Goal: Task Accomplishment & Management: Use online tool/utility

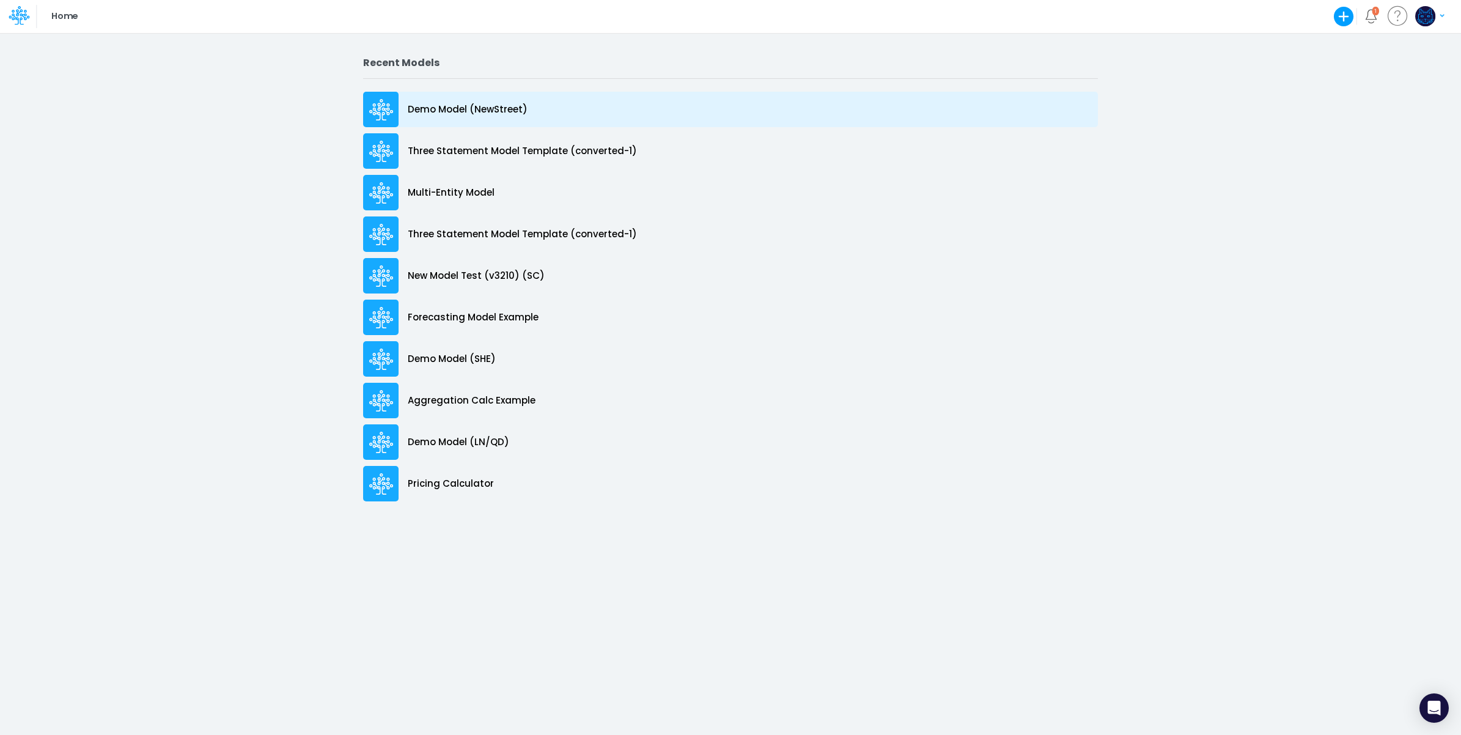
click at [443, 99] on div "Demo Model (NewStreet)" at bounding box center [730, 109] width 735 height 35
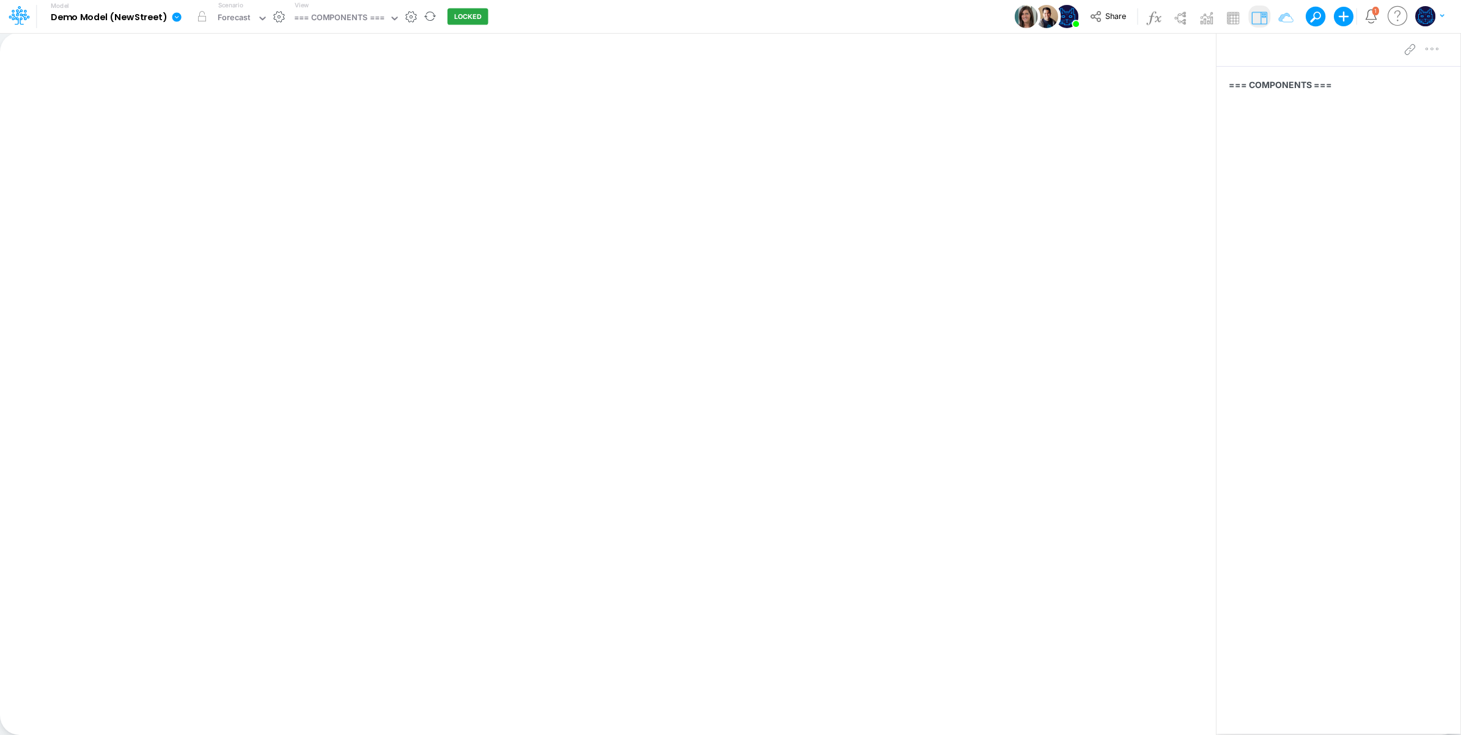
click at [179, 16] on icon at bounding box center [176, 17] width 11 height 11
click at [205, 64] on button "Duplicate" at bounding box center [238, 67] width 131 height 19
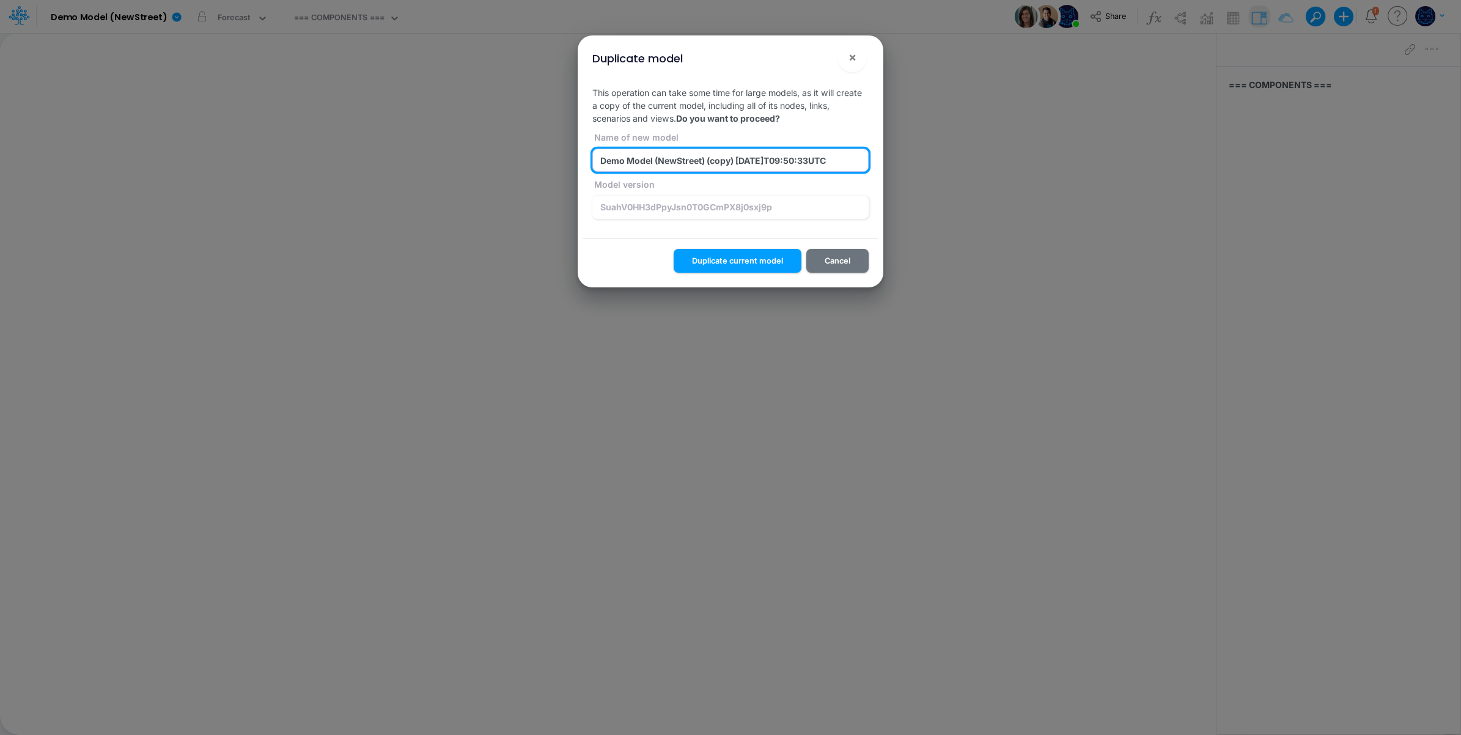
drag, startPoint x: 658, startPoint y: 163, endPoint x: 920, endPoint y: 170, distance: 262.9
click at [920, 170] on div "Duplicate model ! × This operation can take some time for large models, as it w…" at bounding box center [730, 367] width 1461 height 735
type input "Demo Model (Multi-Entity)"
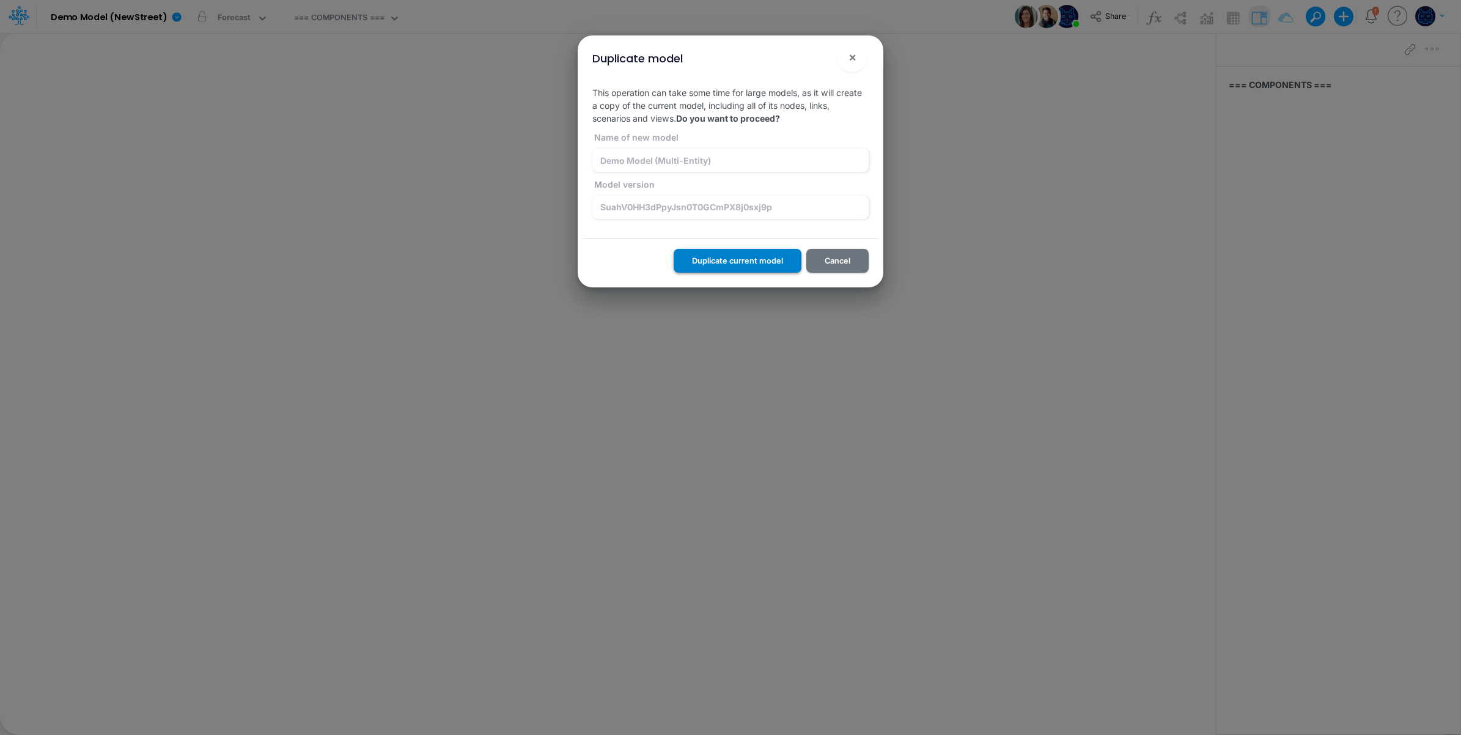
click at [711, 266] on button "Duplicate current model" at bounding box center [738, 261] width 128 height 24
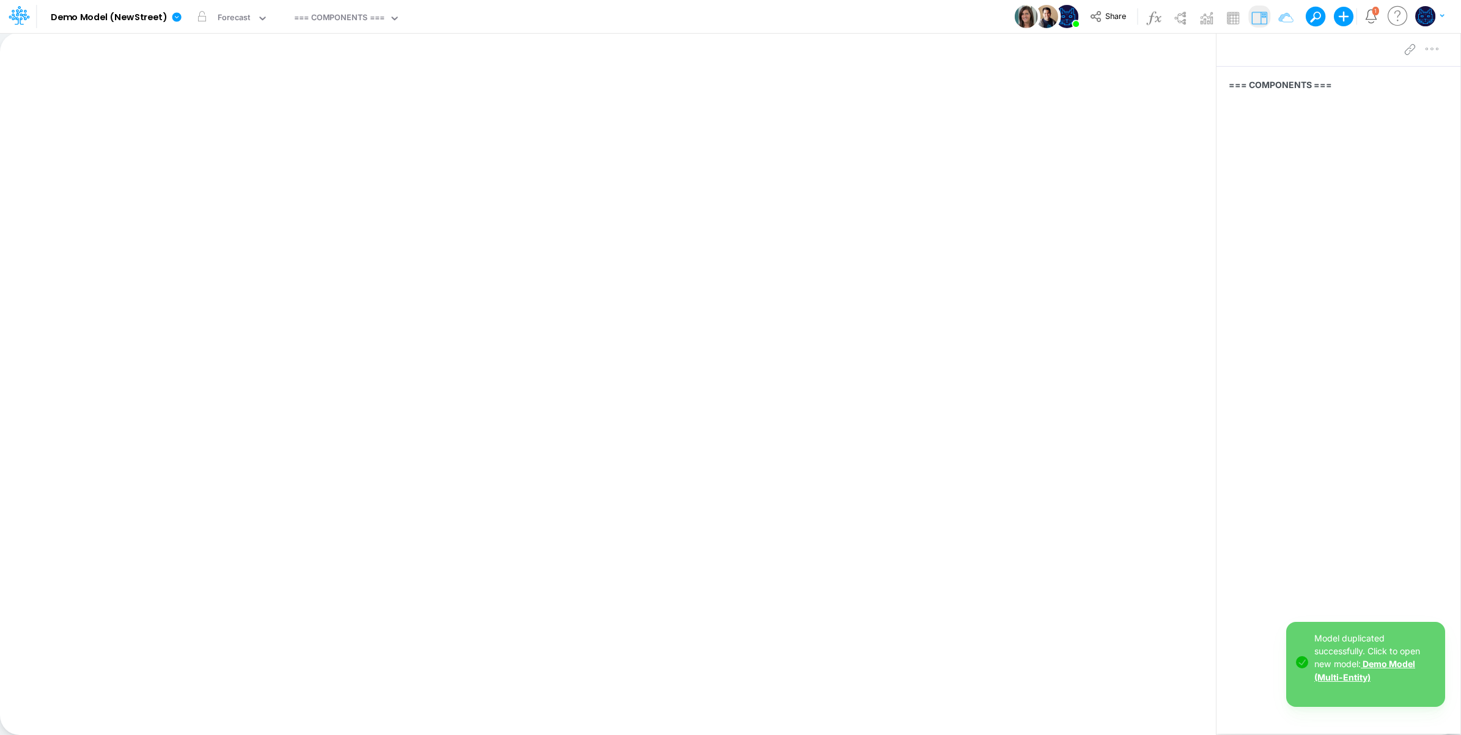
click at [1331, 676] on link "Demo Model (Multi-Entity)" at bounding box center [1364, 669] width 101 height 23
click at [18, 20] on icon at bounding box center [15, 19] width 7 height 12
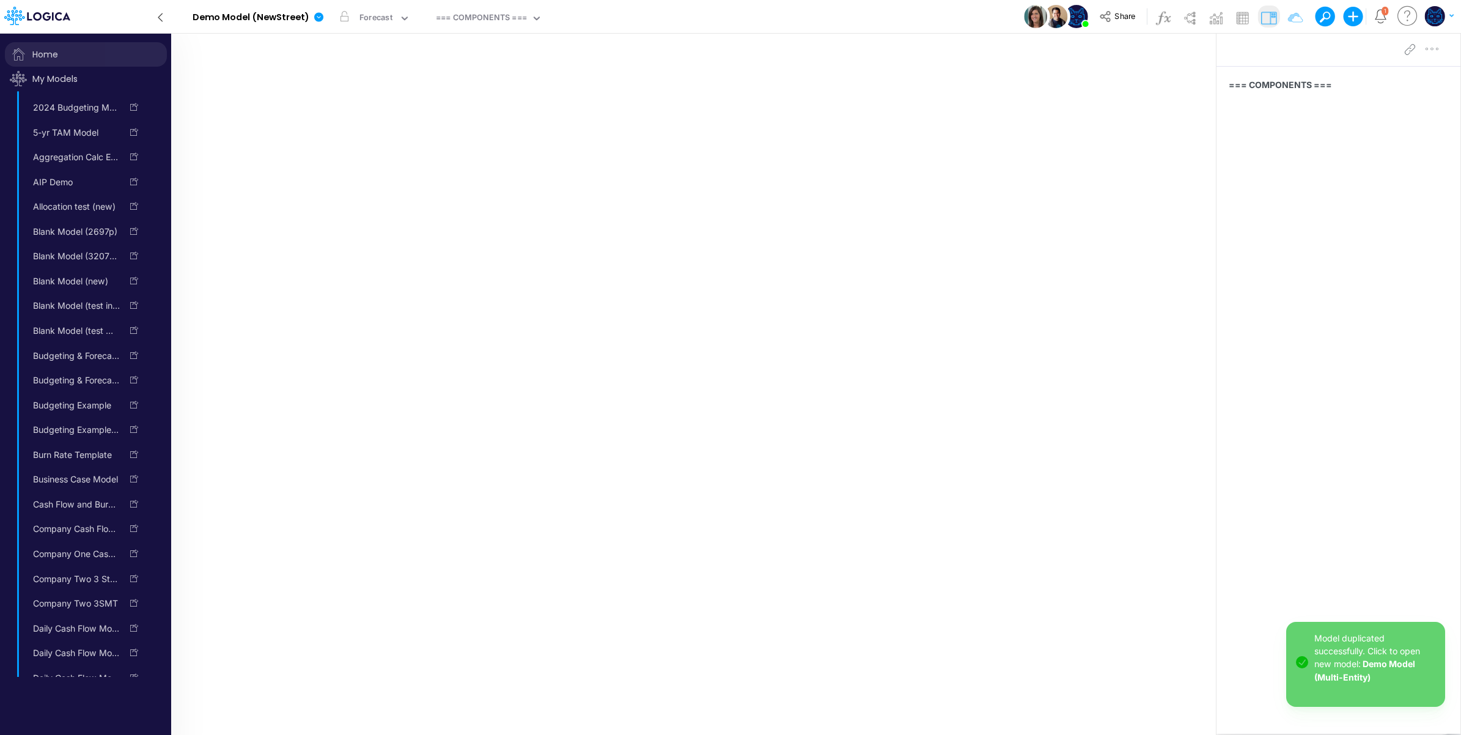
click at [32, 51] on span "Home" at bounding box center [86, 54] width 162 height 24
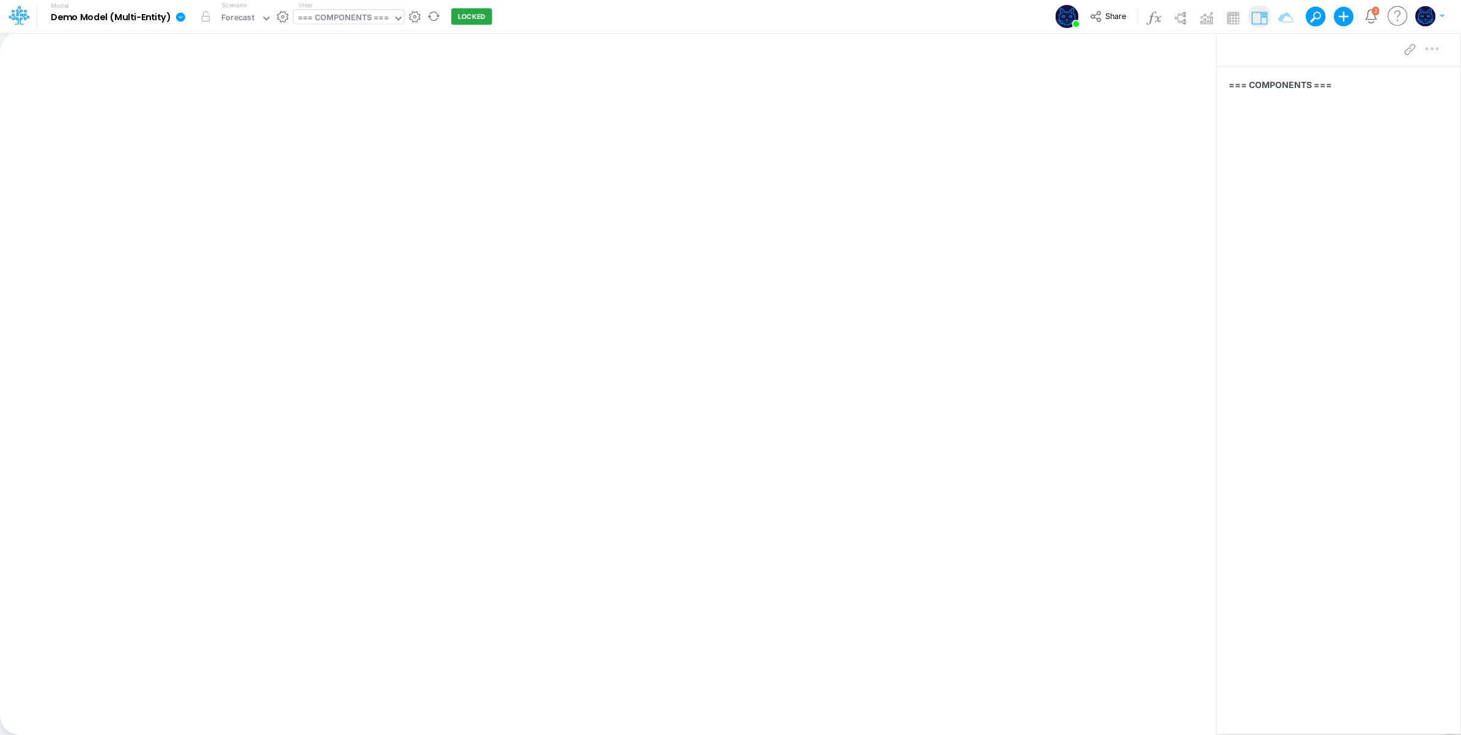
click at [362, 17] on div "=== COMPONENTS ===" at bounding box center [343, 19] width 90 height 14
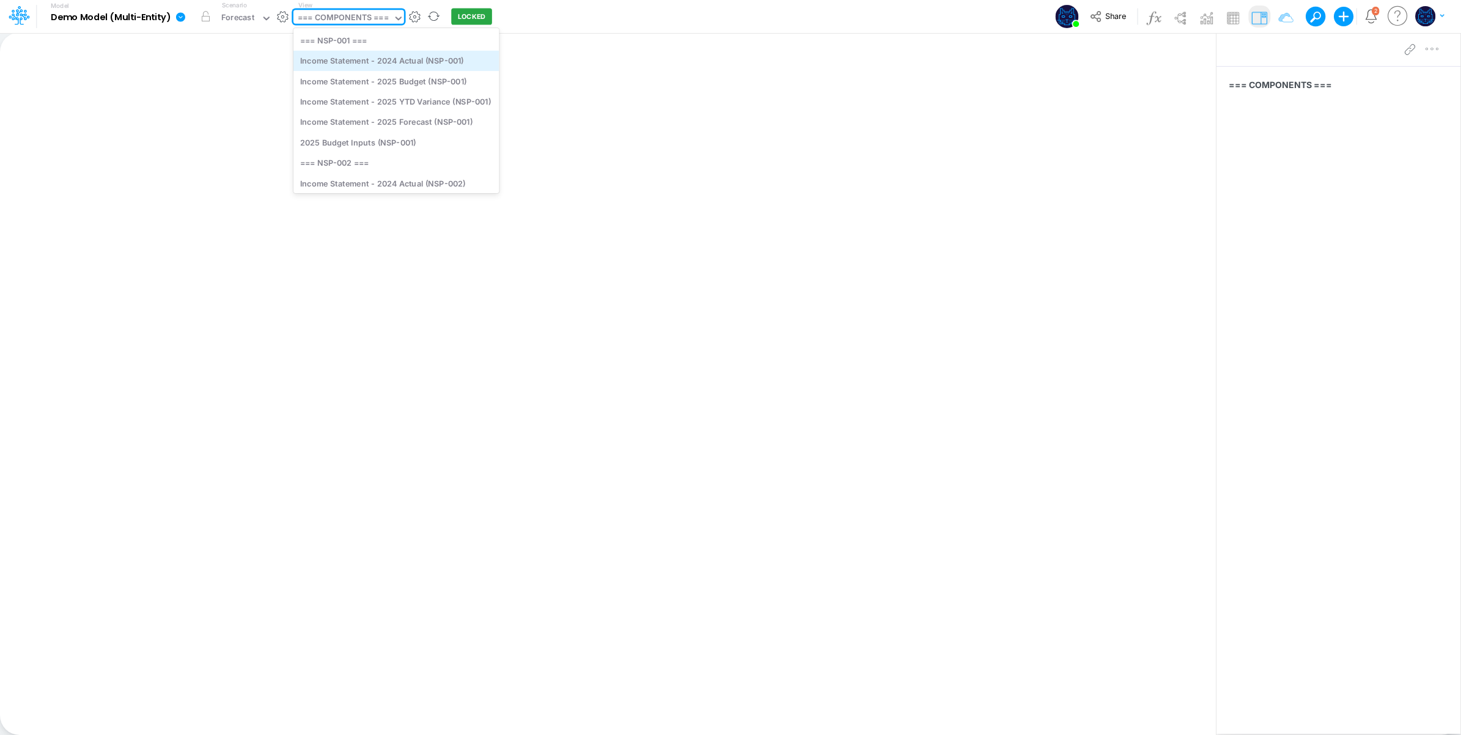
click at [392, 59] on div "Income Statement - 2024 Actual (NSP-001)" at bounding box center [396, 61] width 206 height 20
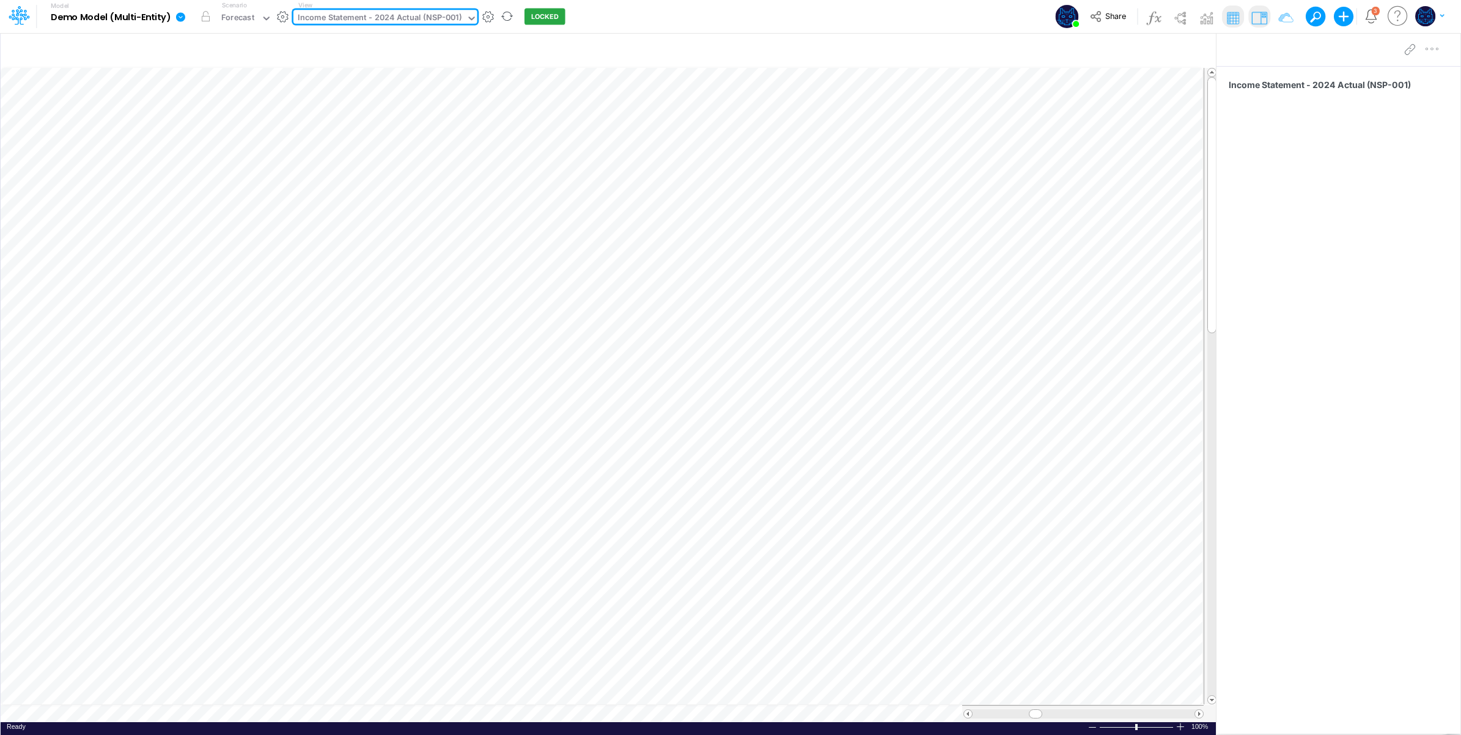
click at [689, 19] on div "Model Demo Model (Multi-Entity) Edit model settings Duplicate Import QuickBooks…" at bounding box center [730, 16] width 1315 height 33
drag, startPoint x: 356, startPoint y: 15, endPoint x: 359, endPoint y: 24, distance: 9.9
click at [356, 15] on div "Income Statement - 2024 Actual (NSP-001)" at bounding box center [380, 19] width 164 height 14
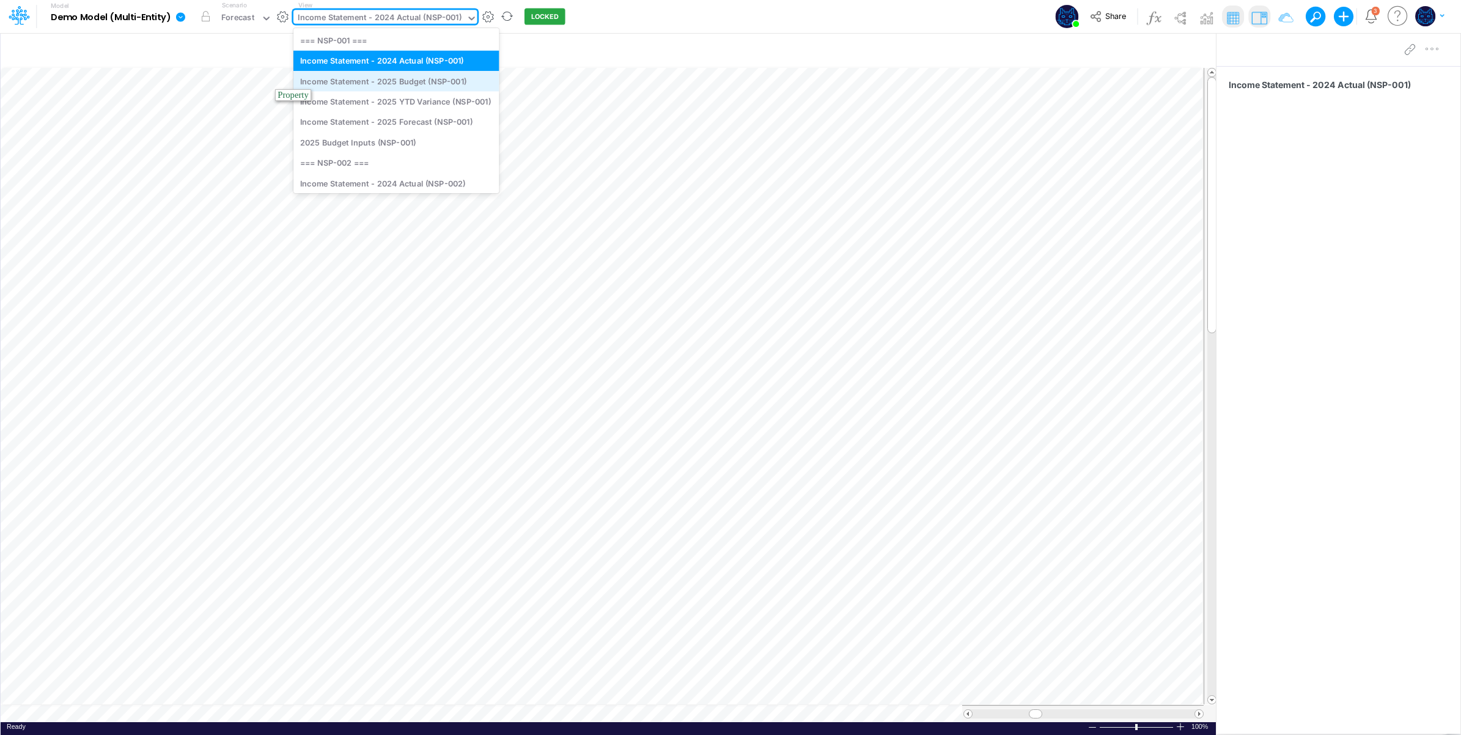
click at [371, 78] on div "Income Statement - 2025 Budget (NSP-001)" at bounding box center [396, 81] width 206 height 20
click at [398, 17] on div "Income Statement - 2025 Budget (NSP-001)" at bounding box center [381, 19] width 167 height 14
click at [405, 57] on div "Income Statement - 2024 Actual (NSP-001)" at bounding box center [396, 61] width 206 height 20
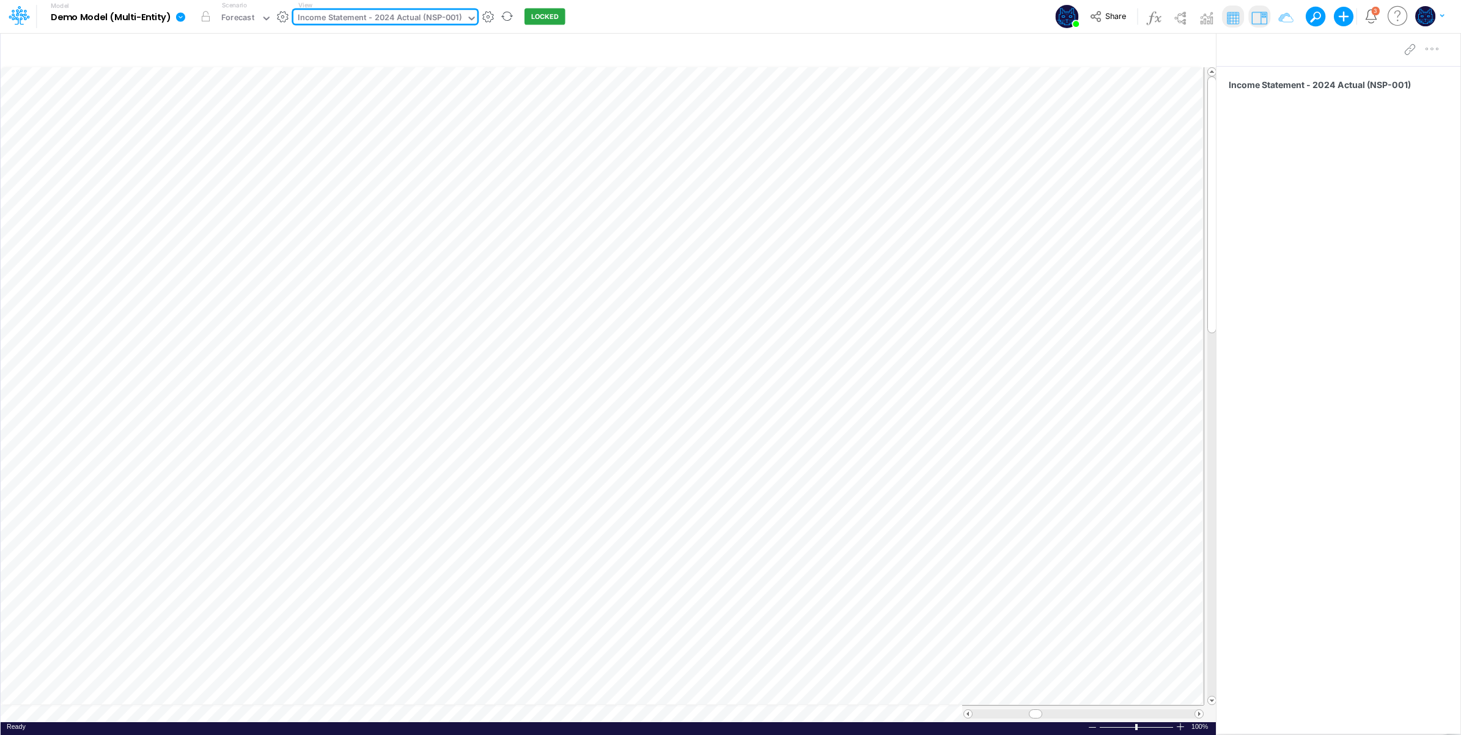
click at [1254, 10] on img at bounding box center [1259, 18] width 20 height 20
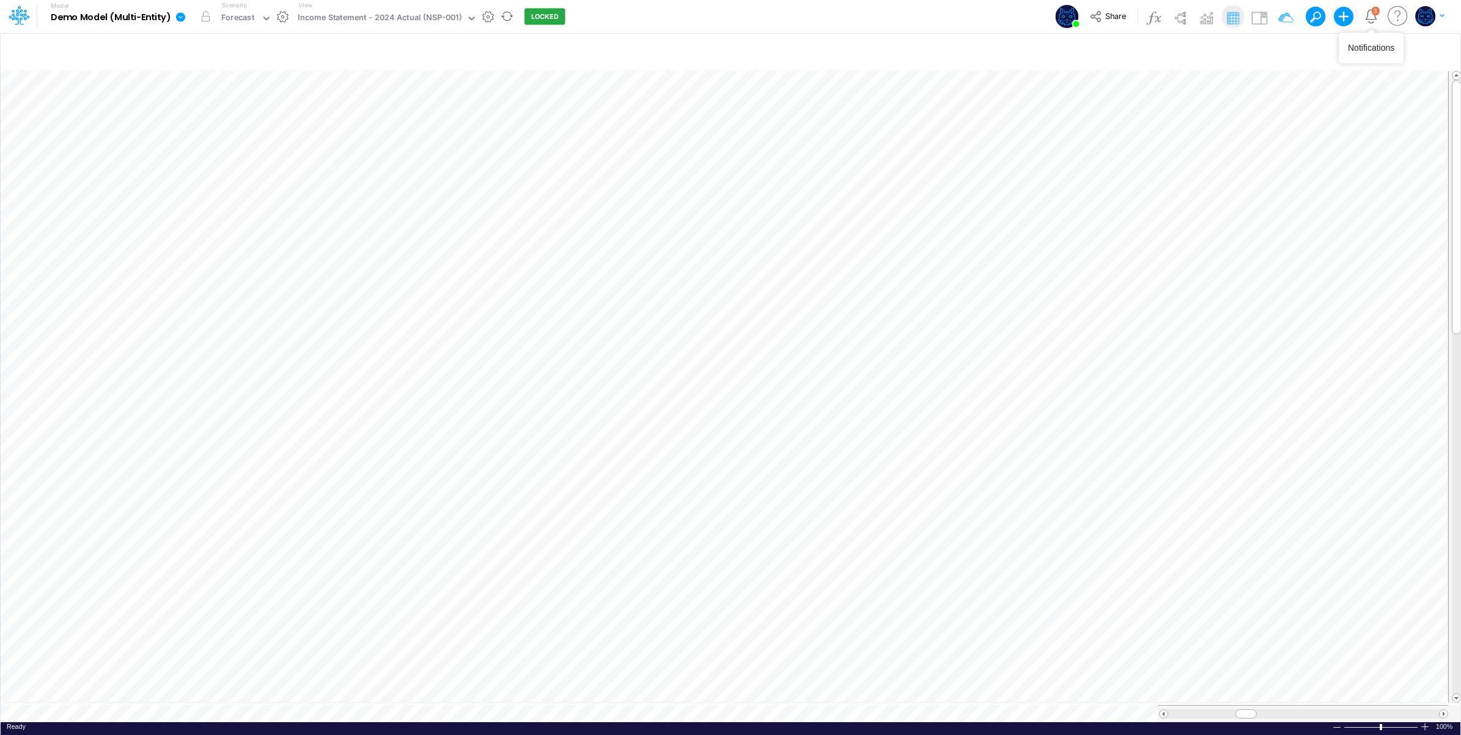
click at [1373, 17] on icon "Notifications" at bounding box center [1371, 16] width 14 height 14
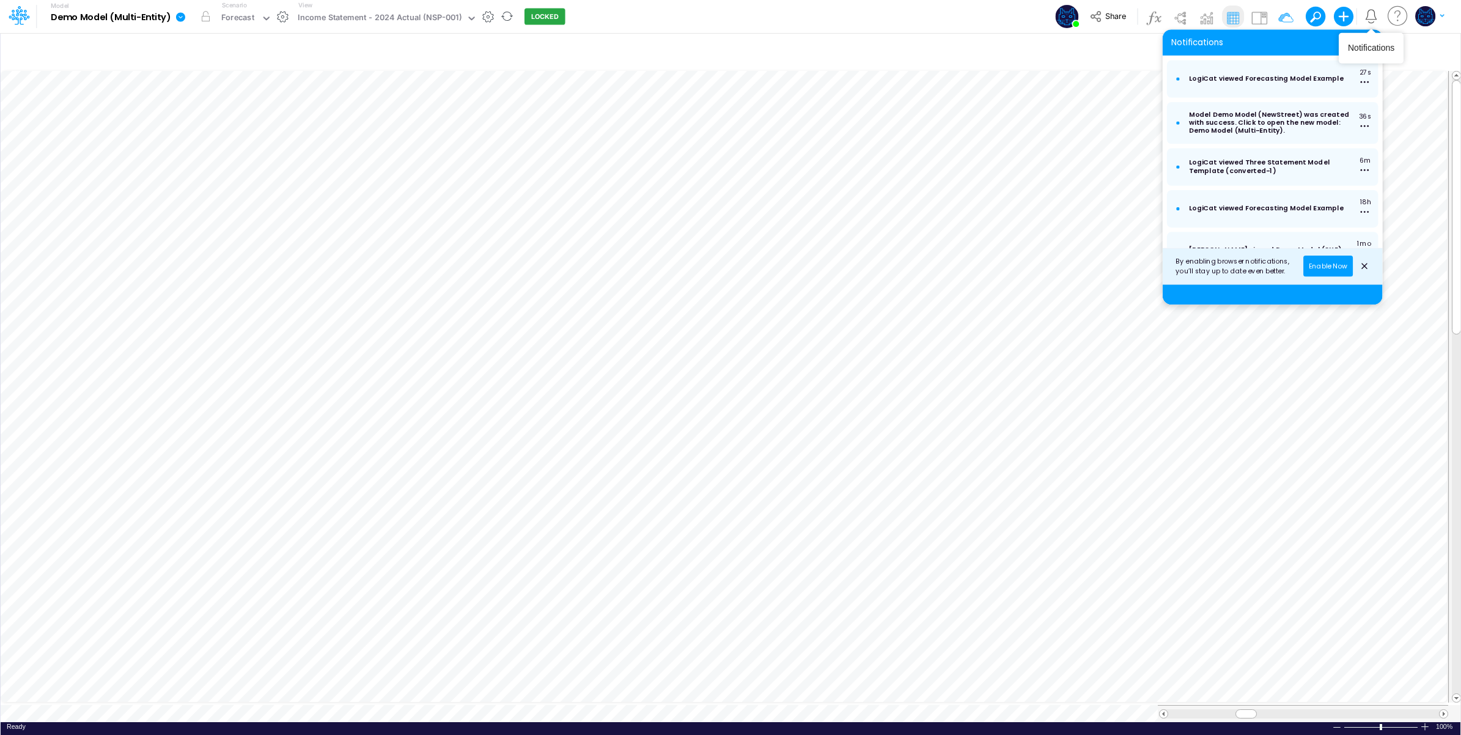
click at [1370, 11] on icon "Notifications" at bounding box center [1371, 16] width 14 height 14
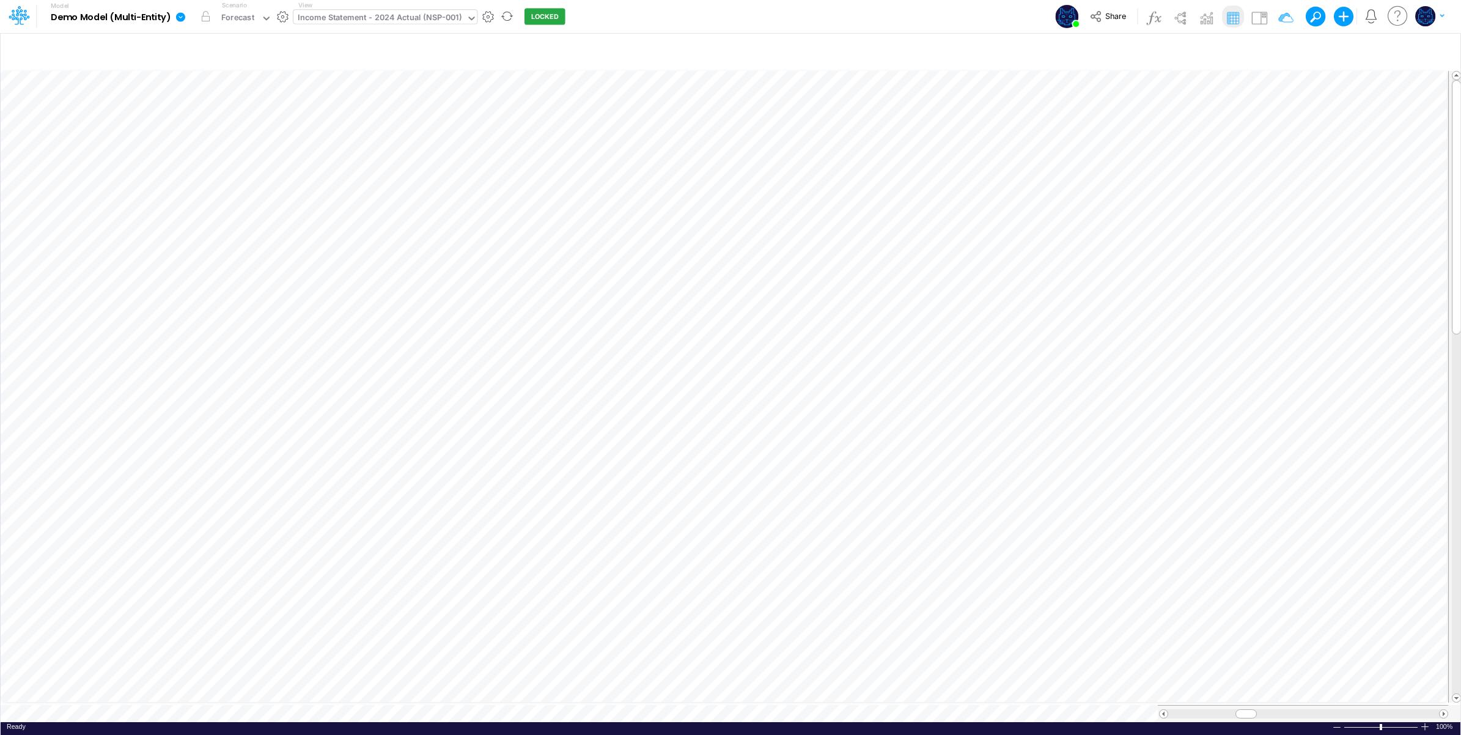
click at [340, 18] on div "Income Statement - 2024 Actual (NSP-001)" at bounding box center [380, 19] width 164 height 14
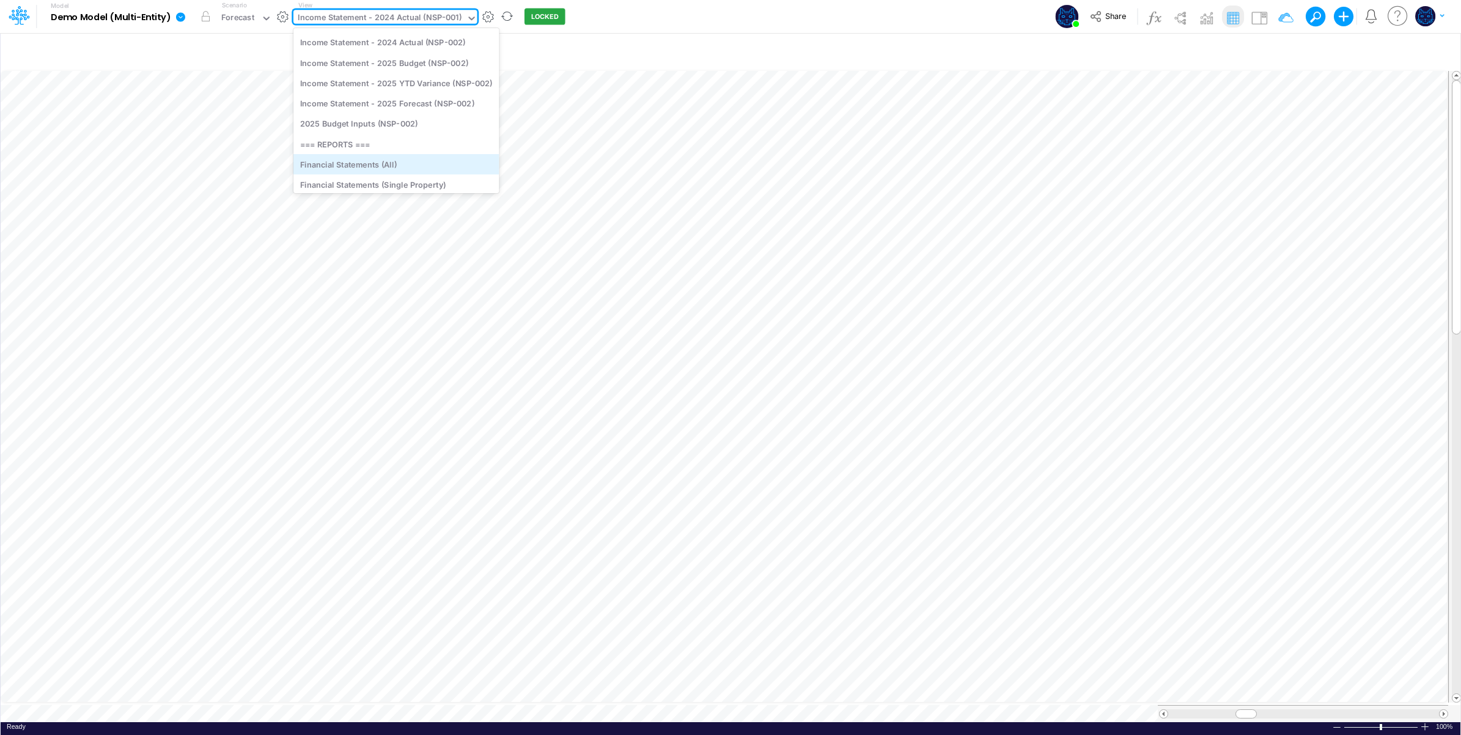
scroll to position [204, 0]
click at [435, 142] on div "Financial Statements (Single Property)" at bounding box center [396, 143] width 206 height 20
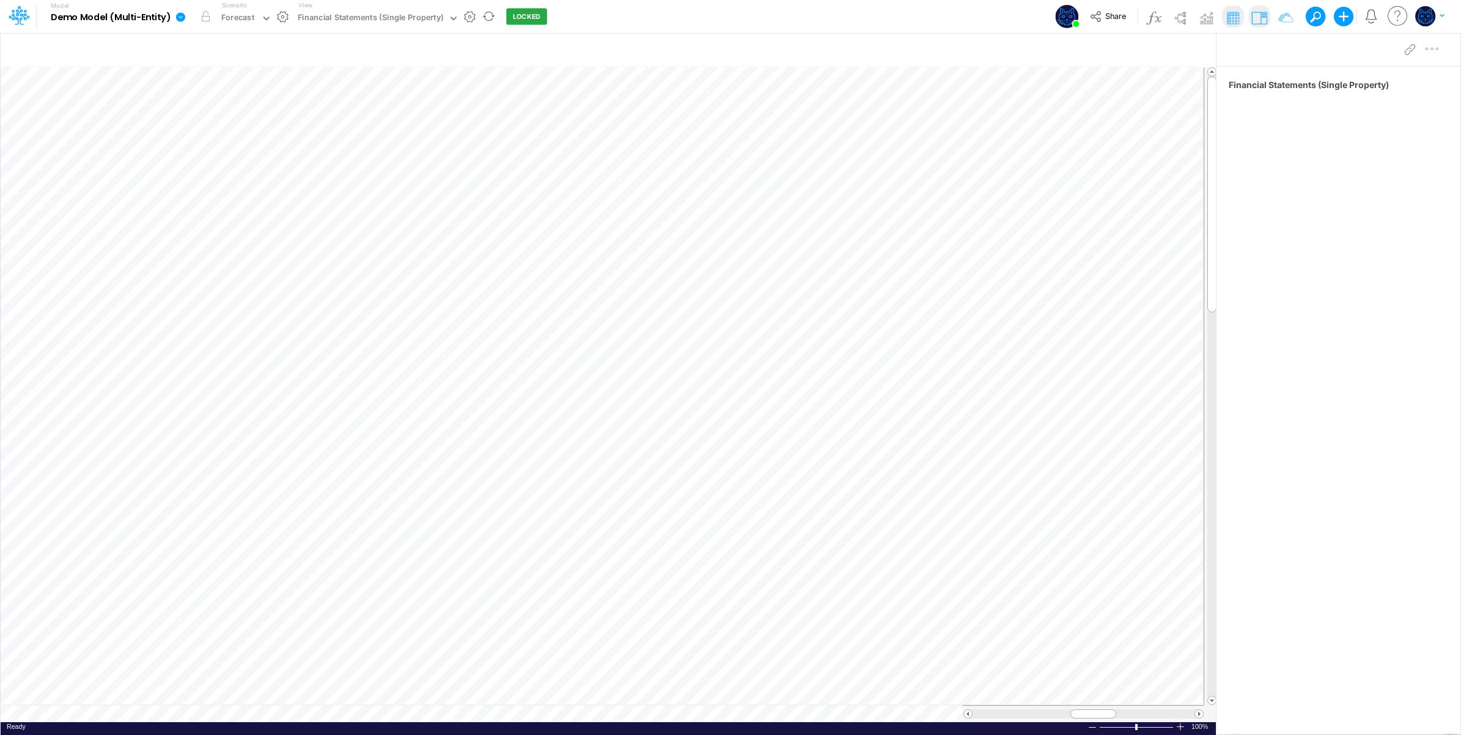
click at [633, 23] on div "Model Demo Model (Multi-Entity) Edit model settings Duplicate Import QuickBooks…" at bounding box center [730, 16] width 1315 height 33
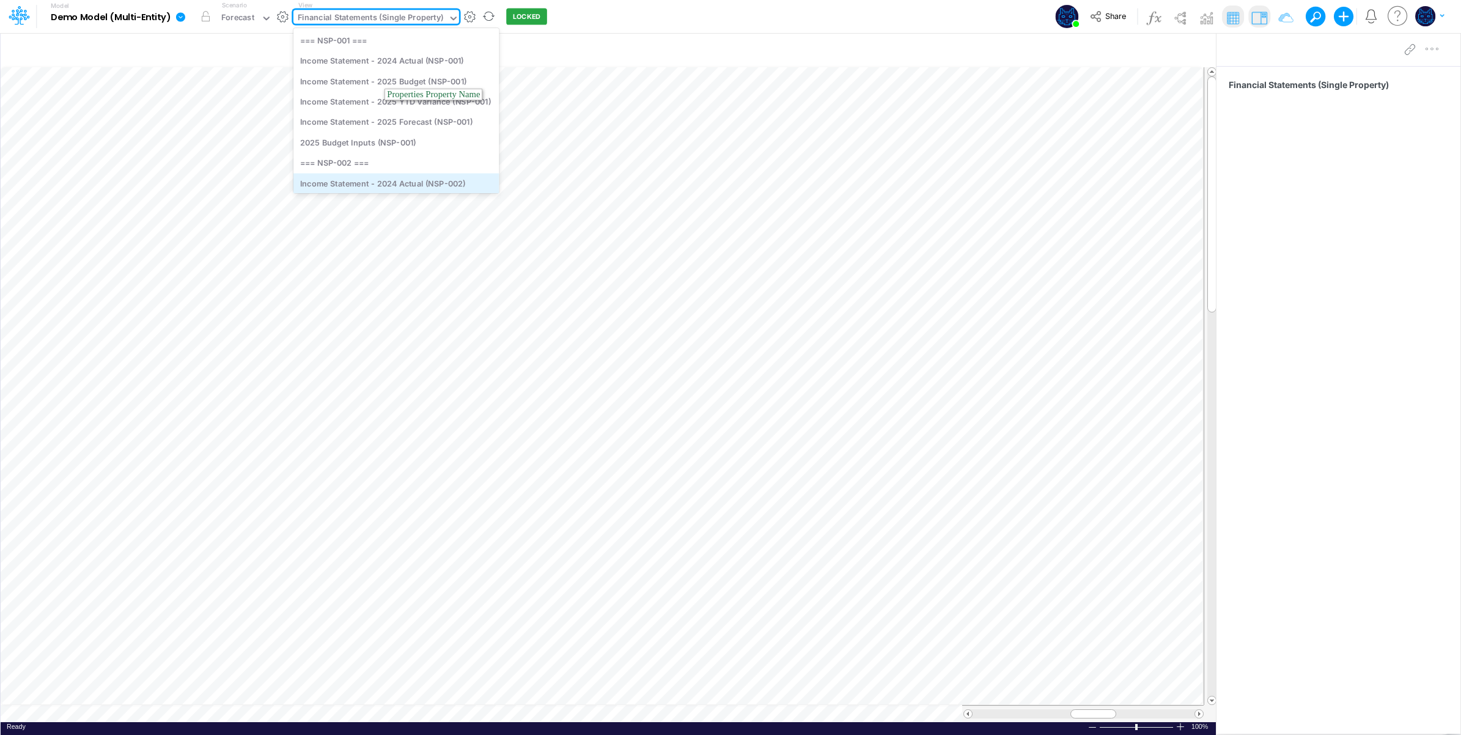
drag, startPoint x: 386, startPoint y: 19, endPoint x: 386, endPoint y: 35, distance: 15.9
click at [386, 19] on div "Financial Statements (Single Property)" at bounding box center [370, 19] width 145 height 14
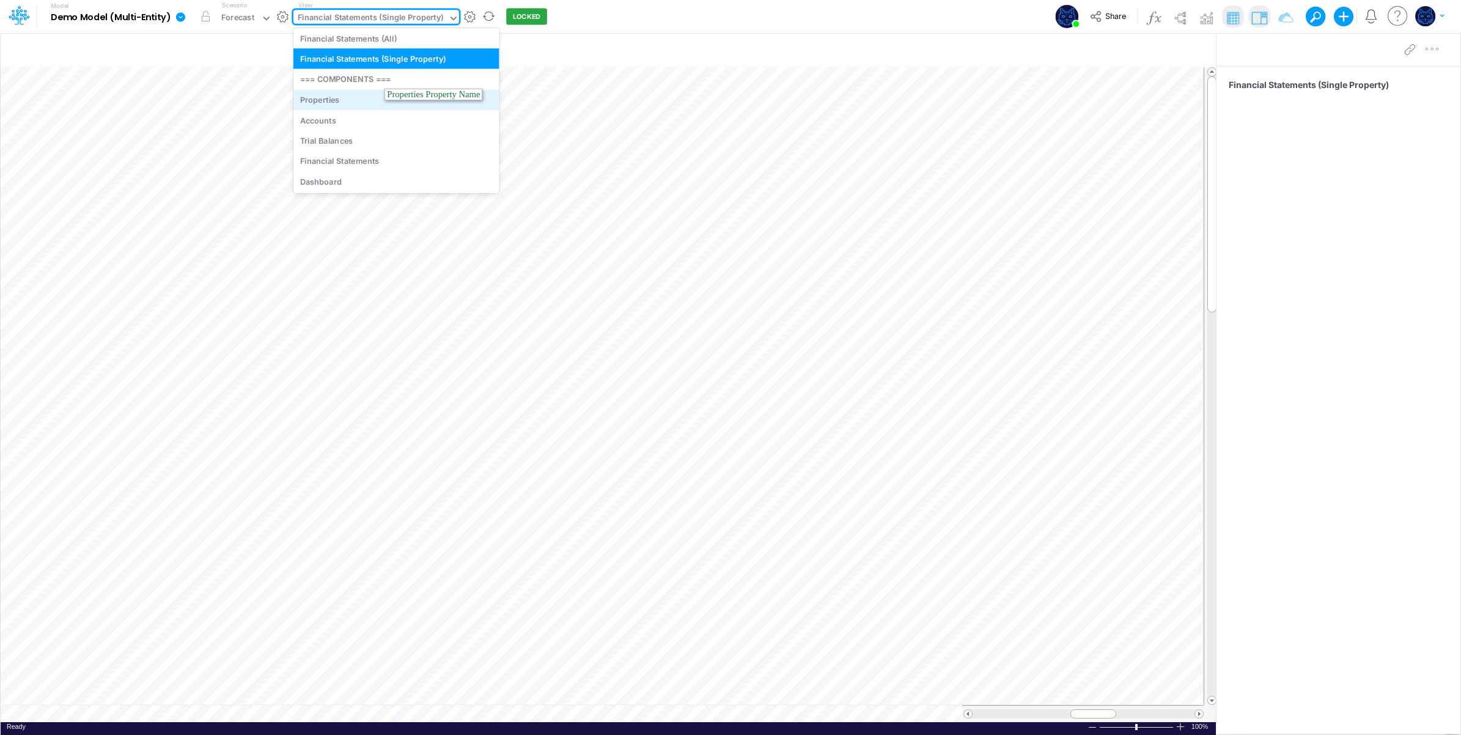
click at [348, 105] on div "Properties" at bounding box center [396, 99] width 206 height 20
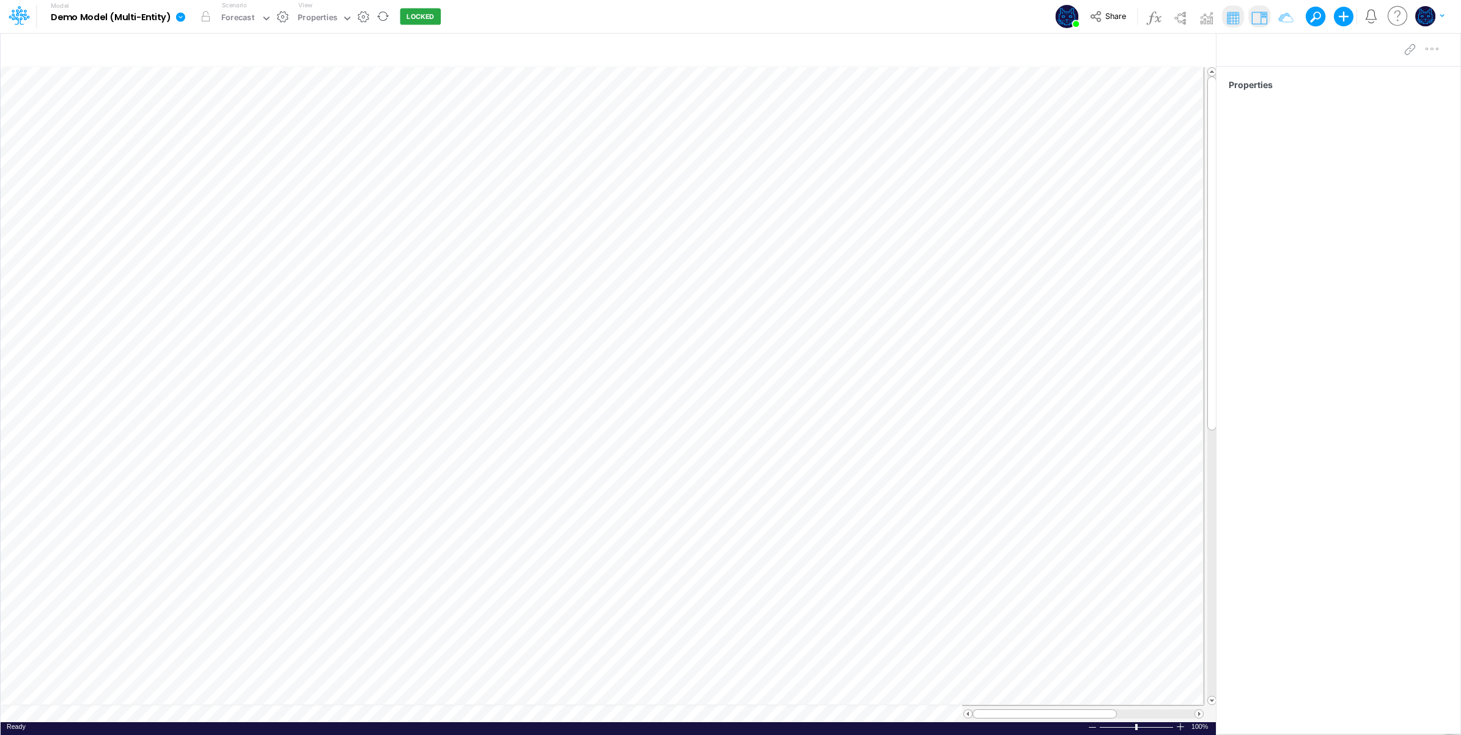
scroll to position [0, 1]
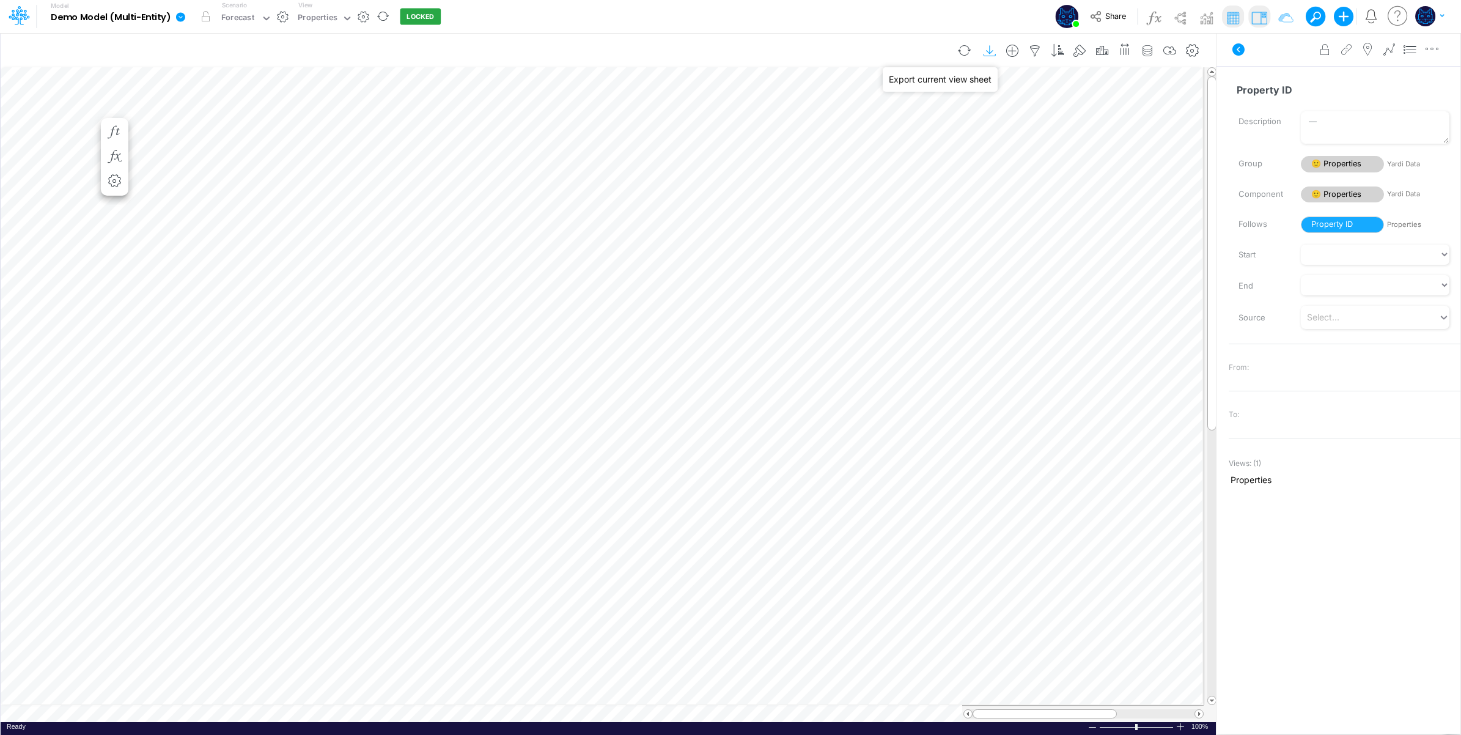
click at [988, 47] on icon "button" at bounding box center [990, 51] width 18 height 13
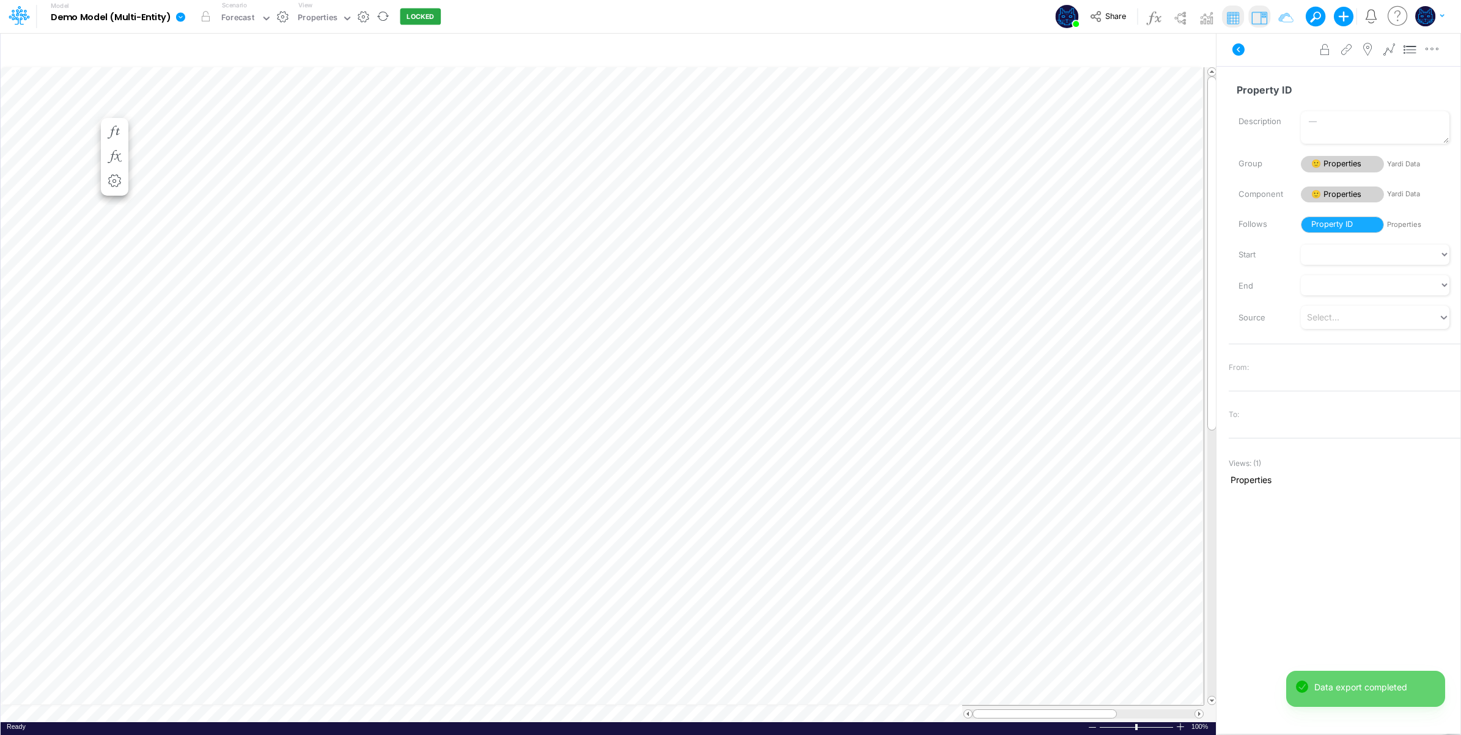
click at [917, 17] on div "Model Demo Model (Multi-Entity) Edit model settings Duplicate Import QuickBooks…" at bounding box center [730, 16] width 1315 height 33
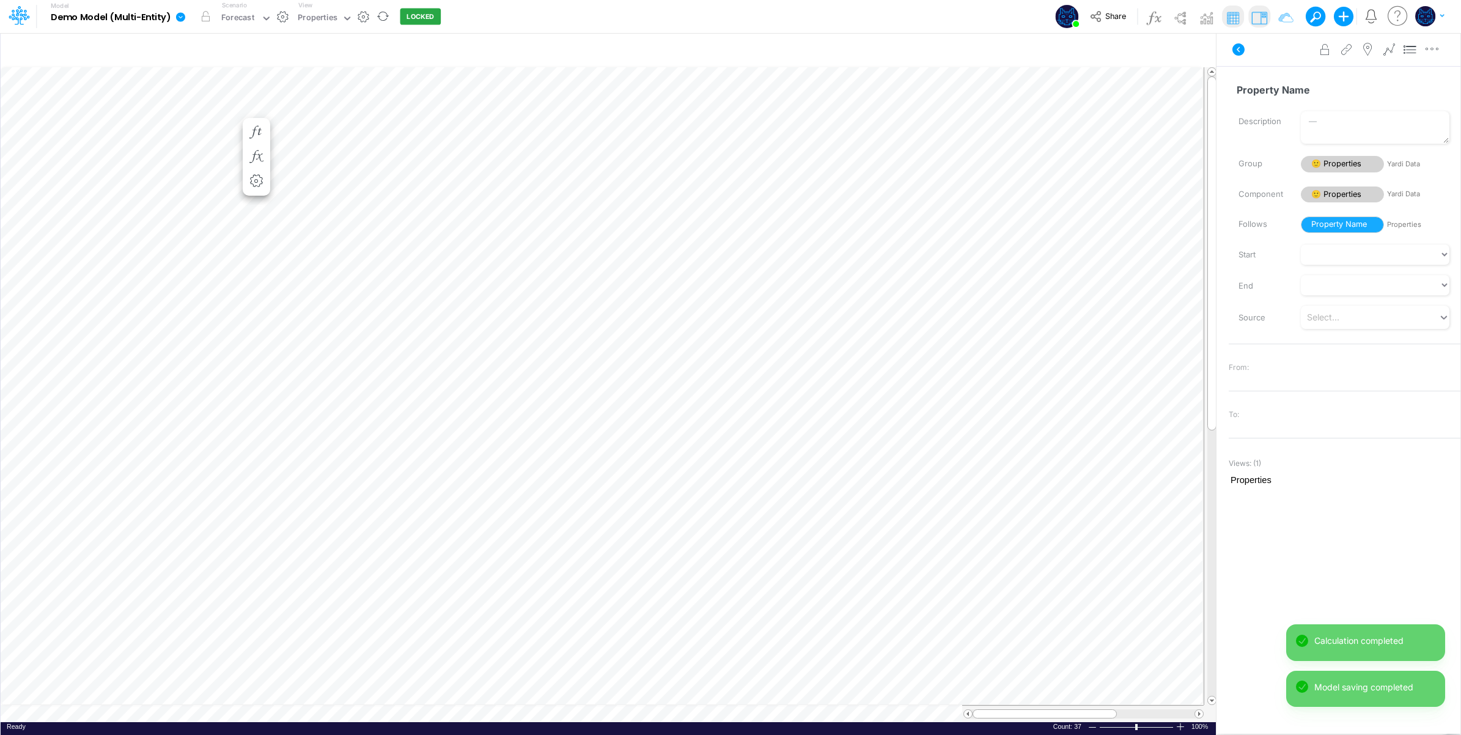
scroll to position [0, 1]
click at [1238, 48] on icon at bounding box center [1238, 49] width 15 height 15
click at [319, 19] on div "Properties" at bounding box center [318, 19] width 40 height 14
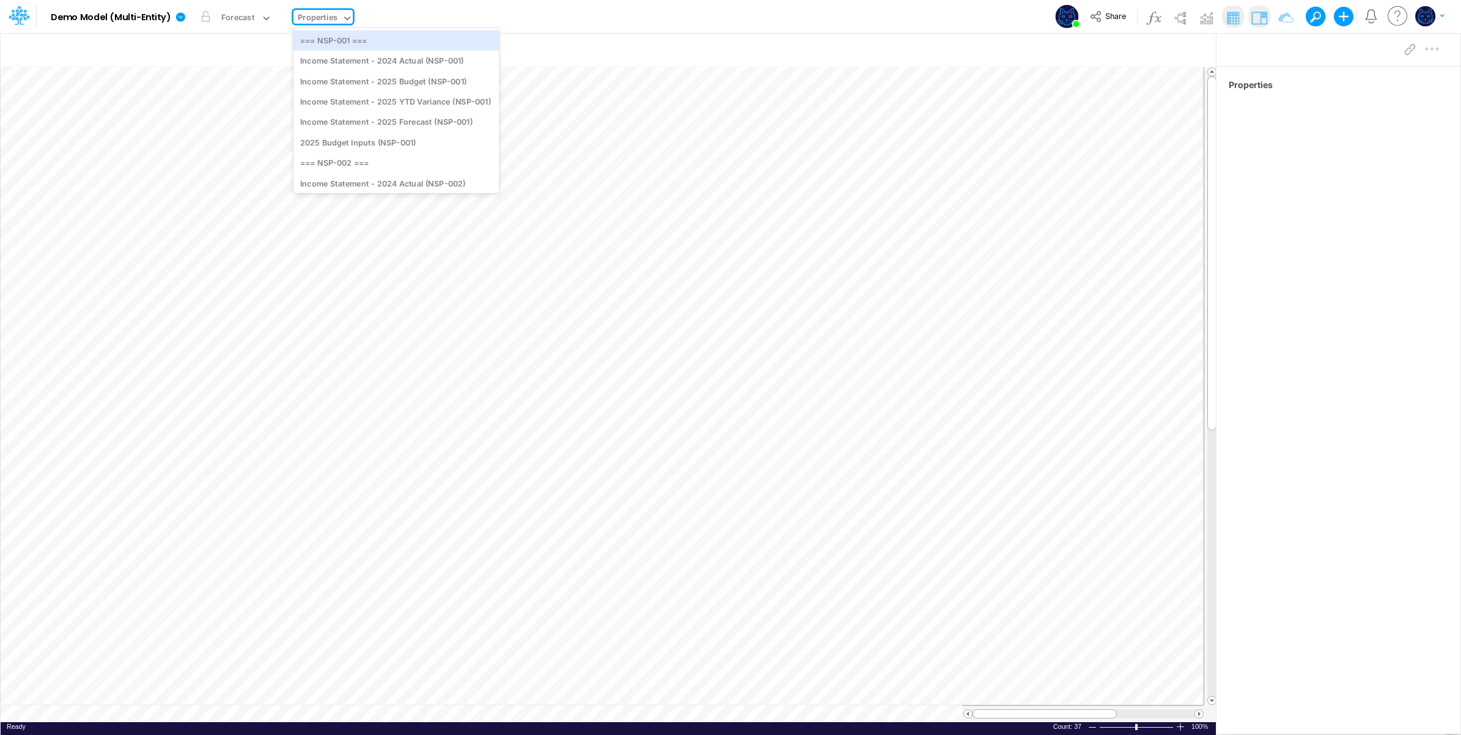
click at [487, 18] on div "Model Demo Model (Multi-Entity) Edit model settings Duplicate Import QuickBooks…" at bounding box center [730, 16] width 1315 height 33
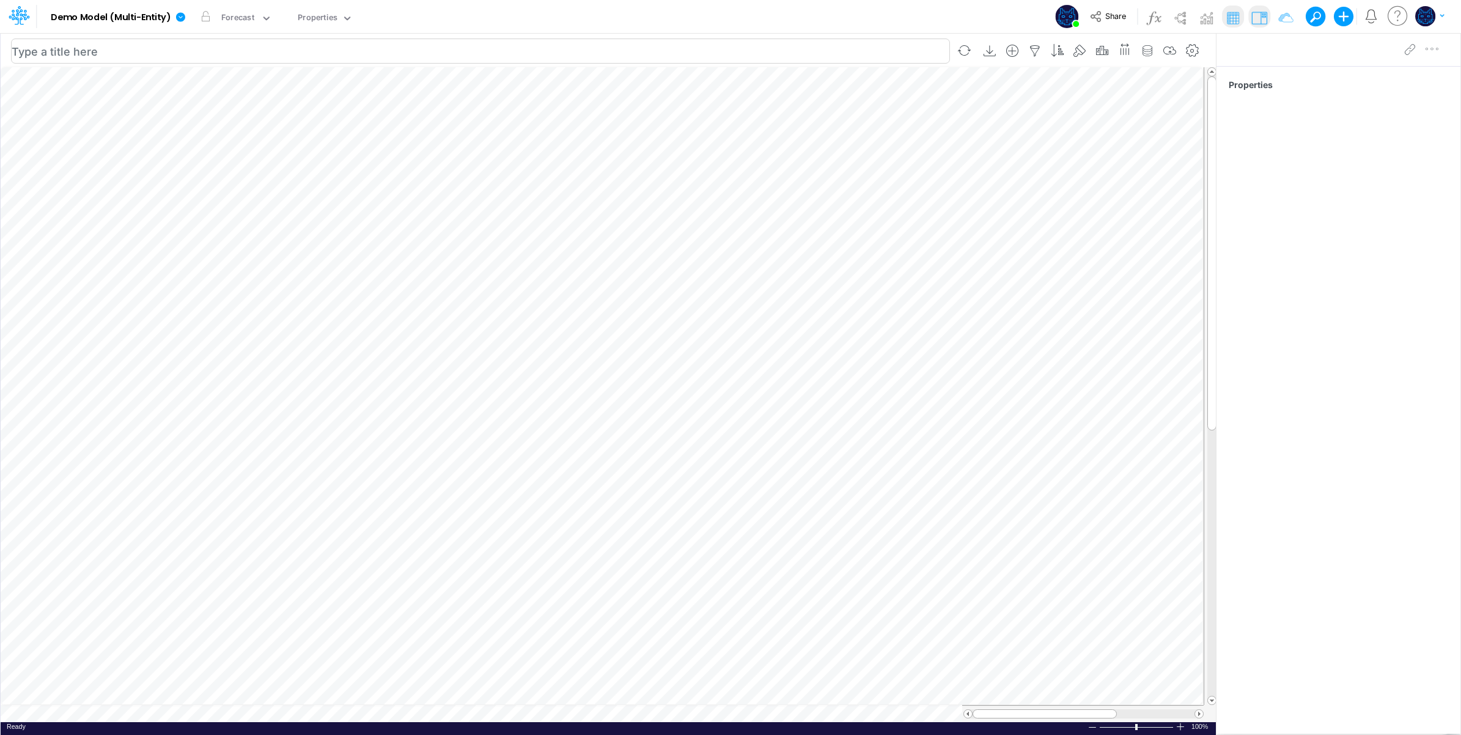
scroll to position [0, 1]
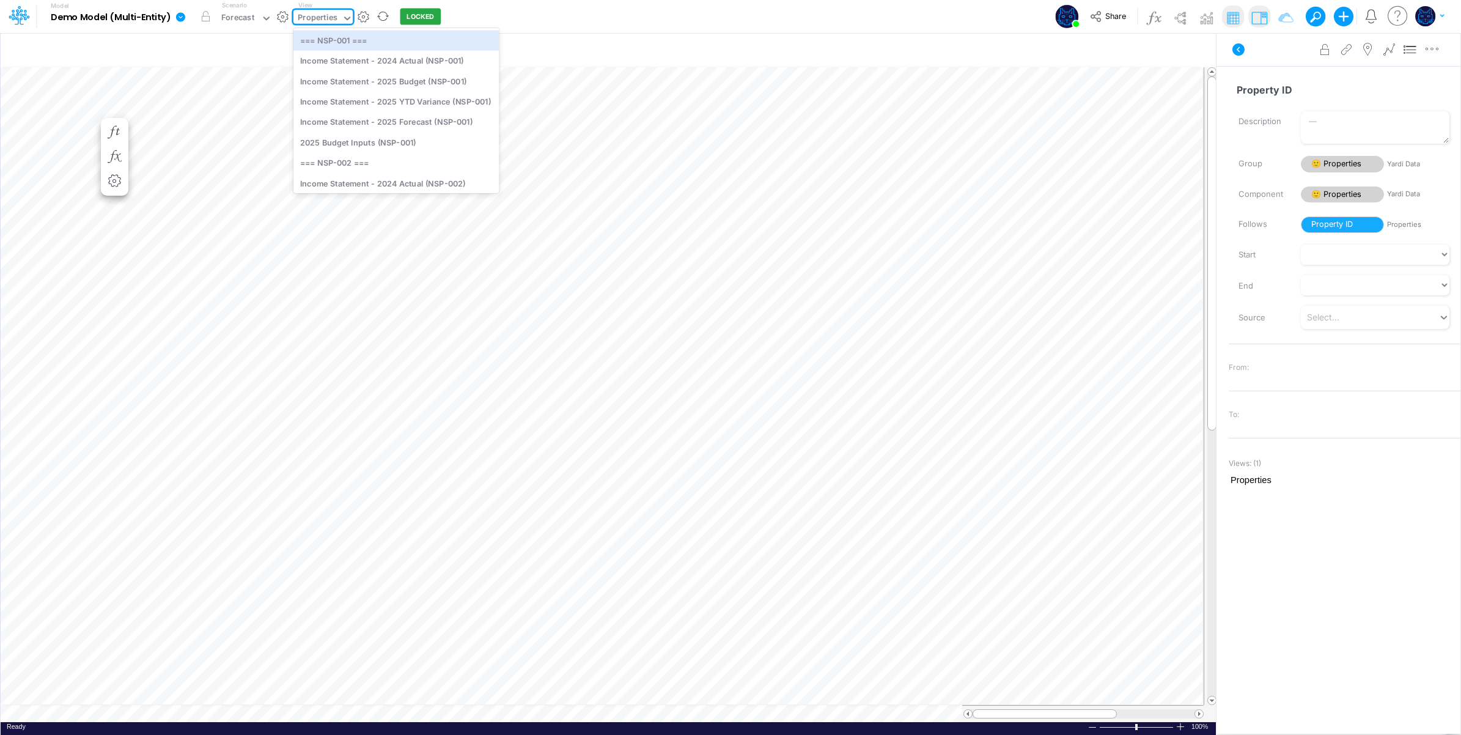
click at [325, 16] on div "Properties" at bounding box center [318, 19] width 40 height 14
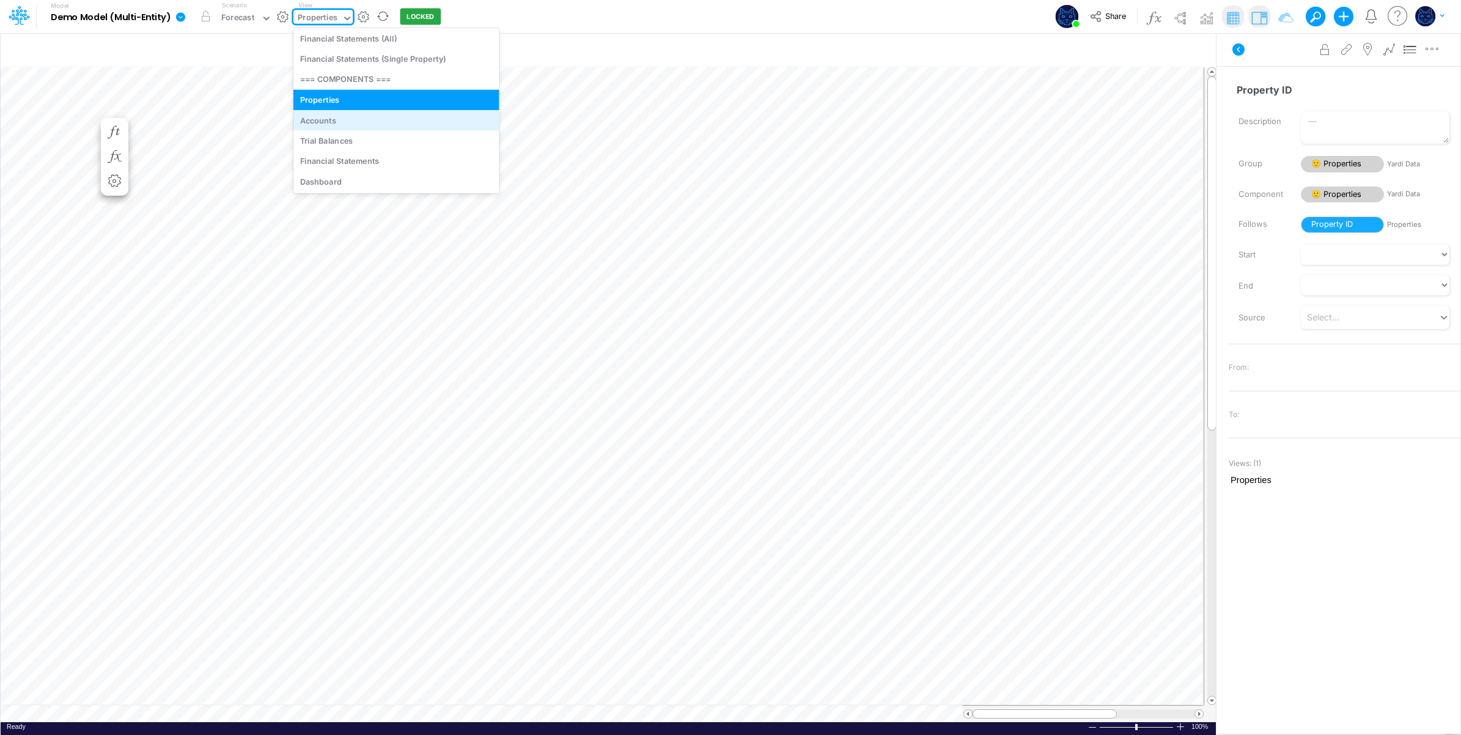
click at [359, 119] on div "Accounts" at bounding box center [396, 120] width 206 height 20
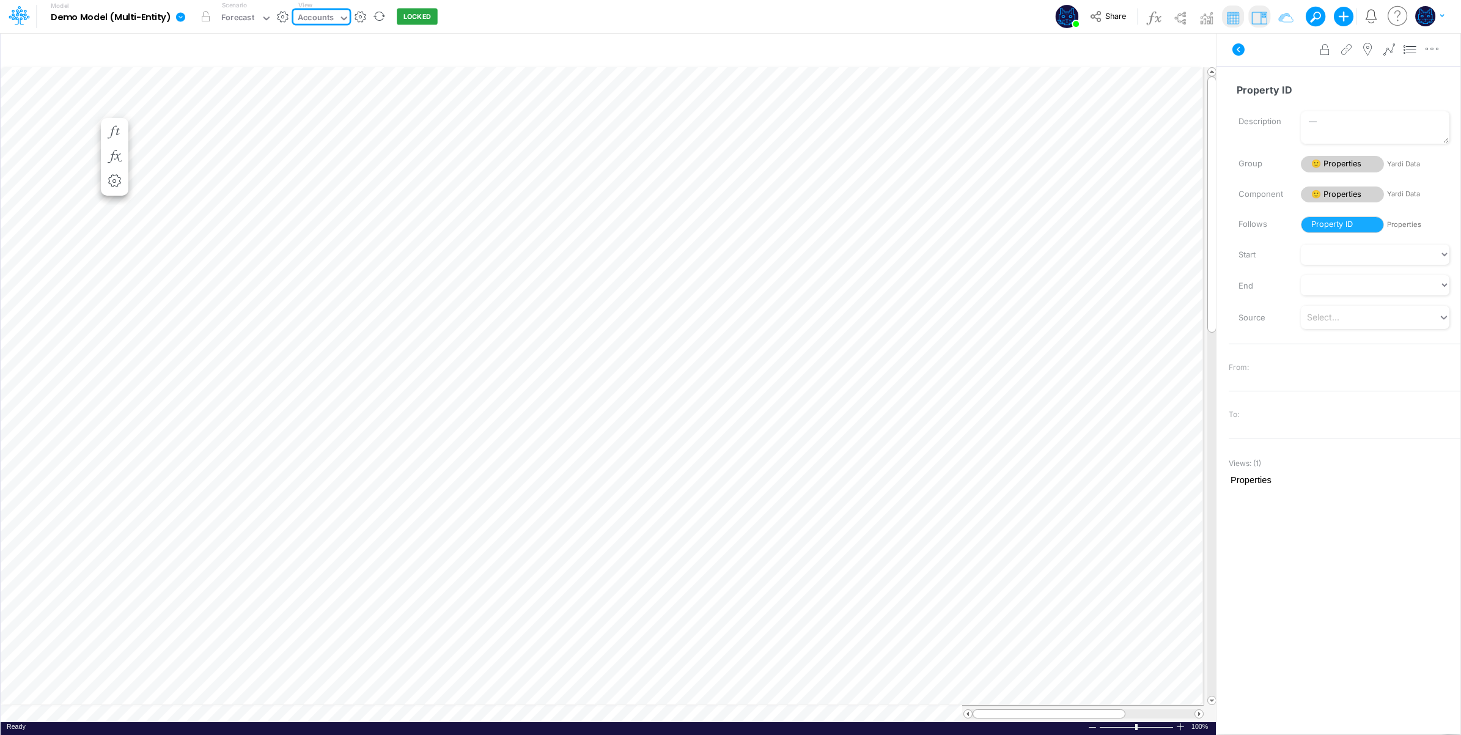
click at [337, 20] on input "text" at bounding box center [336, 19] width 1 height 12
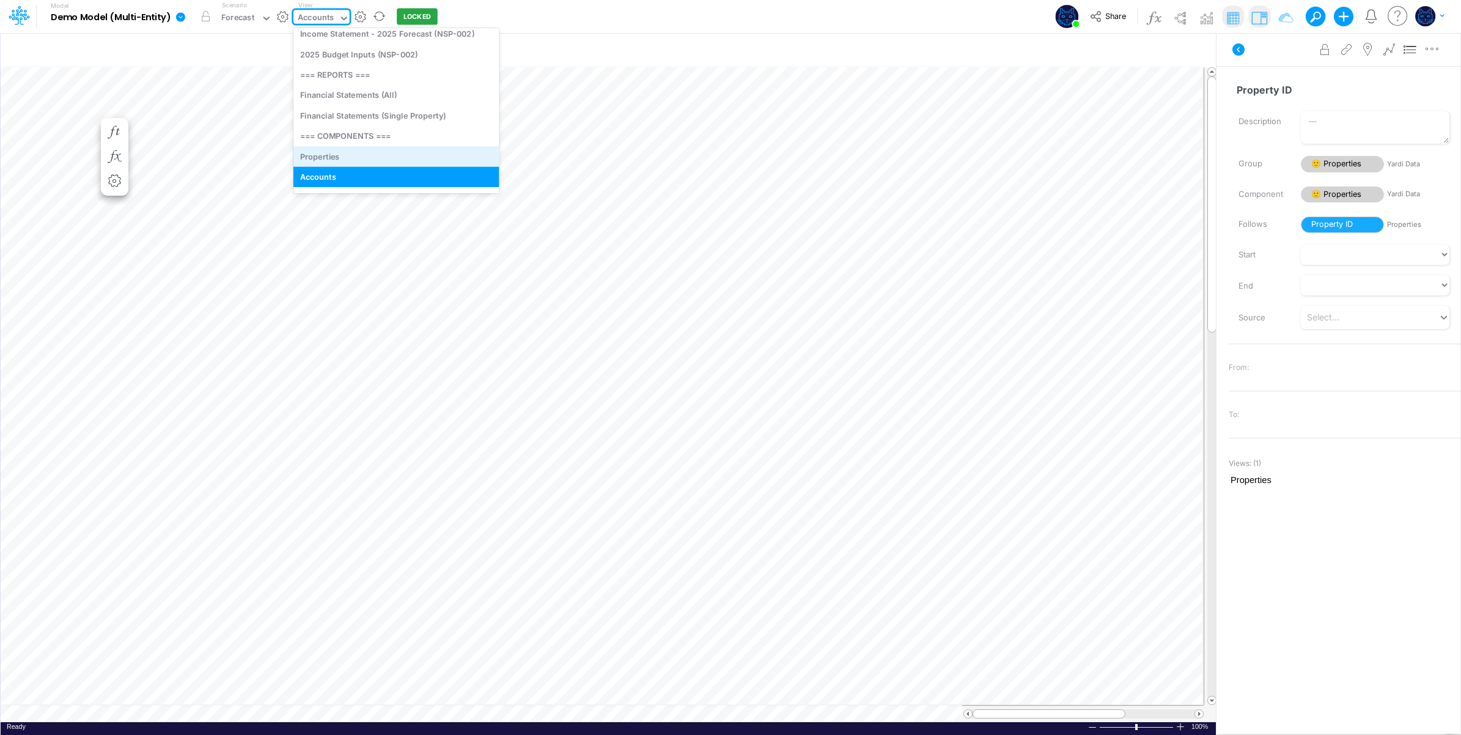
scroll to position [297, 0]
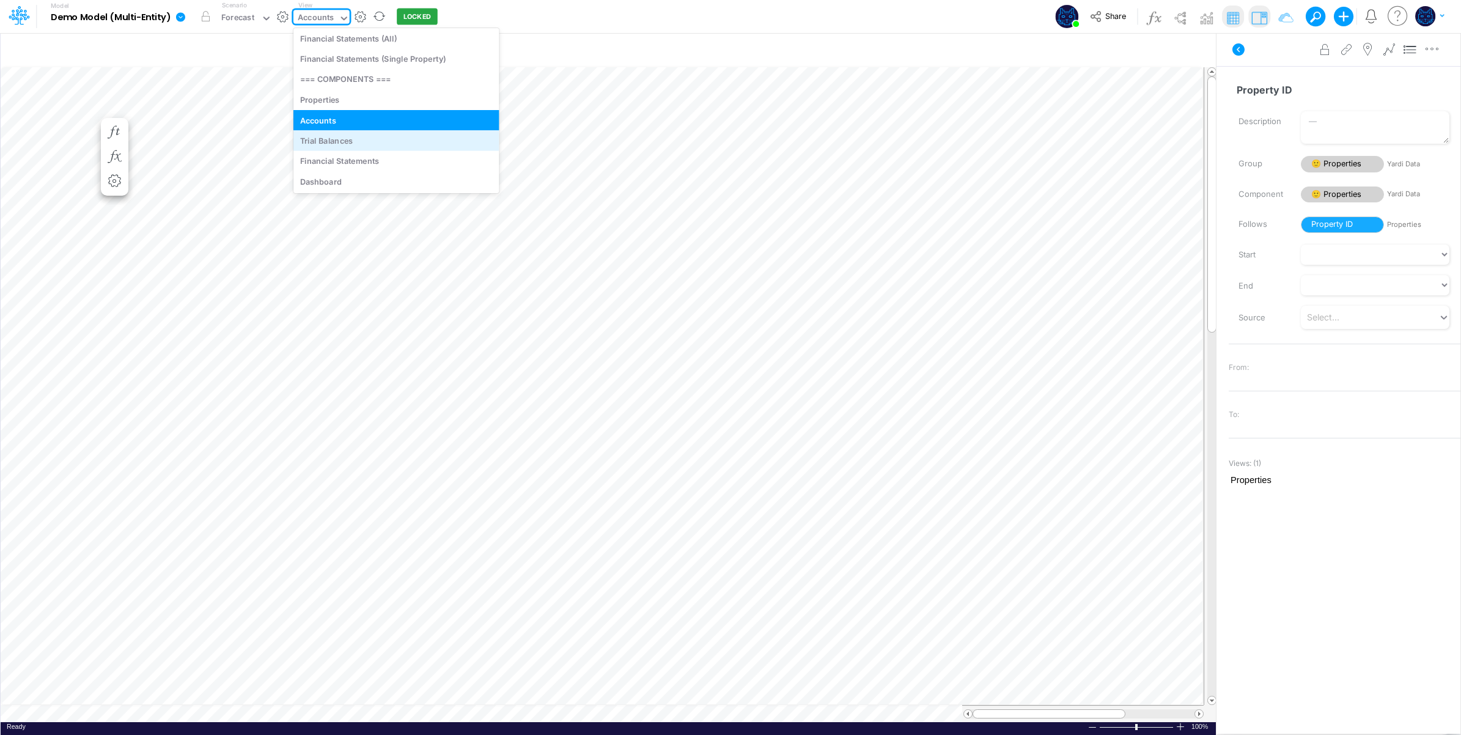
click at [349, 142] on div "Trial Balances" at bounding box center [396, 140] width 206 height 20
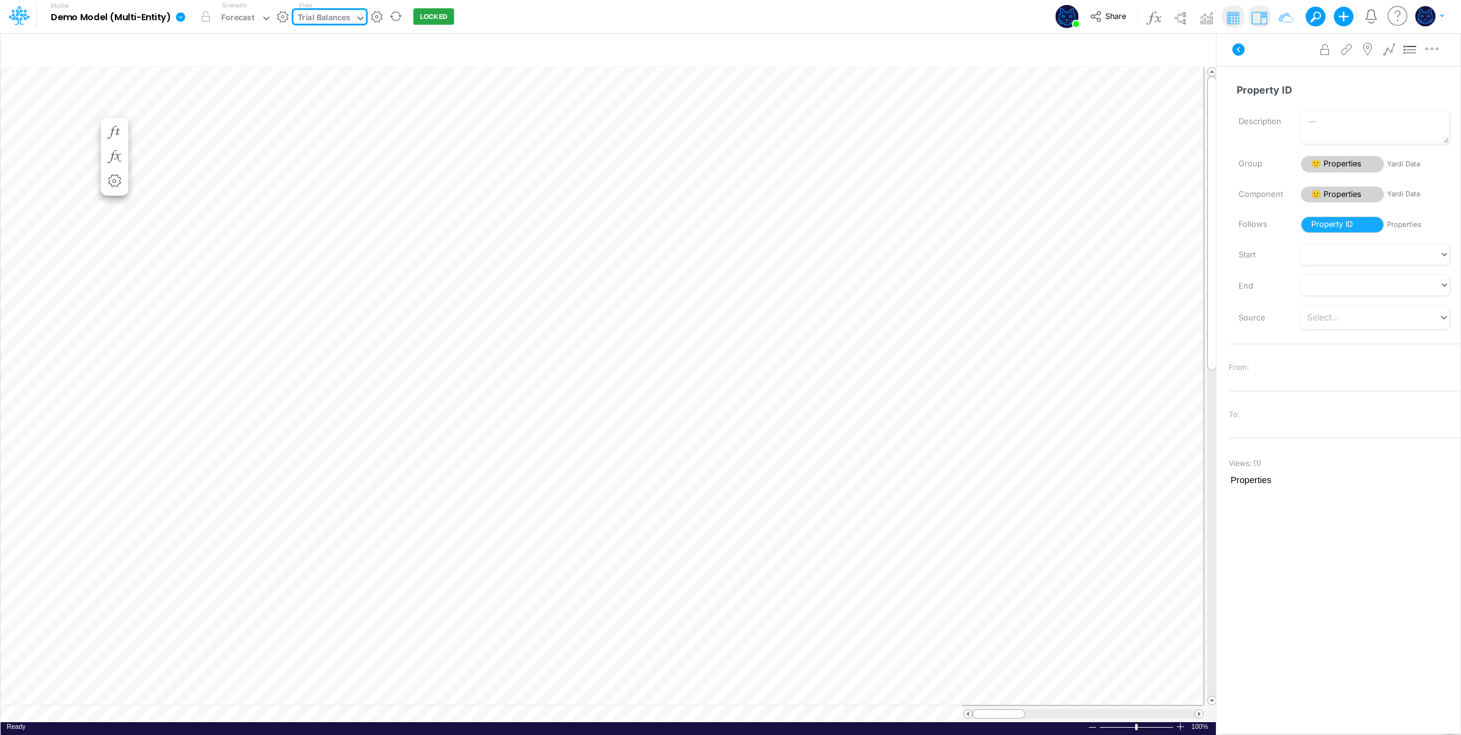
click at [338, 12] on div "Trial Balances" at bounding box center [324, 19] width 53 height 14
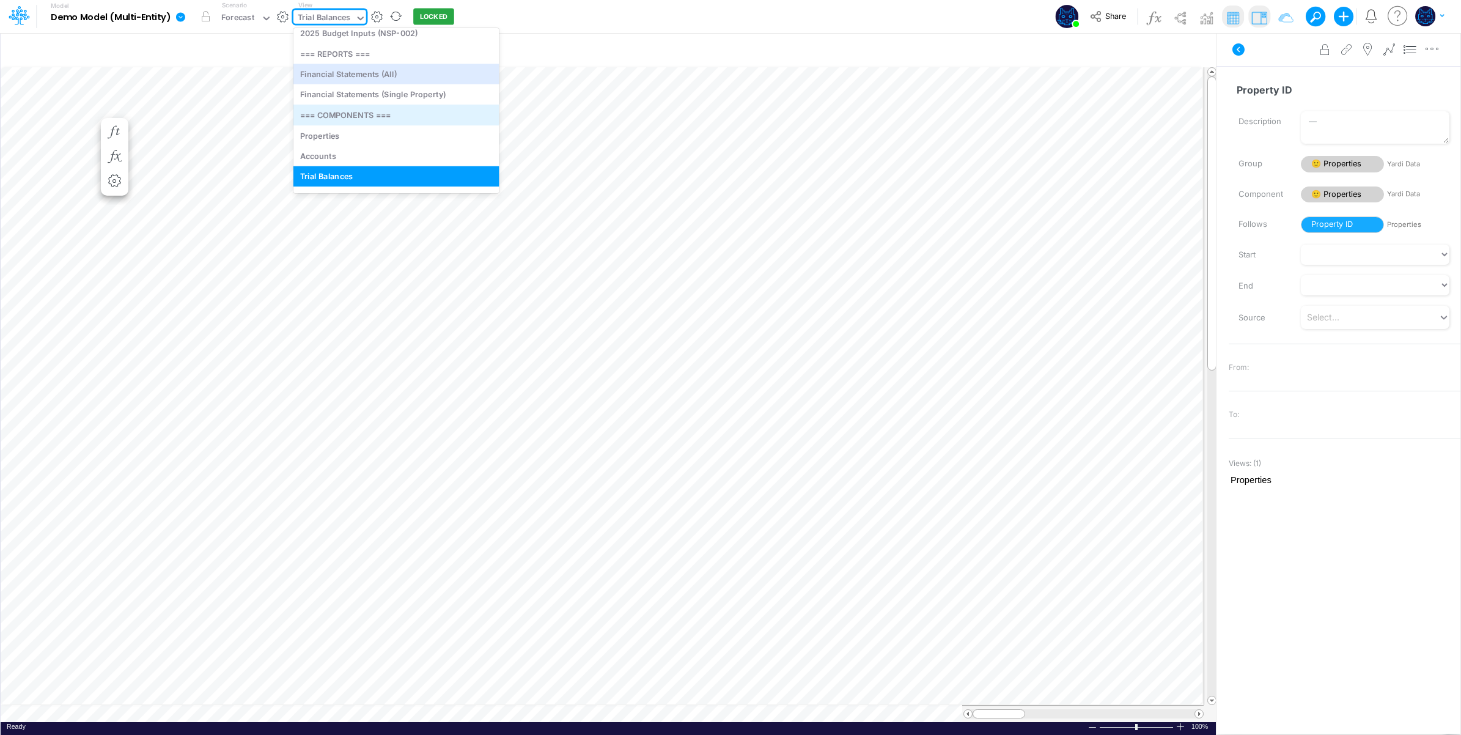
scroll to position [297, 0]
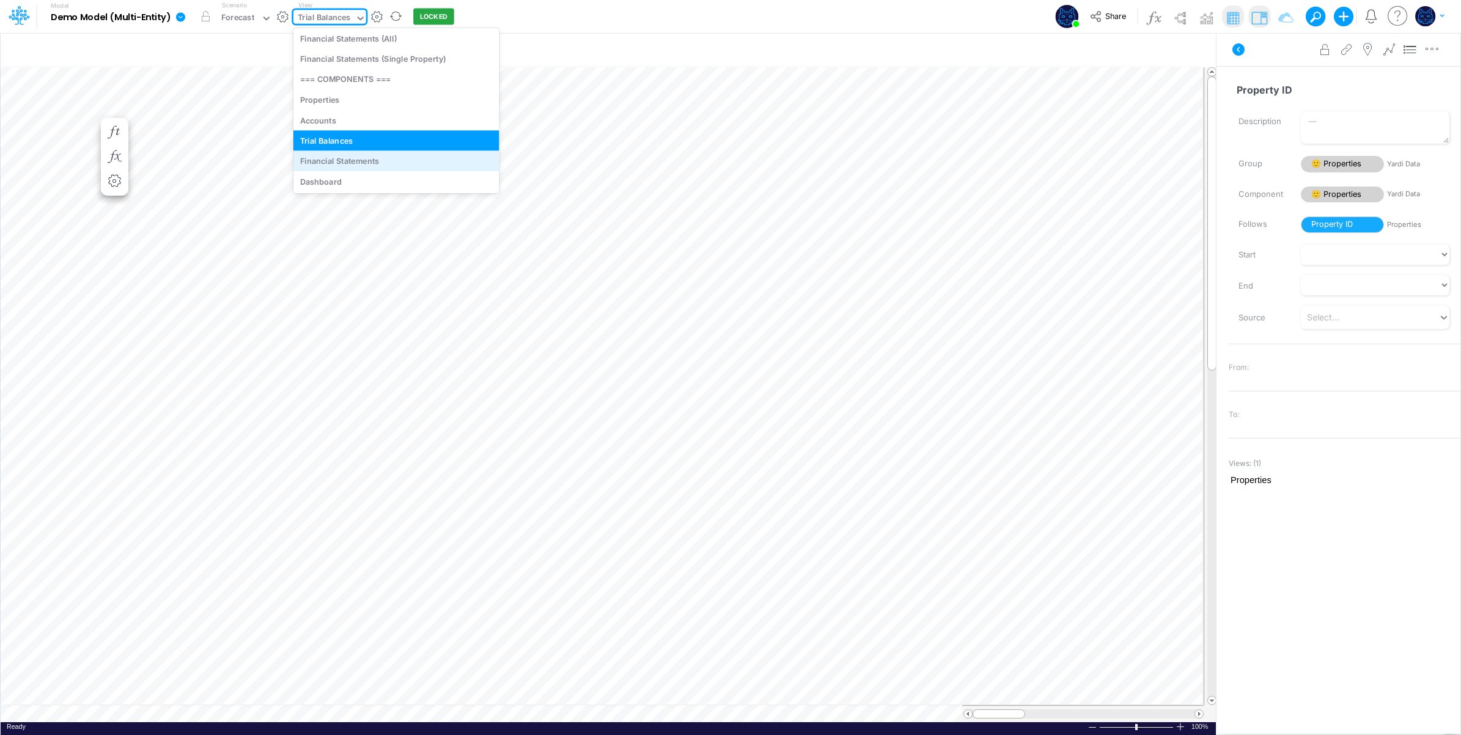
click at [345, 161] on div "Financial Statements" at bounding box center [396, 160] width 206 height 20
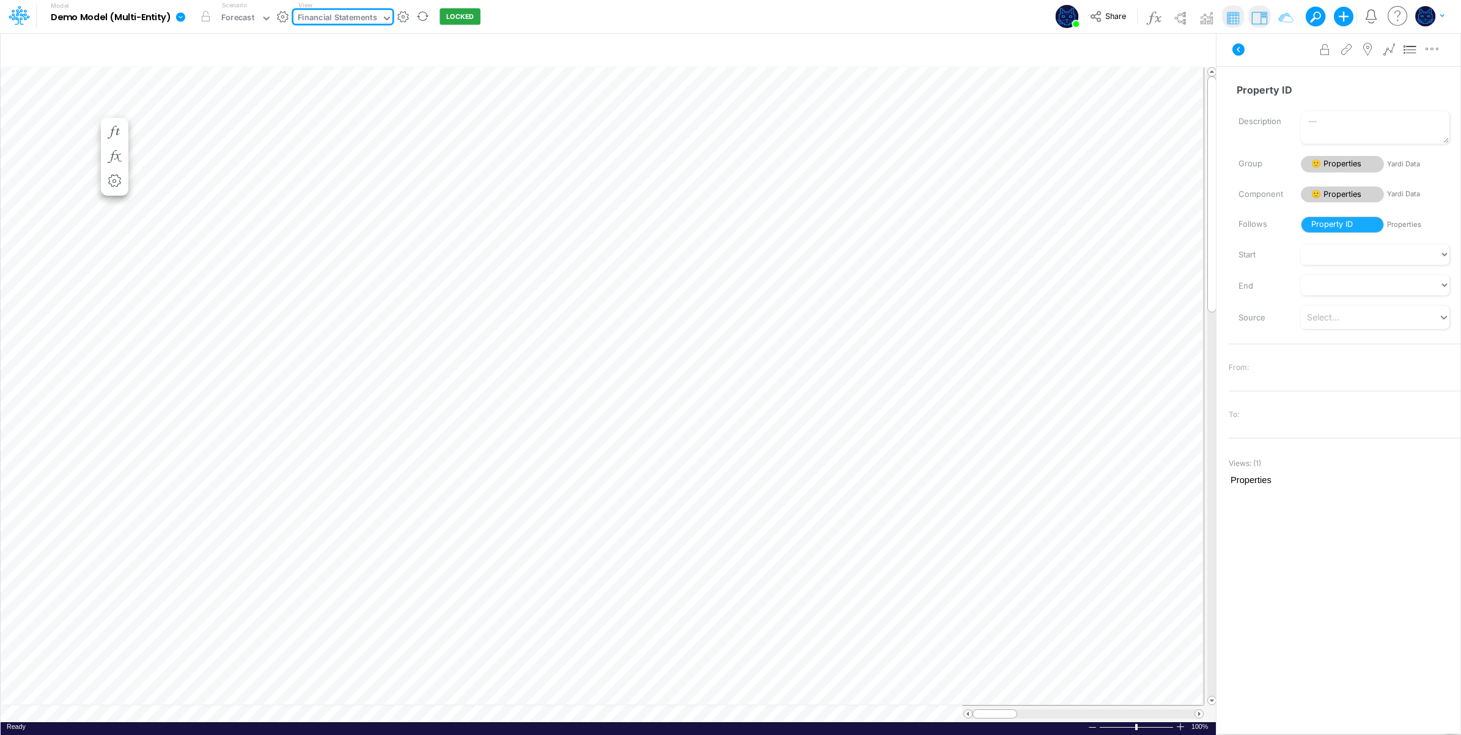
click at [348, 15] on div "Financial Statements" at bounding box center [337, 19] width 79 height 14
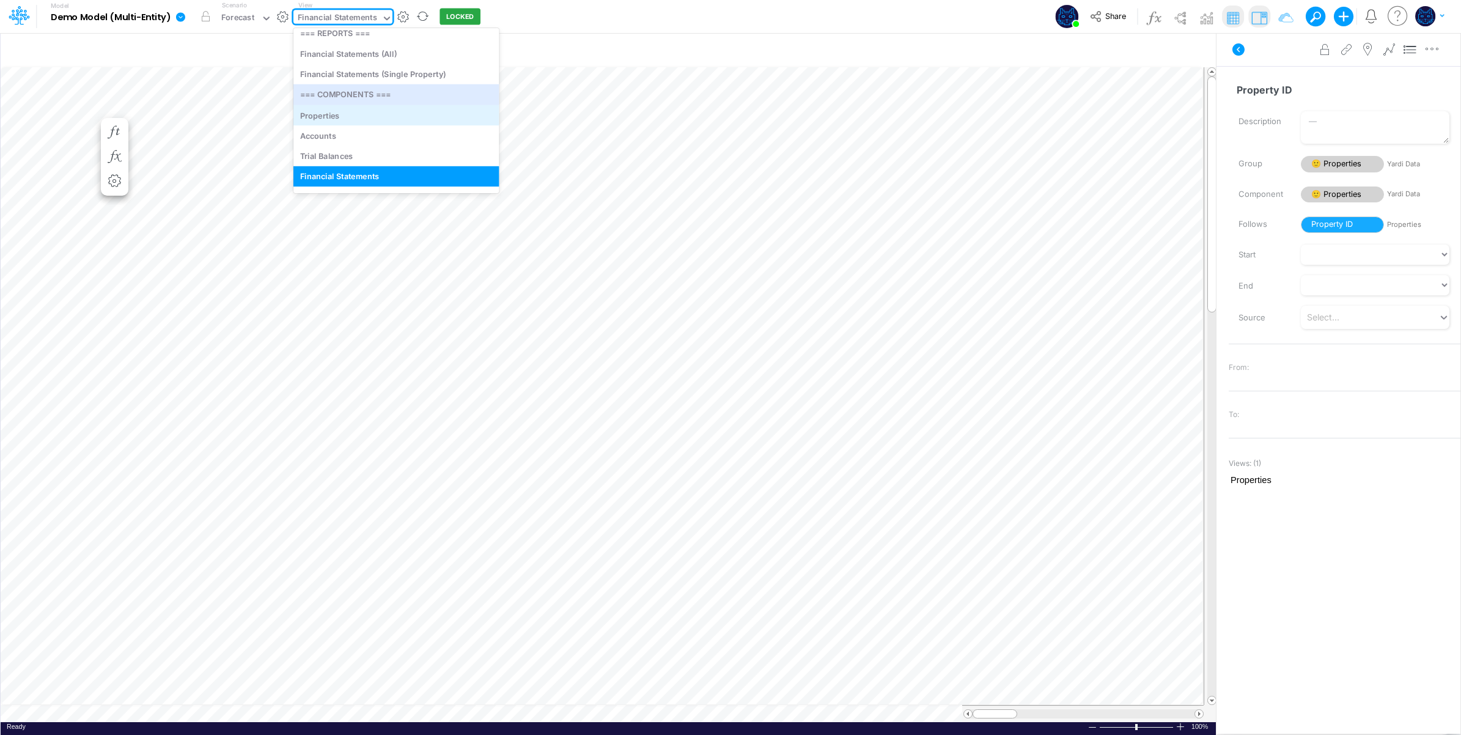
scroll to position [297, 0]
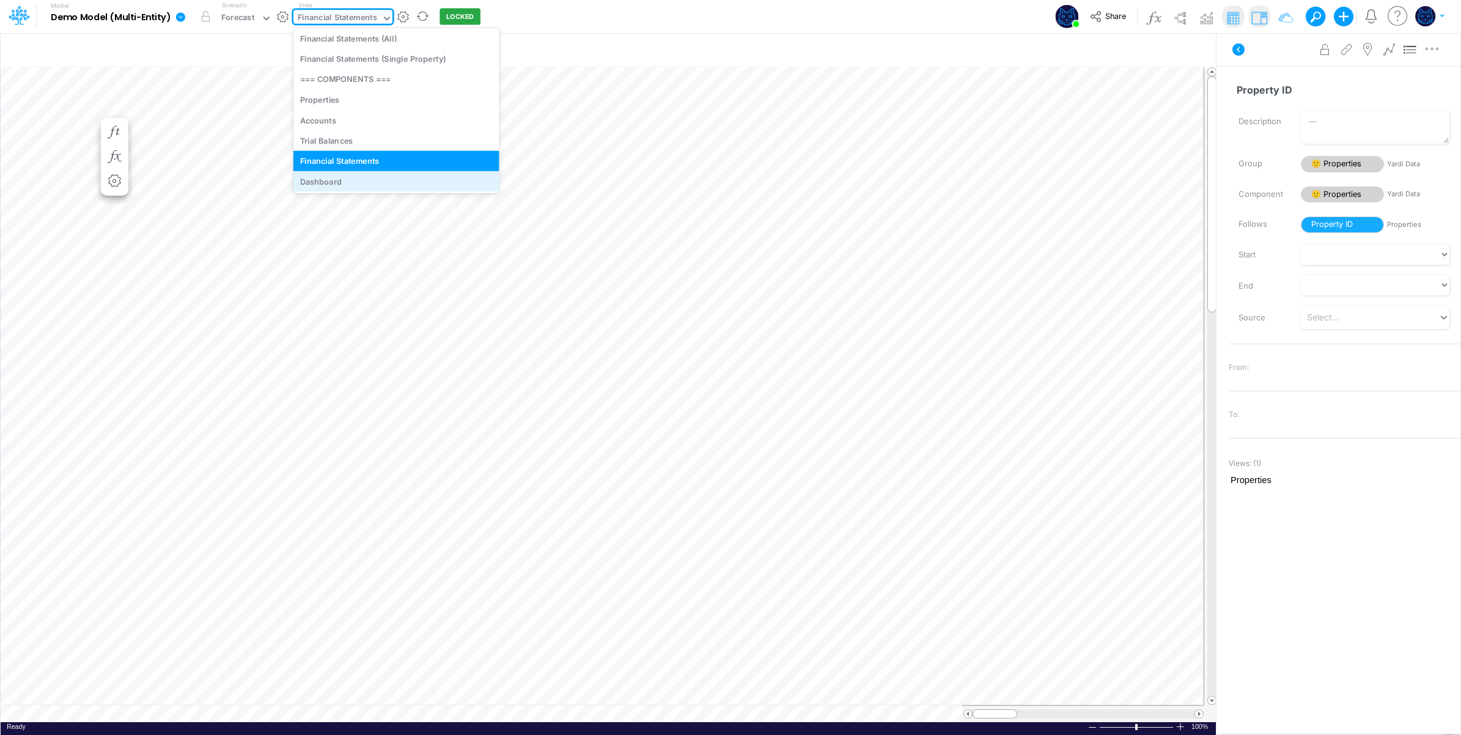
click at [337, 180] on div "Dashboard" at bounding box center [396, 181] width 206 height 20
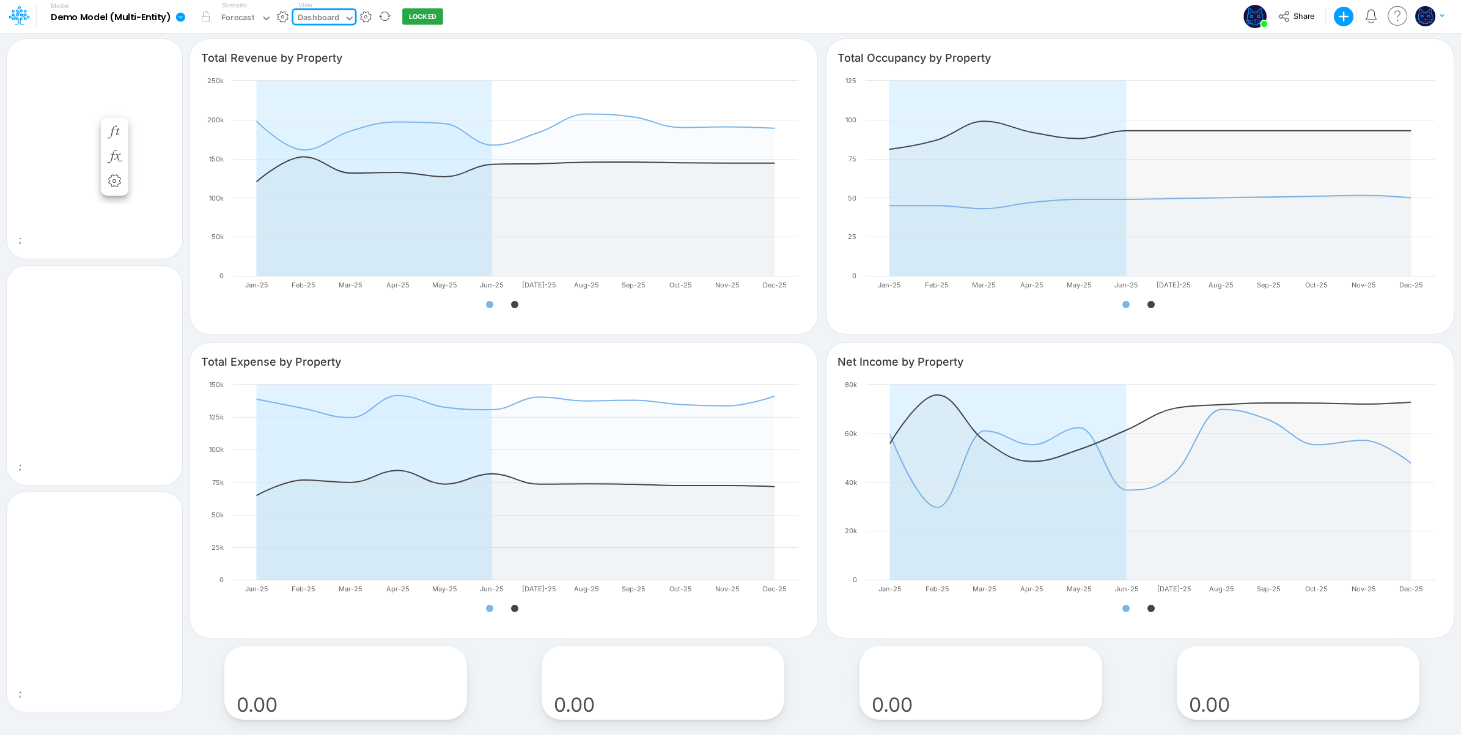
click at [317, 19] on div "Dashboard" at bounding box center [319, 19] width 42 height 14
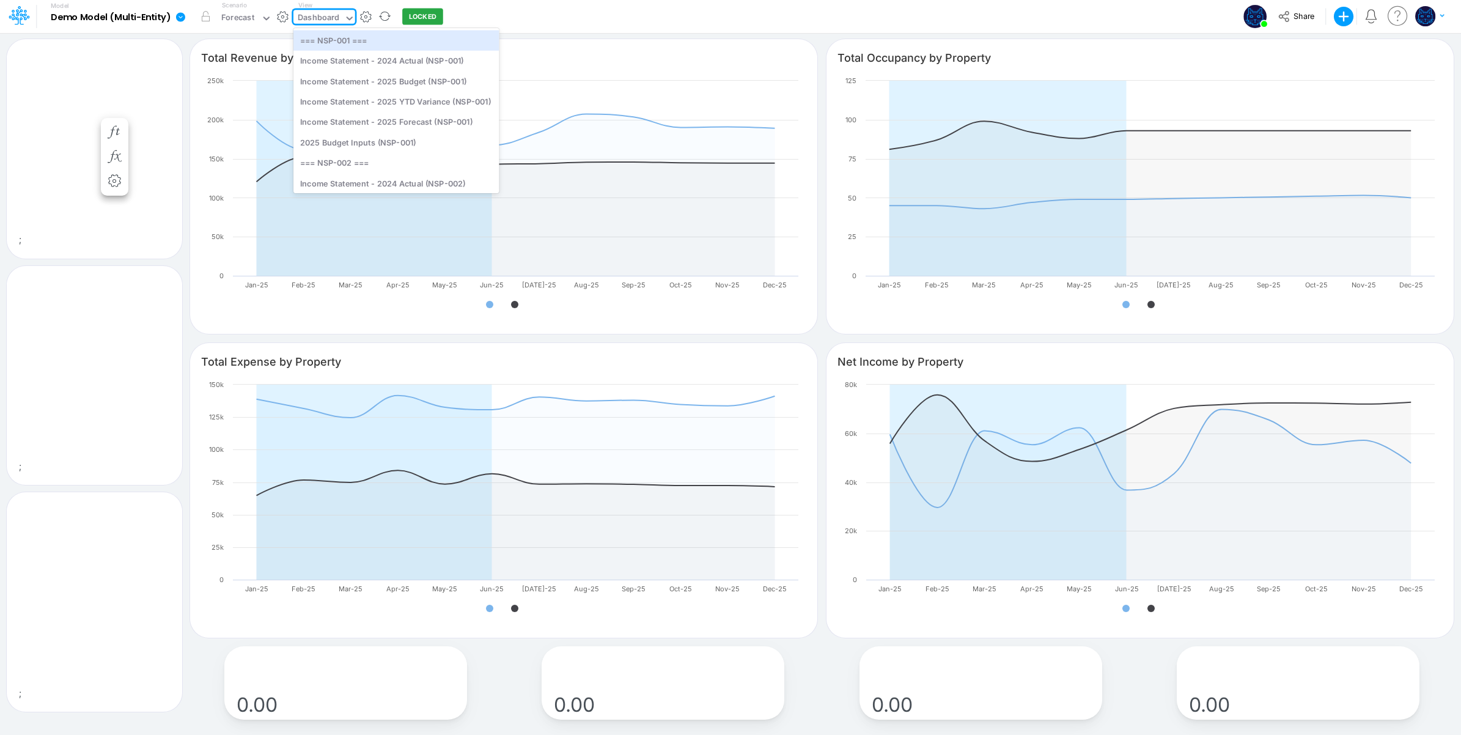
click at [366, 16] on button "button" at bounding box center [365, 16] width 13 height 13
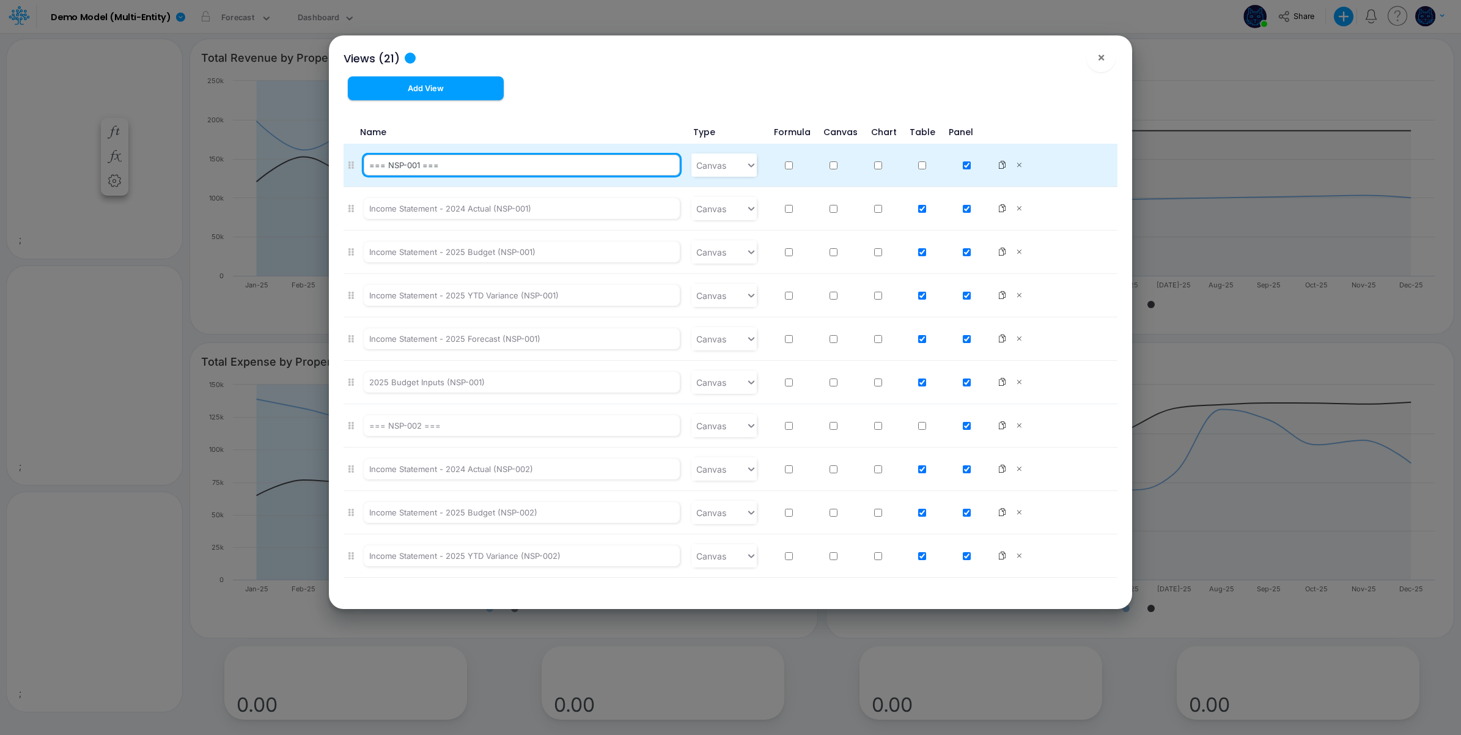
drag, startPoint x: 386, startPoint y: 164, endPoint x: 402, endPoint y: 164, distance: 15.9
click at [402, 164] on input "=== NSP-001 ===" at bounding box center [522, 165] width 316 height 21
paste input "PRO"
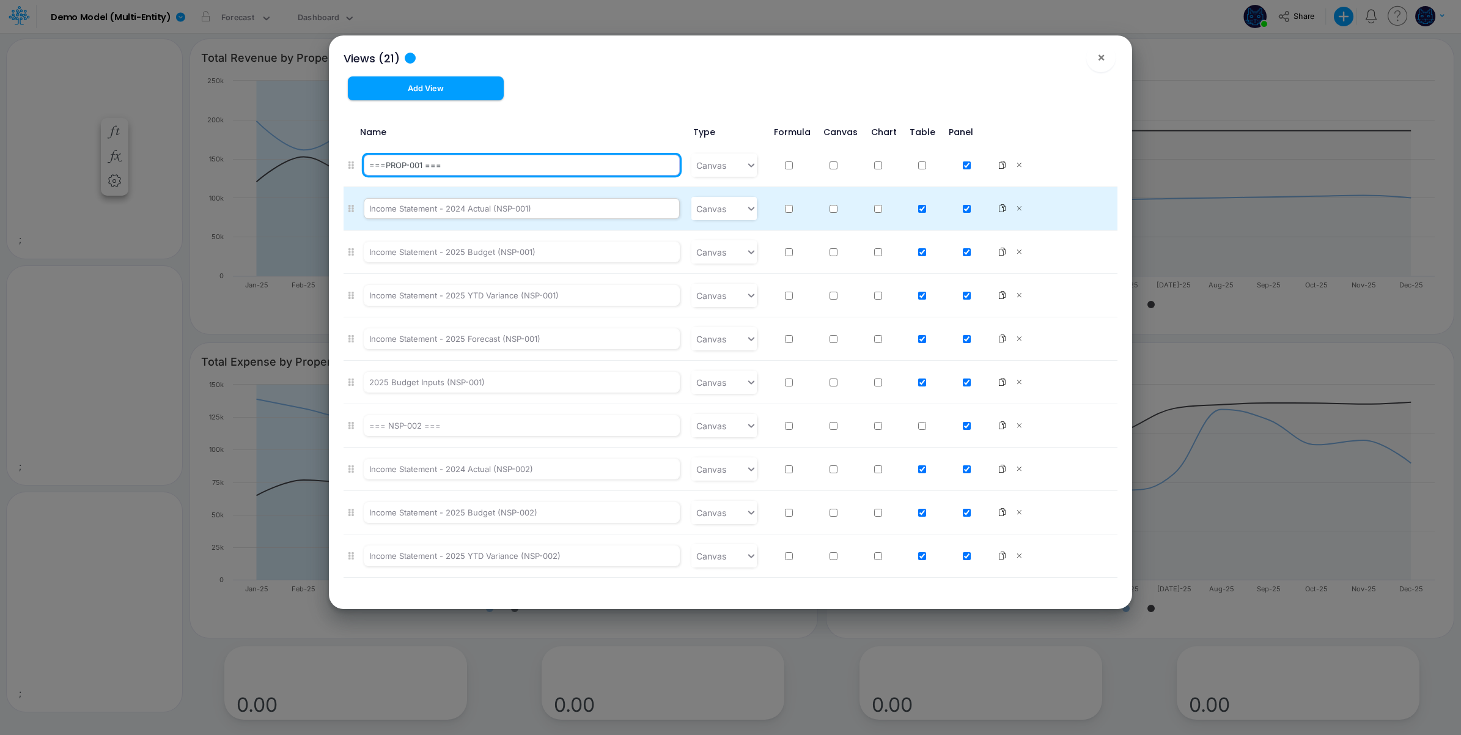
type input "===PROP-001 ==="
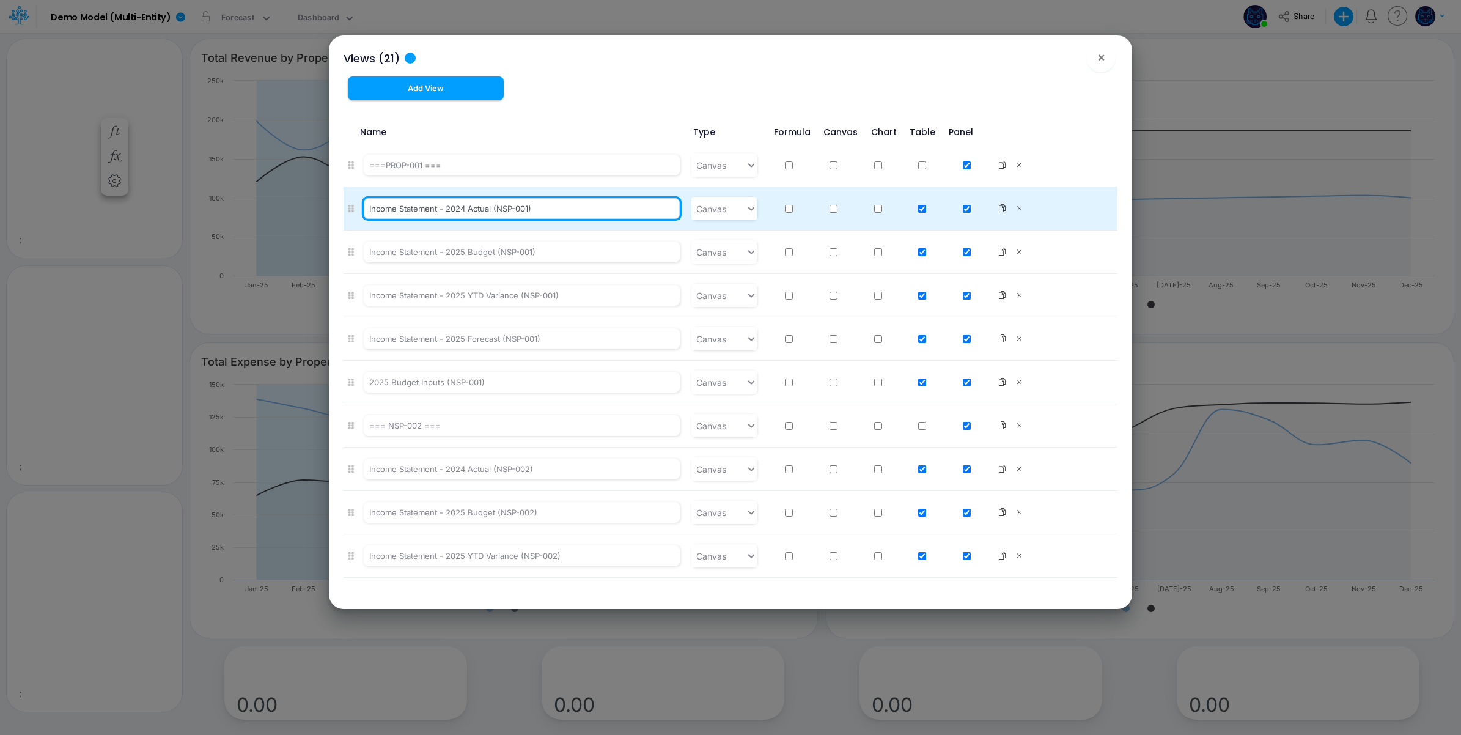
drag, startPoint x: 496, startPoint y: 208, endPoint x: 509, endPoint y: 208, distance: 13.4
click at [509, 208] on input "Income Statement - 2024 Actual (NSP-001)" at bounding box center [522, 208] width 316 height 21
paste input "PRO"
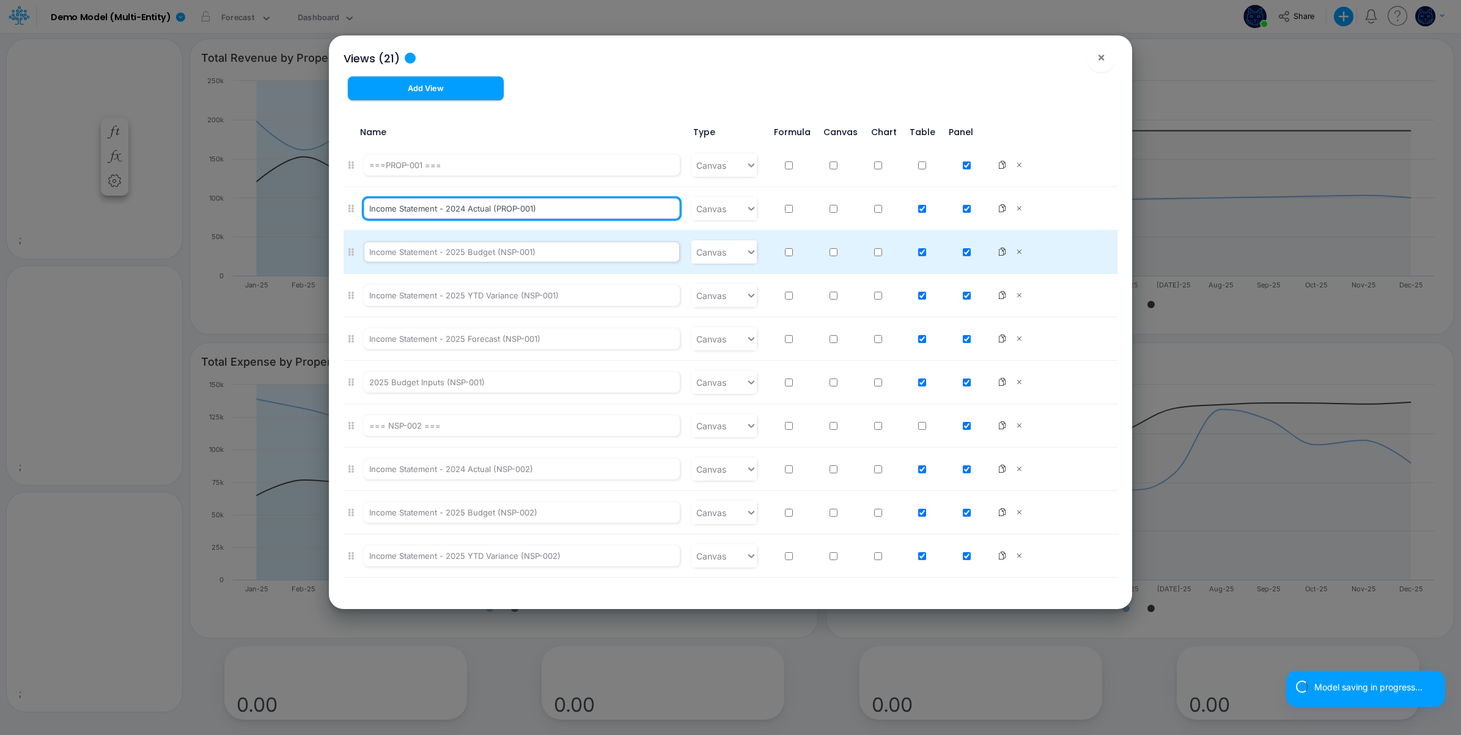
type input "Income Statement - 2024 Actual (PROP-001)"
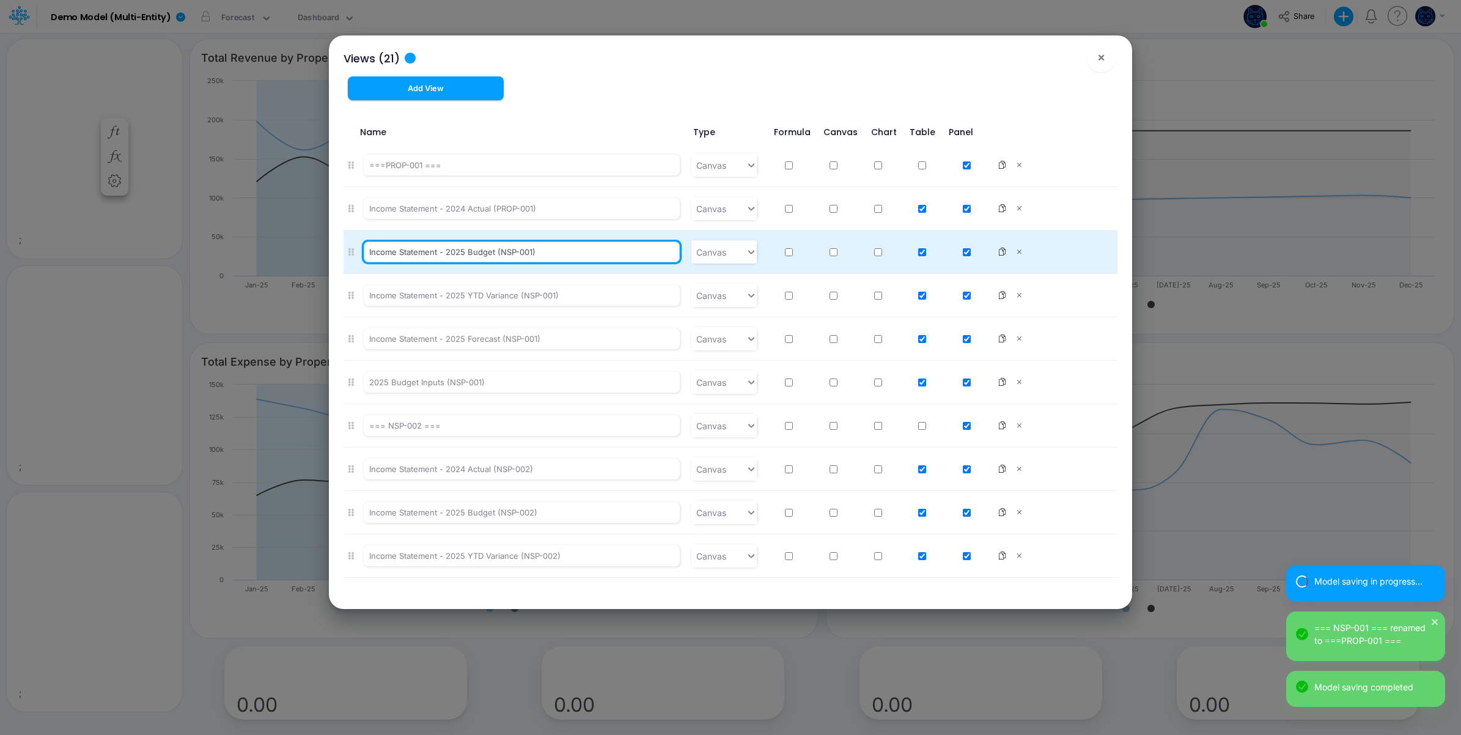
drag, startPoint x: 499, startPoint y: 254, endPoint x: 513, endPoint y: 252, distance: 14.8
click at [513, 252] on input "Income Statement - 2025 Budget (NSP-001)" at bounding box center [522, 251] width 316 height 21
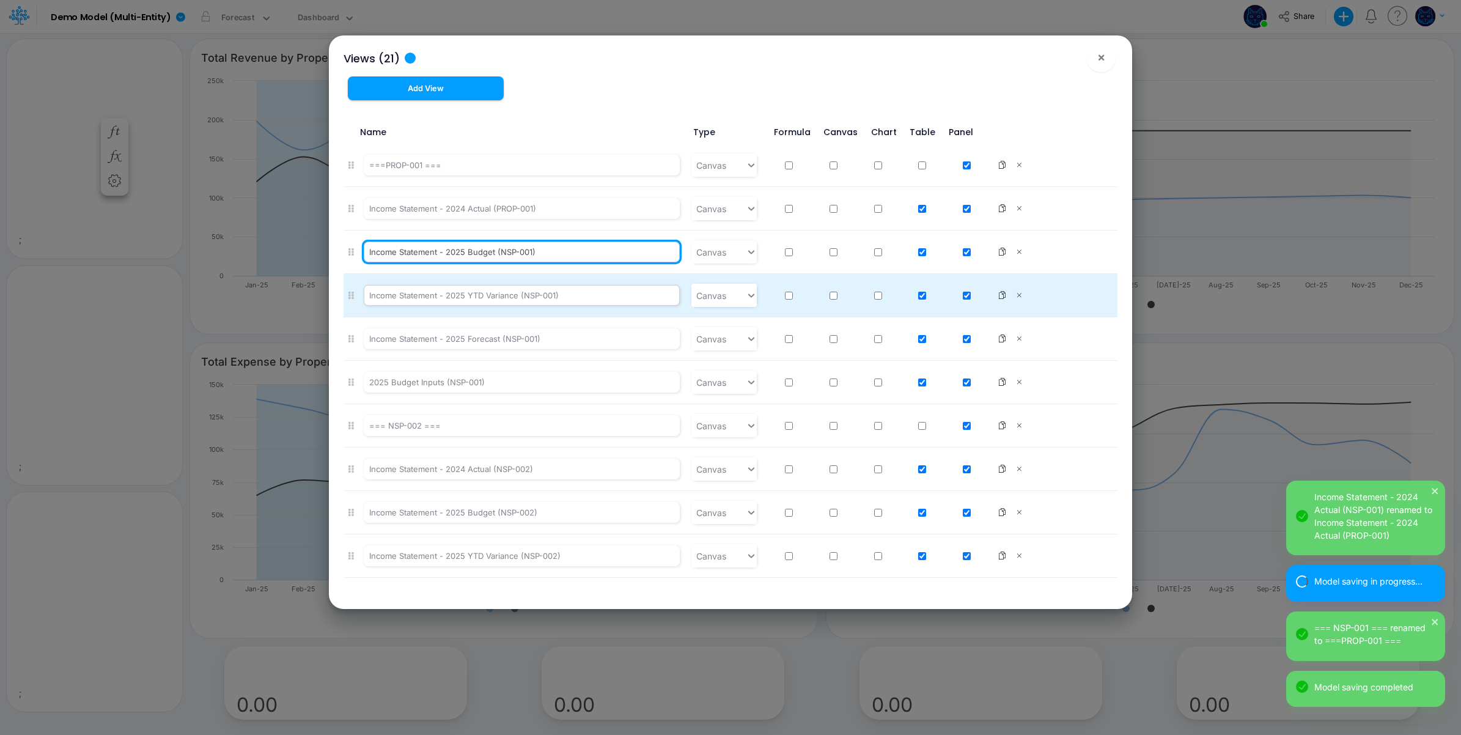
paste input "PRO"
type input "Income Statement - 2025 Budget (PROP-001)"
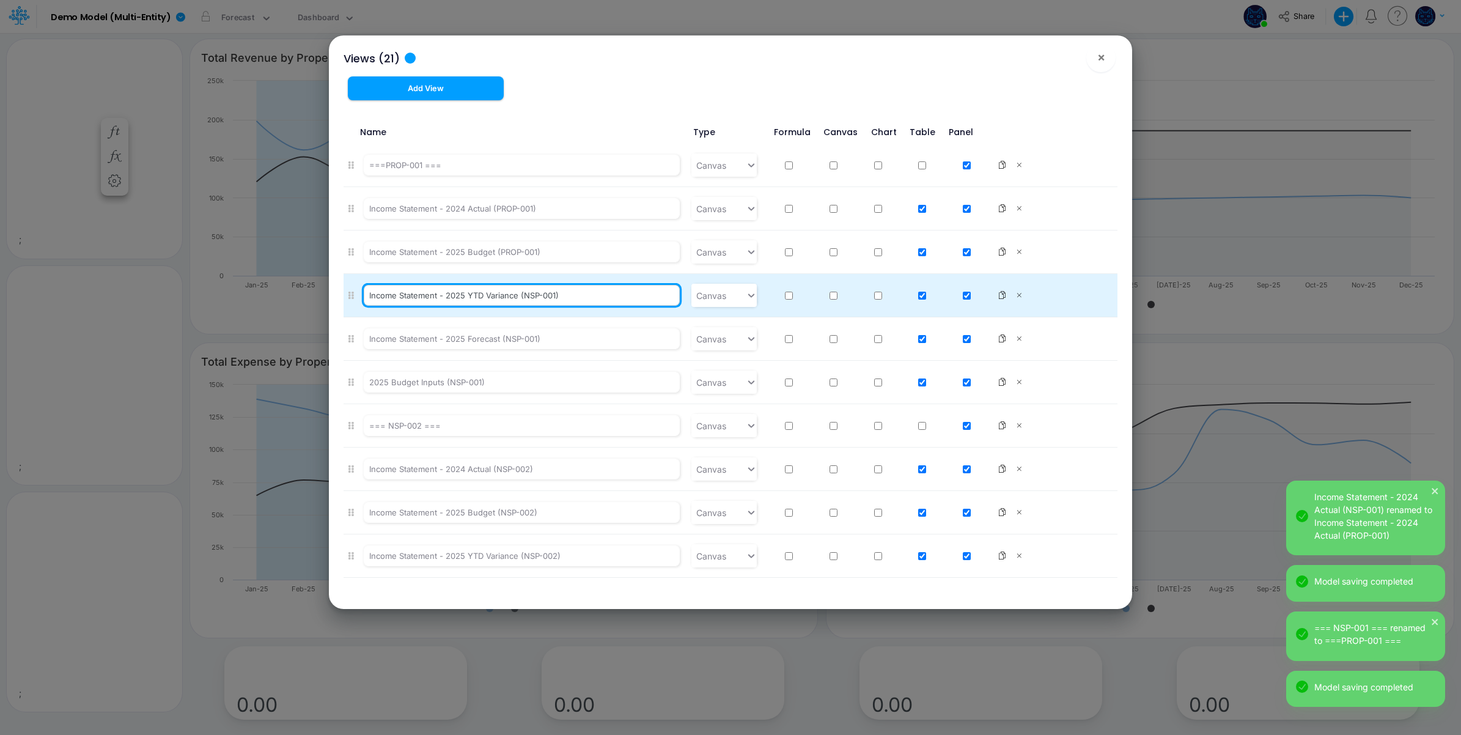
click at [527, 296] on input "Income Statement - 2025 YTD Variance (NSP-001)" at bounding box center [522, 295] width 316 height 21
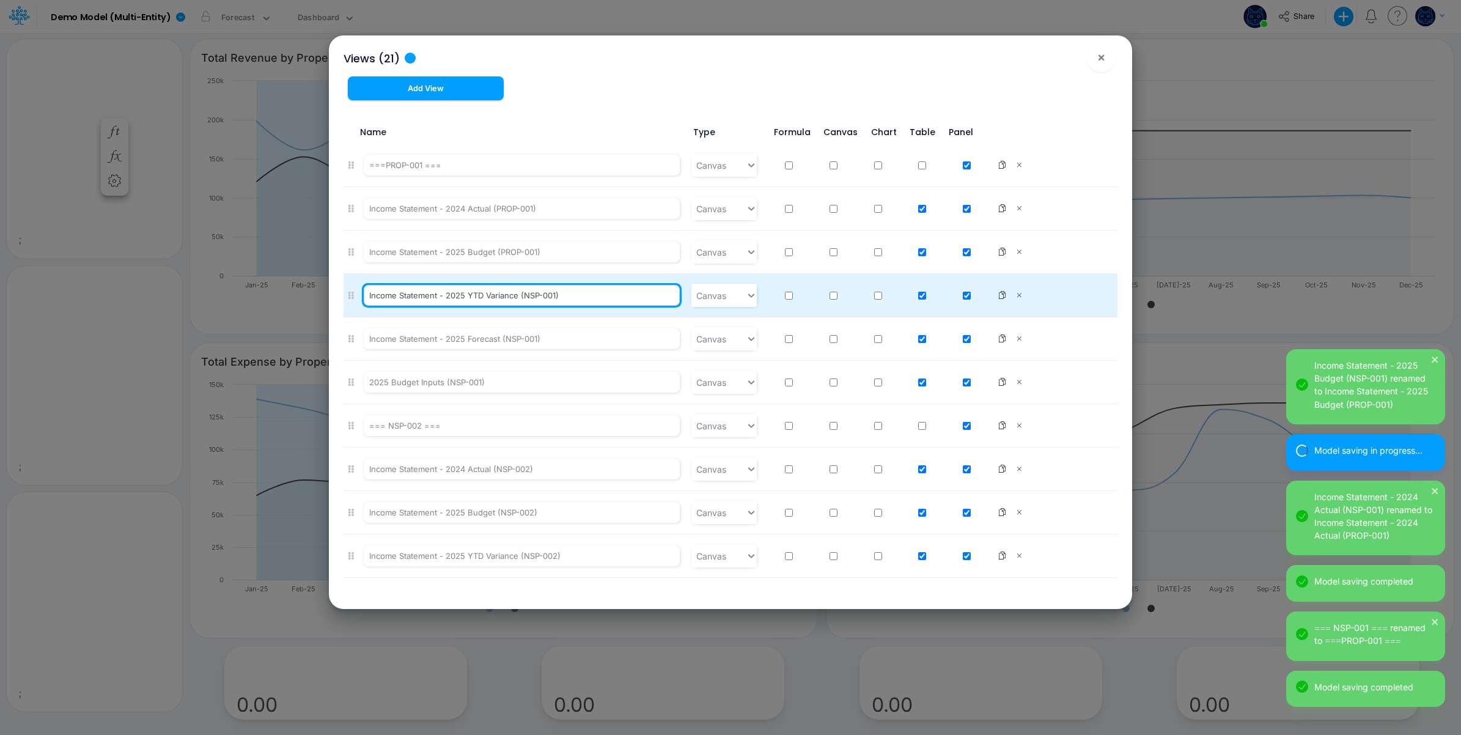
drag, startPoint x: 524, startPoint y: 298, endPoint x: 539, endPoint y: 296, distance: 14.7
click at [539, 296] on input "Income Statement - 2025 YTD Variance (NSP-001)" at bounding box center [522, 295] width 316 height 21
paste input "PRO"
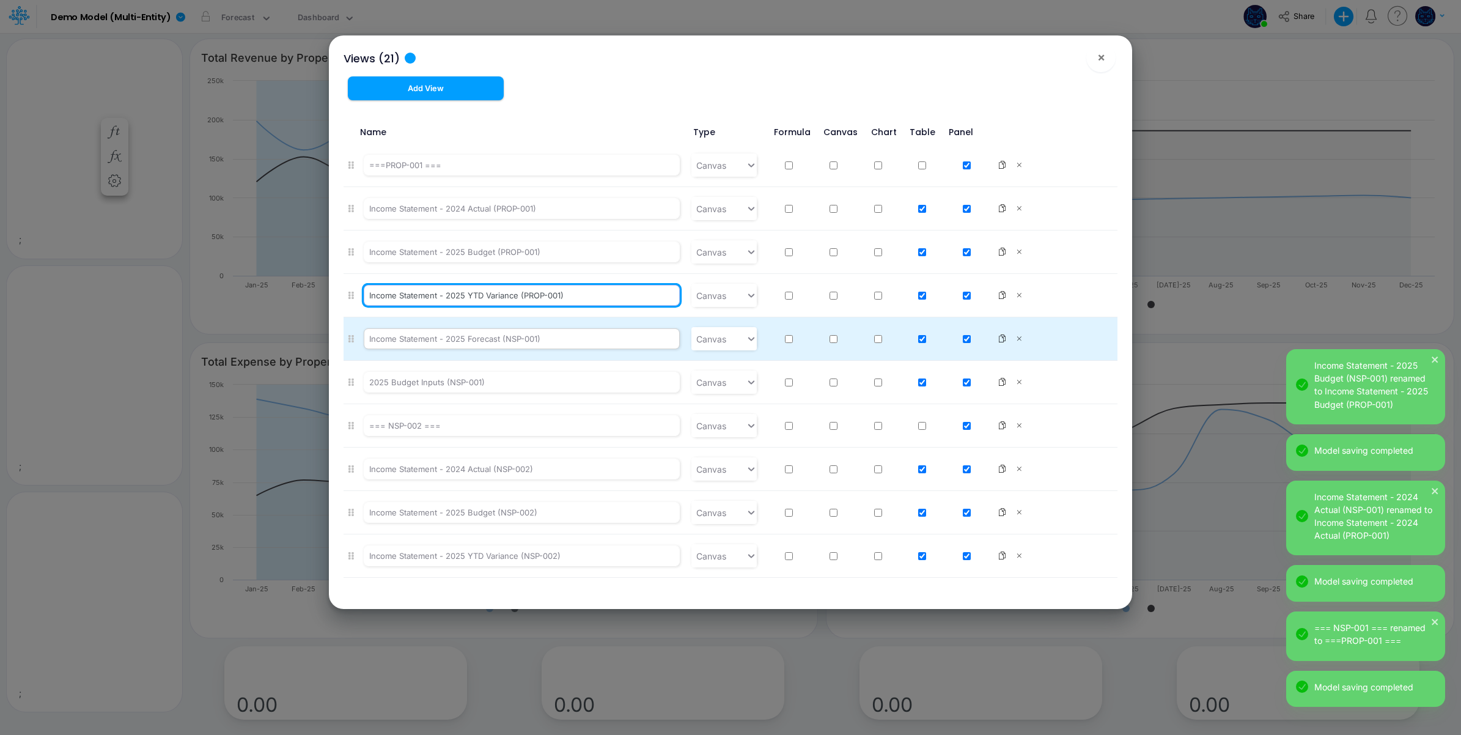
type input "Income Statement - 2025 YTD Variance (PROP-001)"
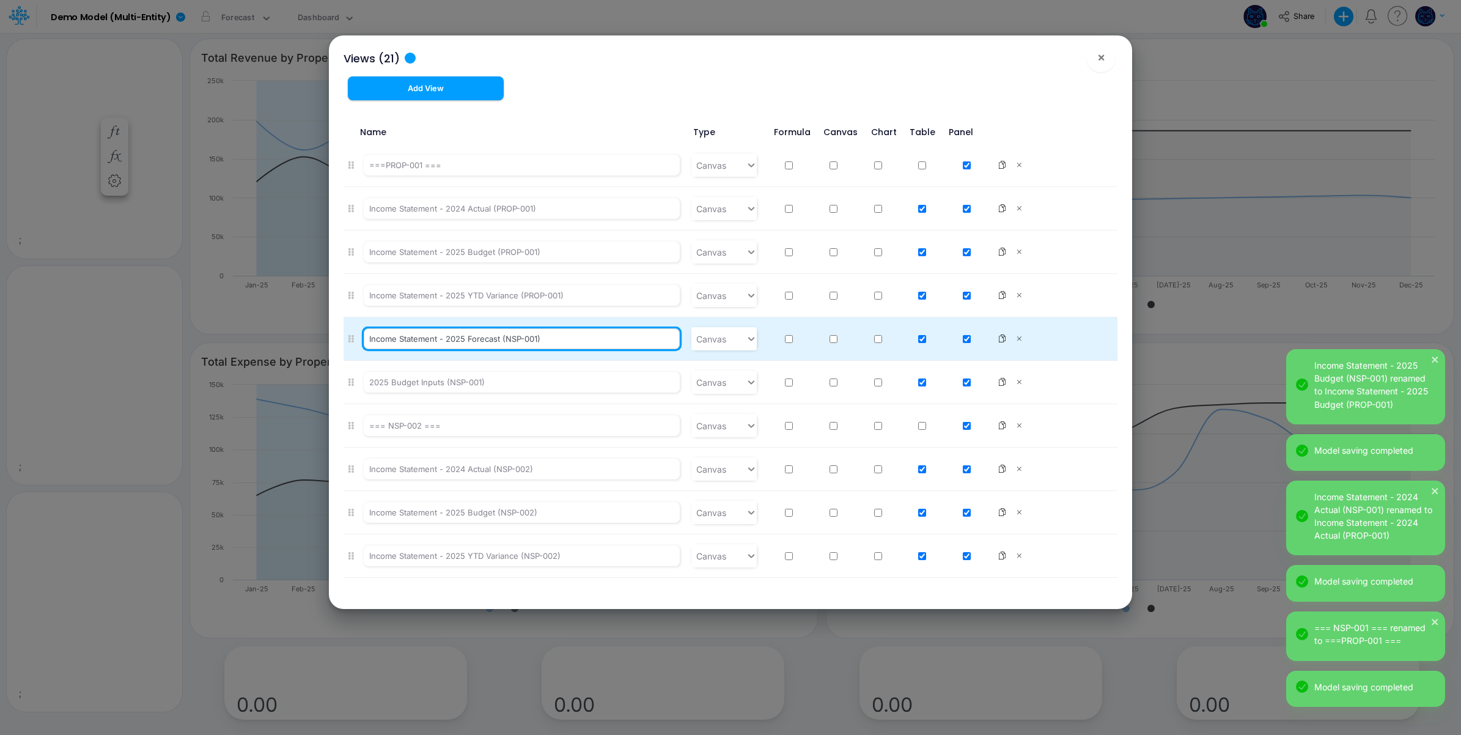
click at [506, 339] on input "Income Statement - 2025 Forecast (NSP-001)" at bounding box center [522, 338] width 316 height 21
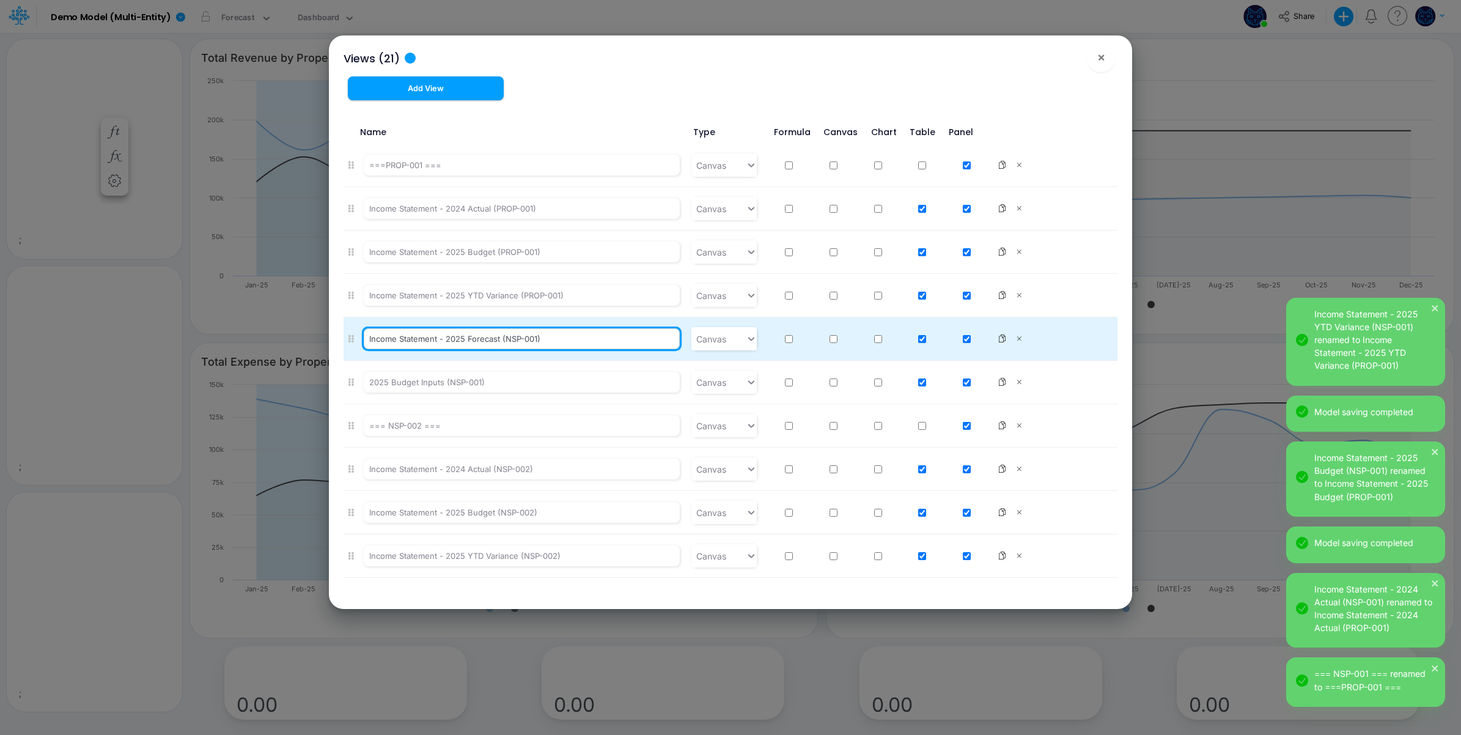
drag, startPoint x: 505, startPoint y: 340, endPoint x: 518, endPoint y: 339, distance: 12.9
click at [518, 339] on input "Income Statement - 2025 Forecast (NSP-001)" at bounding box center [522, 338] width 316 height 21
paste input "PRO"
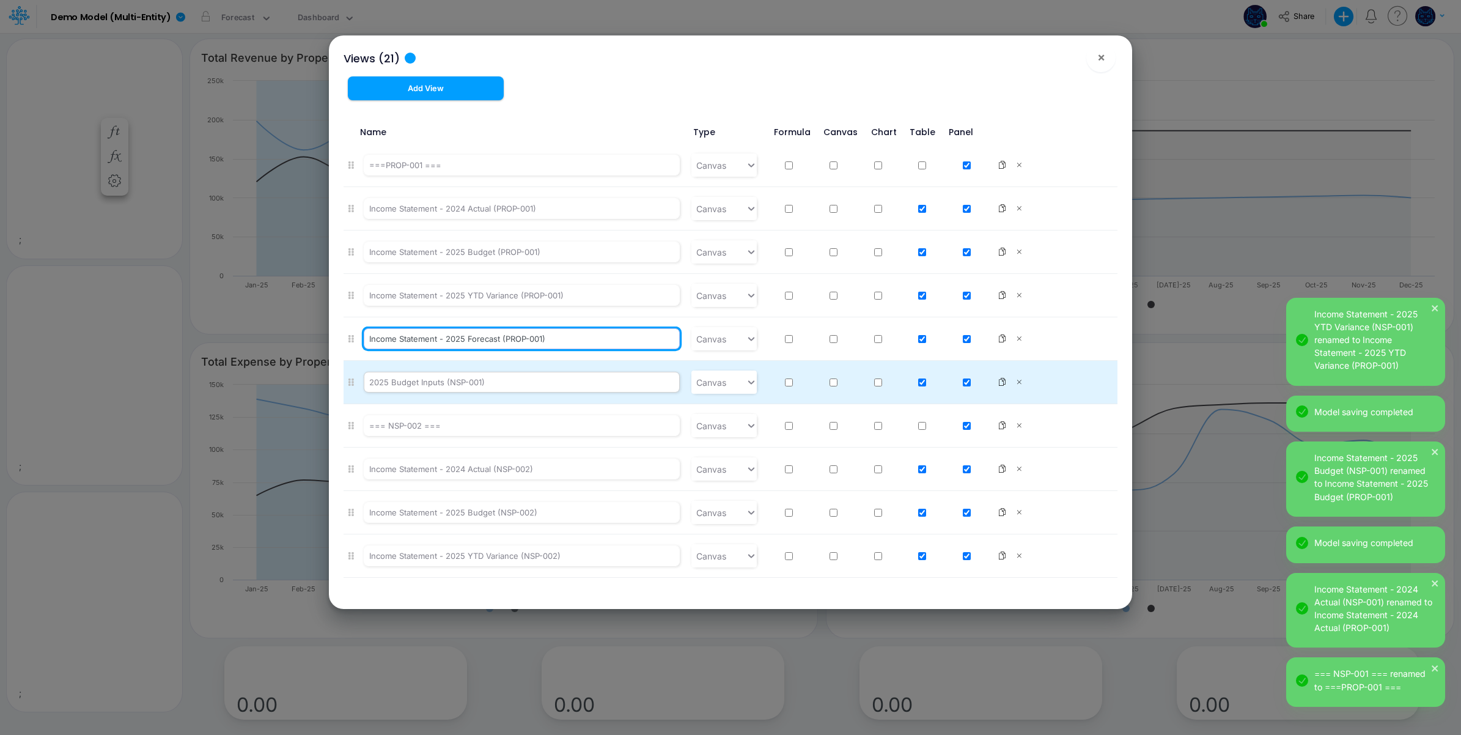
type input "Income Statement - 2025 Forecast (PROP-001)"
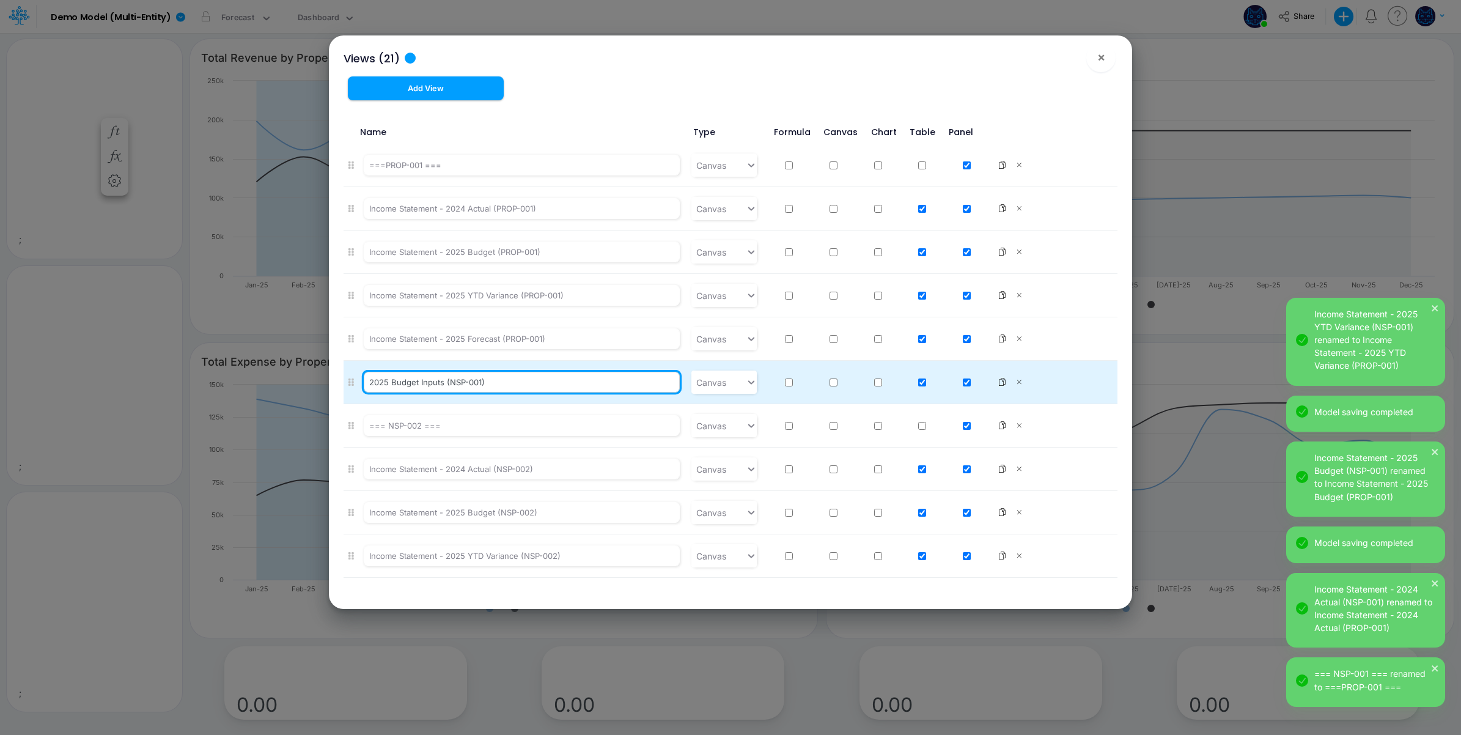
click at [424, 386] on input "2025 Budget Inputs (NSP-001)" at bounding box center [522, 382] width 316 height 21
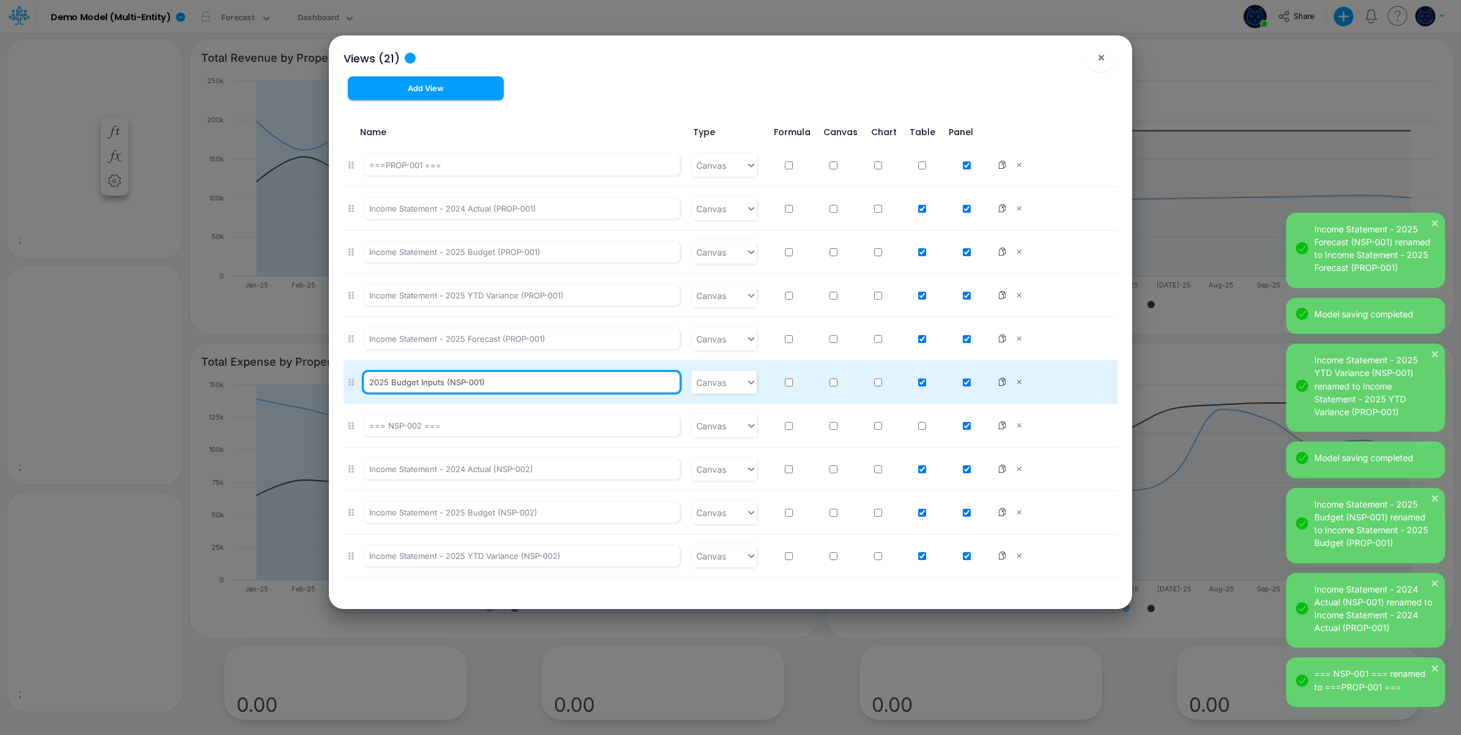
drag, startPoint x: 449, startPoint y: 384, endPoint x: 461, endPoint y: 384, distance: 12.2
click at [461, 384] on input "2025 Budget Inputs (NSP-001)" at bounding box center [522, 382] width 316 height 21
paste input "PRO"
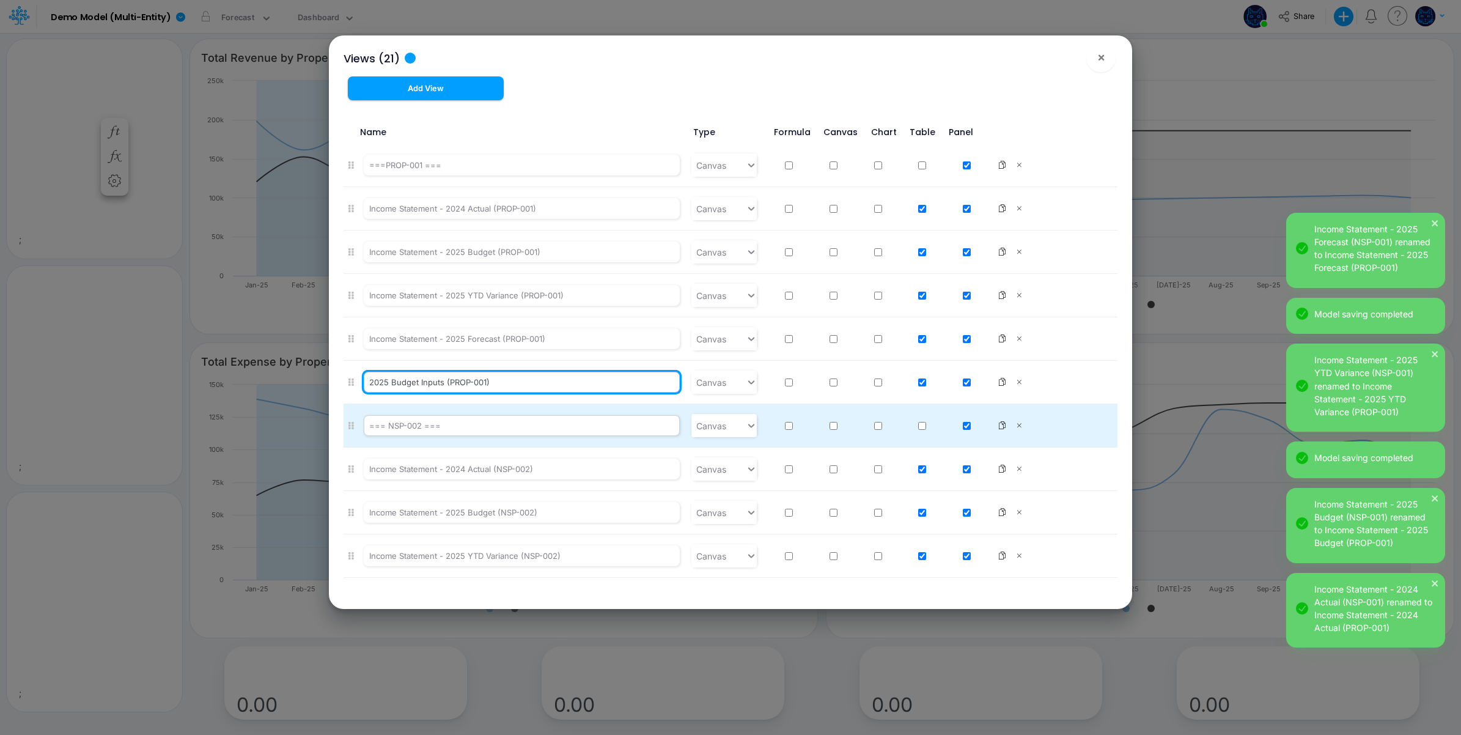
type input "2025 Budget Inputs (PROP-001)"
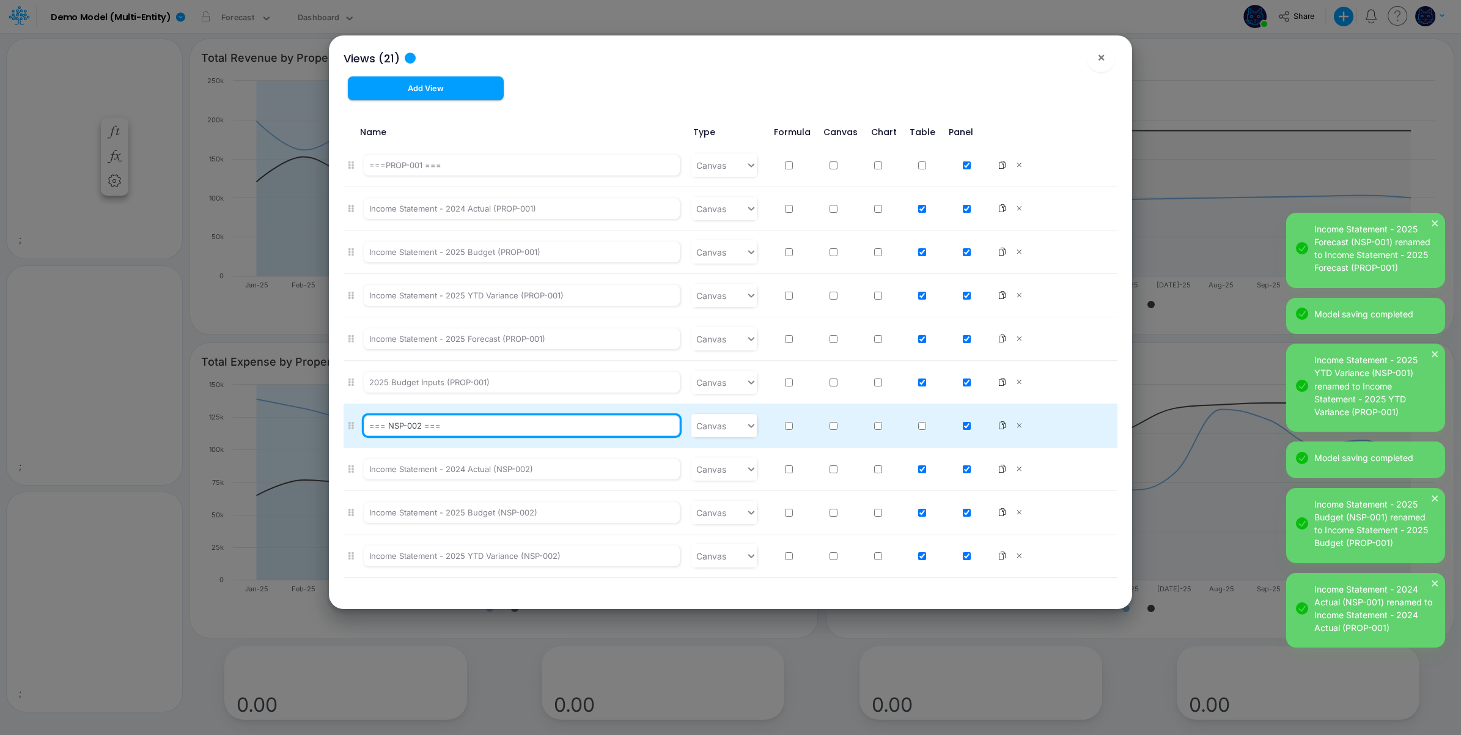
click at [407, 428] on input "=== NSP-002 ===" at bounding box center [522, 425] width 316 height 21
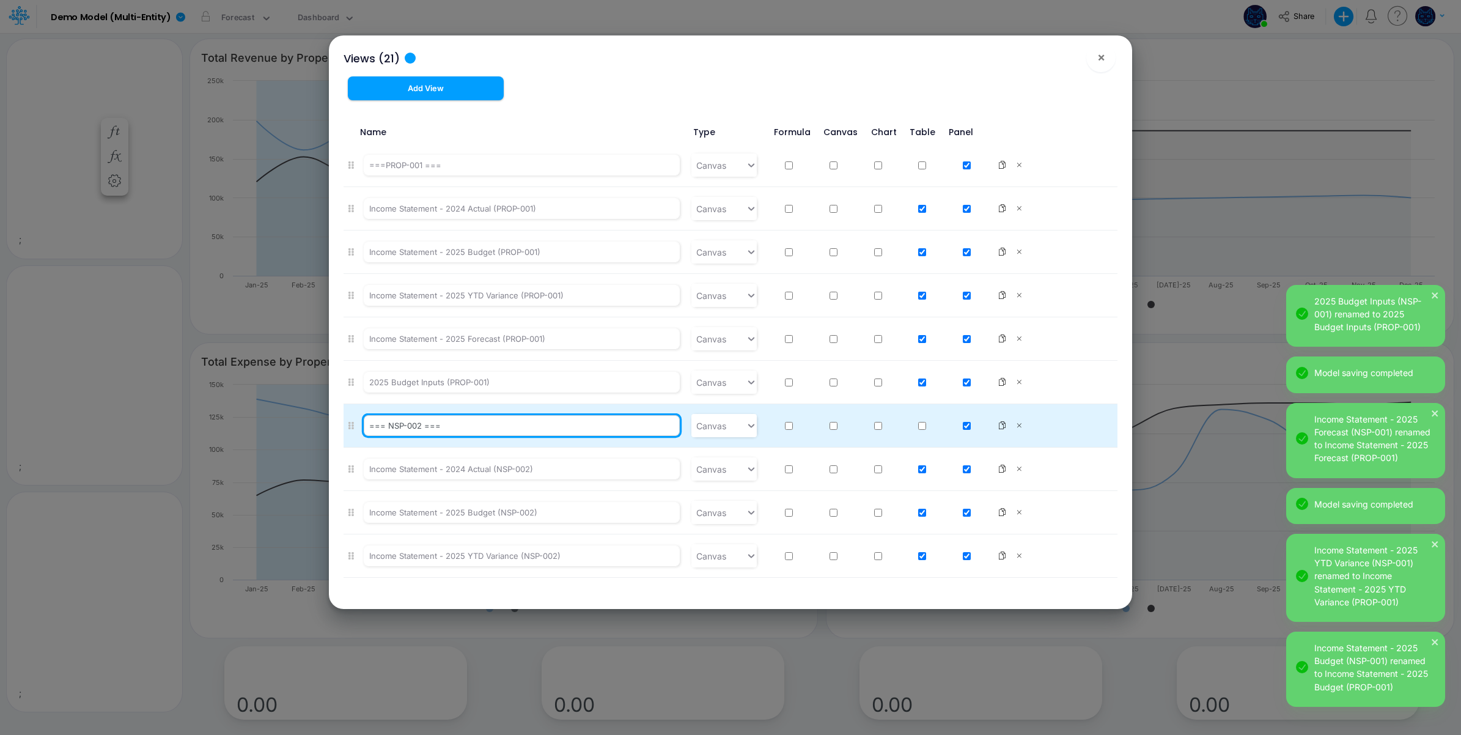
drag, startPoint x: 389, startPoint y: 427, endPoint x: 402, endPoint y: 427, distance: 12.8
click at [402, 427] on input "=== NSP-002 ===" at bounding box center [522, 425] width 316 height 21
paste input "PRO"
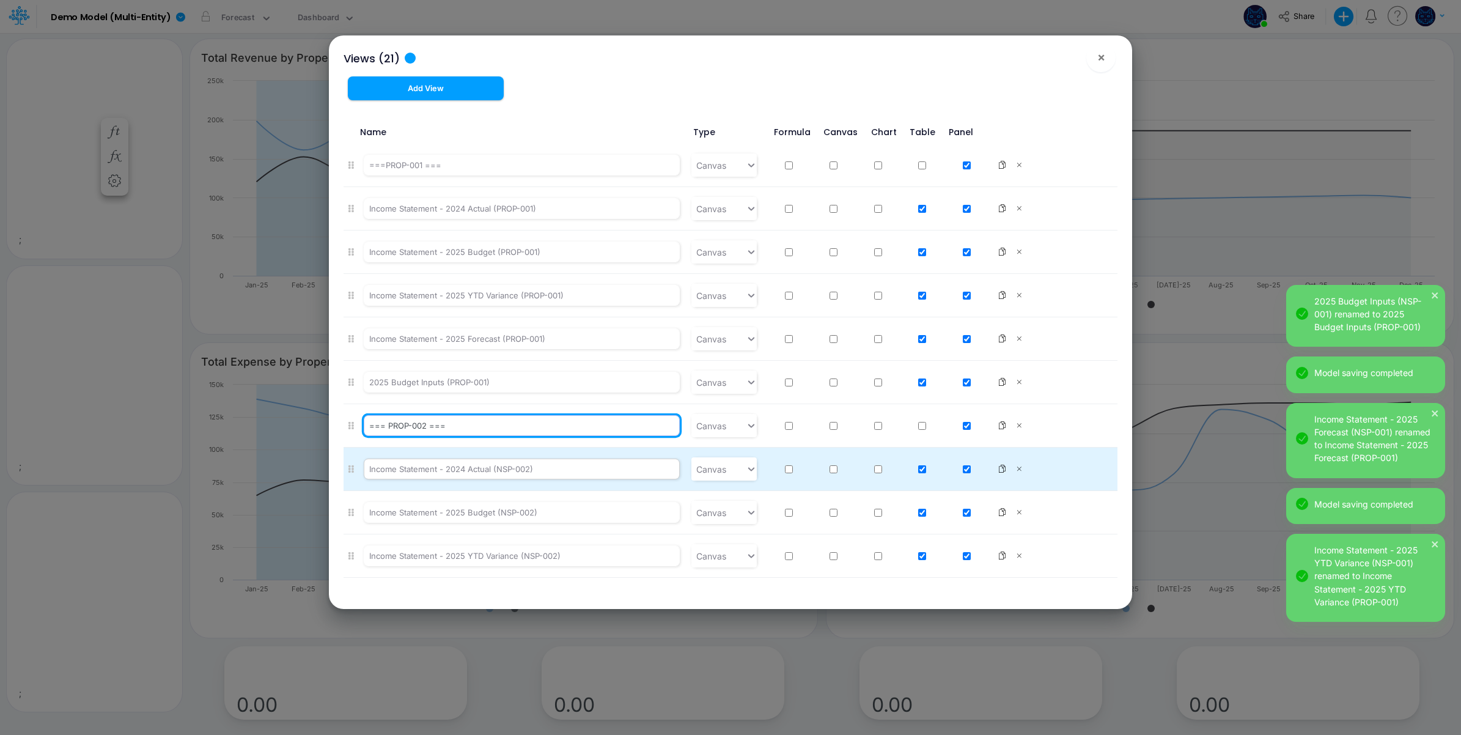
type input "=== PROP-002 ==="
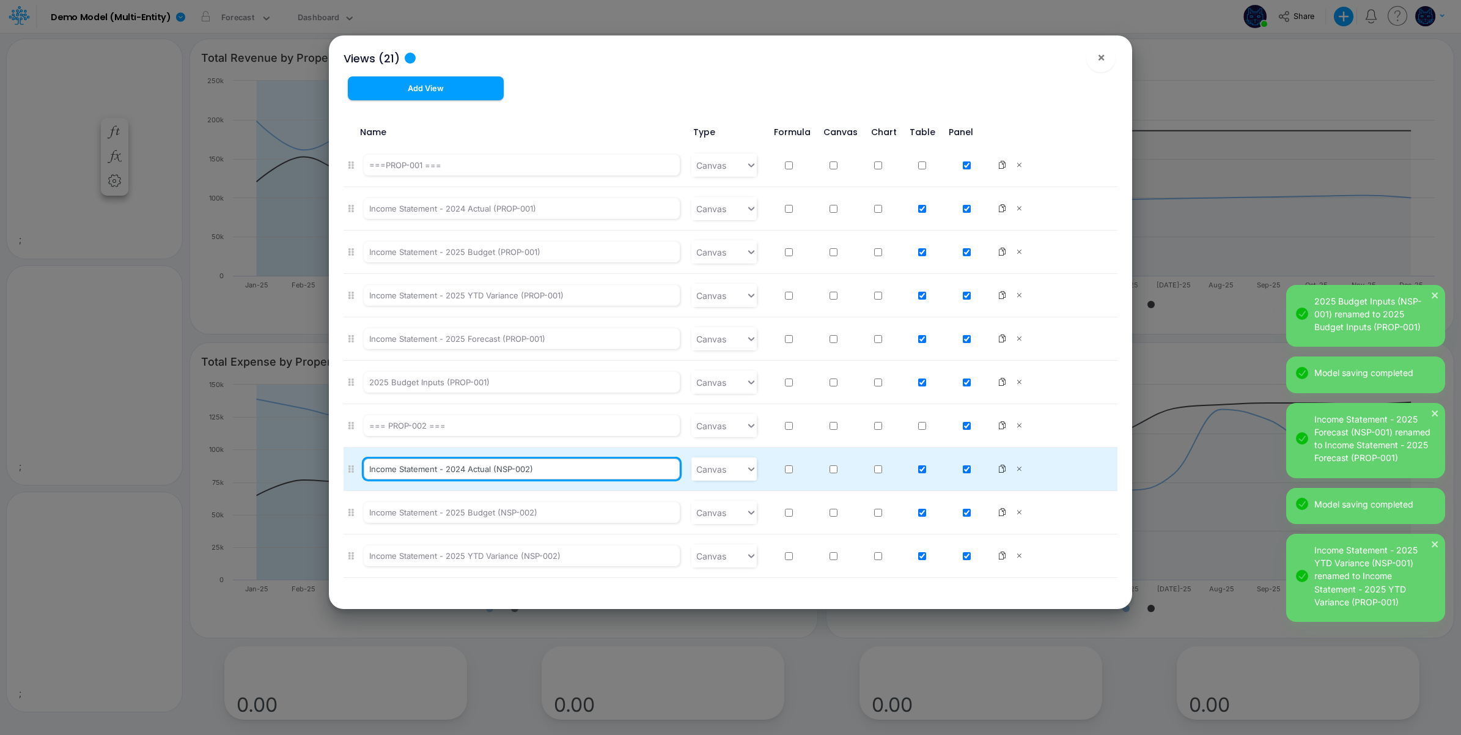
click at [483, 469] on input "Income Statement - 2024 Actual (NSP-002)" at bounding box center [522, 468] width 316 height 21
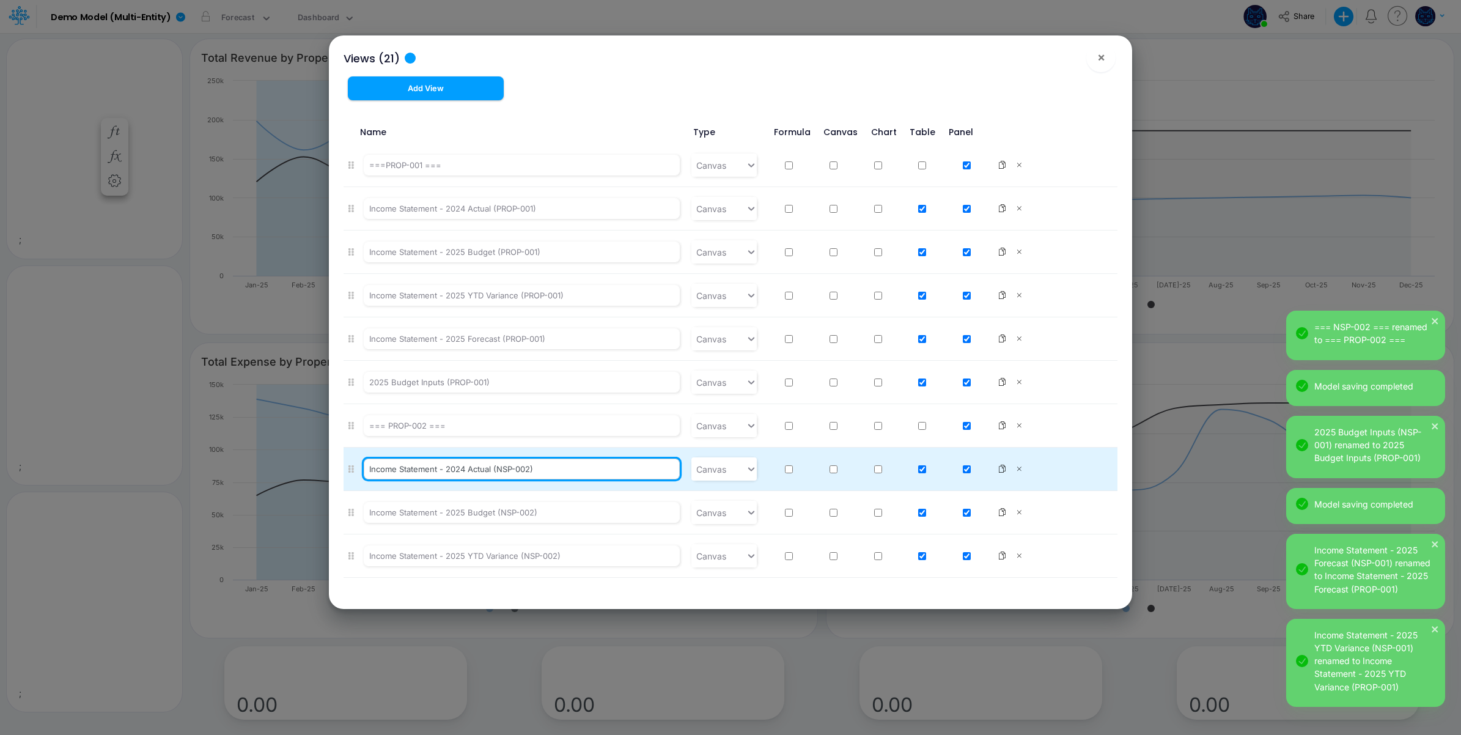
drag, startPoint x: 515, startPoint y: 471, endPoint x: 529, endPoint y: 471, distance: 13.4
click at [529, 471] on input "Income Statement - 2024 Actual (NSP-002)" at bounding box center [522, 468] width 316 height 21
paste input "PROP"
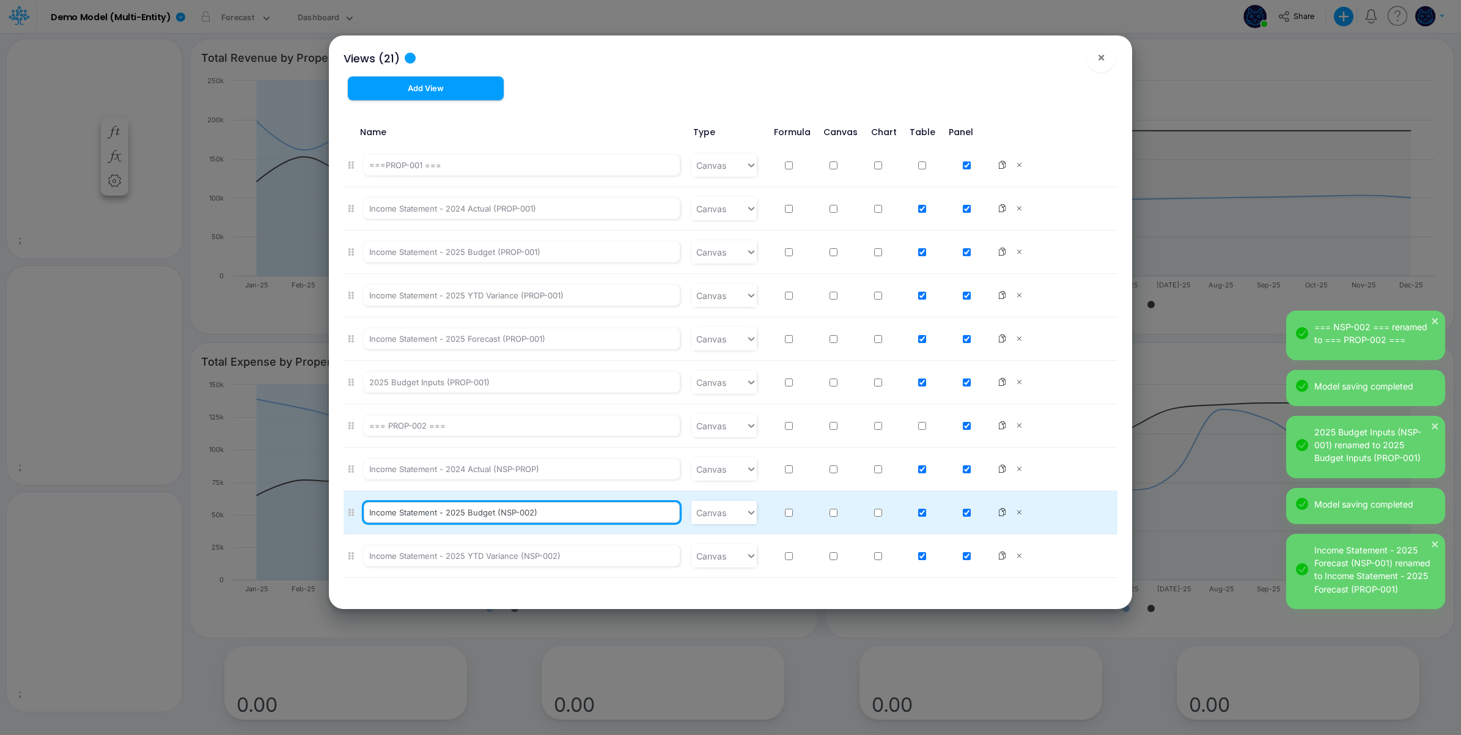
click at [521, 518] on input "Income Statement - 2025 Budget (NSP-002)" at bounding box center [522, 512] width 316 height 21
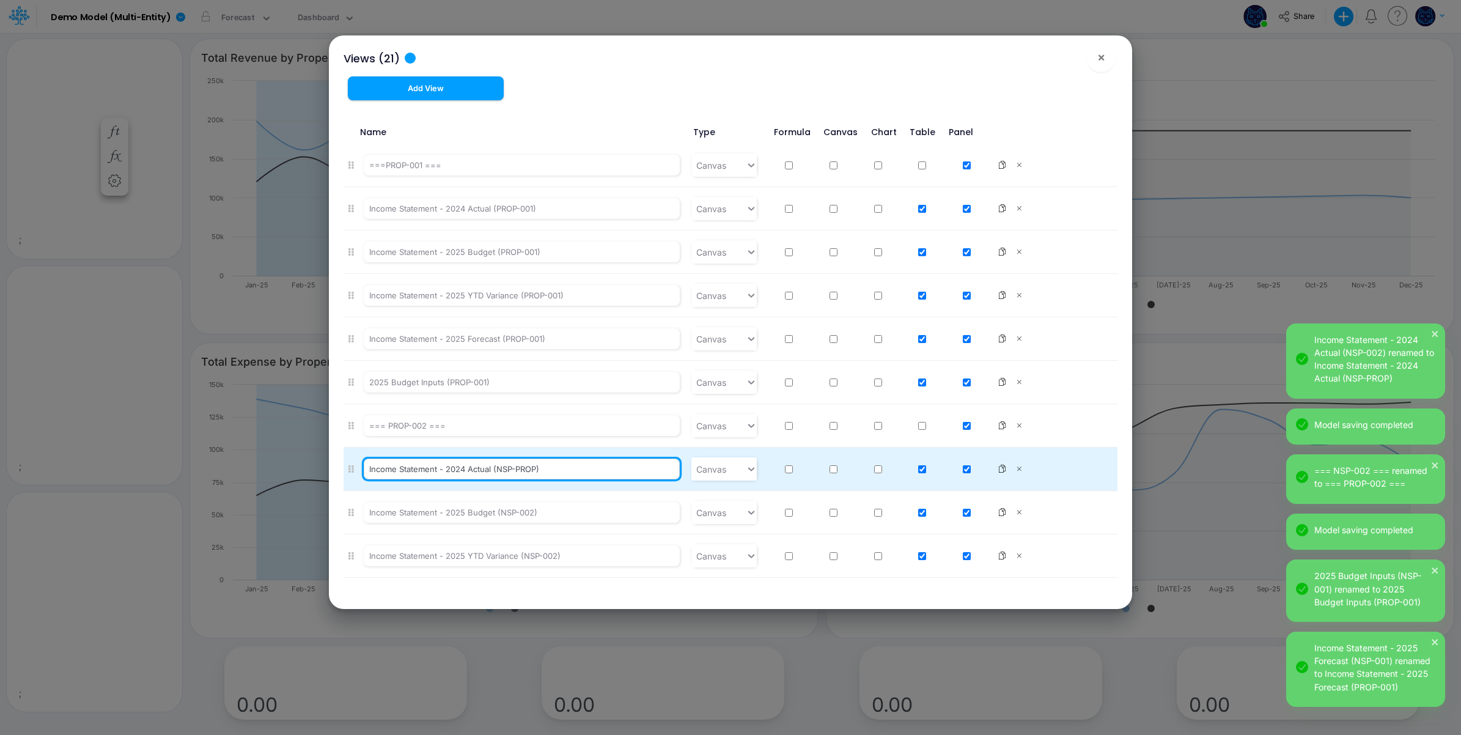
drag, startPoint x: 497, startPoint y: 469, endPoint x: 535, endPoint y: 469, distance: 38.5
click at [535, 469] on input "Income Statement - 2024 Actual (NSP-PROP)" at bounding box center [522, 468] width 316 height 21
paste input "text"
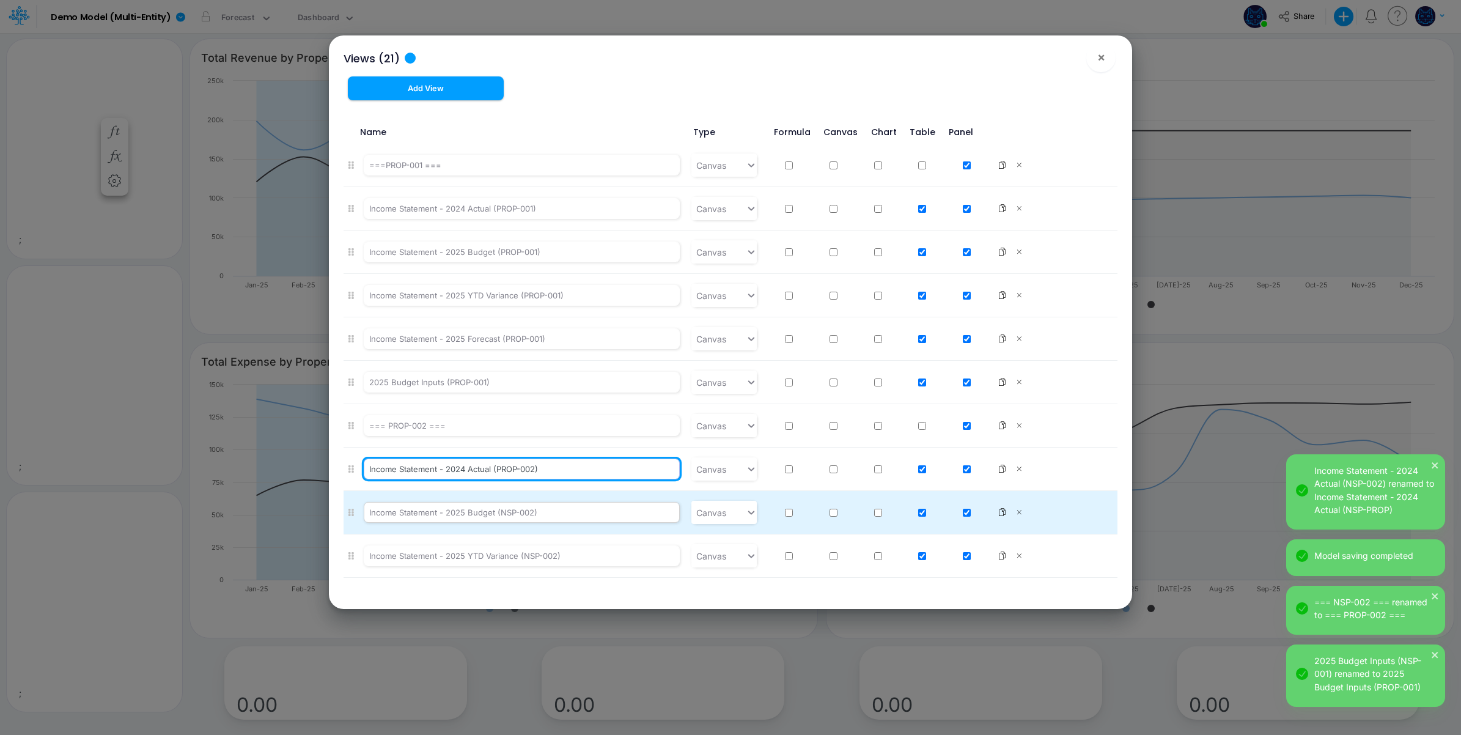
type input "Income Statement - 2024 Actual (PROP-002)"
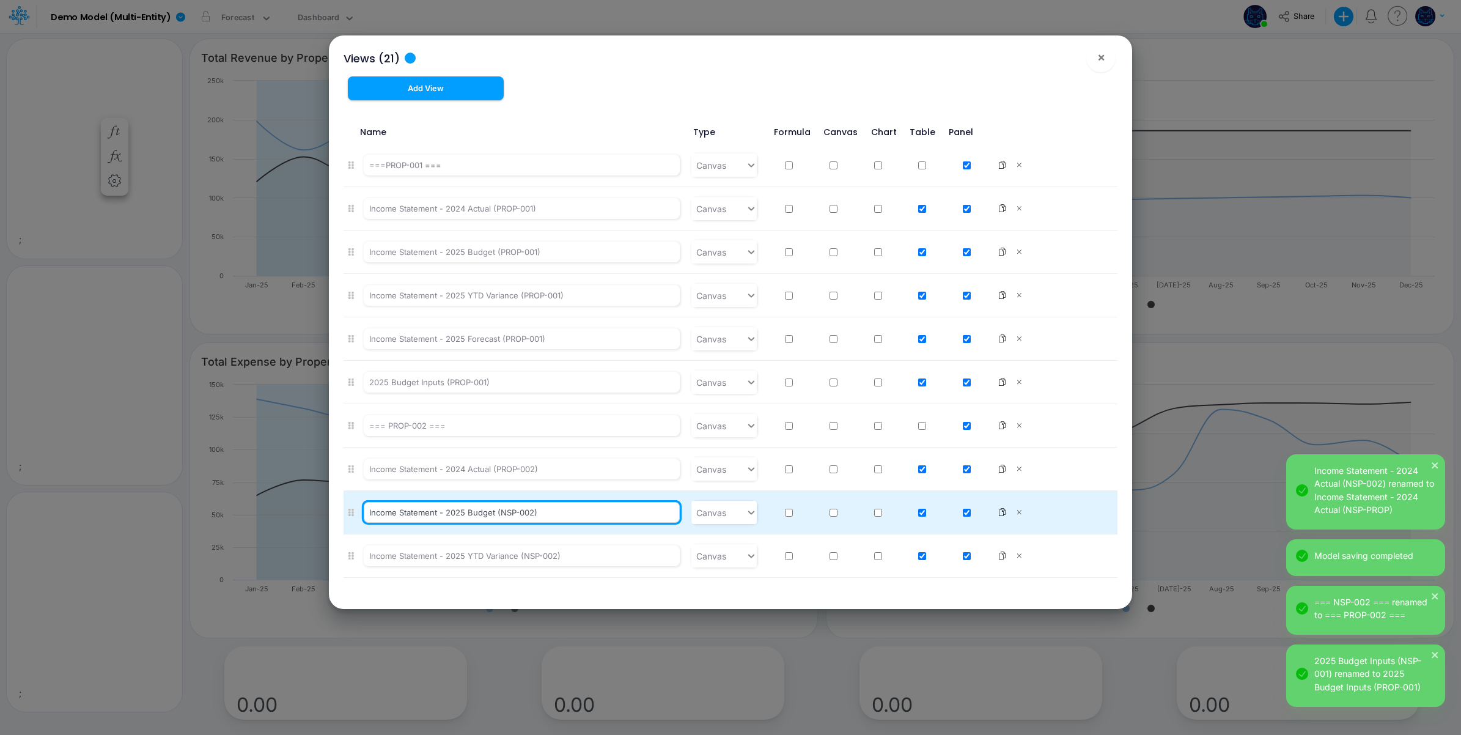
click at [518, 512] on input "Income Statement - 2025 Budget (NSP-002)" at bounding box center [522, 512] width 316 height 21
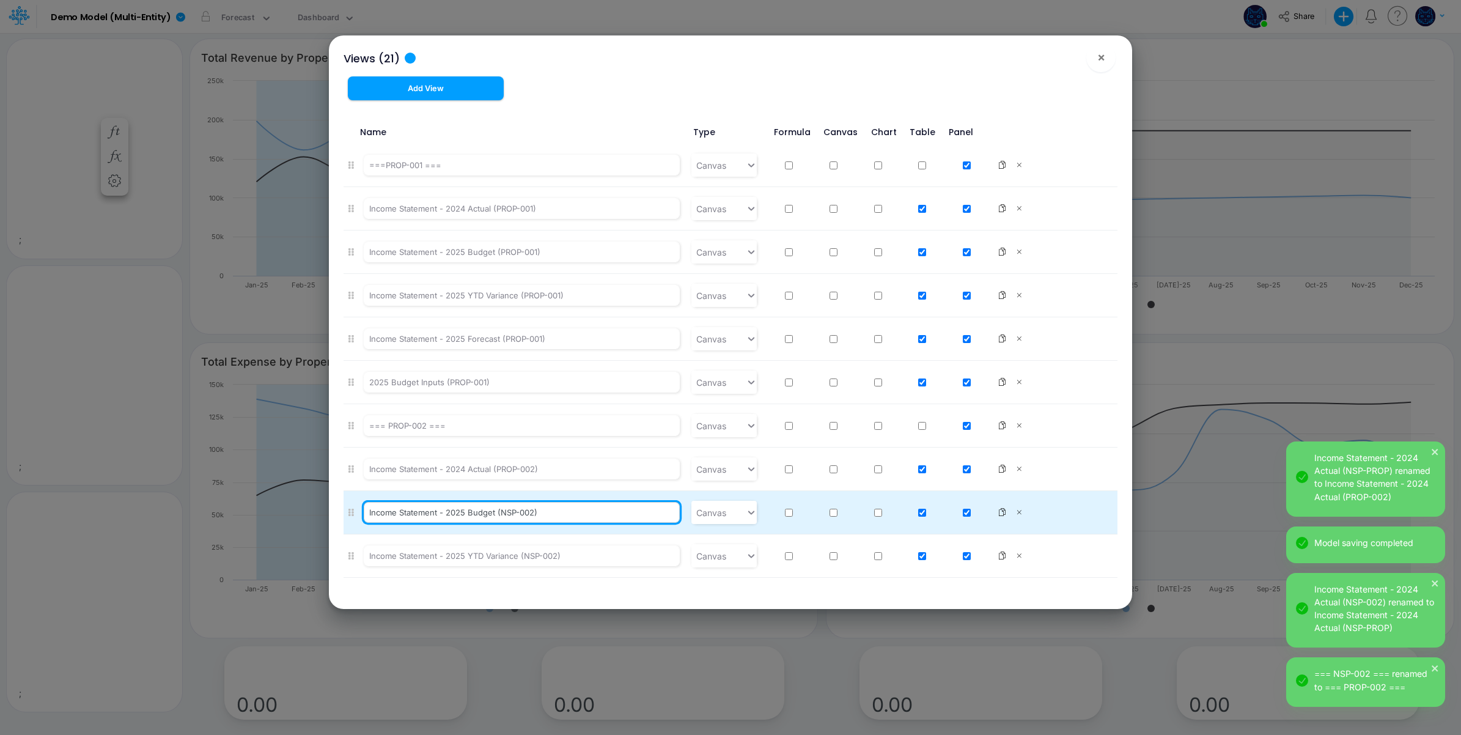
drag, startPoint x: 500, startPoint y: 515, endPoint x: 513, endPoint y: 515, distance: 13.4
click at [513, 515] on input "Income Statement - 2025 Budget (NSP-002)" at bounding box center [522, 512] width 316 height 21
paste input "PRO"
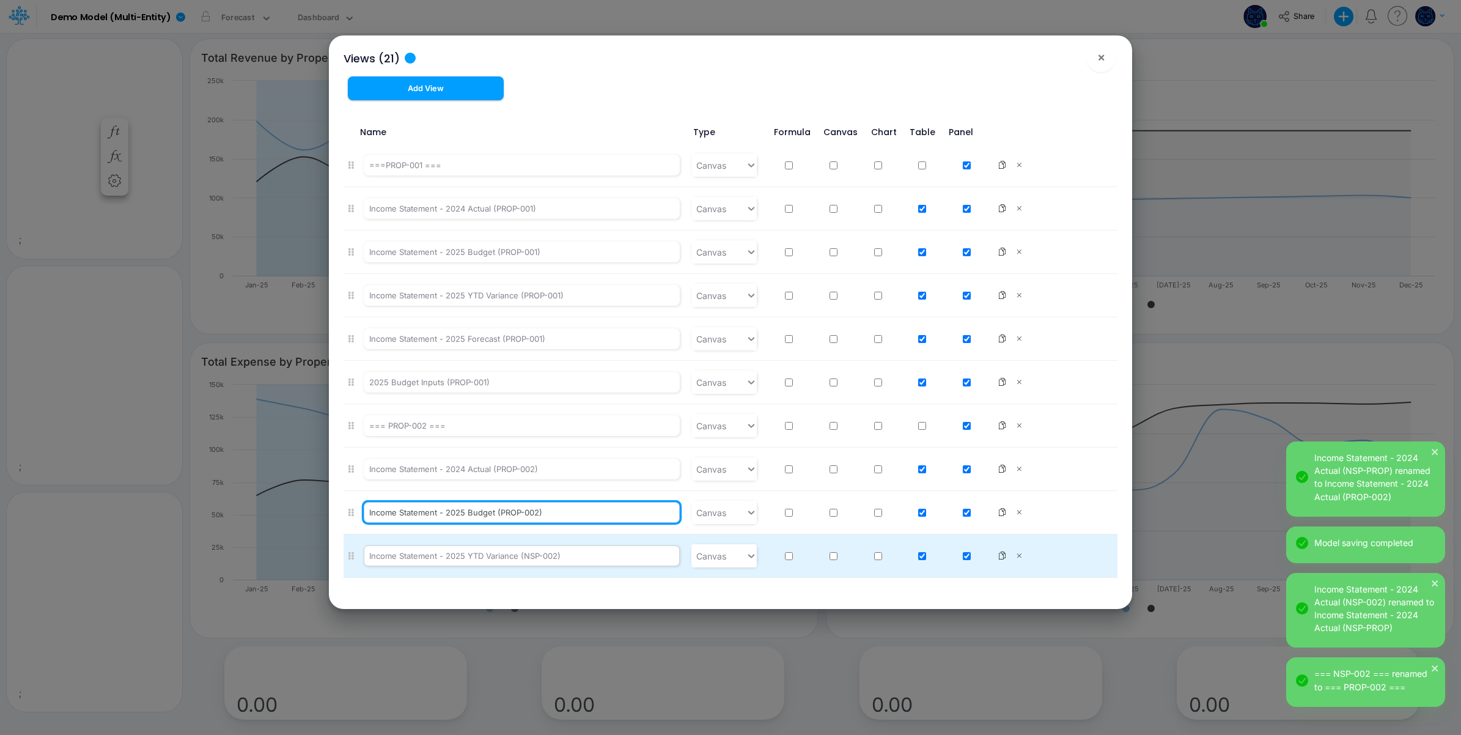
type input "Income Statement - 2025 Budget (PROP-002)"
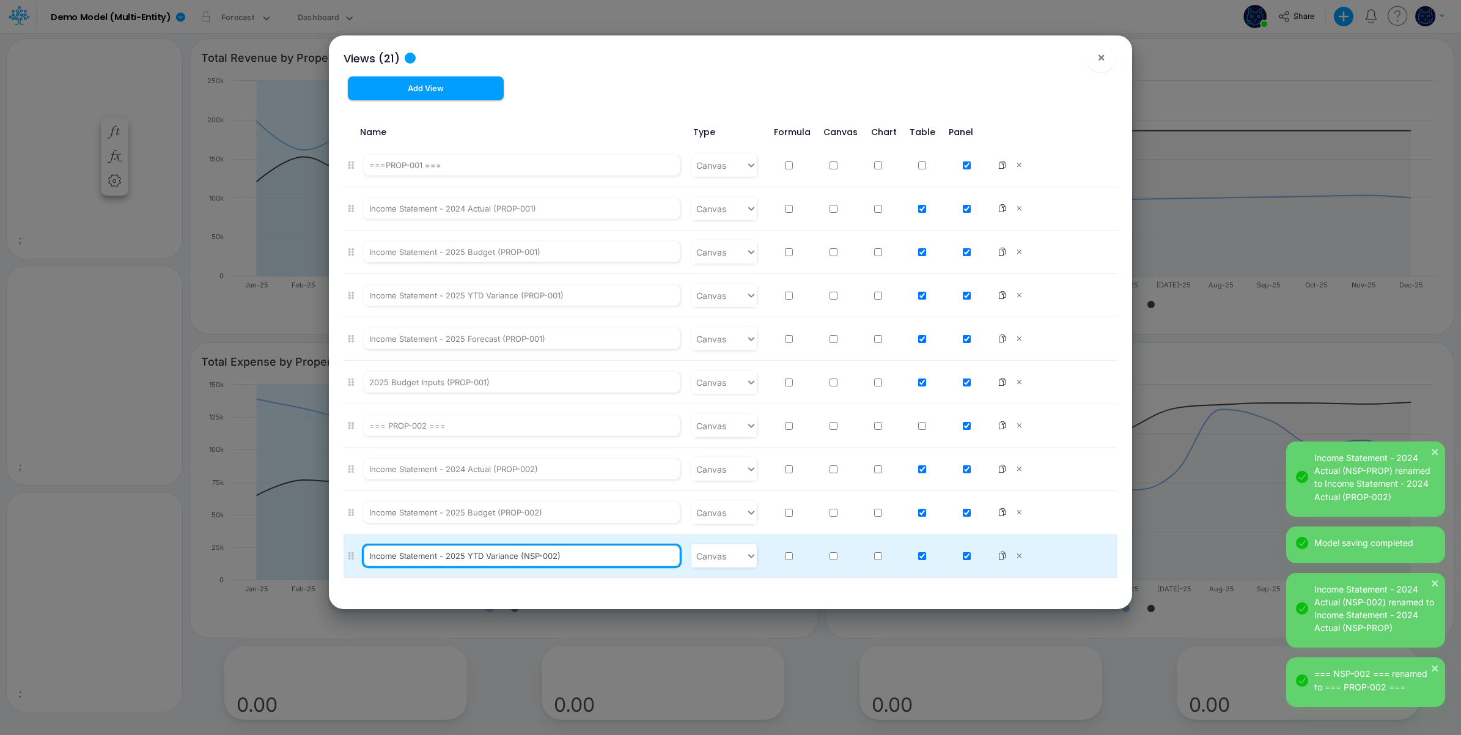
click at [531, 557] on input "Income Statement - 2025 YTD Variance (NSP-002)" at bounding box center [522, 555] width 316 height 21
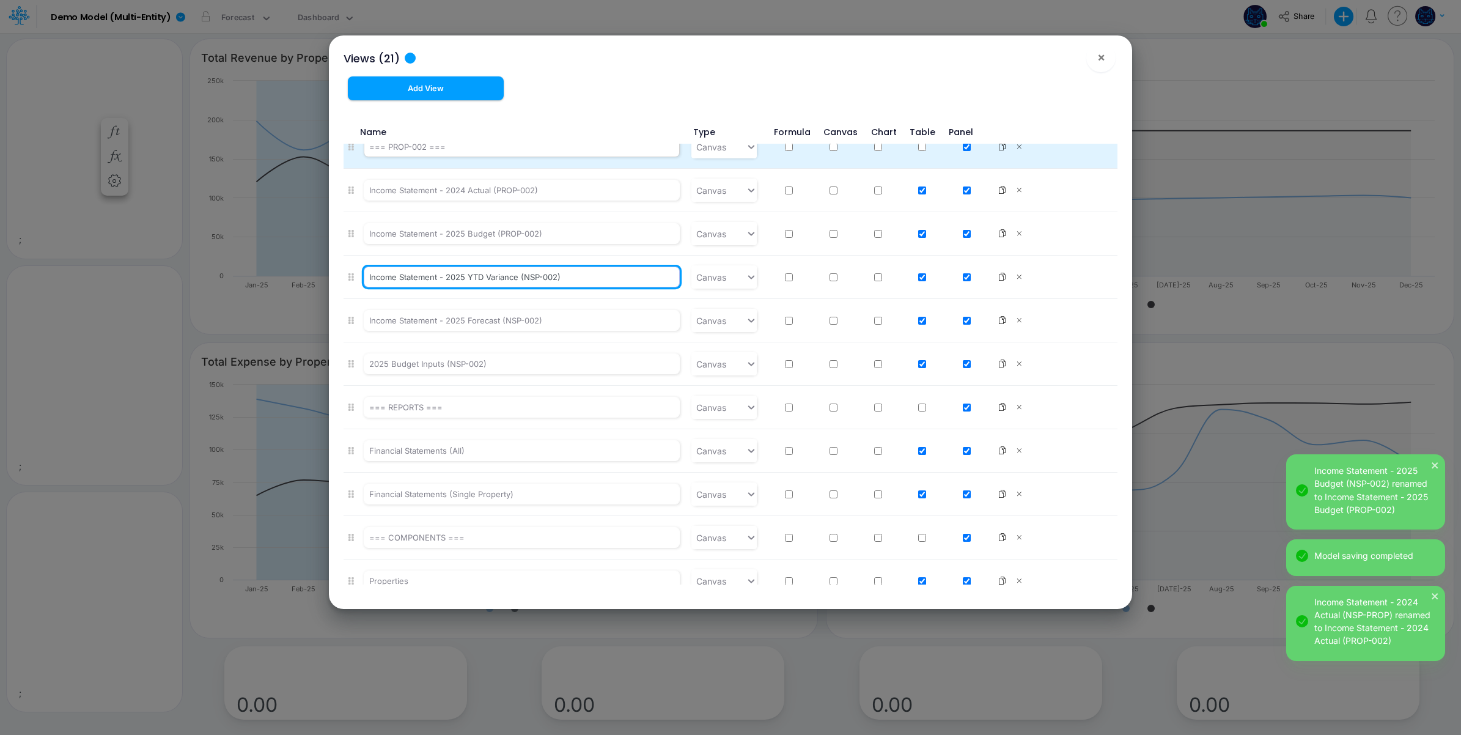
scroll to position [197, 0]
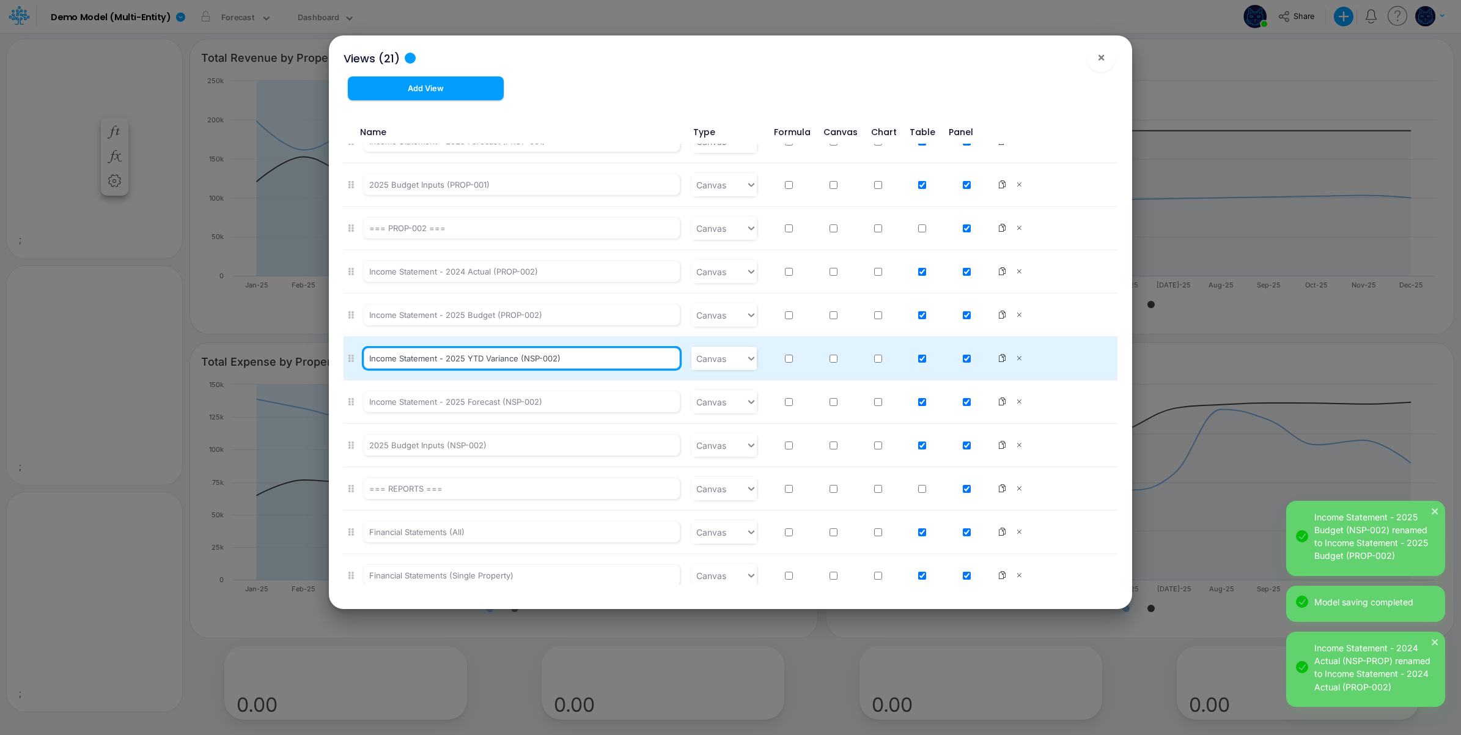
drag, startPoint x: 526, startPoint y: 150, endPoint x: 538, endPoint y: 356, distance: 206.3
click at [538, 356] on input "Income Statement - 2025 YTD Variance (NSP-002)" at bounding box center [522, 358] width 316 height 21
paste input "PRO"
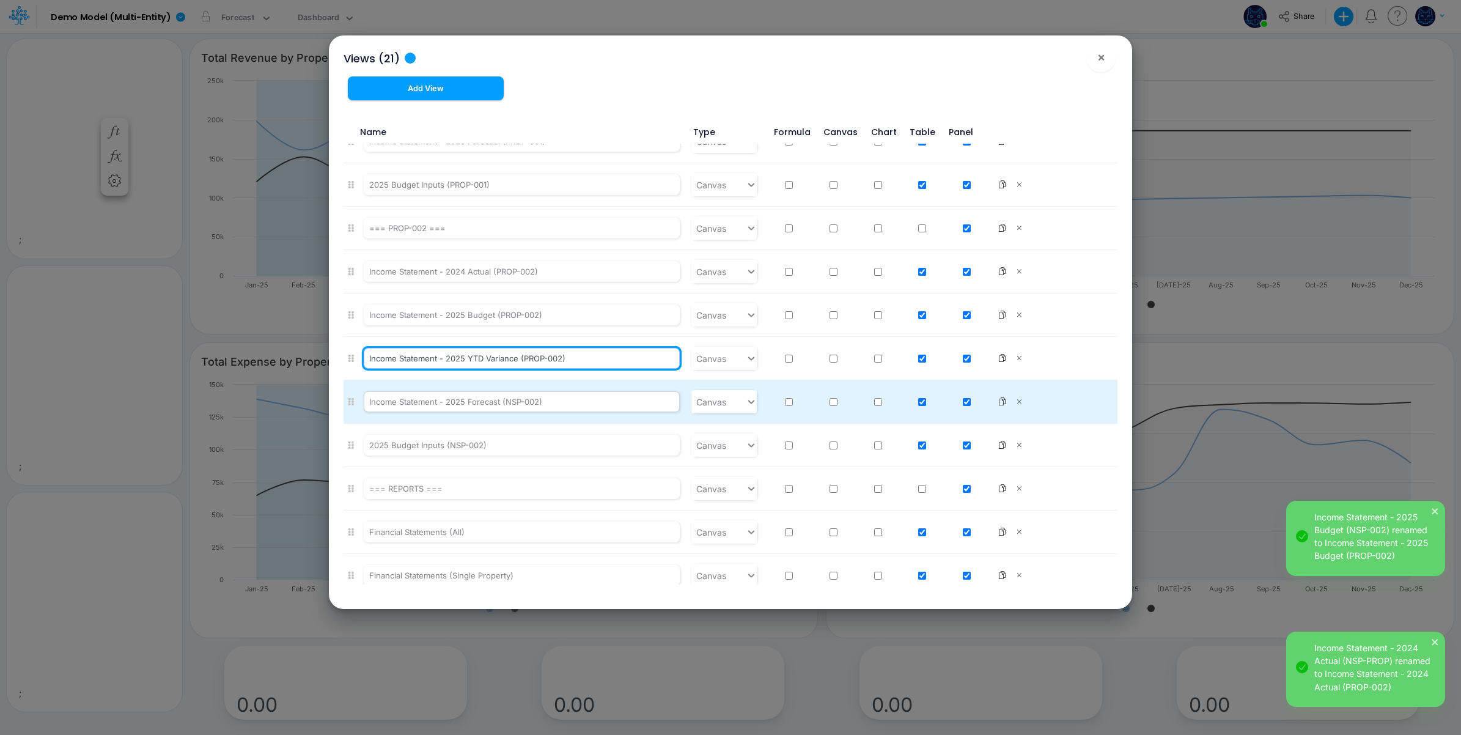
type input "Income Statement - 2025 YTD Variance (PROP-002)"
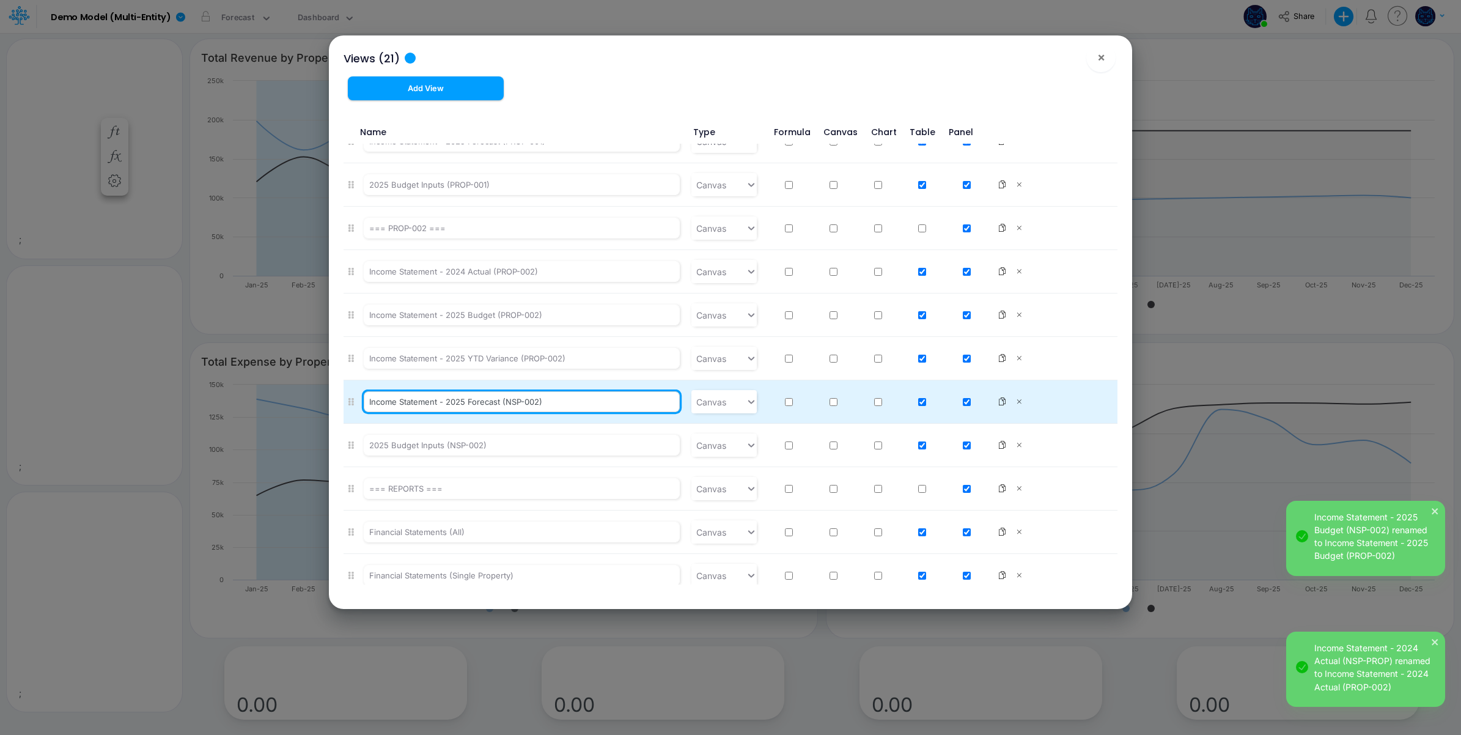
click at [474, 403] on input "Income Statement - 2025 Forecast (NSP-002)" at bounding box center [522, 401] width 316 height 21
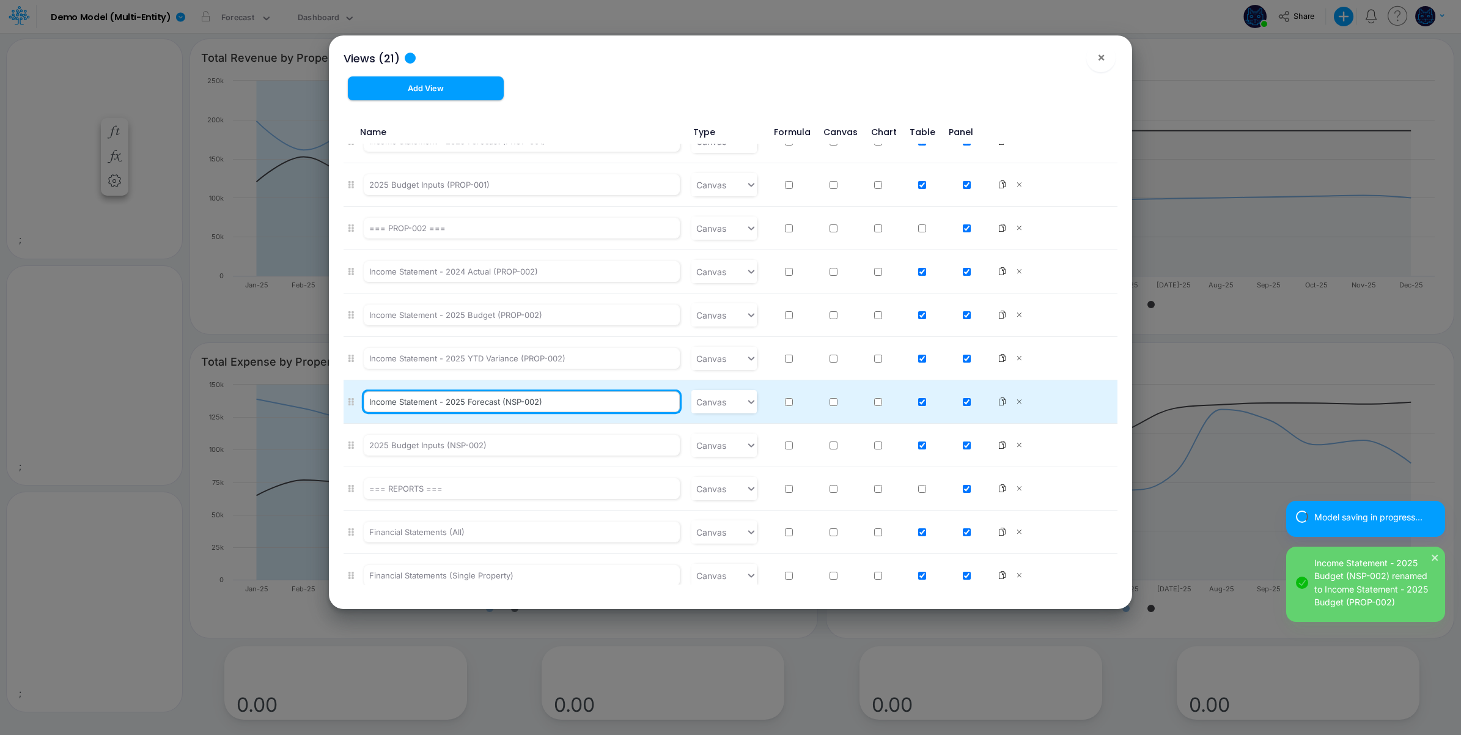
drag, startPoint x: 505, startPoint y: 403, endPoint x: 520, endPoint y: 403, distance: 14.1
click at [520, 403] on input "Income Statement - 2025 Forecast (NSP-002)" at bounding box center [522, 401] width 316 height 21
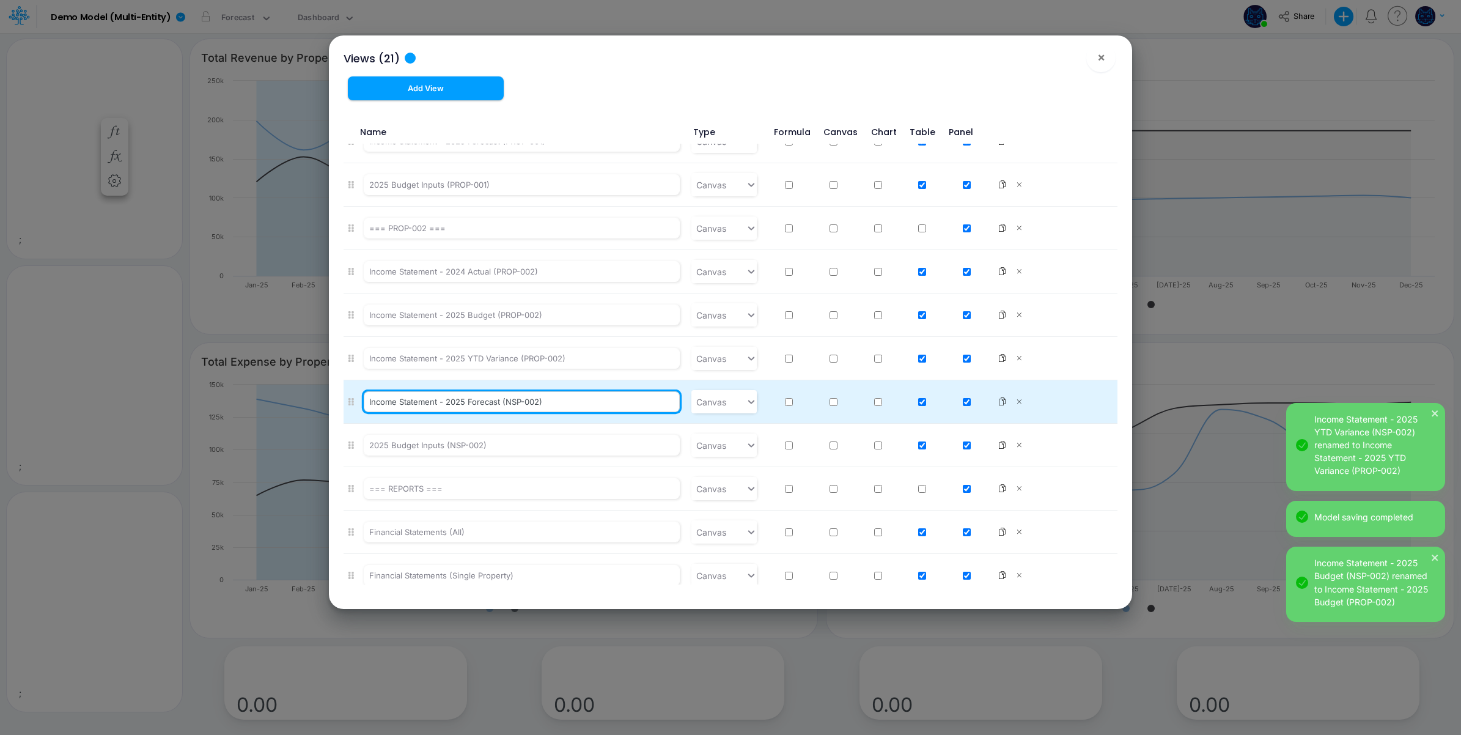
paste input "PRO"
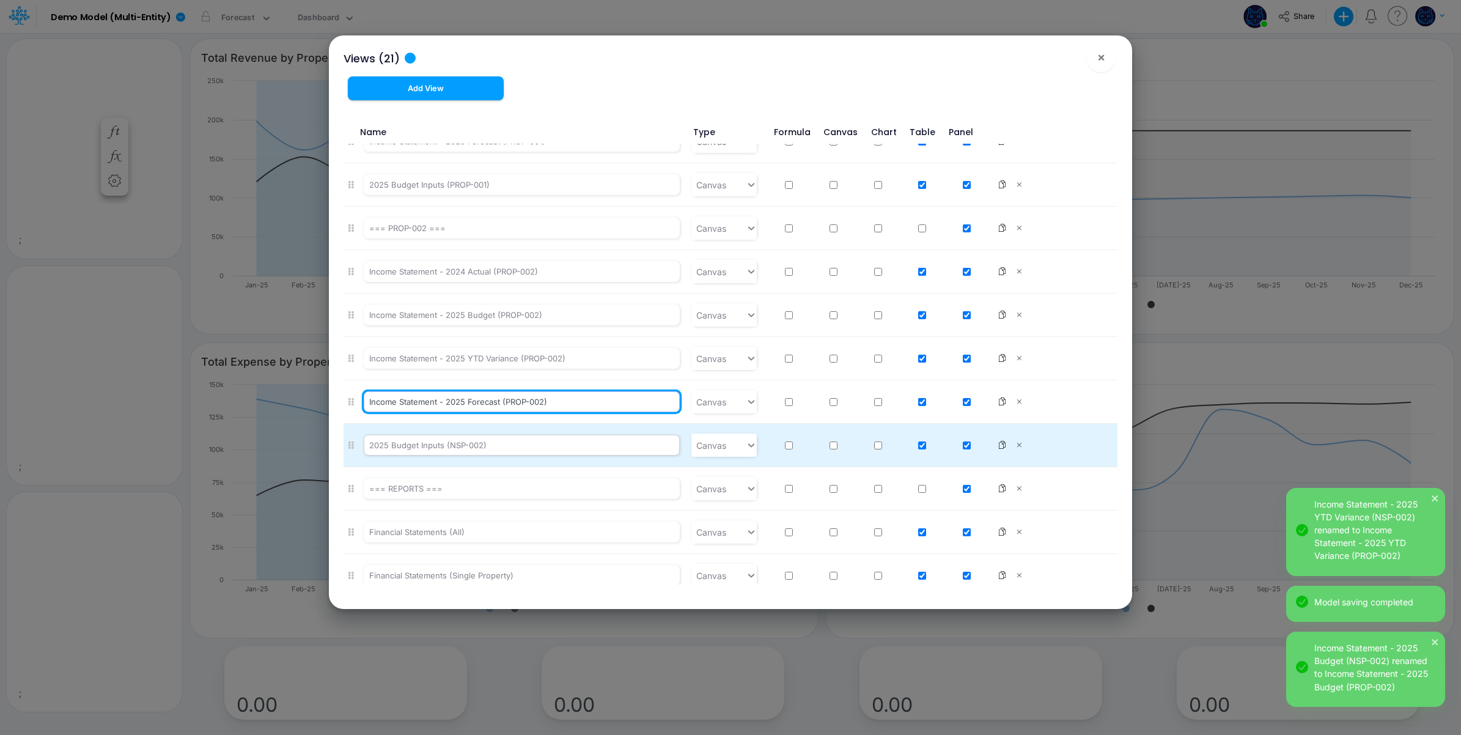
type input "Income Statement - 2025 Forecast (PROP-002)"
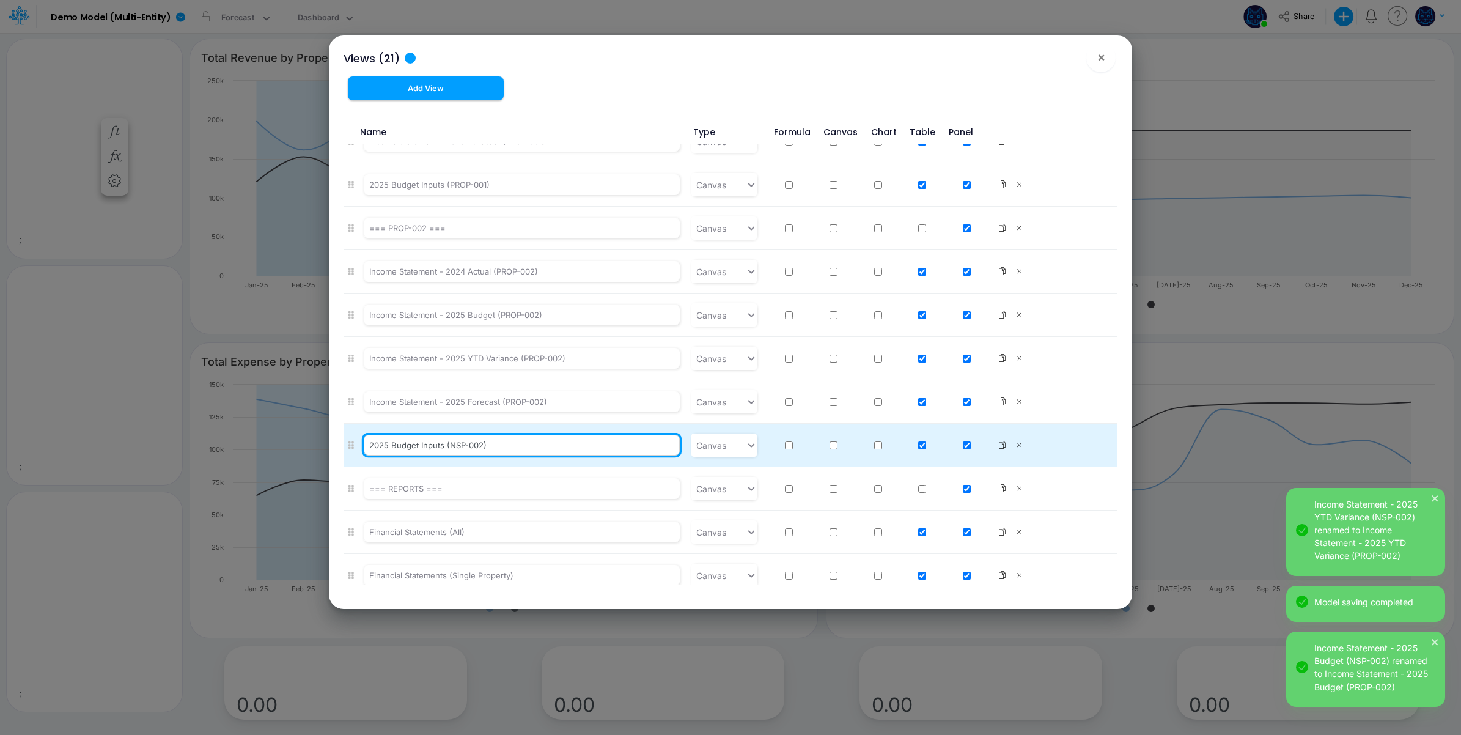
click at [444, 449] on input "2025 Budget Inputs (NSP-002)" at bounding box center [522, 445] width 316 height 21
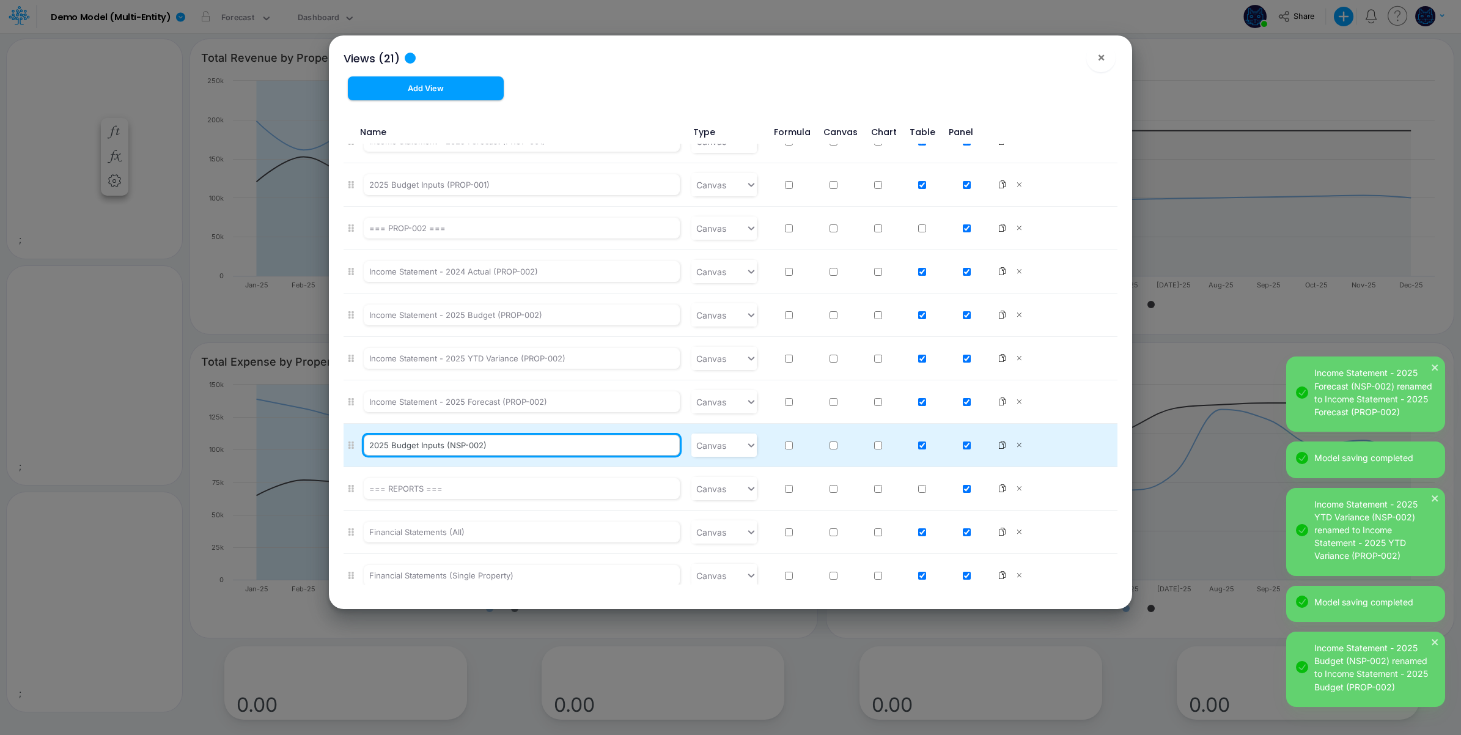
drag, startPoint x: 448, startPoint y: 447, endPoint x: 462, endPoint y: 447, distance: 14.1
click at [462, 447] on input "2025 Budget Inputs (NSP-002)" at bounding box center [522, 445] width 316 height 21
paste input "PRO"
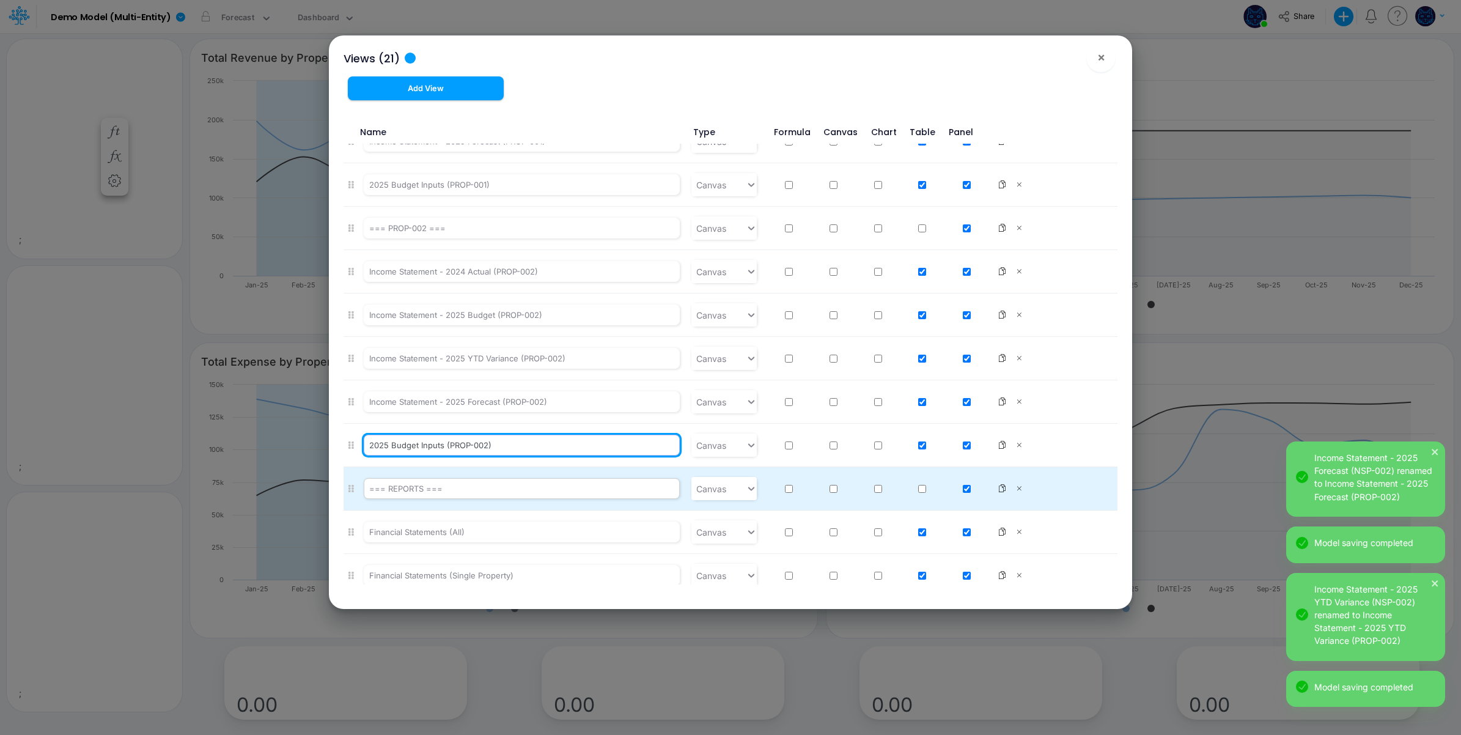
type input "2025 Budget Inputs (PROP-002)"
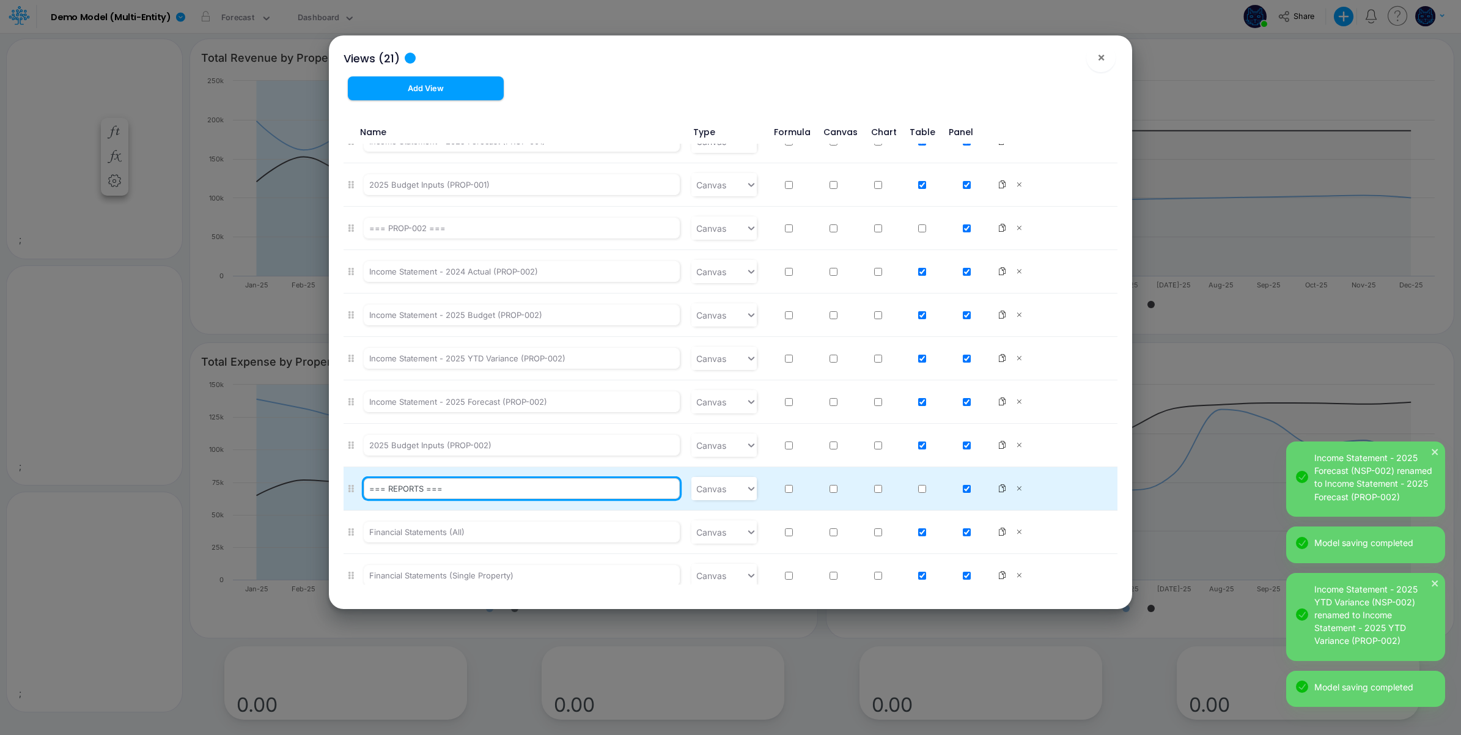
click at [419, 493] on input "=== REPORTS ===" at bounding box center [522, 488] width 316 height 21
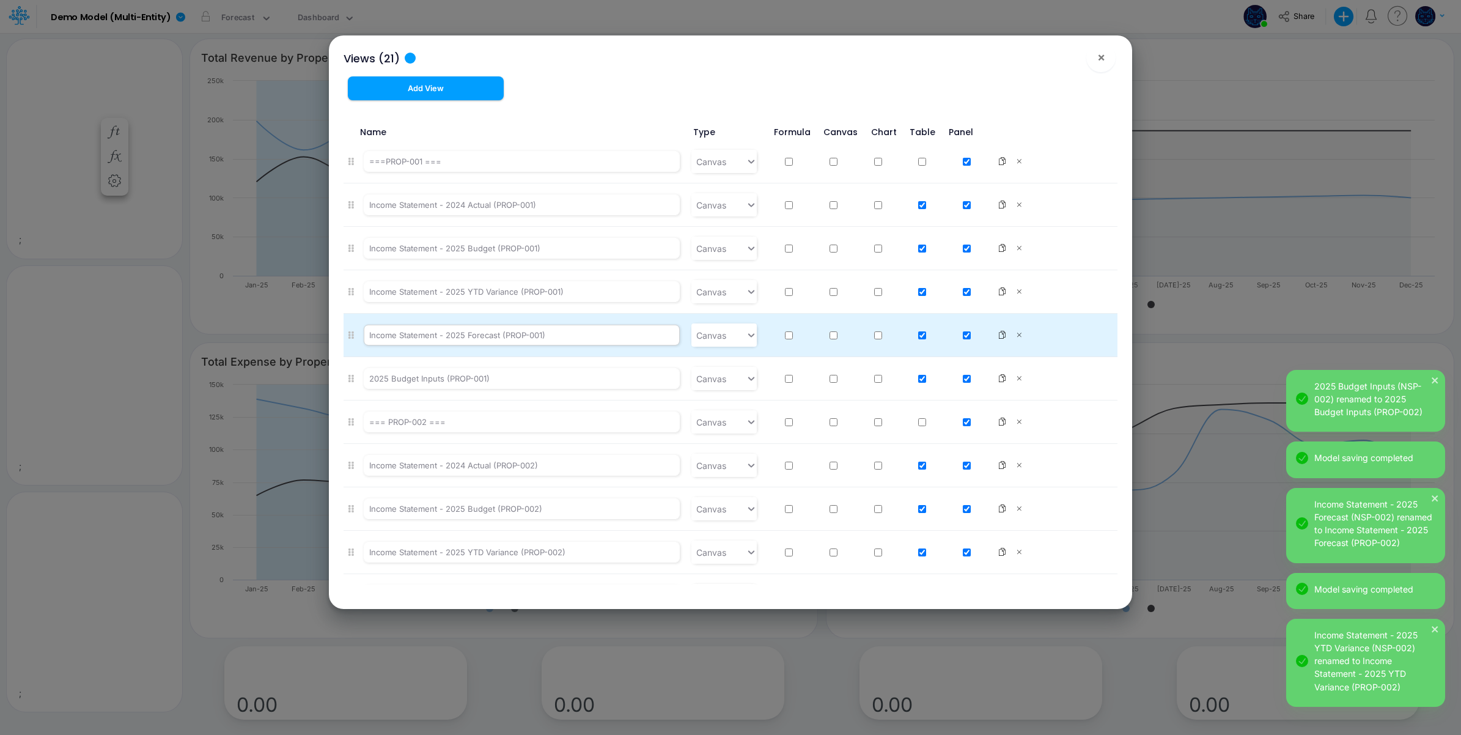
scroll to position [0, 0]
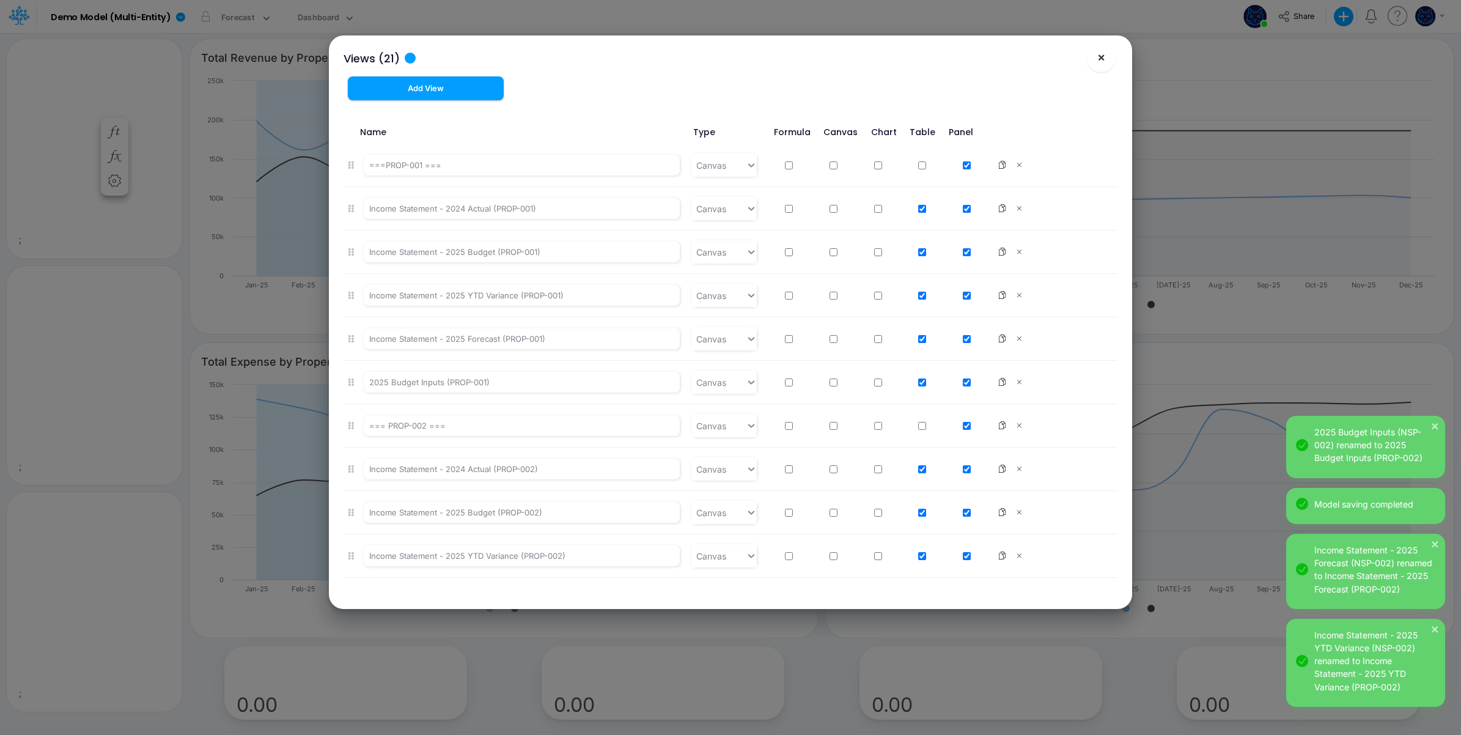
click at [1094, 56] on button "×" at bounding box center [1100, 57] width 29 height 29
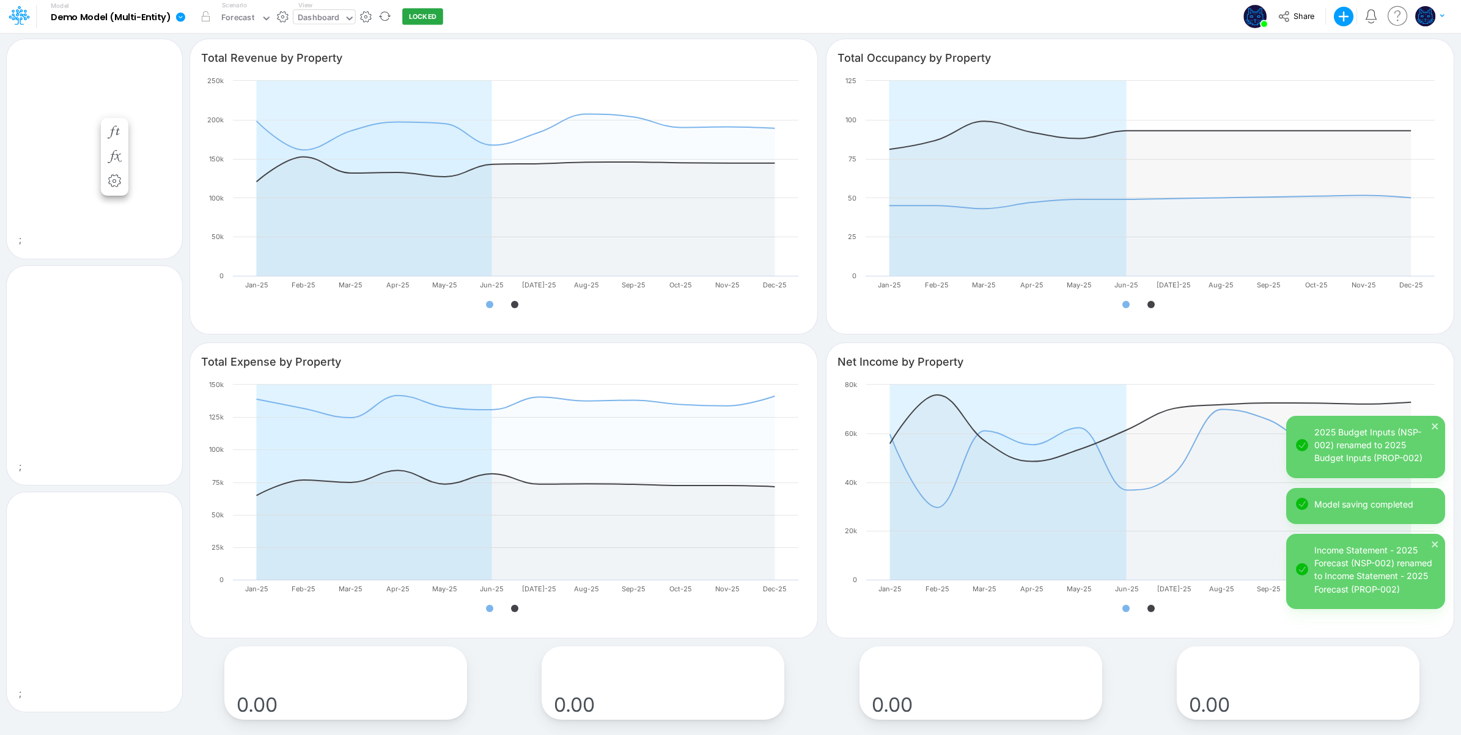
drag, startPoint x: 309, startPoint y: 16, endPoint x: 315, endPoint y: 17, distance: 6.1
click at [310, 16] on div "Dashboard" at bounding box center [319, 19] width 42 height 14
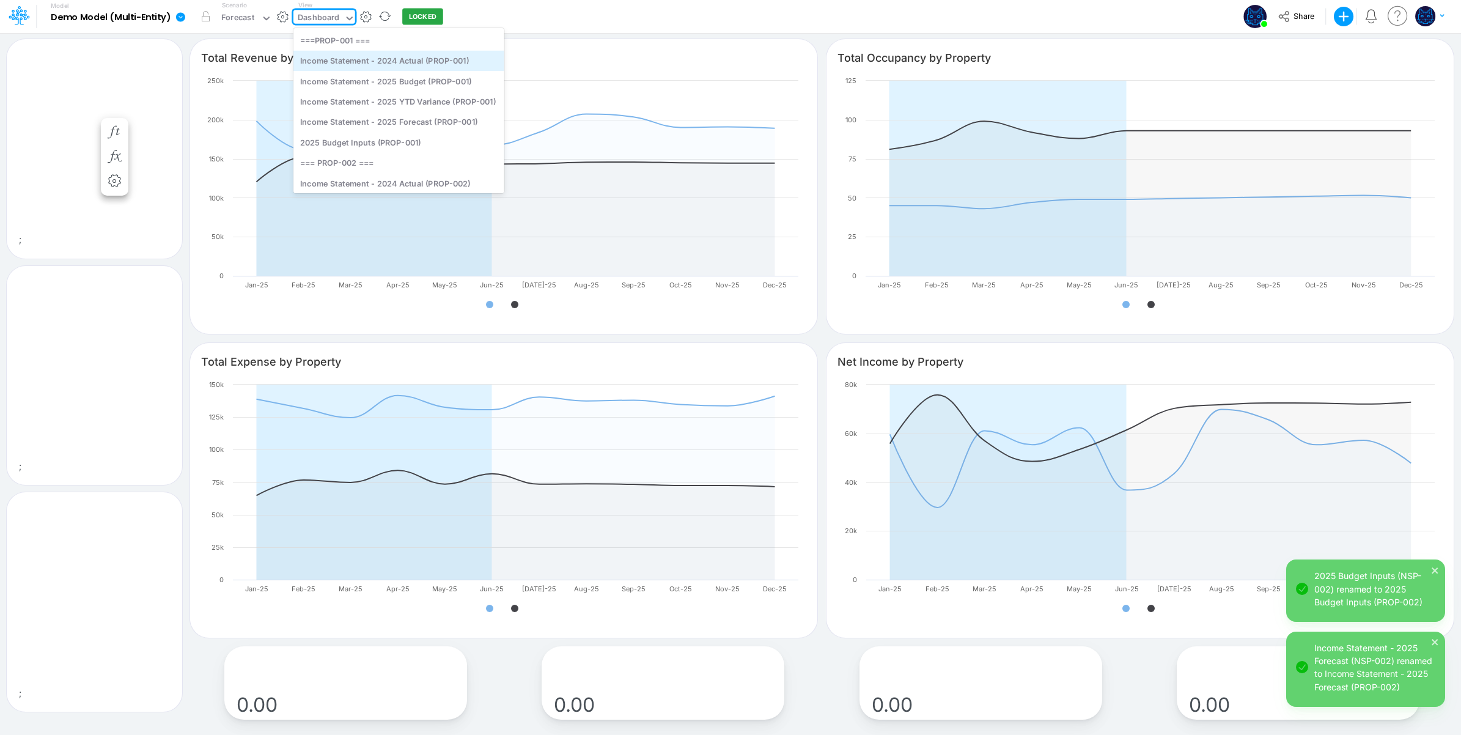
click at [358, 60] on div "Income Statement - 2024 Actual (PROP-001)" at bounding box center [398, 61] width 211 height 20
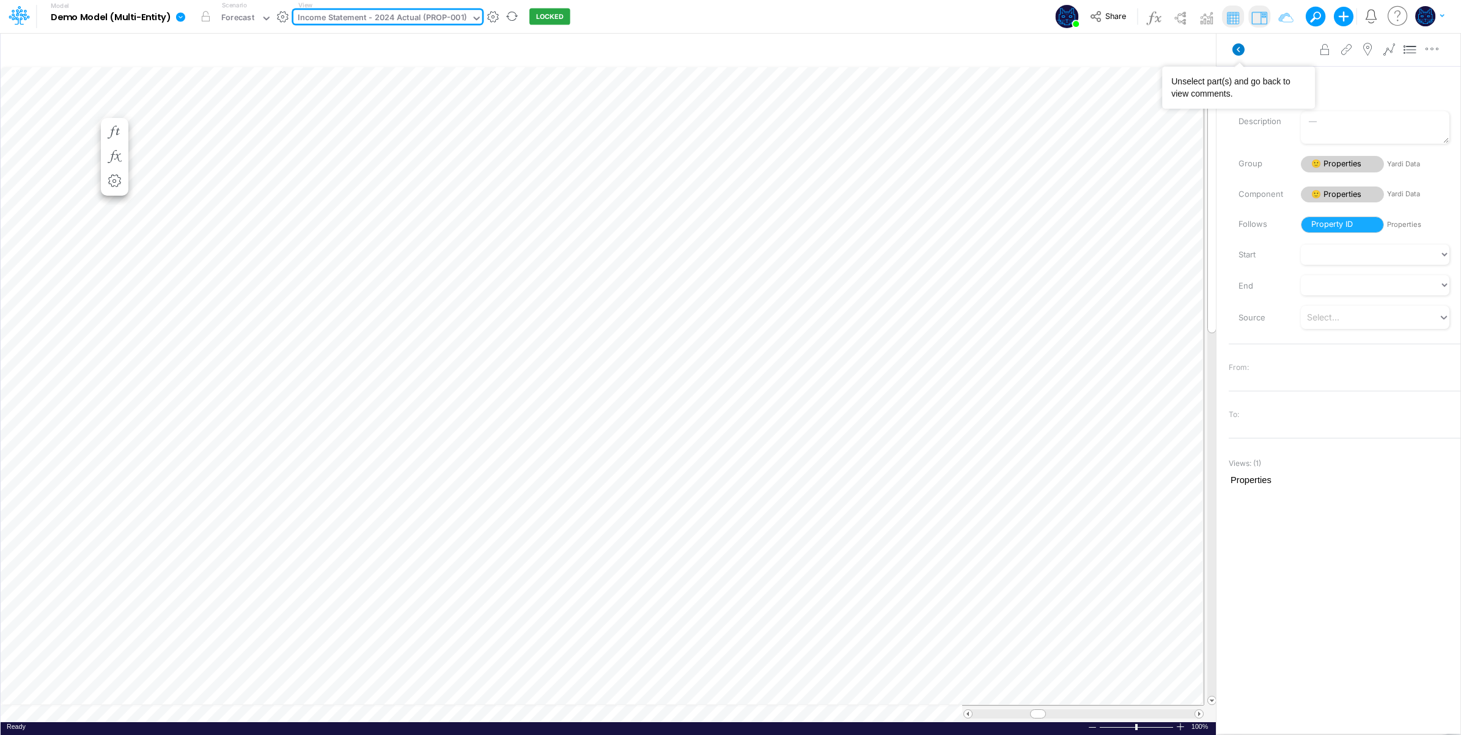
click at [1240, 50] on icon at bounding box center [1238, 49] width 12 height 12
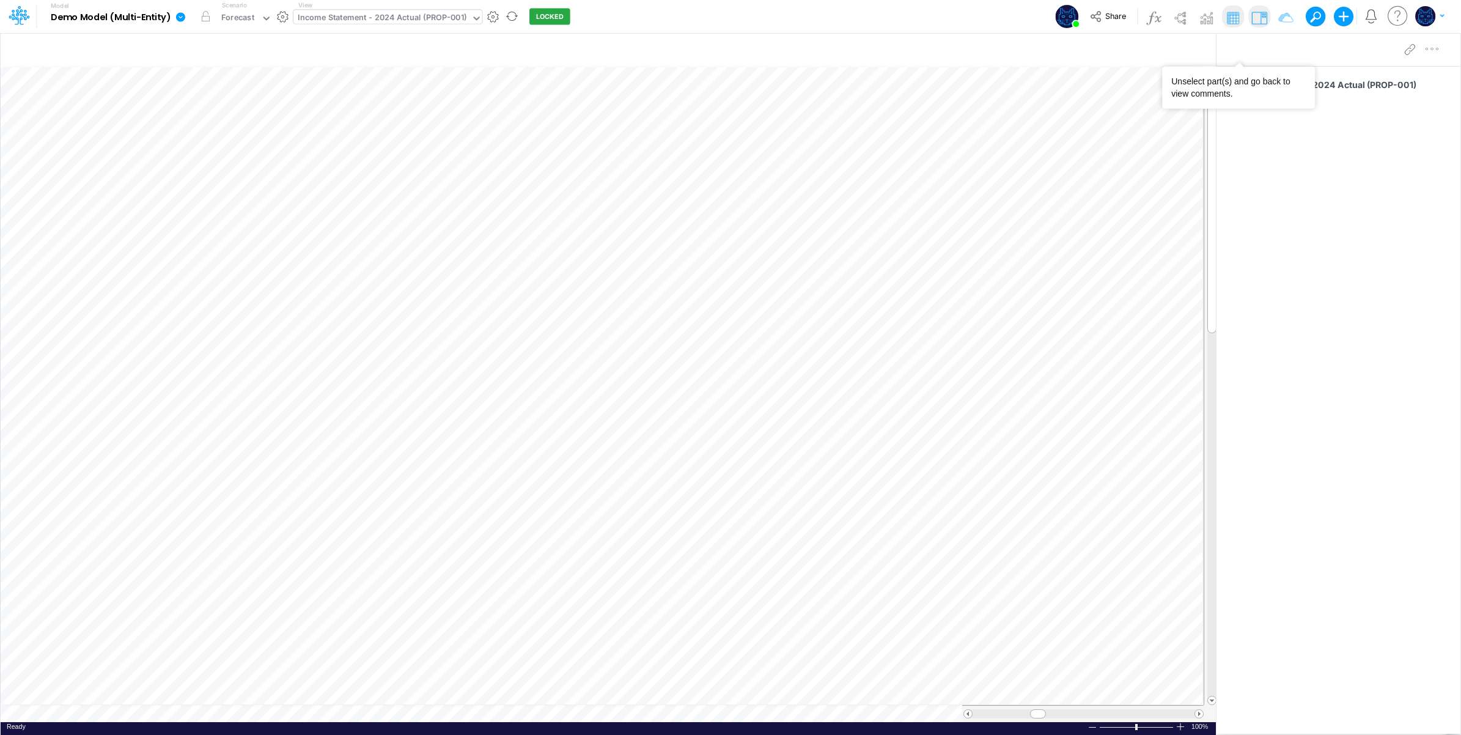
click at [377, 25] on div "Income Statement - 2024 Actual (PROP-001)" at bounding box center [382, 19] width 169 height 14
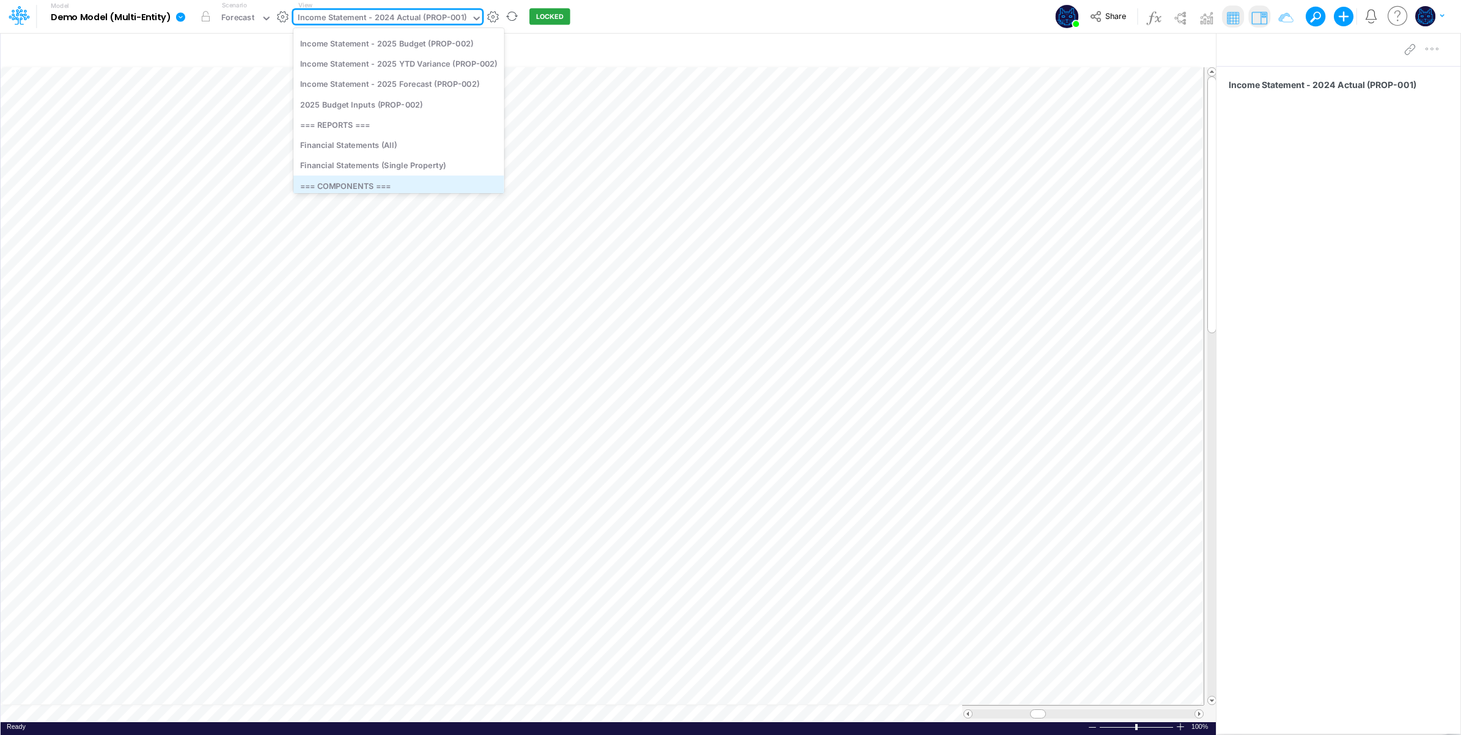
scroll to position [204, 0]
click at [423, 142] on div "Financial Statements (Single Property)" at bounding box center [398, 143] width 211 height 20
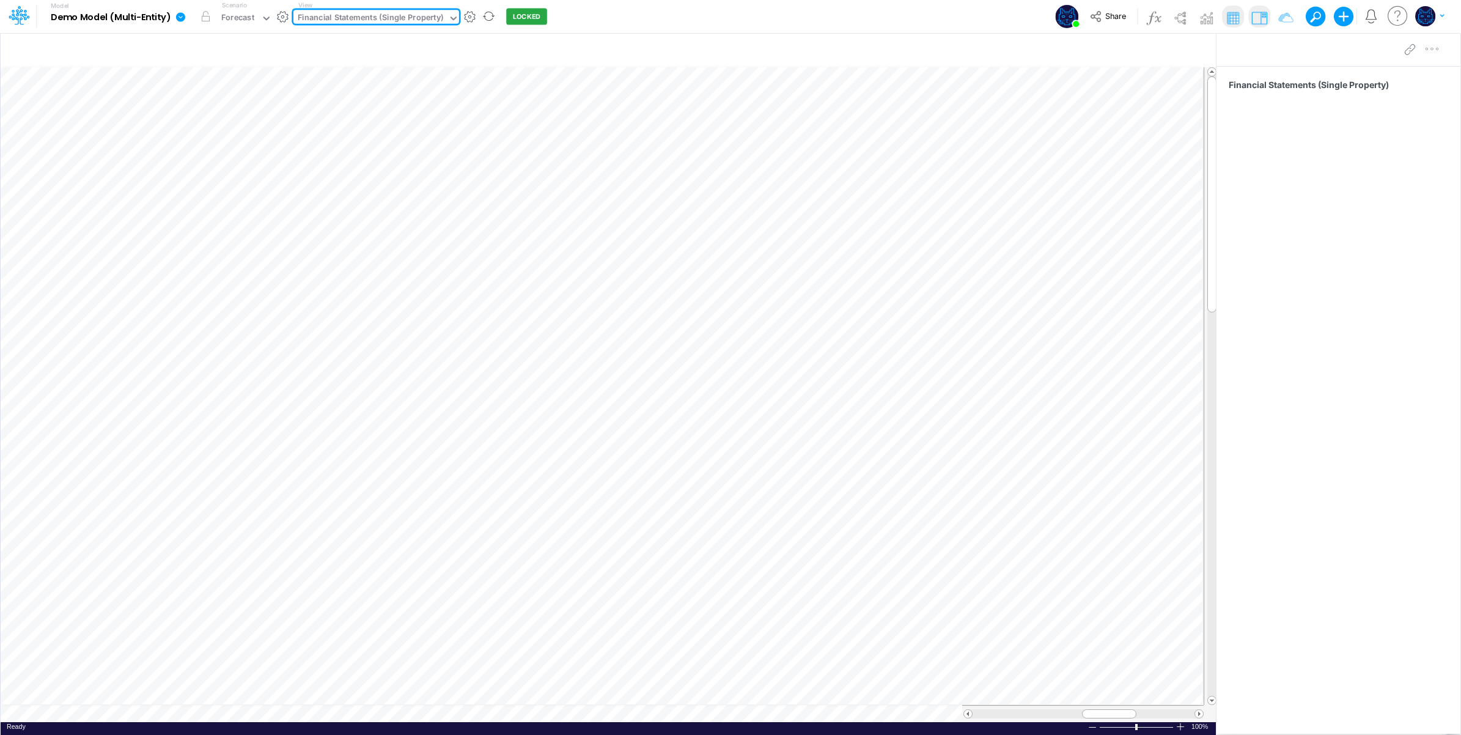
click at [636, 17] on div "Model Demo Model (Multi-Entity) Edit model settings Duplicate Import QuickBooks…" at bounding box center [730, 16] width 1315 height 33
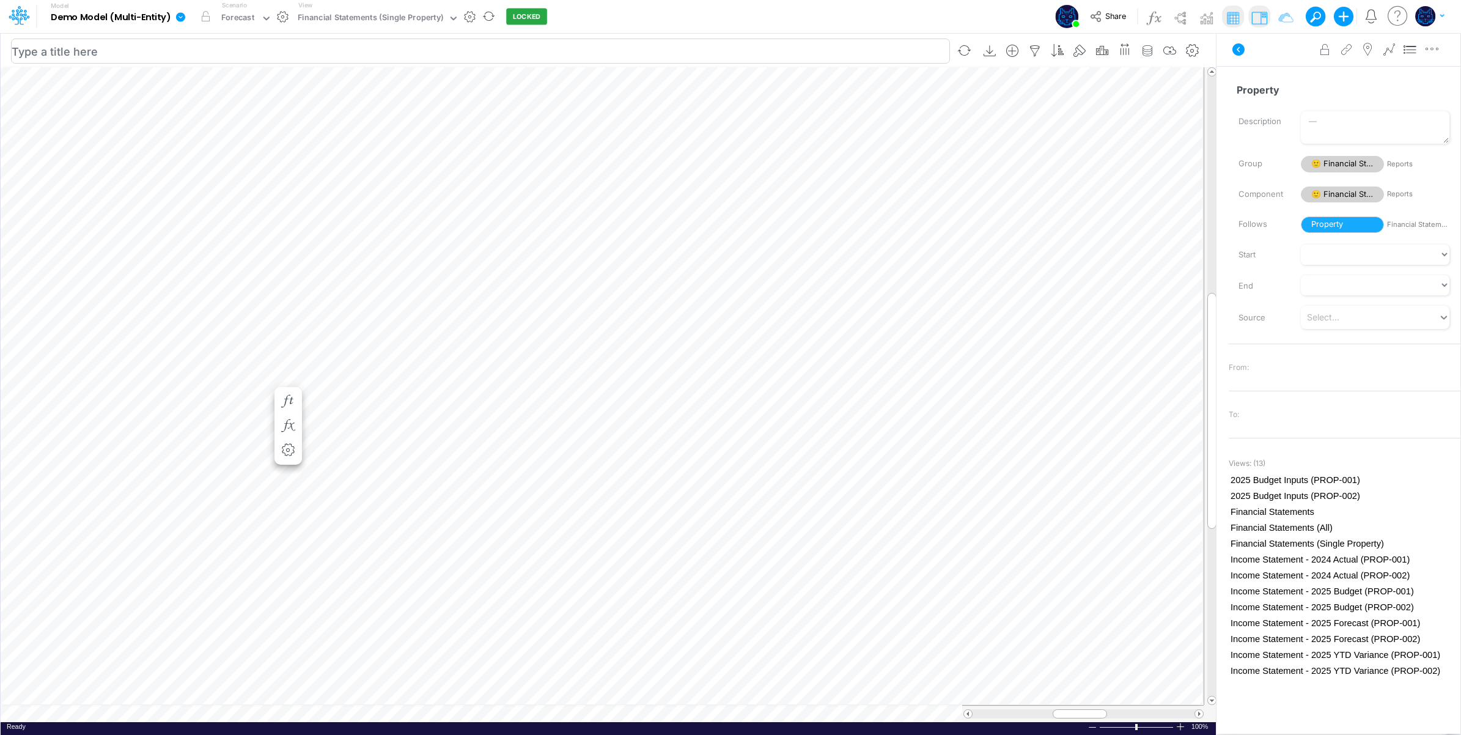
click at [264, 378] on div "Paste Cut Copy AutoFill Lakeview Lofts Hilltop Towers Cedar Gardens Grand Resid…" at bounding box center [608, 394] width 1215 height 655
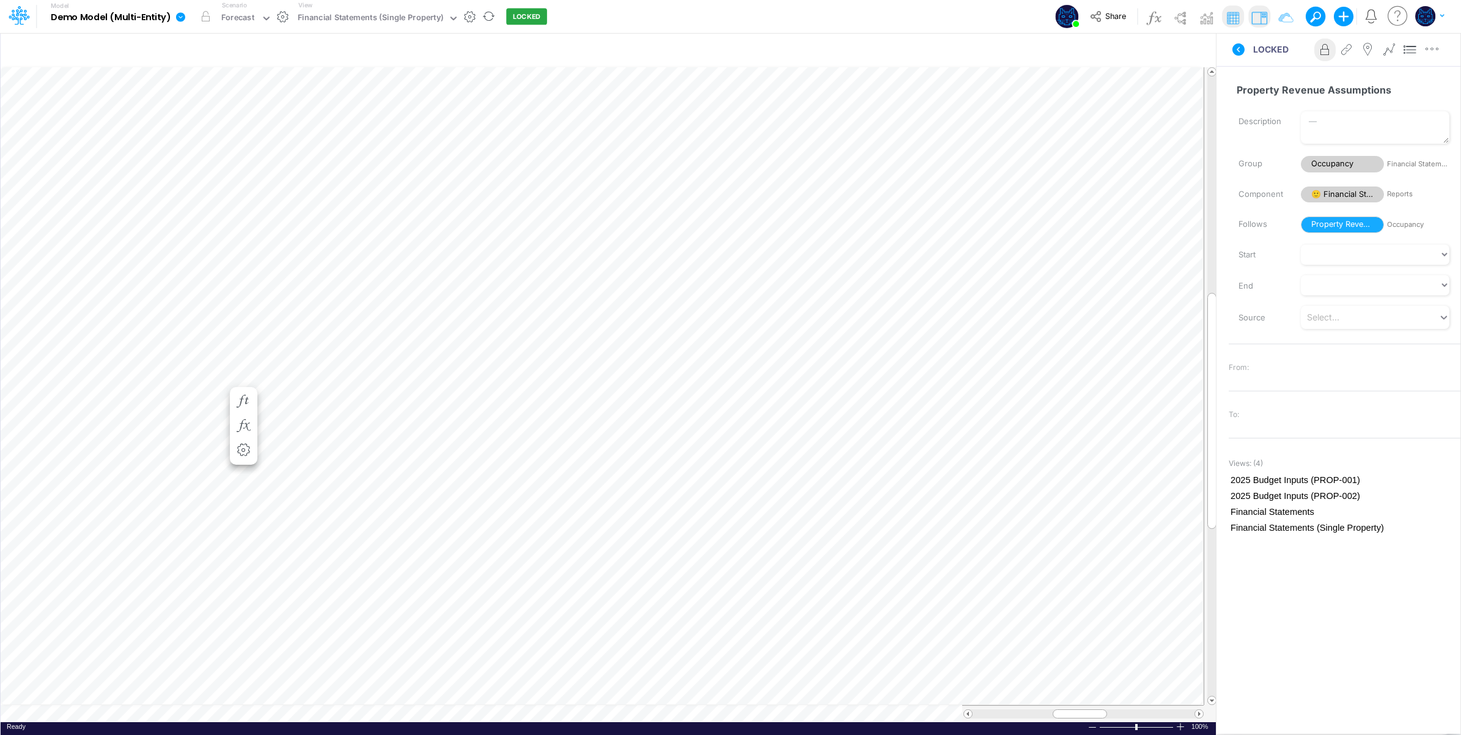
scroll to position [0, 1]
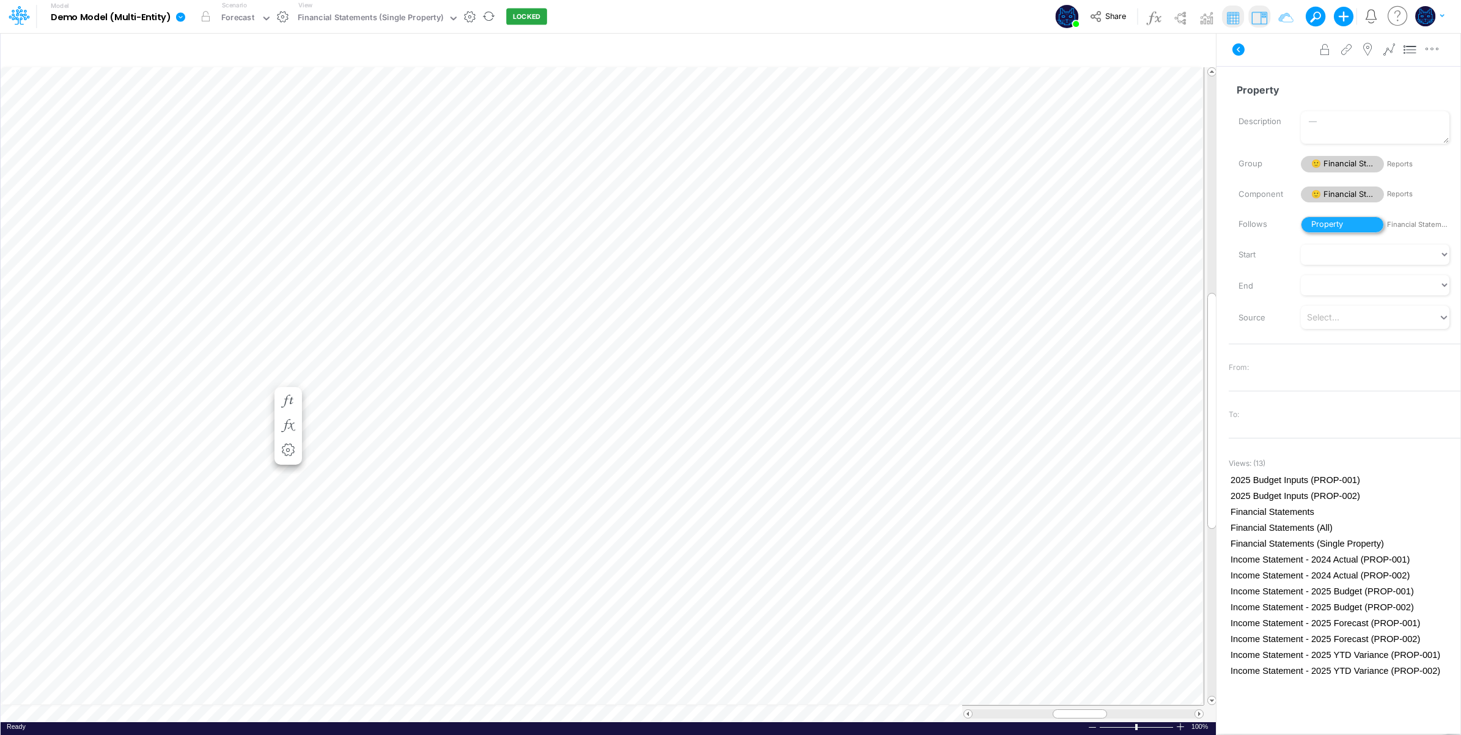
click at [1343, 225] on span "Property" at bounding box center [1342, 224] width 83 height 17
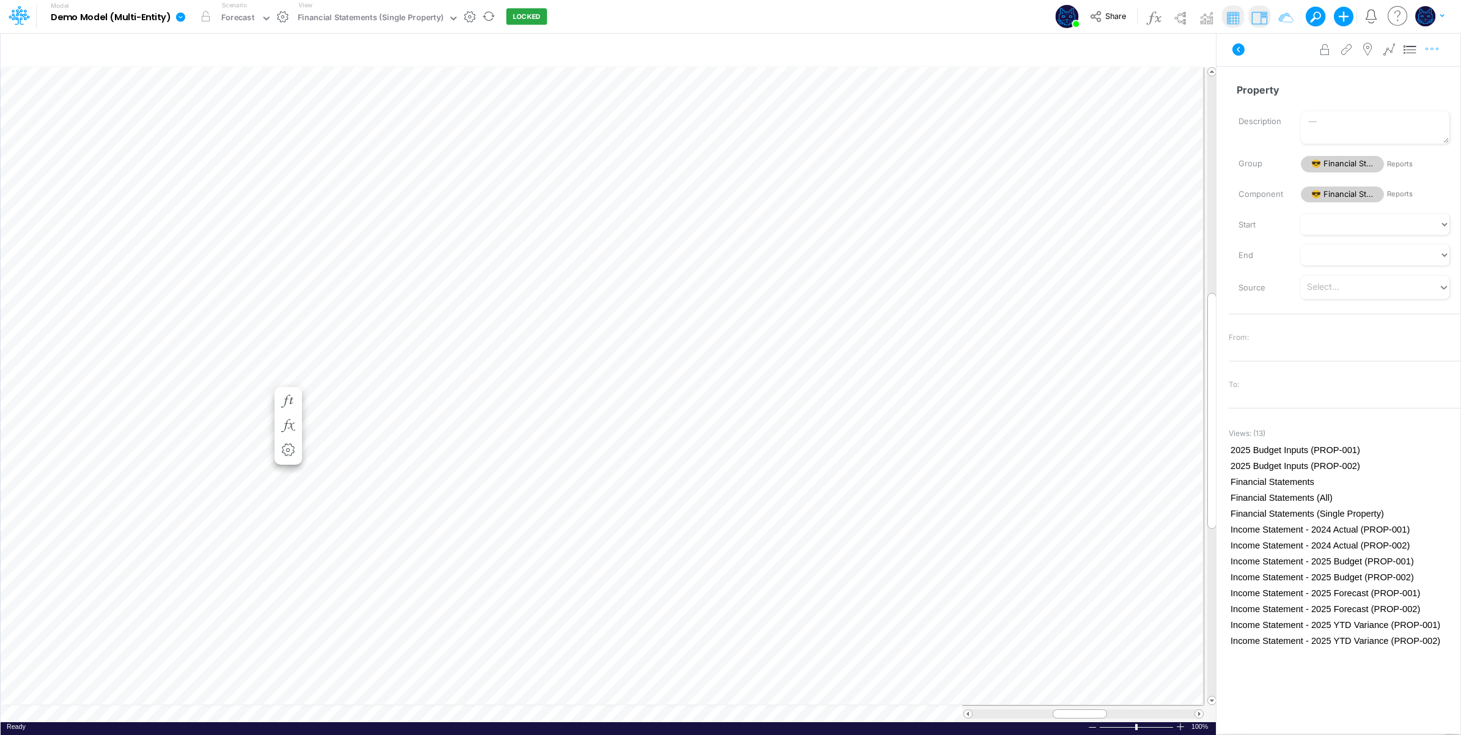
click at [1439, 50] on icon "button" at bounding box center [1432, 49] width 18 height 13
click at [1415, 73] on button "Advanced settings" at bounding box center [1368, 80] width 145 height 21
select select "dropdown"
select select "FdB-cKSJgqt7SqGL30jA8"
select select "Text"
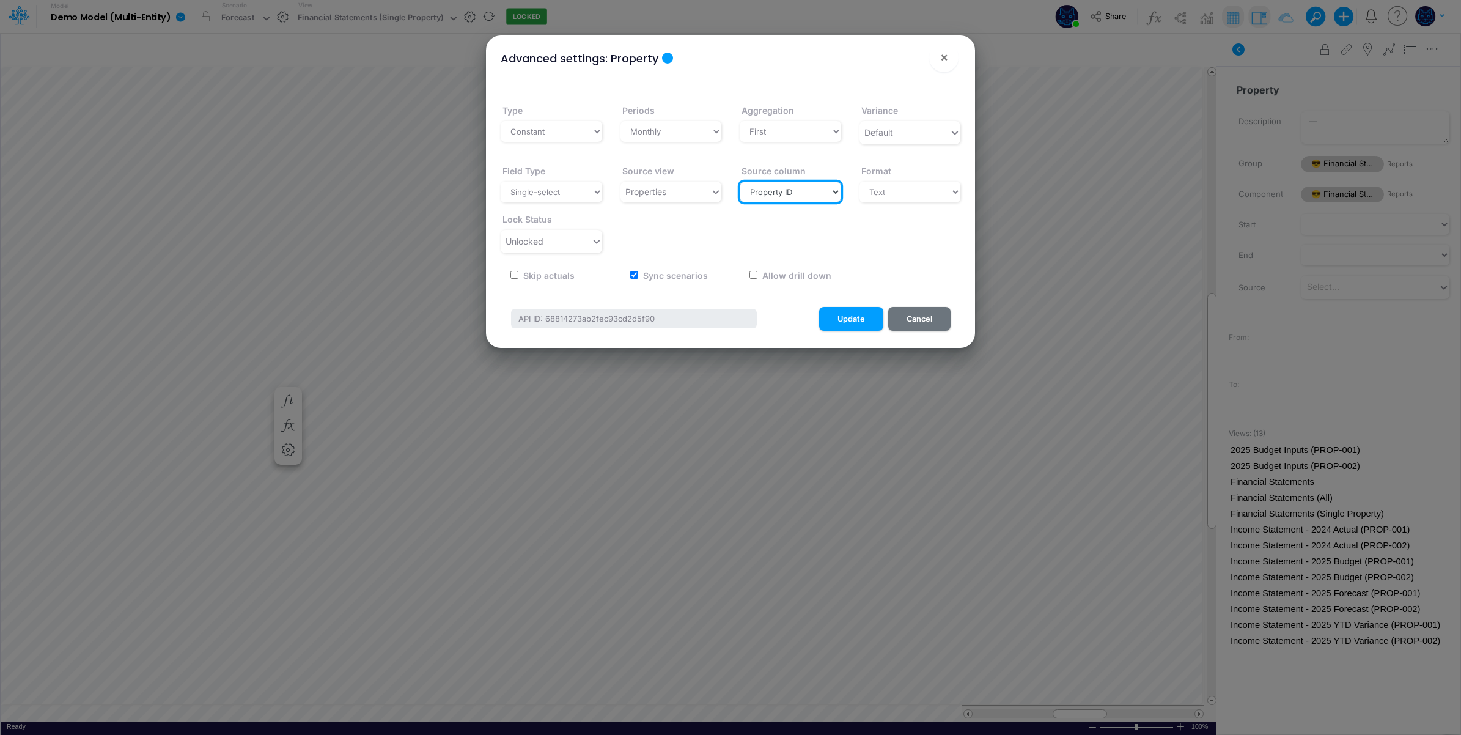
click at [806, 193] on select "Select... Property ID Property Name Street Address City State Units Classificat…" at bounding box center [790, 192] width 101 height 21
click at [807, 193] on select "Select... Property ID Property Name Street Address City State Units Classificat…" at bounding box center [790, 192] width 101 height 21
click at [917, 314] on button "Cancel" at bounding box center [919, 319] width 62 height 24
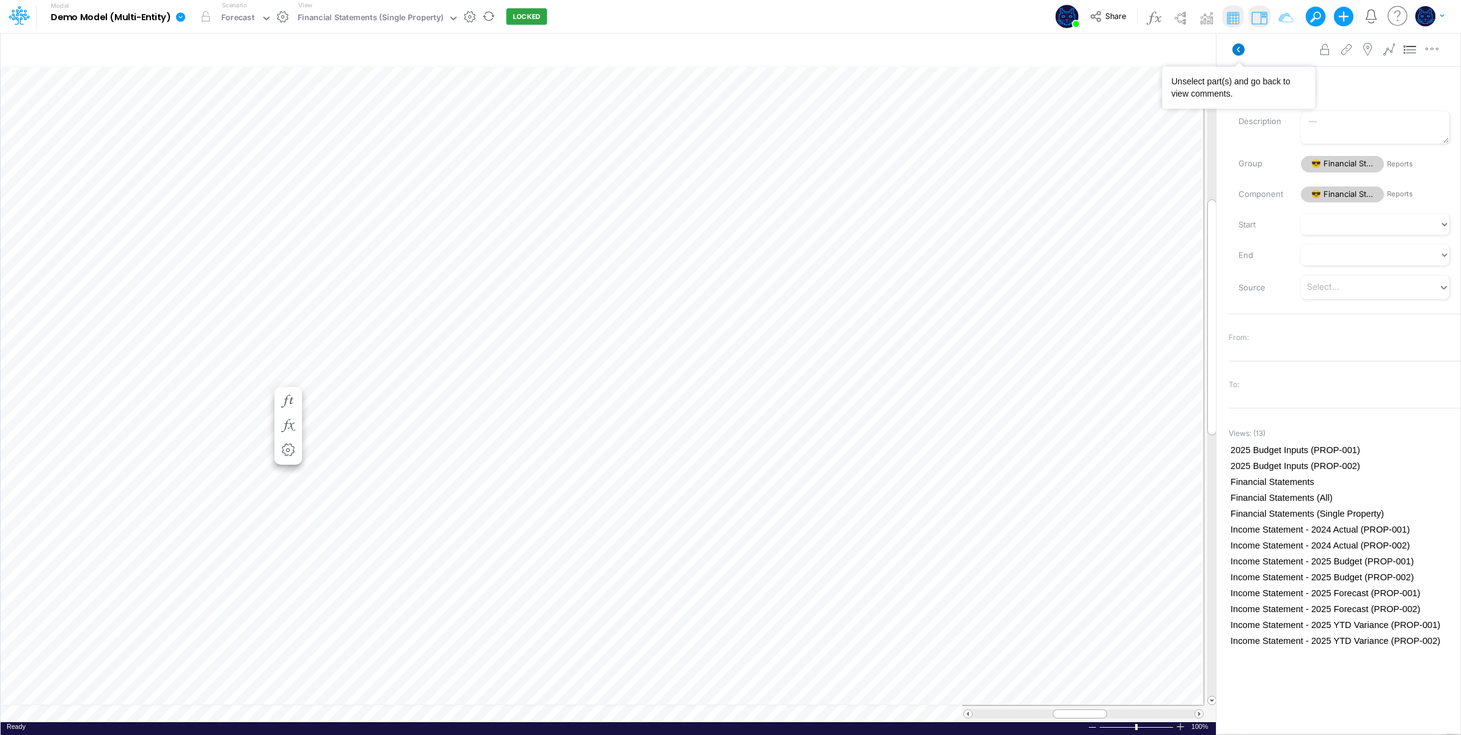
click at [1235, 50] on icon at bounding box center [1238, 49] width 12 height 12
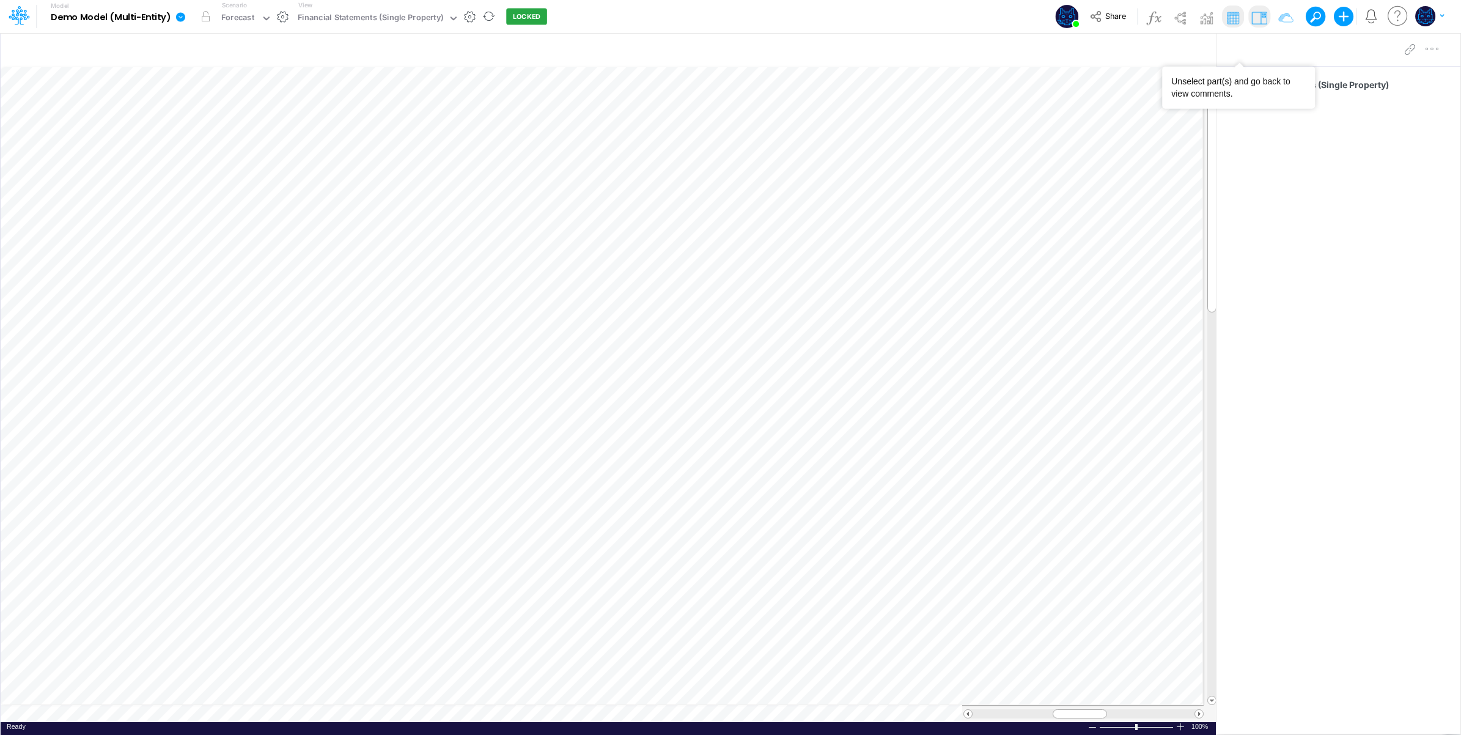
click at [562, 26] on div "Model Demo Model (Multi-Entity) Edit model settings Duplicate Import QuickBooks…" at bounding box center [730, 16] width 1315 height 33
click at [359, 16] on div "Financial Statements (Single Property)" at bounding box center [370, 19] width 145 height 14
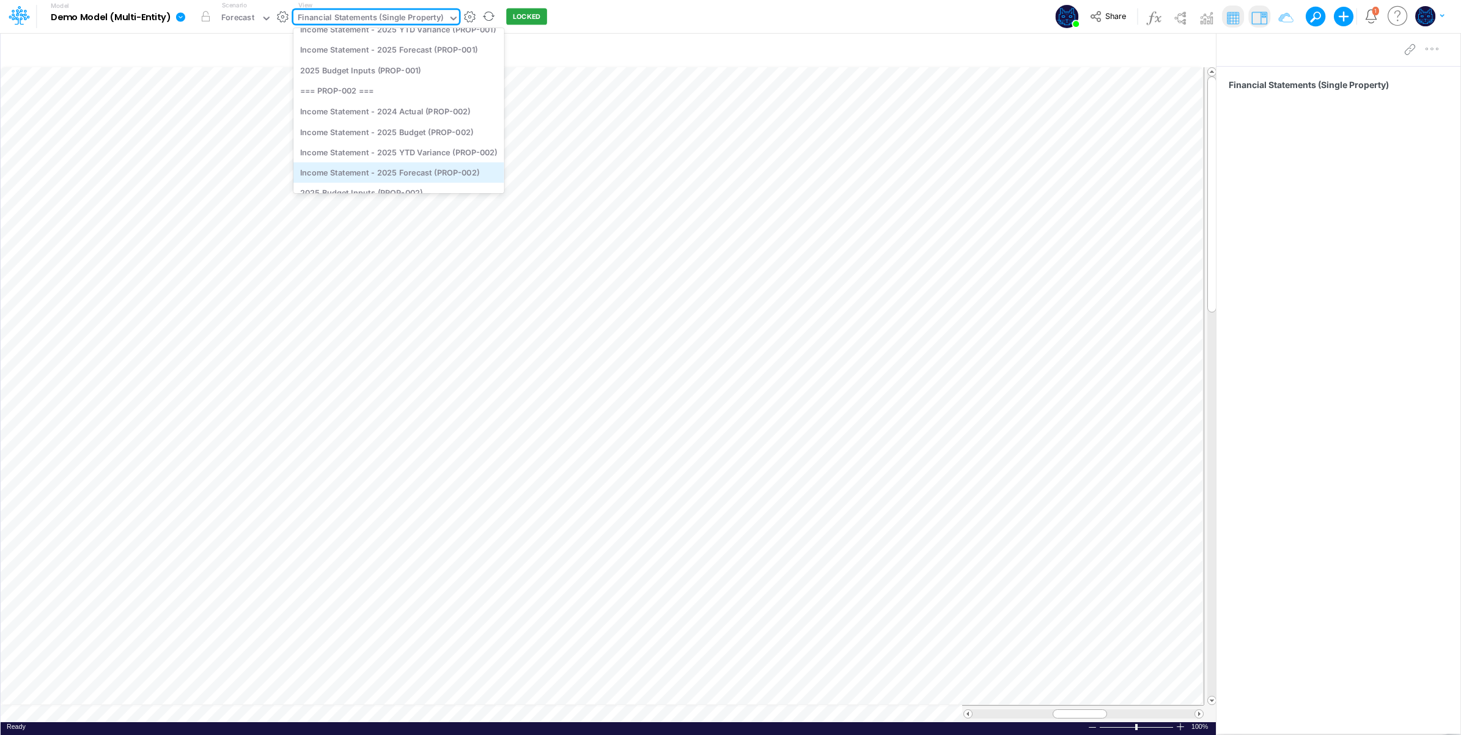
scroll to position [297, 0]
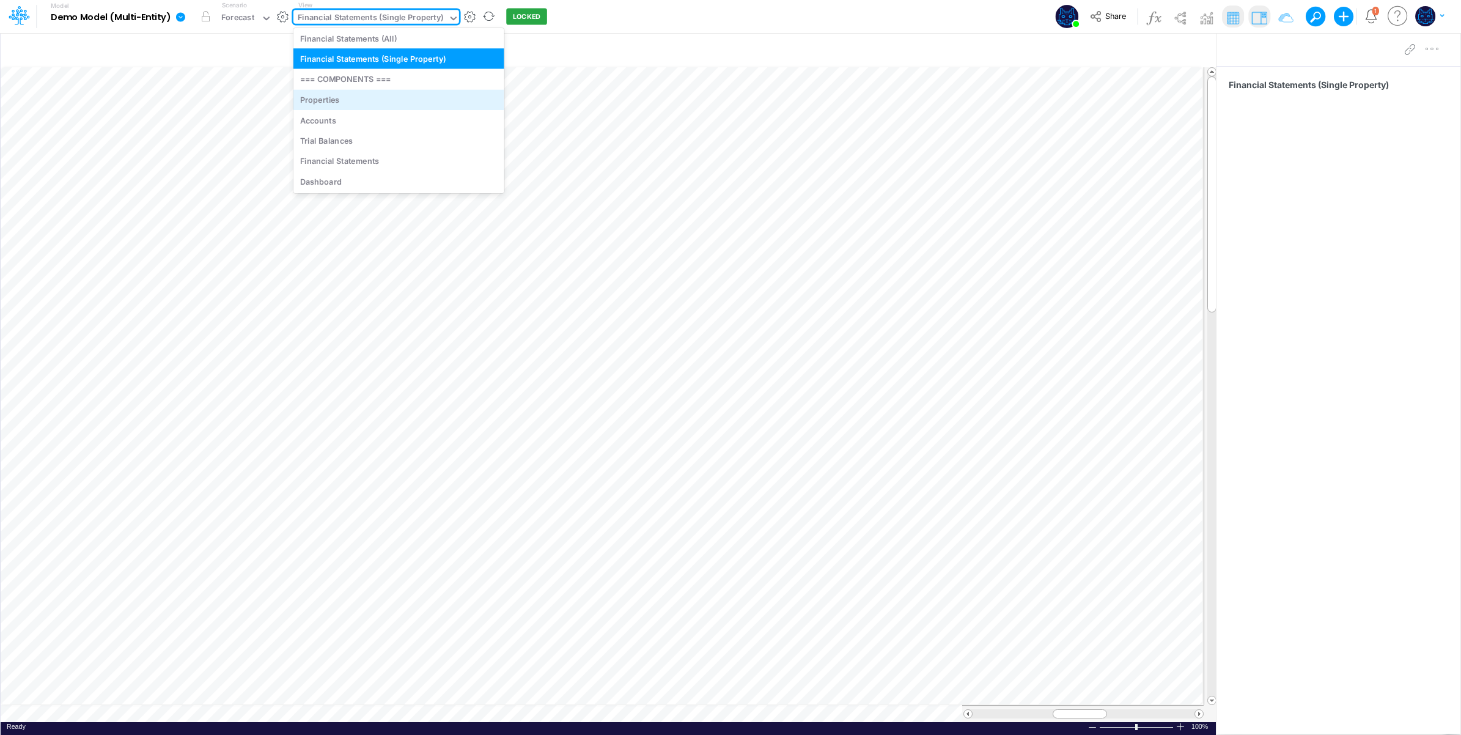
click at [364, 98] on div "Properties" at bounding box center [398, 99] width 211 height 20
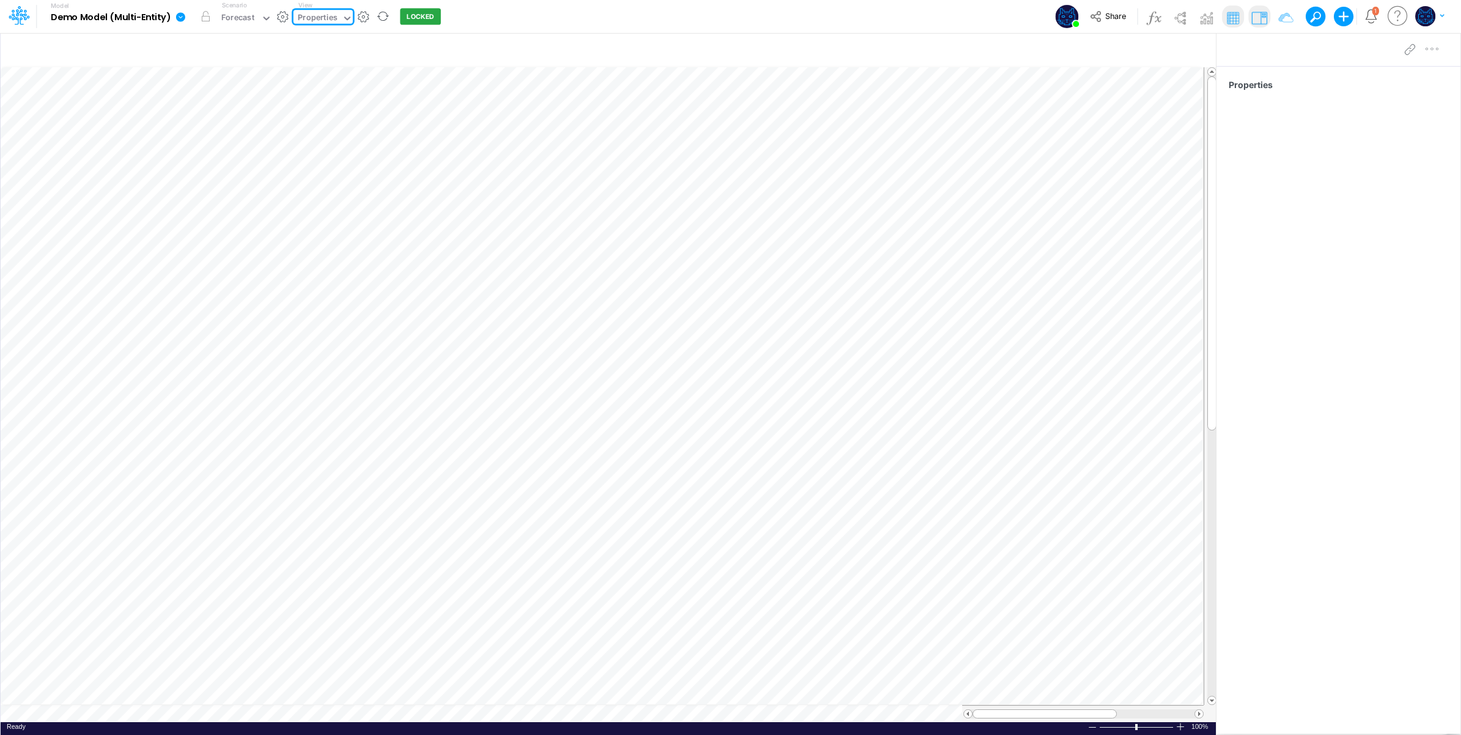
click at [627, 20] on div "Model Demo Model (Multi-Entity) Edit model settings Duplicate Import QuickBooks…" at bounding box center [730, 16] width 1315 height 33
click at [324, 20] on div "Properties" at bounding box center [318, 19] width 40 height 14
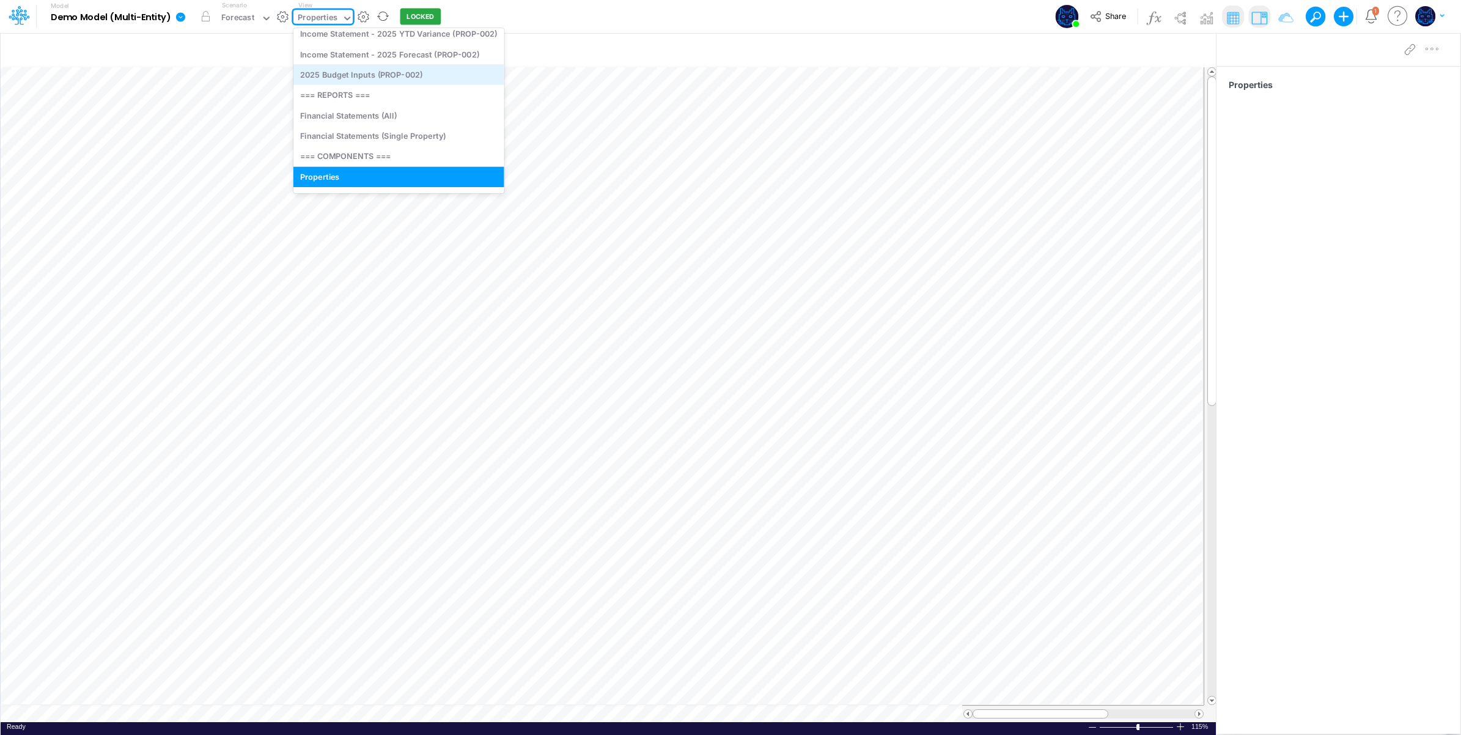
scroll to position [297, 0]
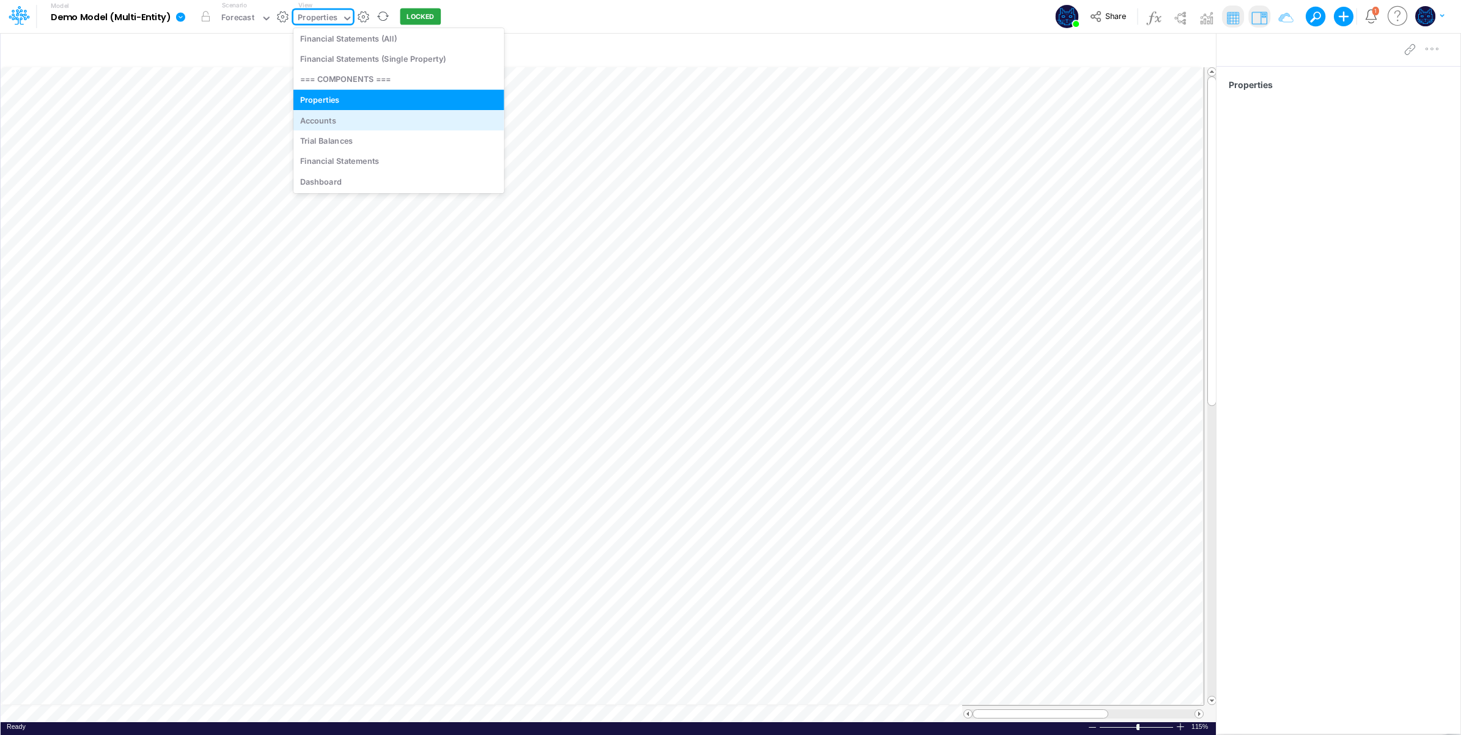
click at [356, 123] on div "Accounts" at bounding box center [398, 120] width 211 height 20
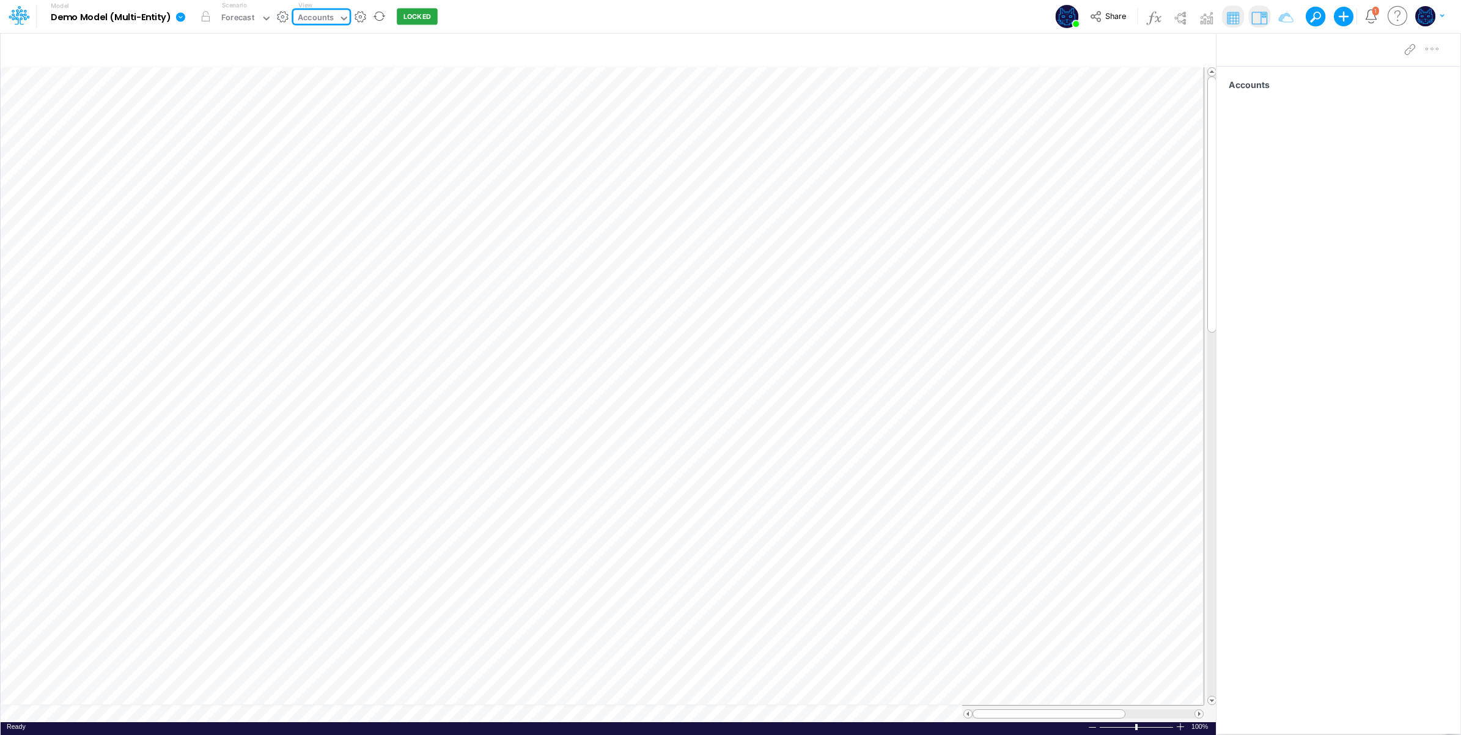
click at [331, 17] on div "Accounts" at bounding box center [316, 19] width 36 height 14
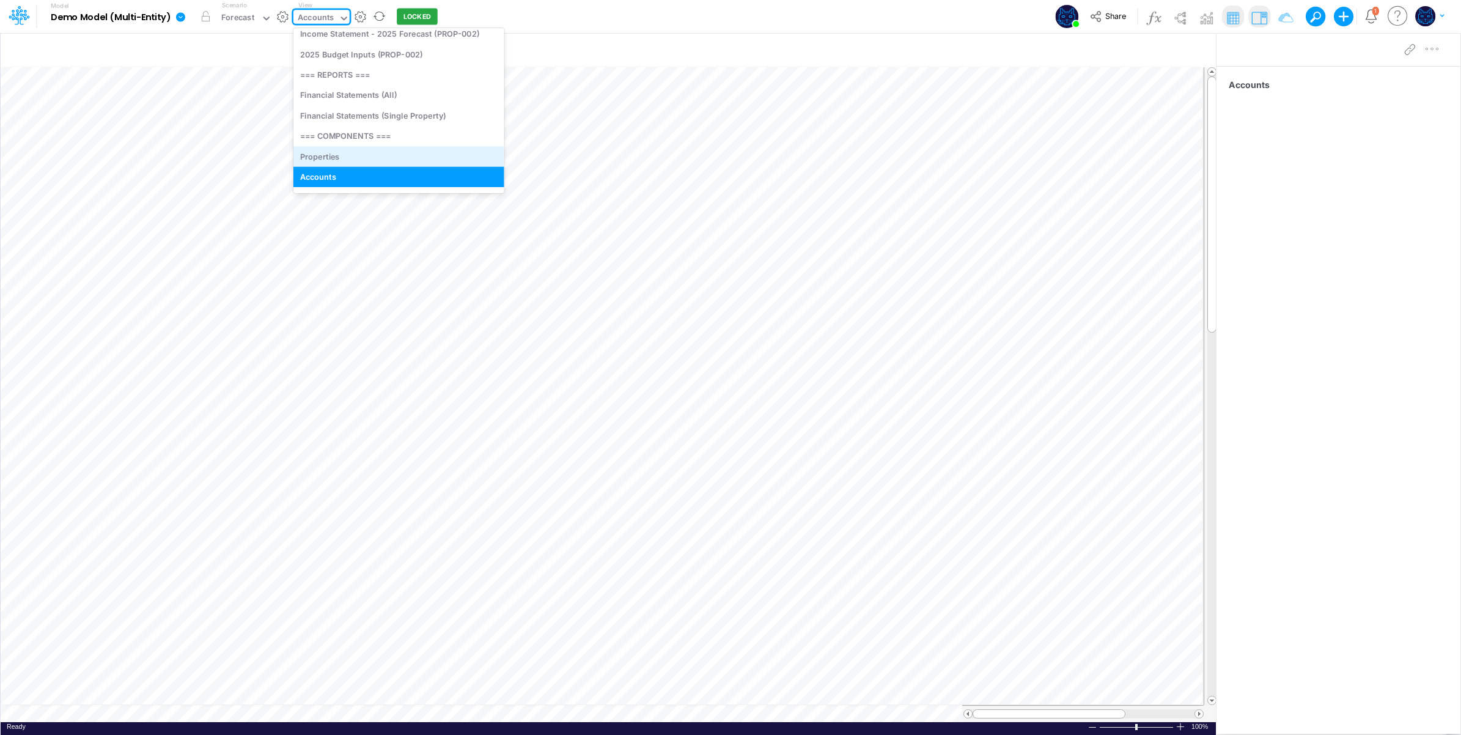
scroll to position [297, 0]
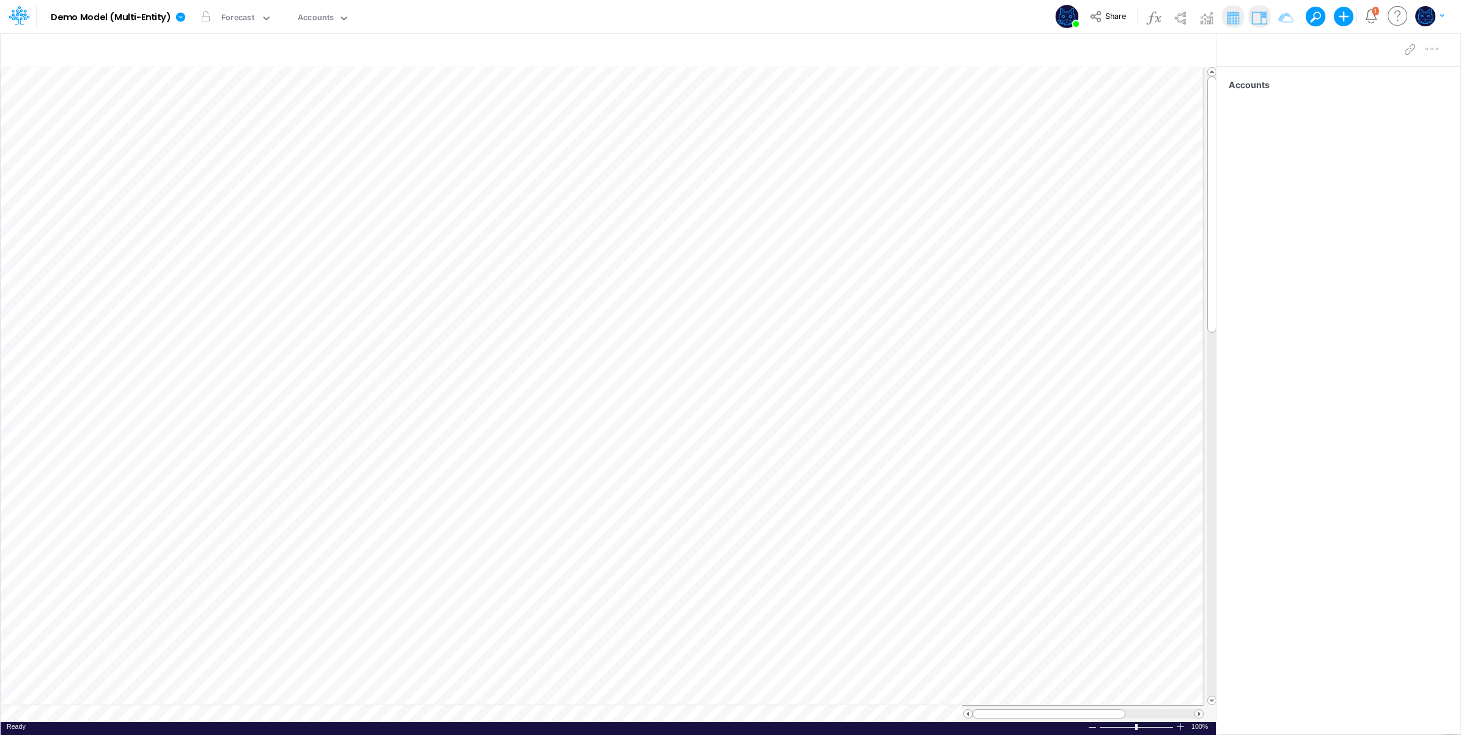
click at [582, 20] on div "Model Demo Model (Multi-Entity) Edit model settings Duplicate Import QuickBooks…" at bounding box center [730, 16] width 1315 height 33
click at [341, 17] on icon at bounding box center [344, 19] width 6 height 4
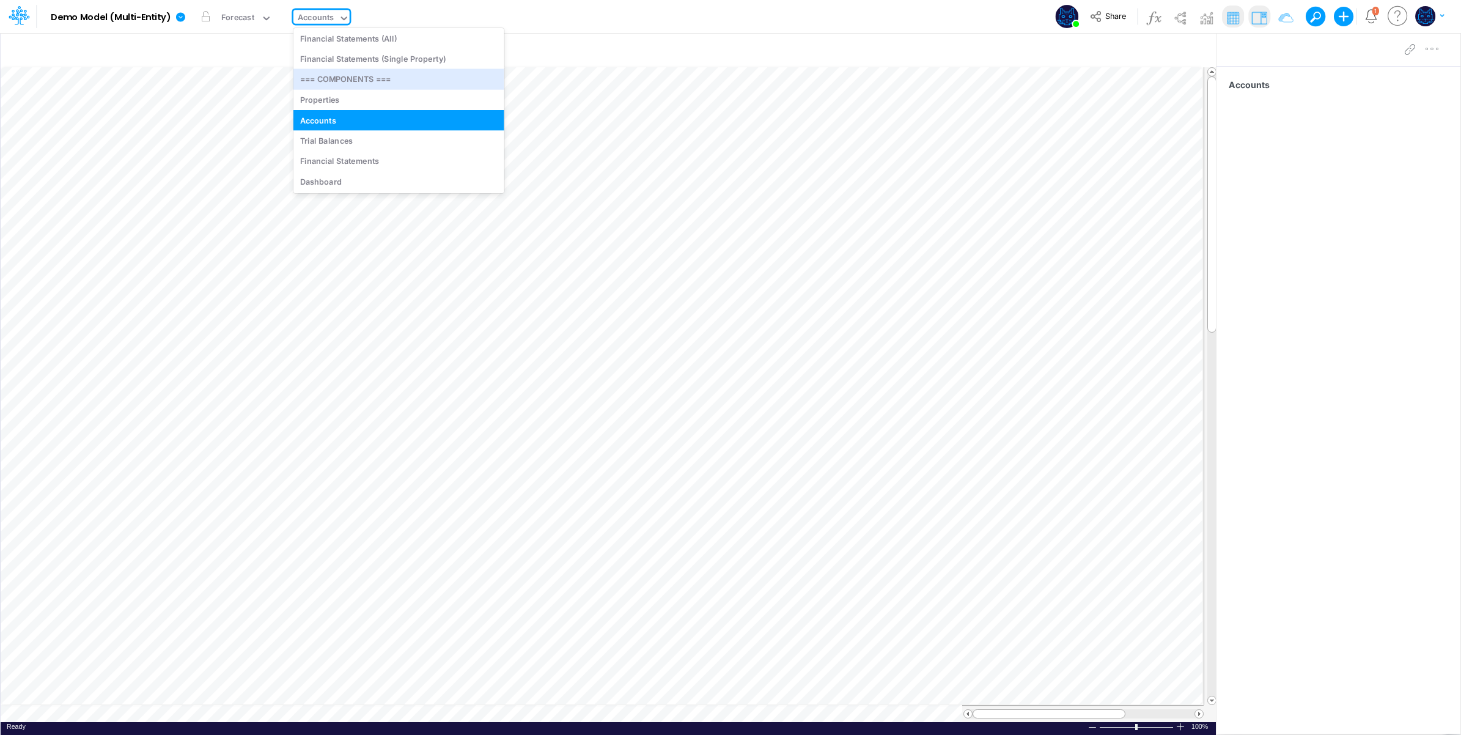
click at [561, 15] on div "Model Demo Model (Multi-Entity) Edit model settings Duplicate Import QuickBooks…" at bounding box center [730, 16] width 1315 height 33
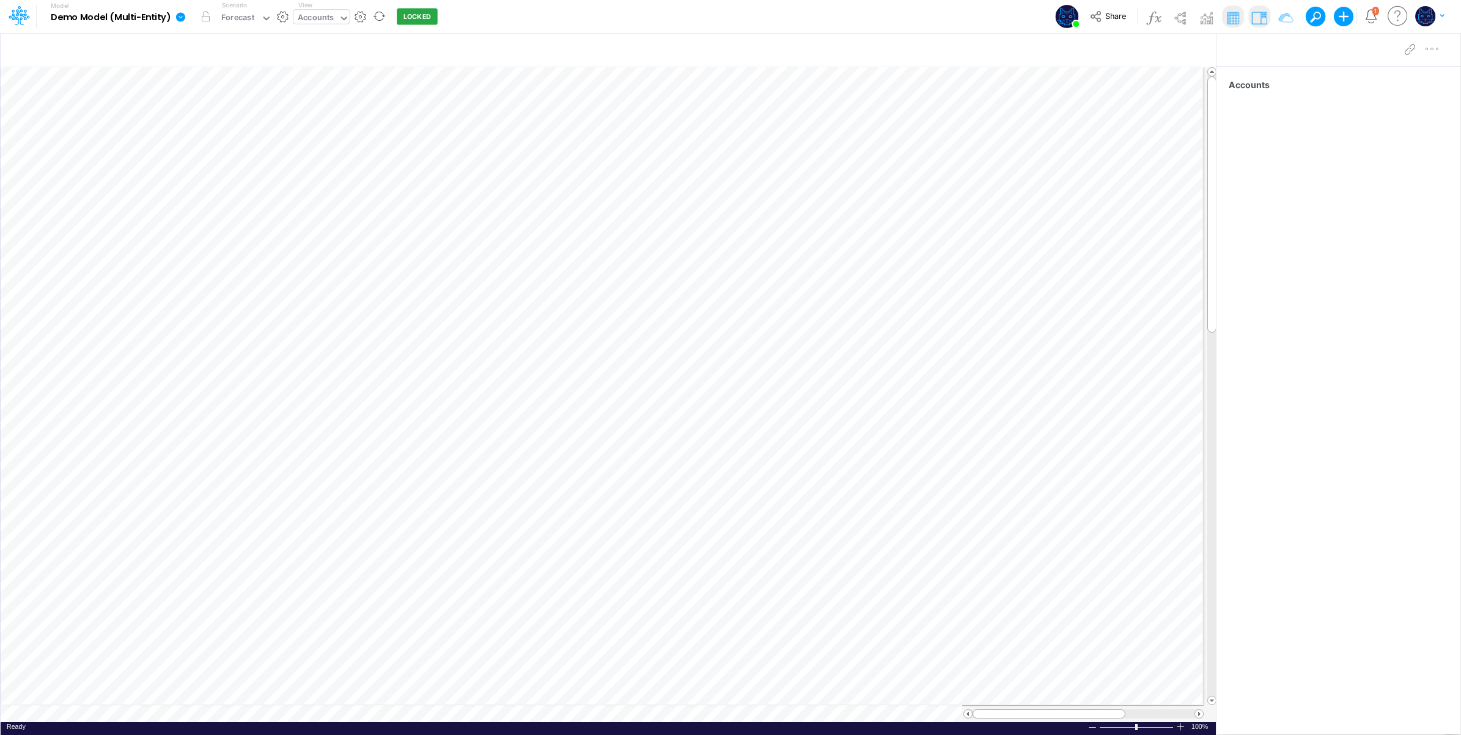
click at [323, 20] on div "Accounts" at bounding box center [316, 19] width 36 height 14
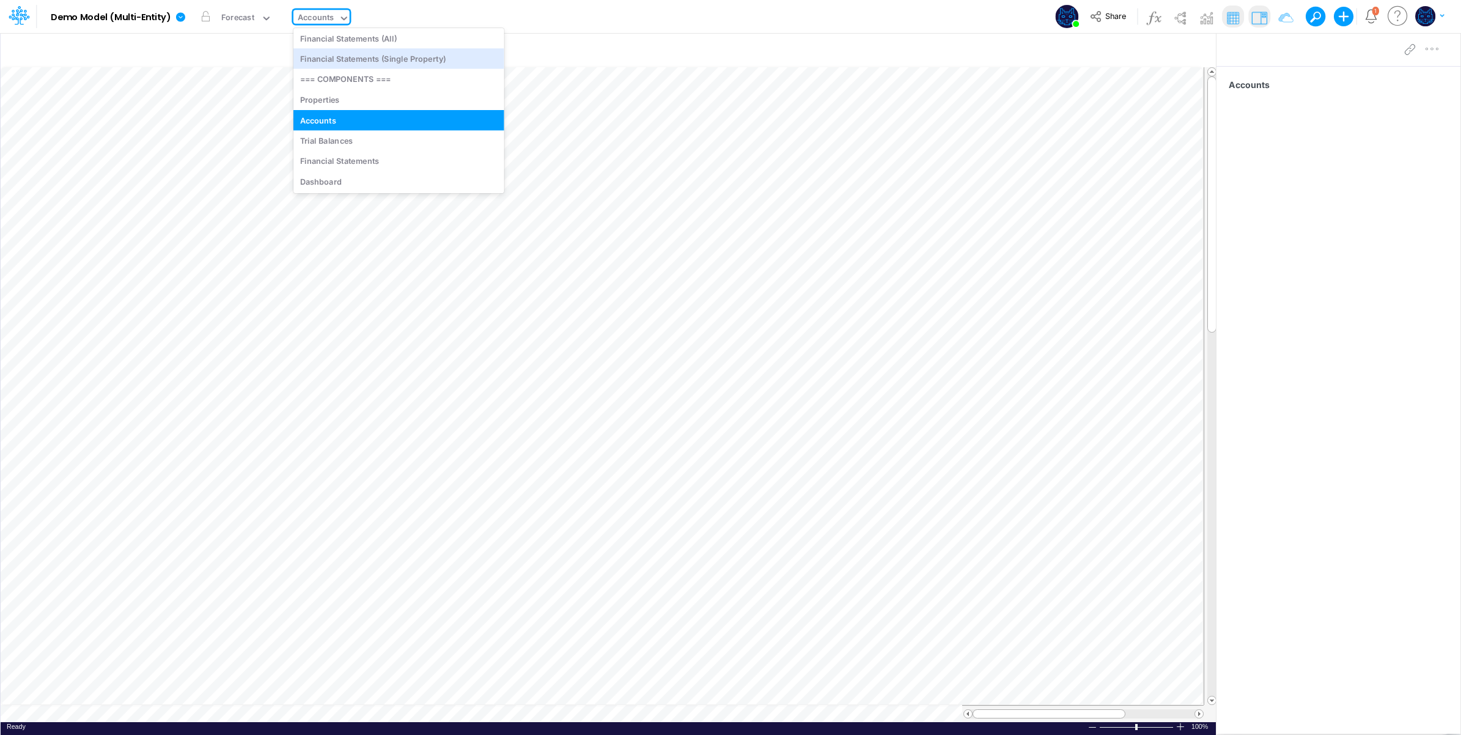
click at [534, 22] on div "Model Demo Model (Multi-Entity) Edit model settings Duplicate Import QuickBooks…" at bounding box center [730, 16] width 1315 height 33
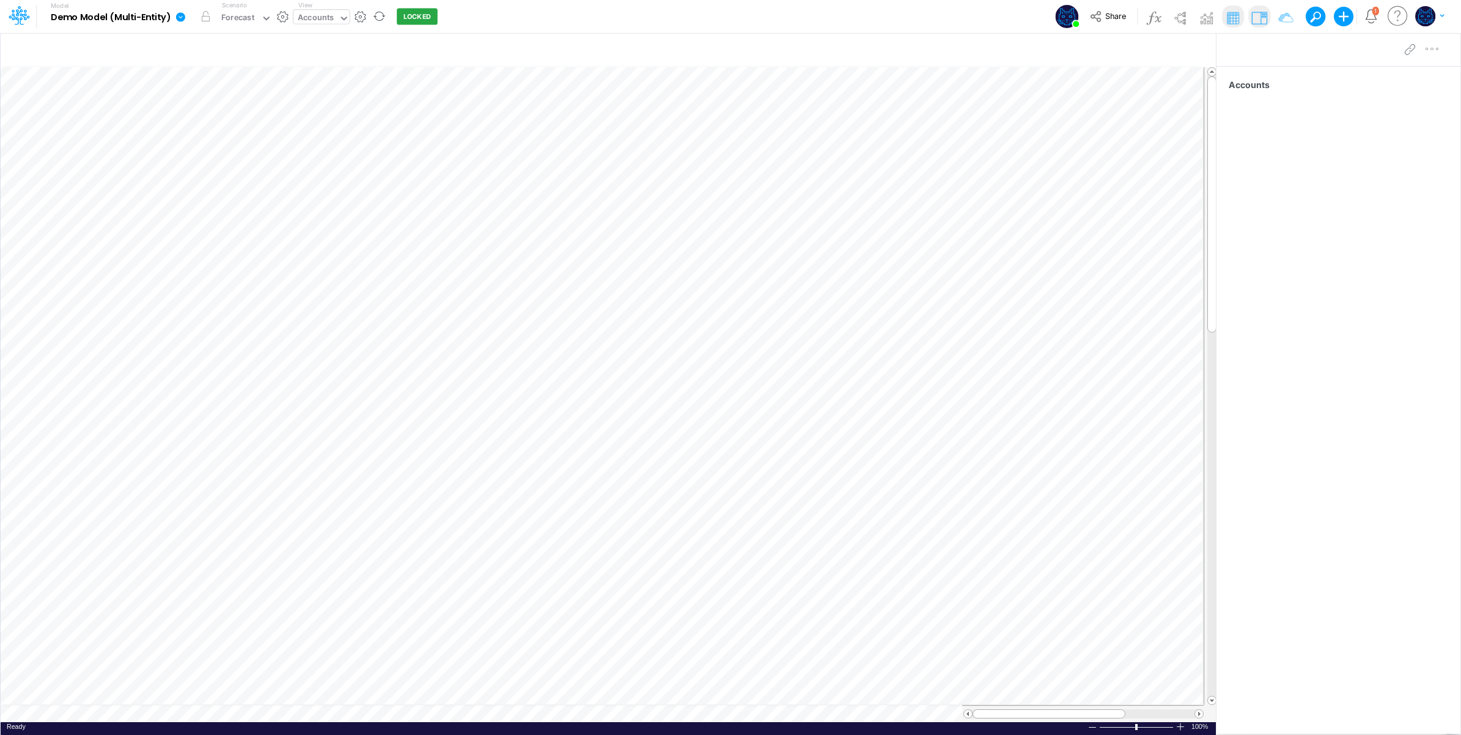
click at [327, 15] on div "Accounts" at bounding box center [316, 19] width 36 height 14
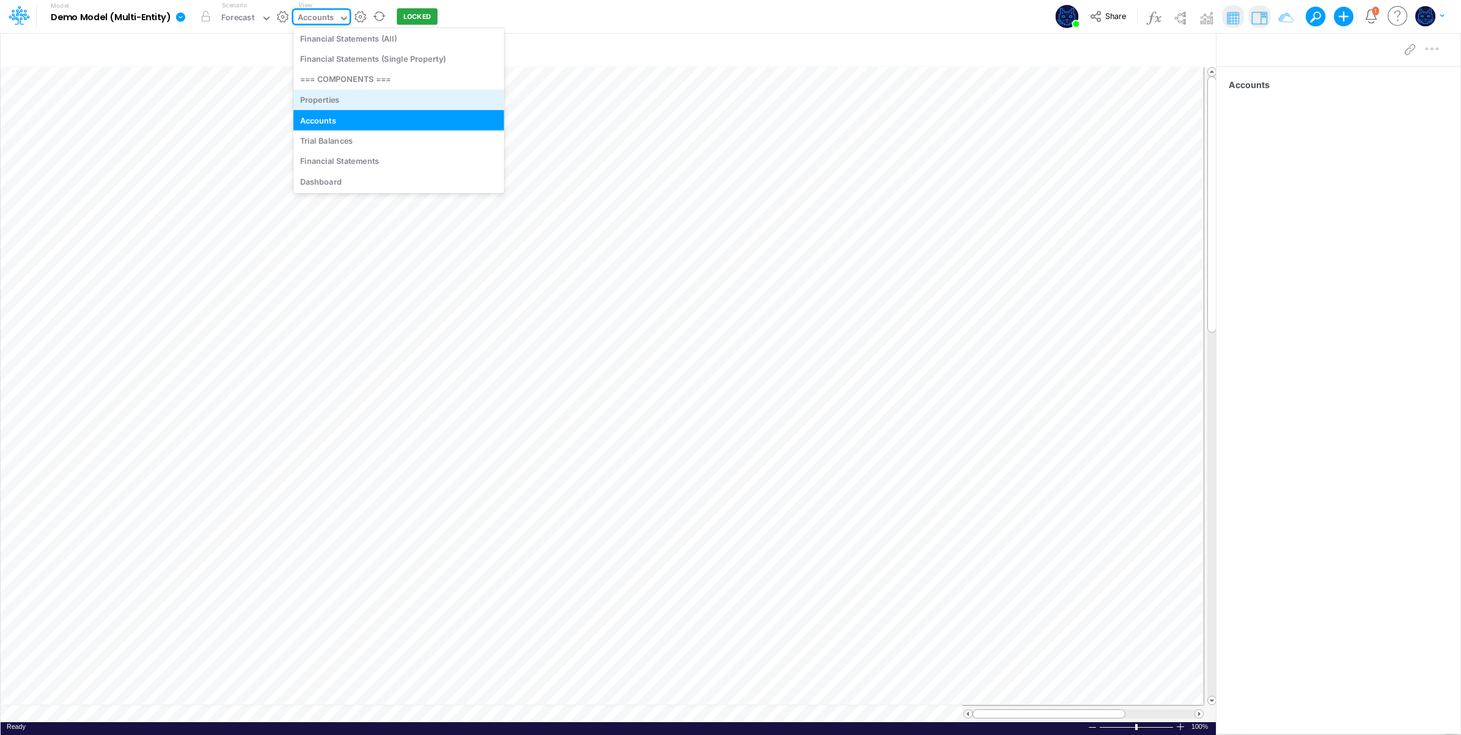
click at [347, 99] on div "Properties" at bounding box center [398, 99] width 211 height 20
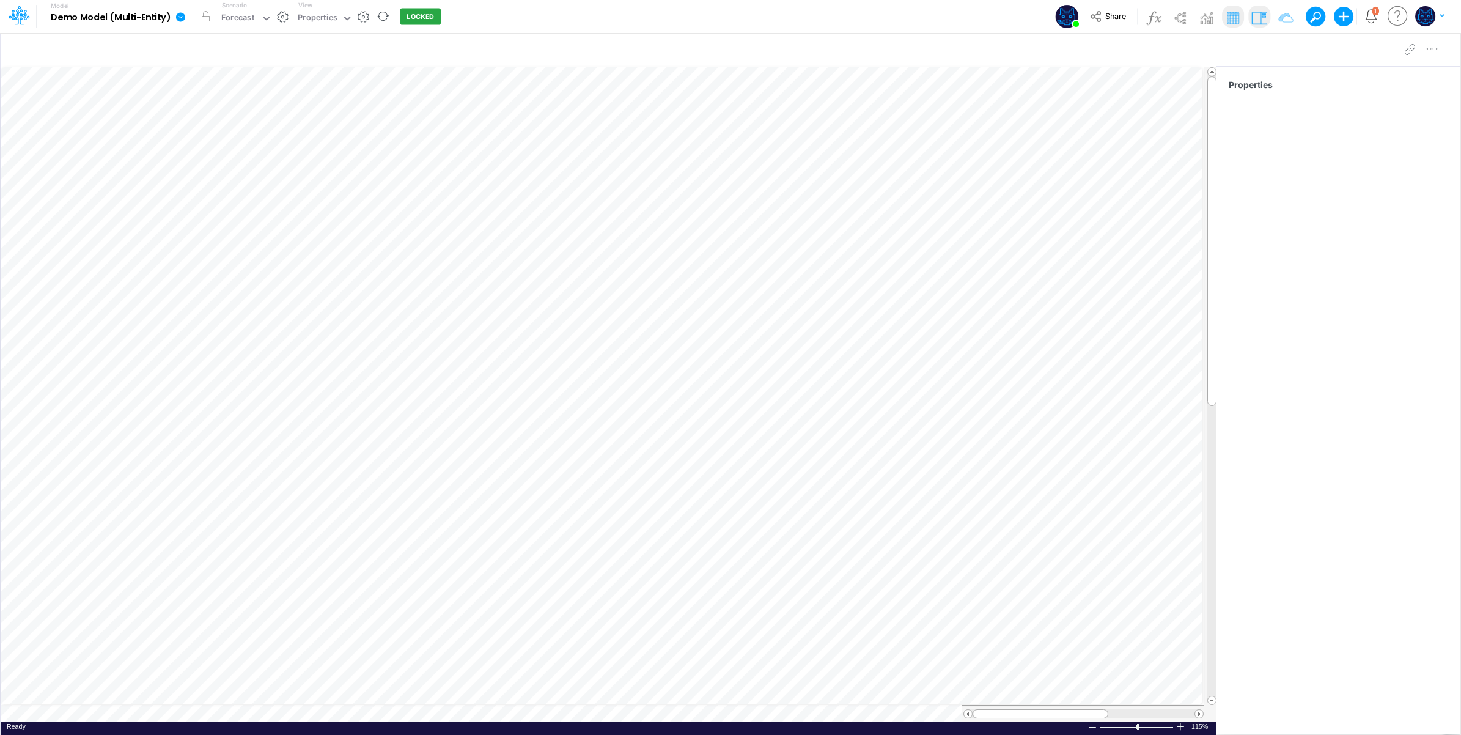
click at [586, 18] on div "Model Demo Model (Multi-Entity) Edit model settings Duplicate Import QuickBooks…" at bounding box center [730, 16] width 1315 height 33
click at [317, 19] on div "Properties" at bounding box center [318, 19] width 40 height 14
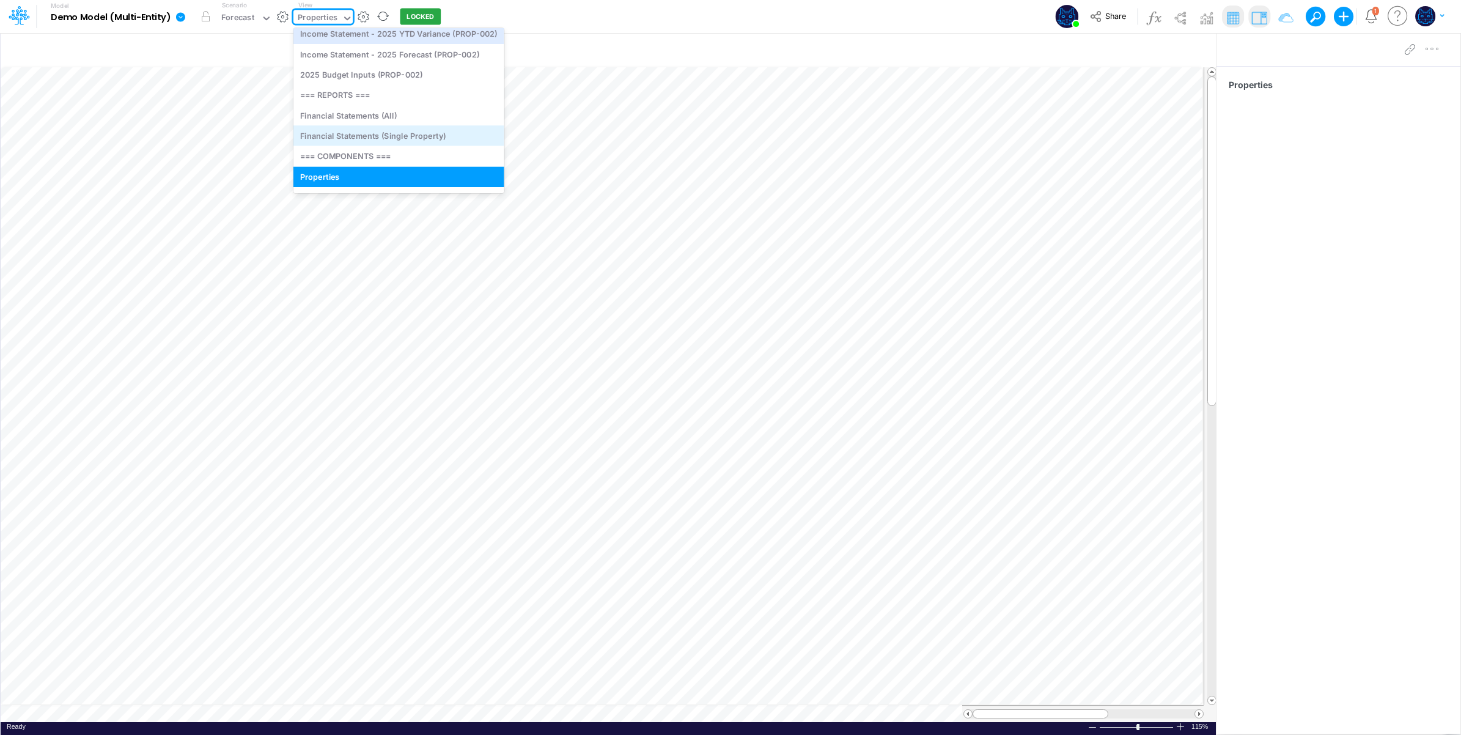
scroll to position [297, 0]
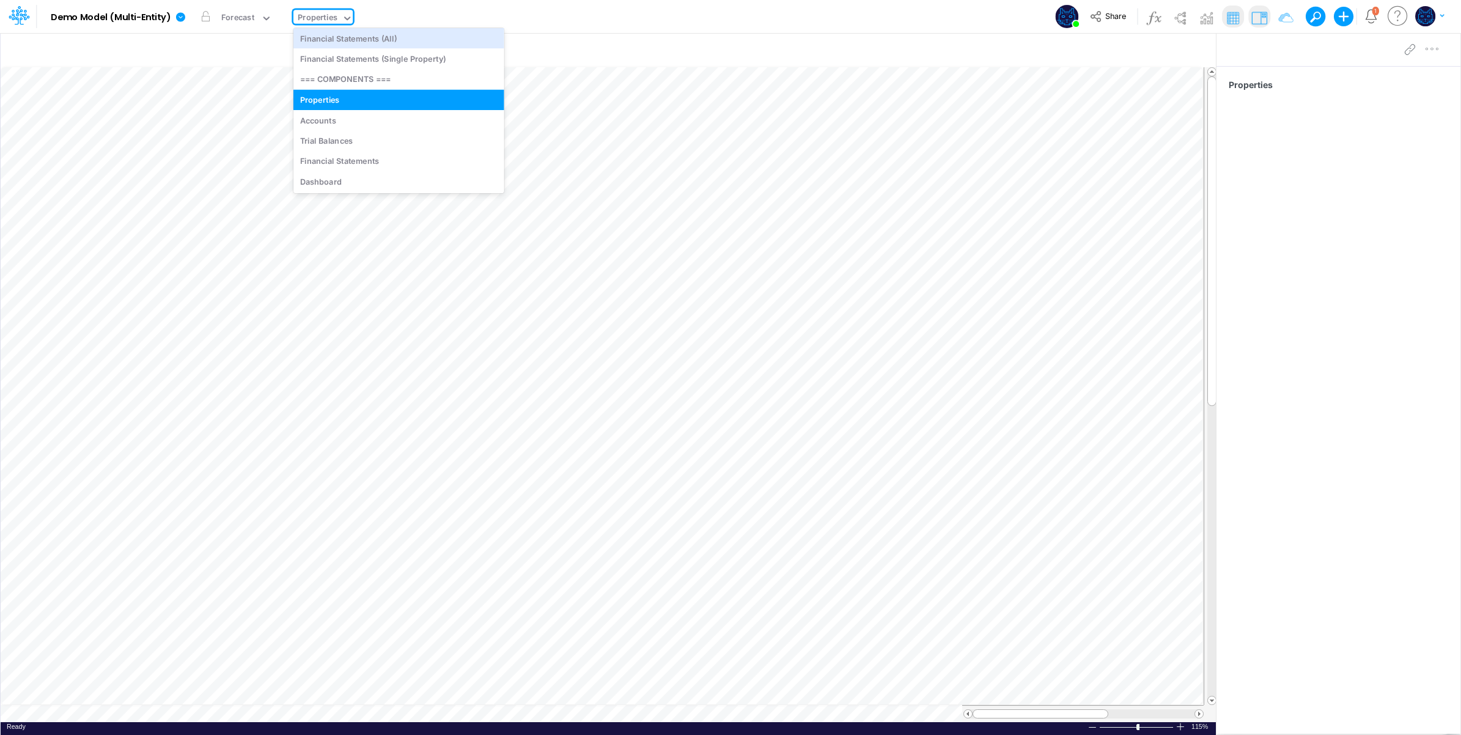
click at [523, 17] on div "Model Demo Model (Multi-Entity) Edit model settings Duplicate Import QuickBooks…" at bounding box center [730, 16] width 1315 height 33
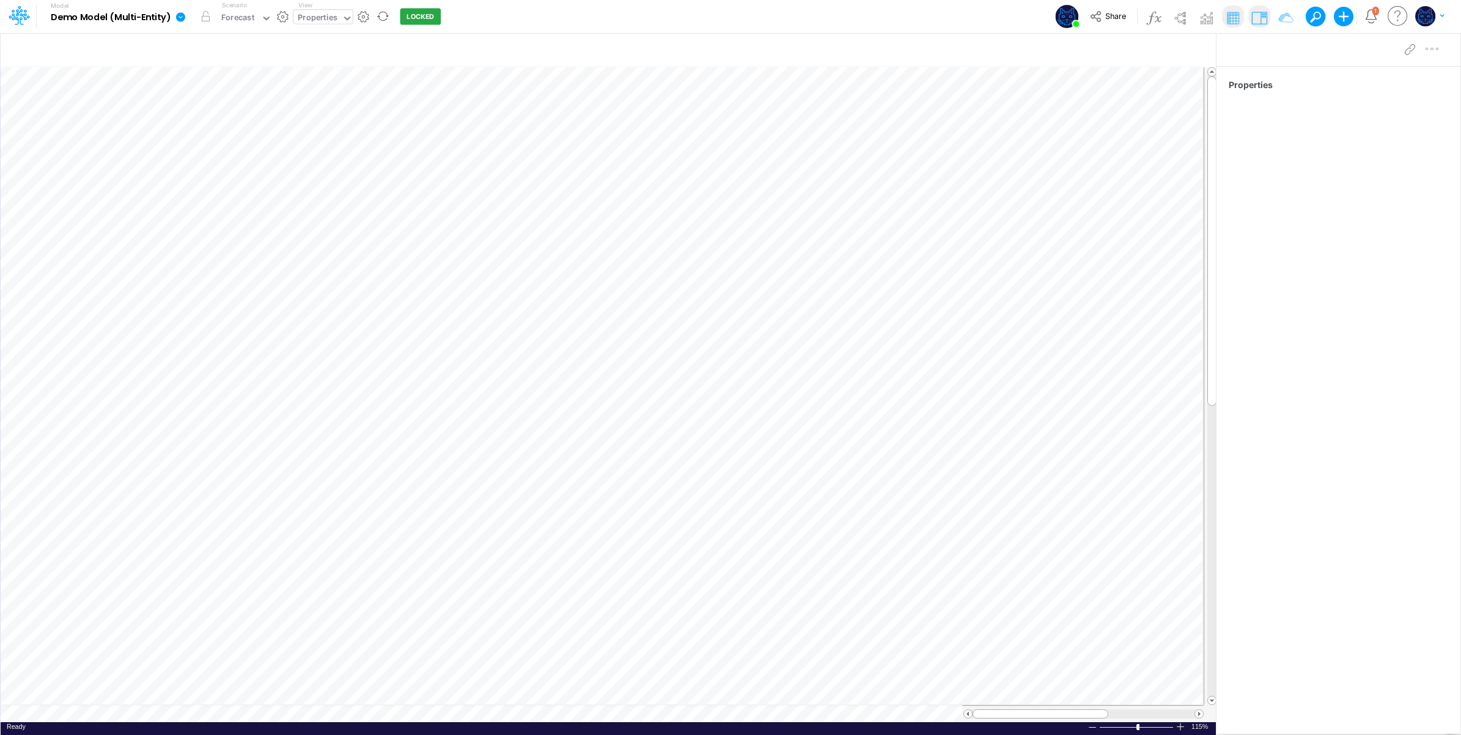
click at [318, 20] on div "Properties" at bounding box center [318, 19] width 40 height 14
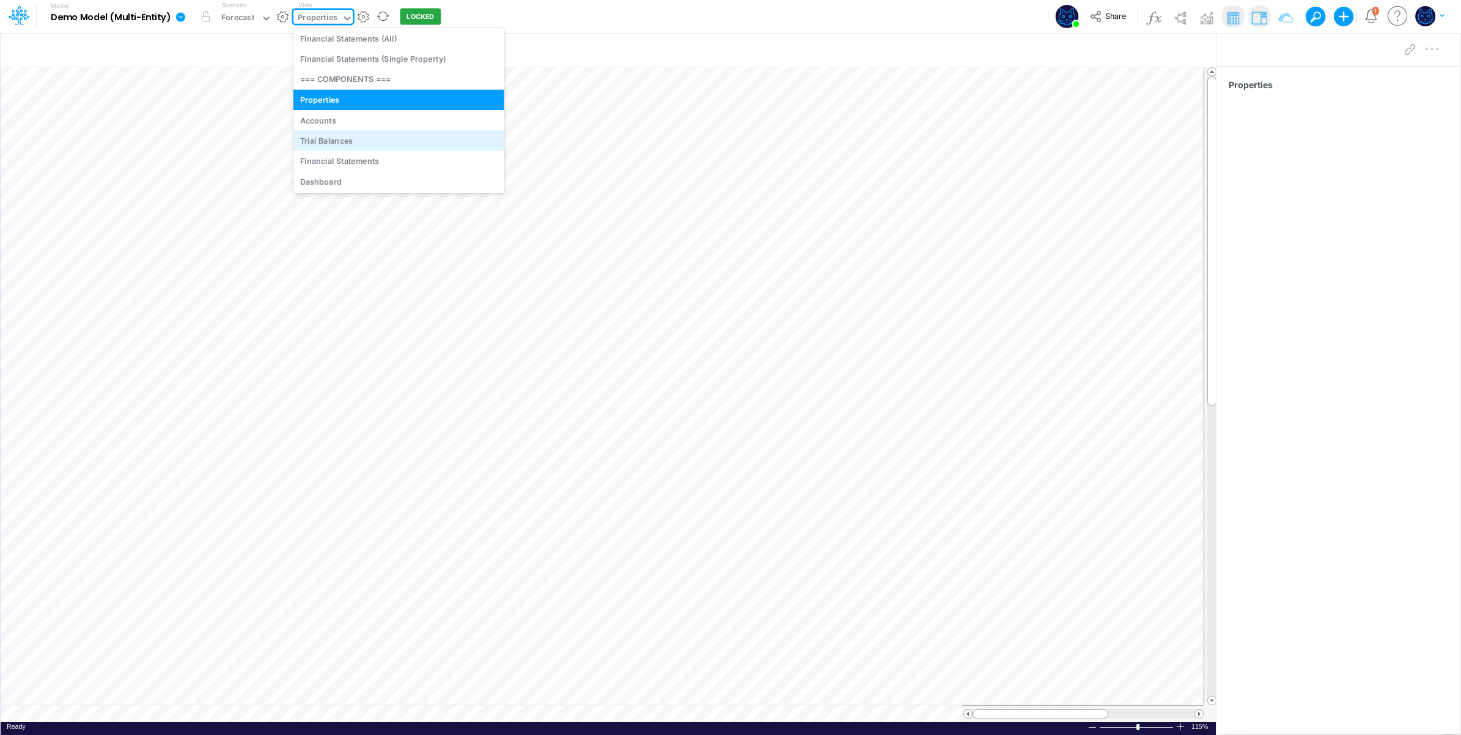
click at [351, 144] on div "Trial Balances" at bounding box center [398, 140] width 211 height 20
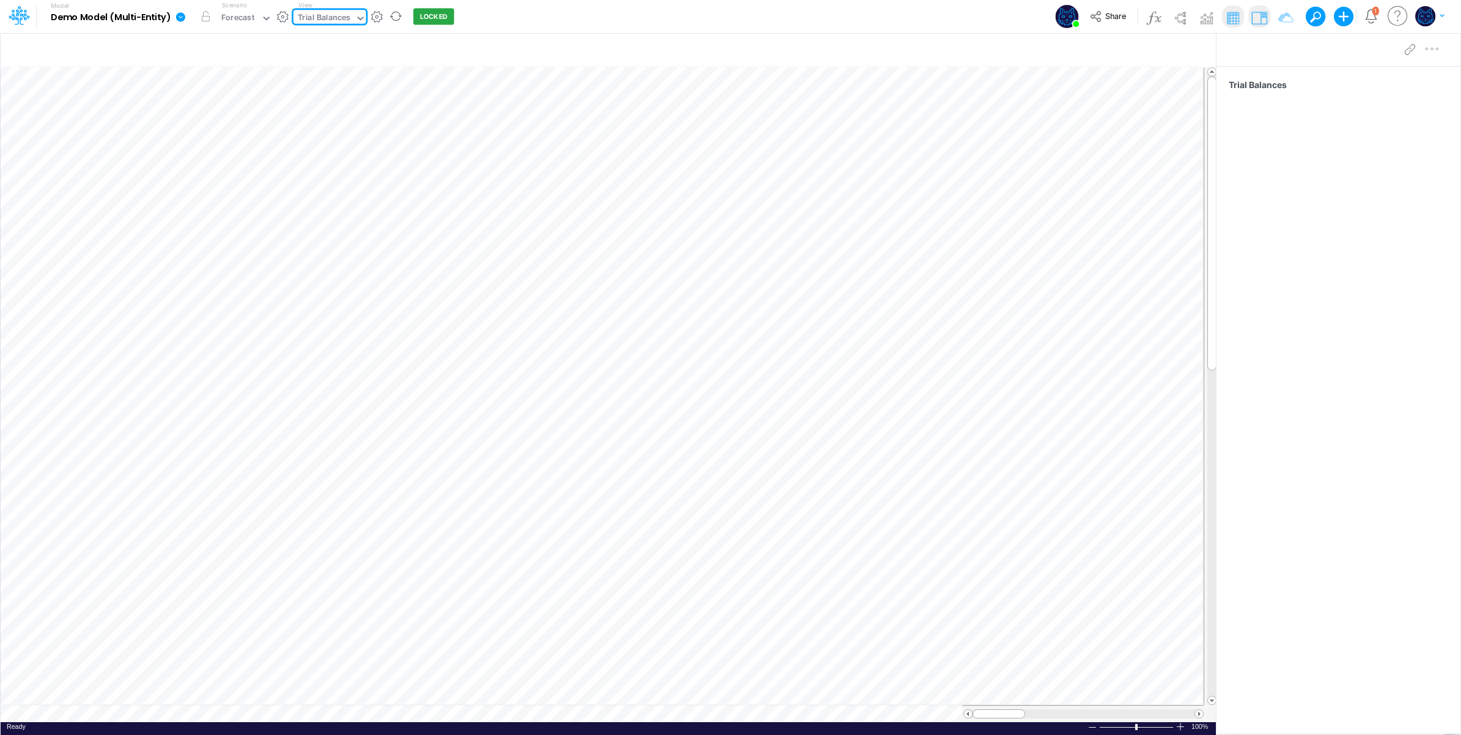
click at [572, 21] on div "Model Demo Model (Multi-Entity) Edit model settings Duplicate Import QuickBooks…" at bounding box center [730, 16] width 1315 height 33
click at [335, 17] on div "Trial Balances" at bounding box center [324, 19] width 53 height 14
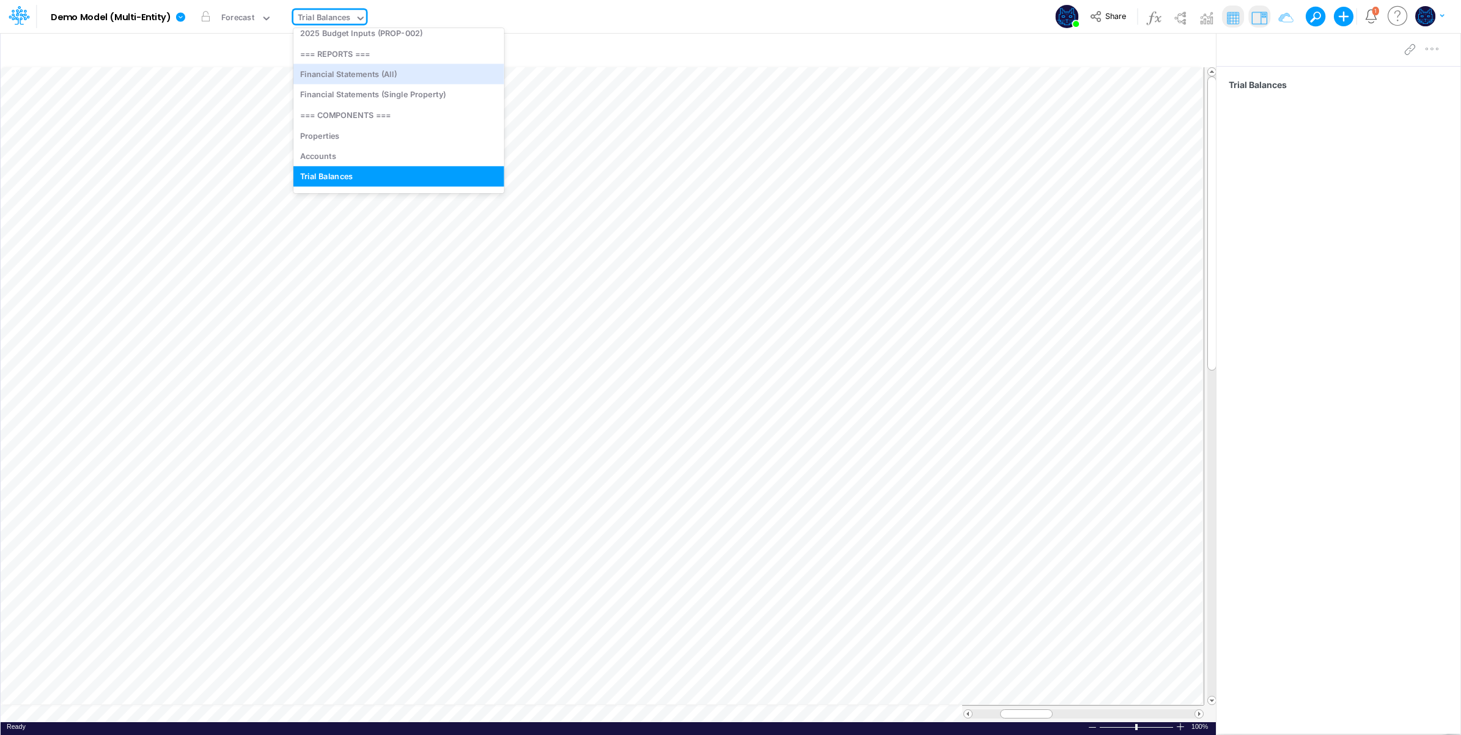
click at [582, 26] on div "Model Demo Model (Multi-Entity) Edit model settings Duplicate Import QuickBooks…" at bounding box center [730, 16] width 1315 height 33
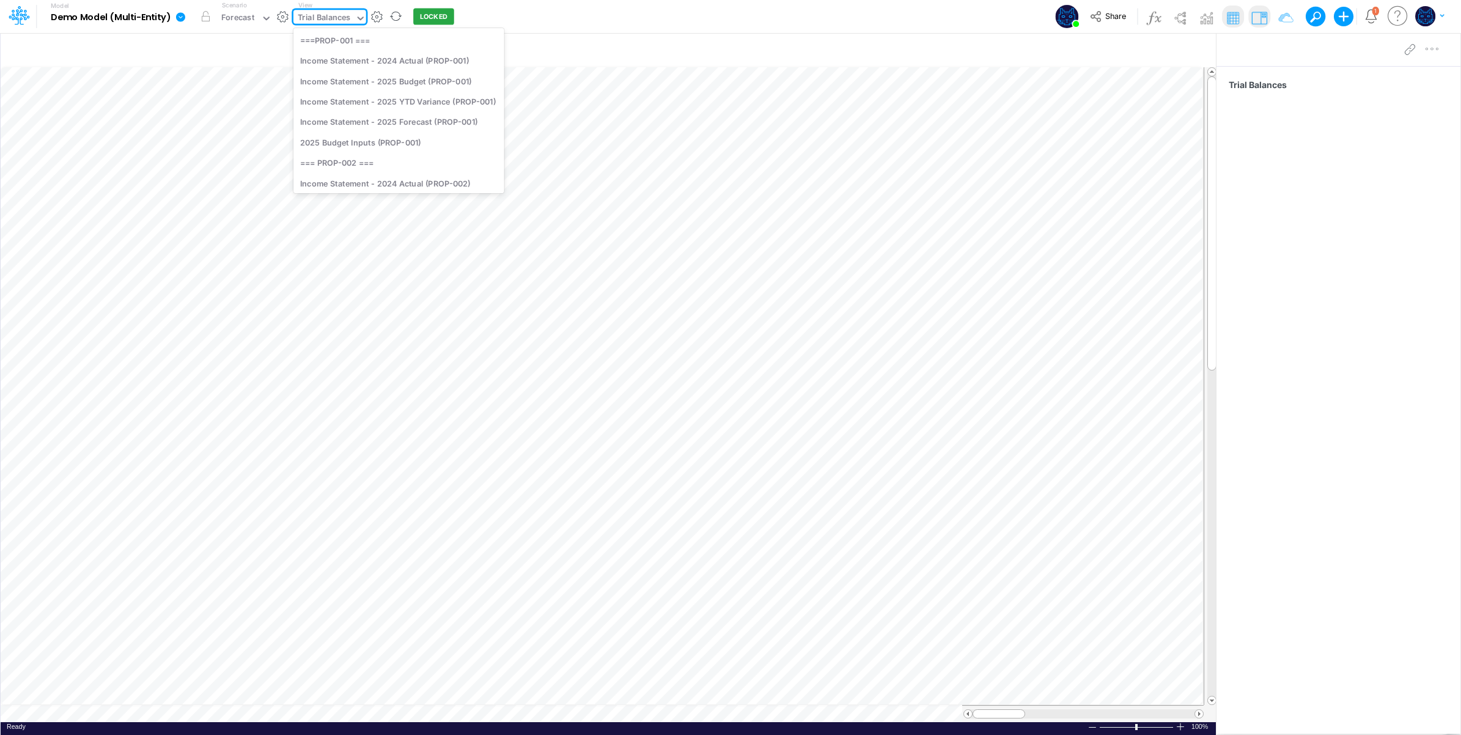
click at [347, 13] on div "Trial Balances" at bounding box center [324, 19] width 53 height 14
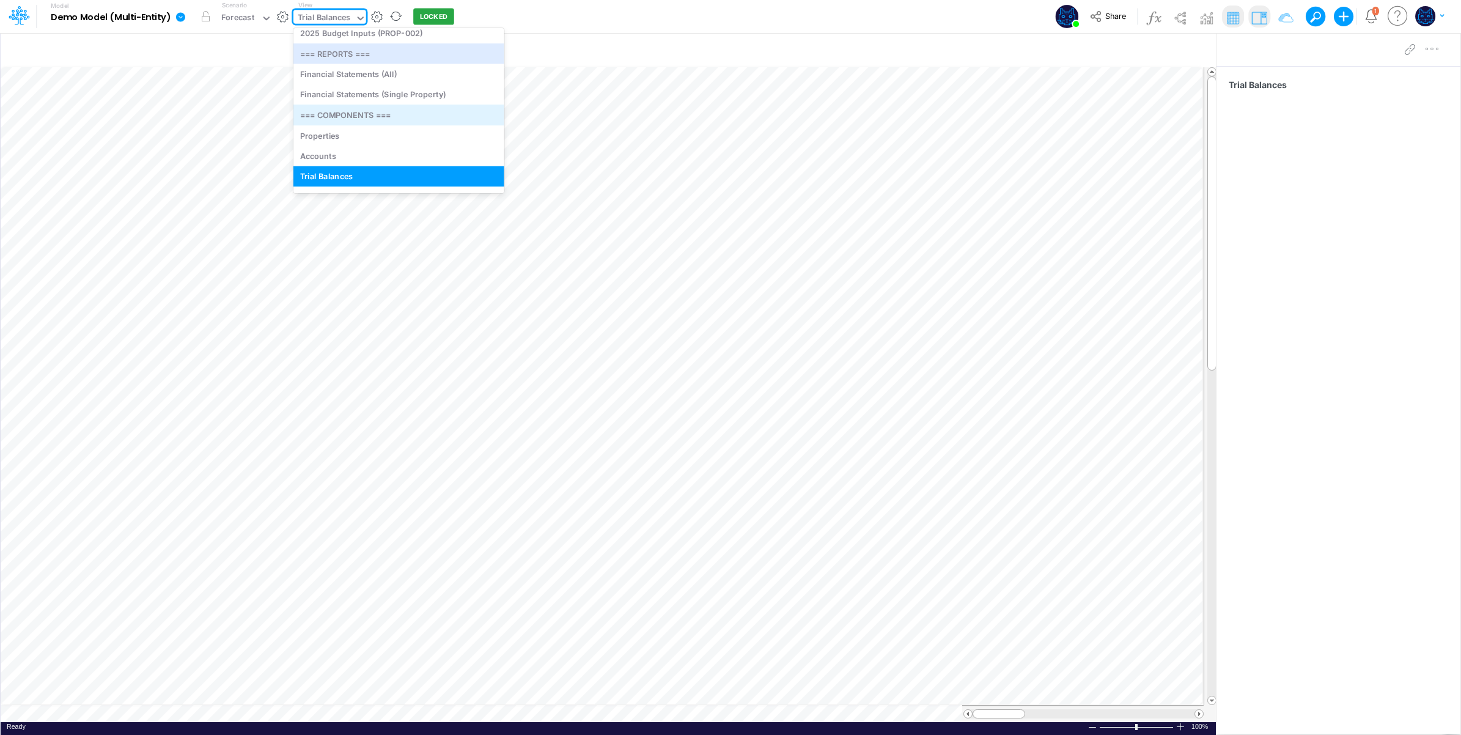
scroll to position [297, 0]
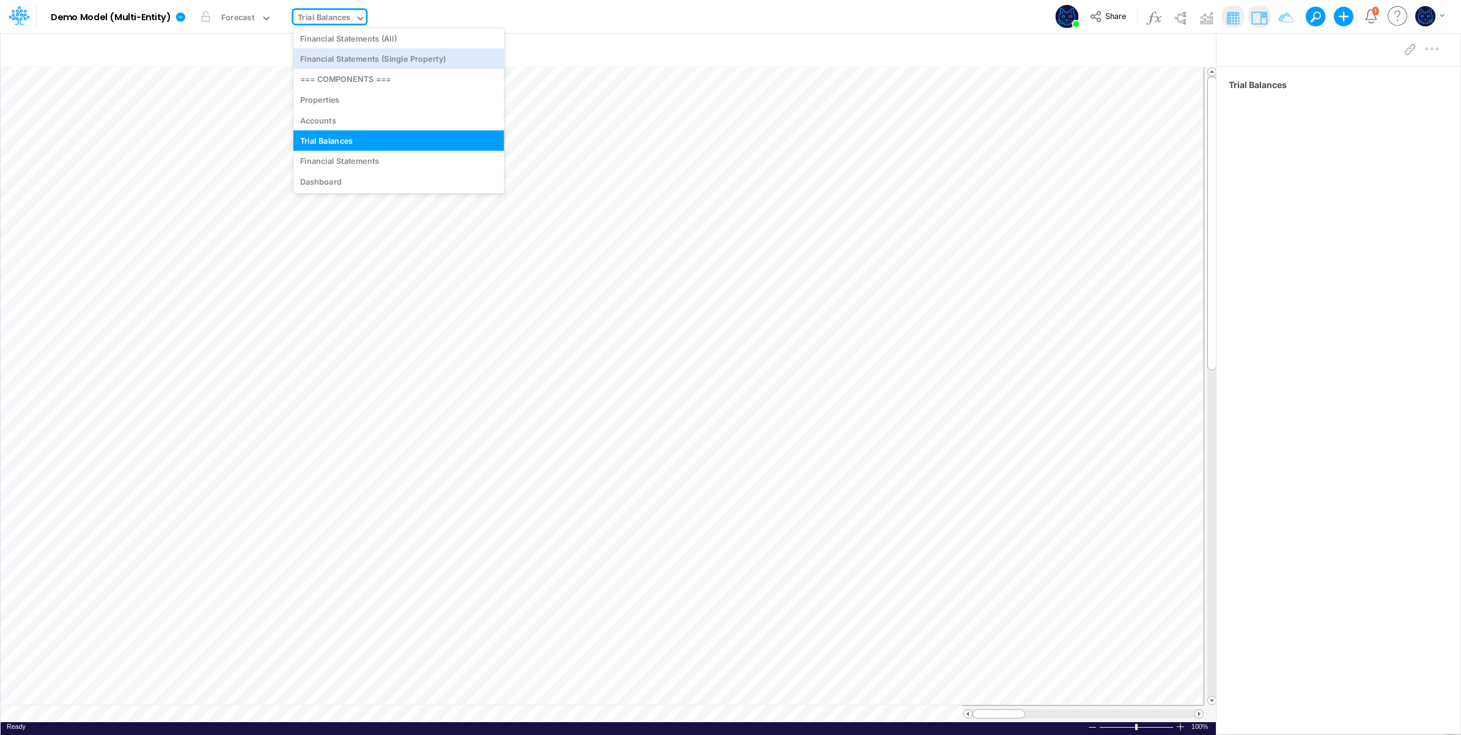
click at [557, 13] on div "Model Demo Model (Multi-Entity) Edit model settings Duplicate Import QuickBooks…" at bounding box center [730, 16] width 1315 height 33
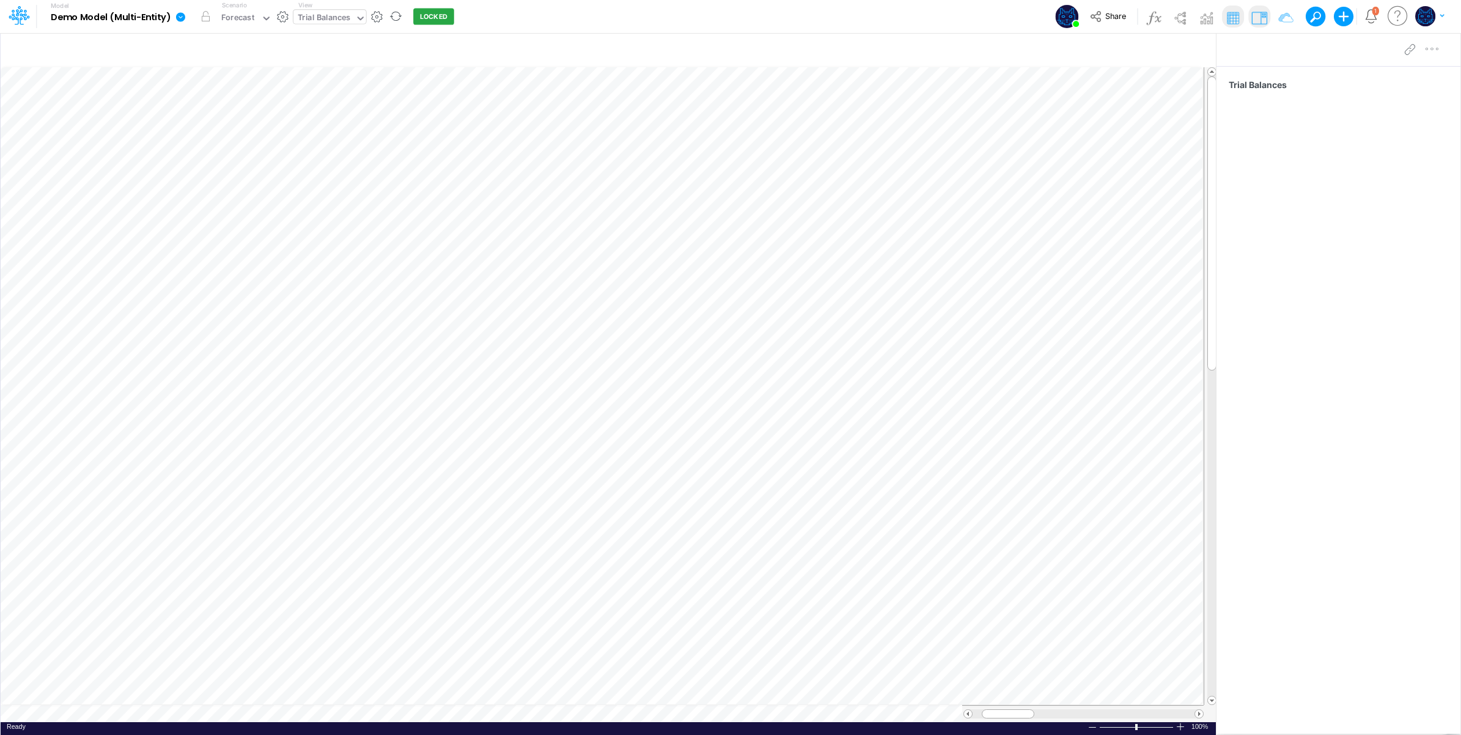
click at [325, 20] on div "Trial Balances" at bounding box center [324, 19] width 53 height 14
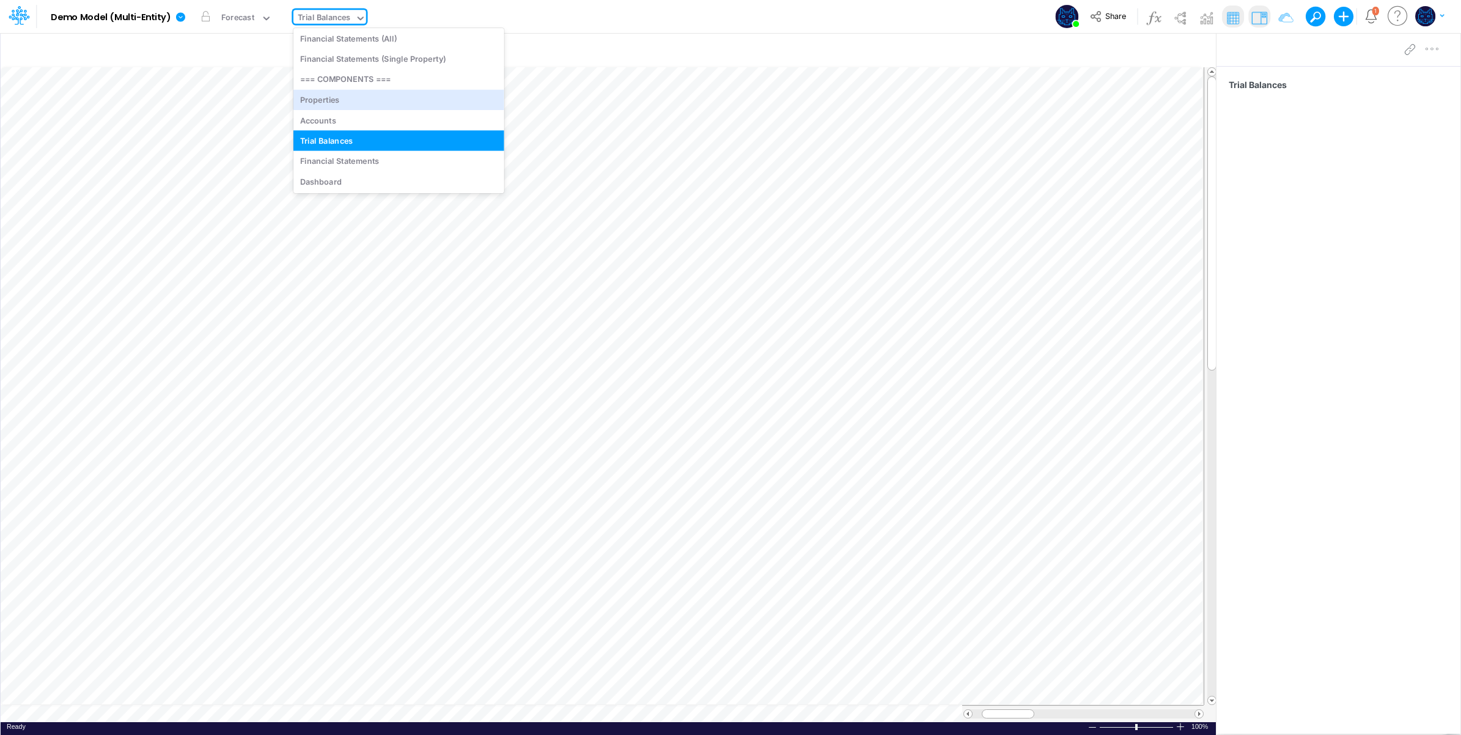
click at [625, 14] on div "Model Demo Model (Multi-Entity) Edit model settings Duplicate Import QuickBooks…" at bounding box center [730, 16] width 1315 height 33
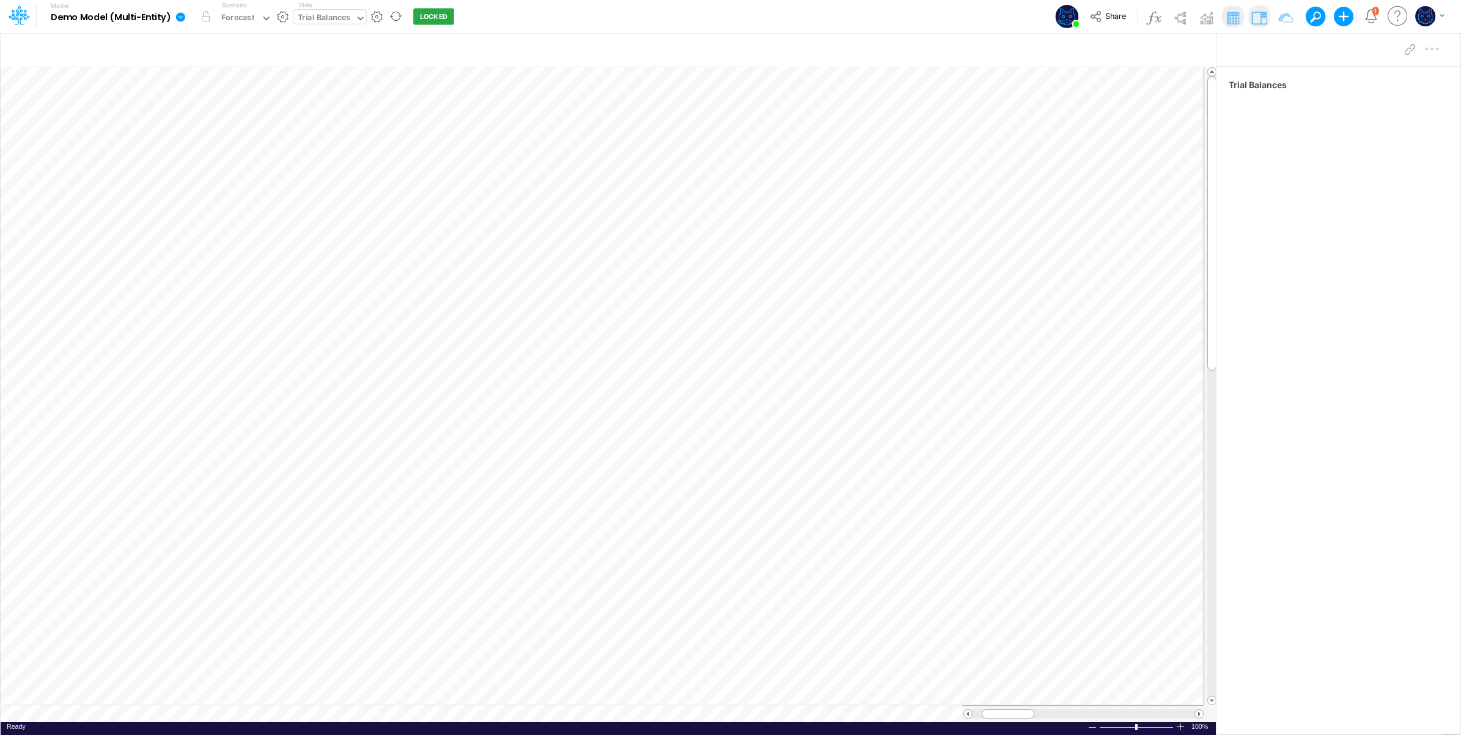
click at [348, 16] on div "Trial Balances" at bounding box center [324, 19] width 53 height 14
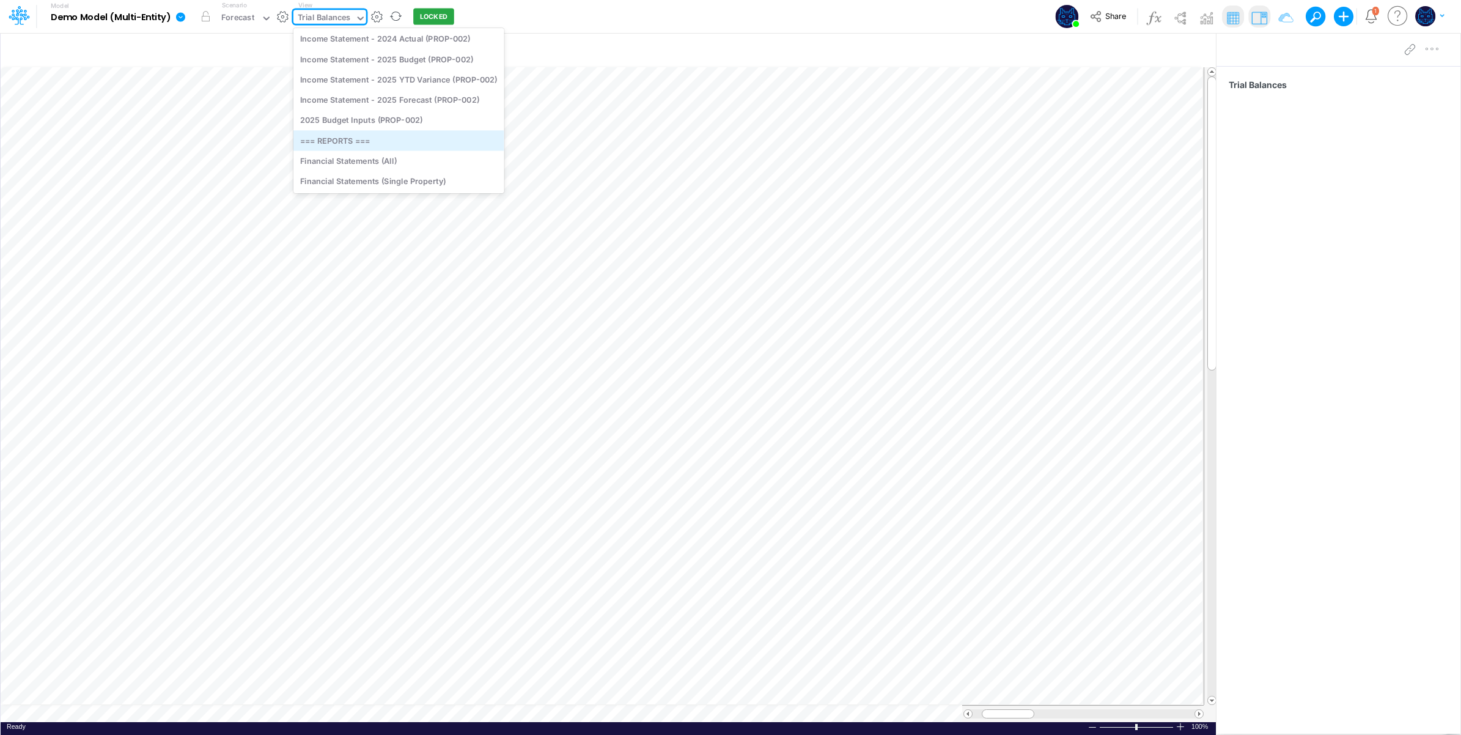
scroll to position [0, 0]
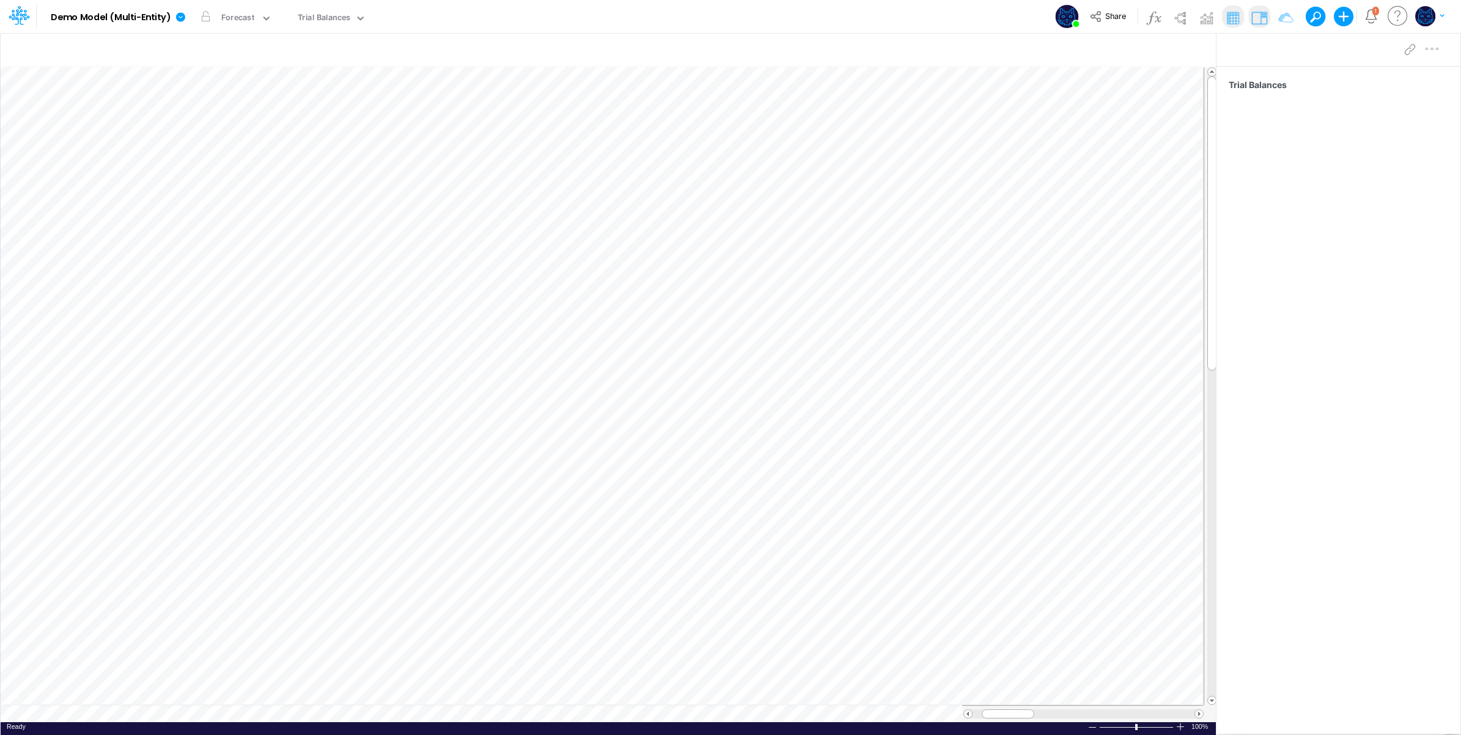
click at [607, 20] on div "Model Demo Model (Multi-Entity) Edit model settings Duplicate Import QuickBooks…" at bounding box center [730, 16] width 1315 height 33
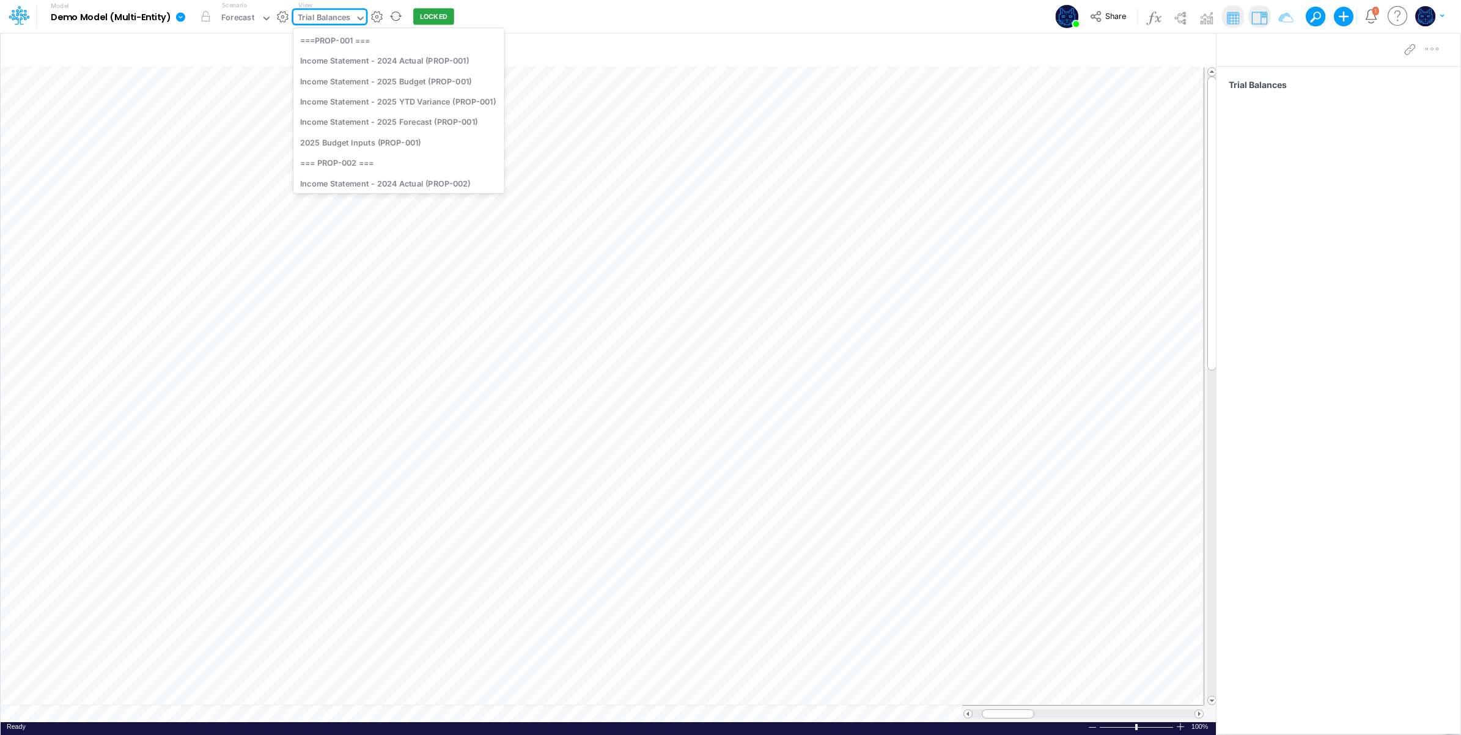
click at [349, 20] on div "Trial Balances" at bounding box center [324, 19] width 53 height 14
click at [557, 23] on div "Model Demo Model (Multi-Entity) Edit model settings Duplicate Import QuickBooks…" at bounding box center [730, 16] width 1315 height 33
click at [328, 14] on div "Trial Balances" at bounding box center [324, 19] width 53 height 14
click at [390, 59] on div "Income Statement - 2024 Actual (PROP-001)" at bounding box center [398, 61] width 211 height 20
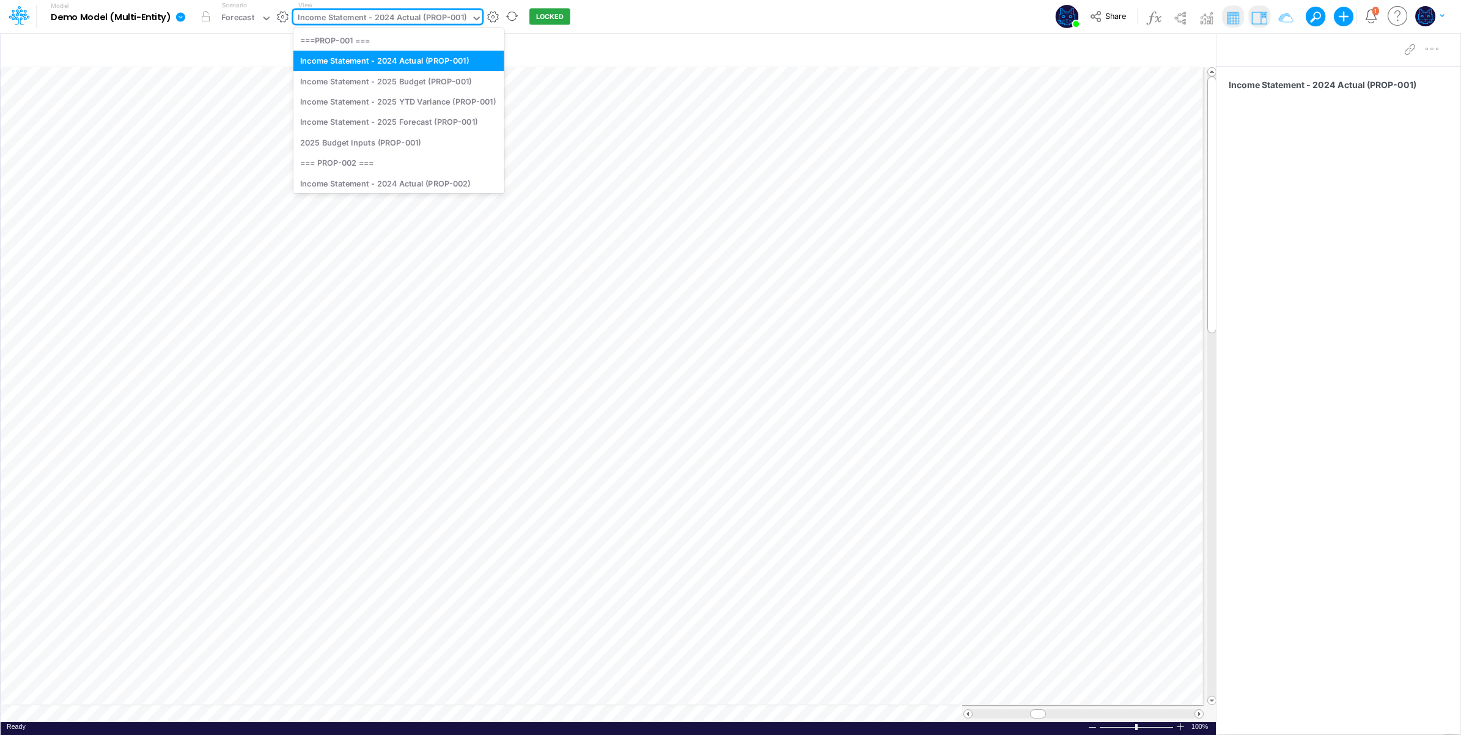
click at [351, 15] on div "Income Statement - 2024 Actual (PROP-001)" at bounding box center [382, 19] width 169 height 14
click at [361, 83] on div "Income Statement - 2025 Budget (PROP-001)" at bounding box center [398, 81] width 211 height 20
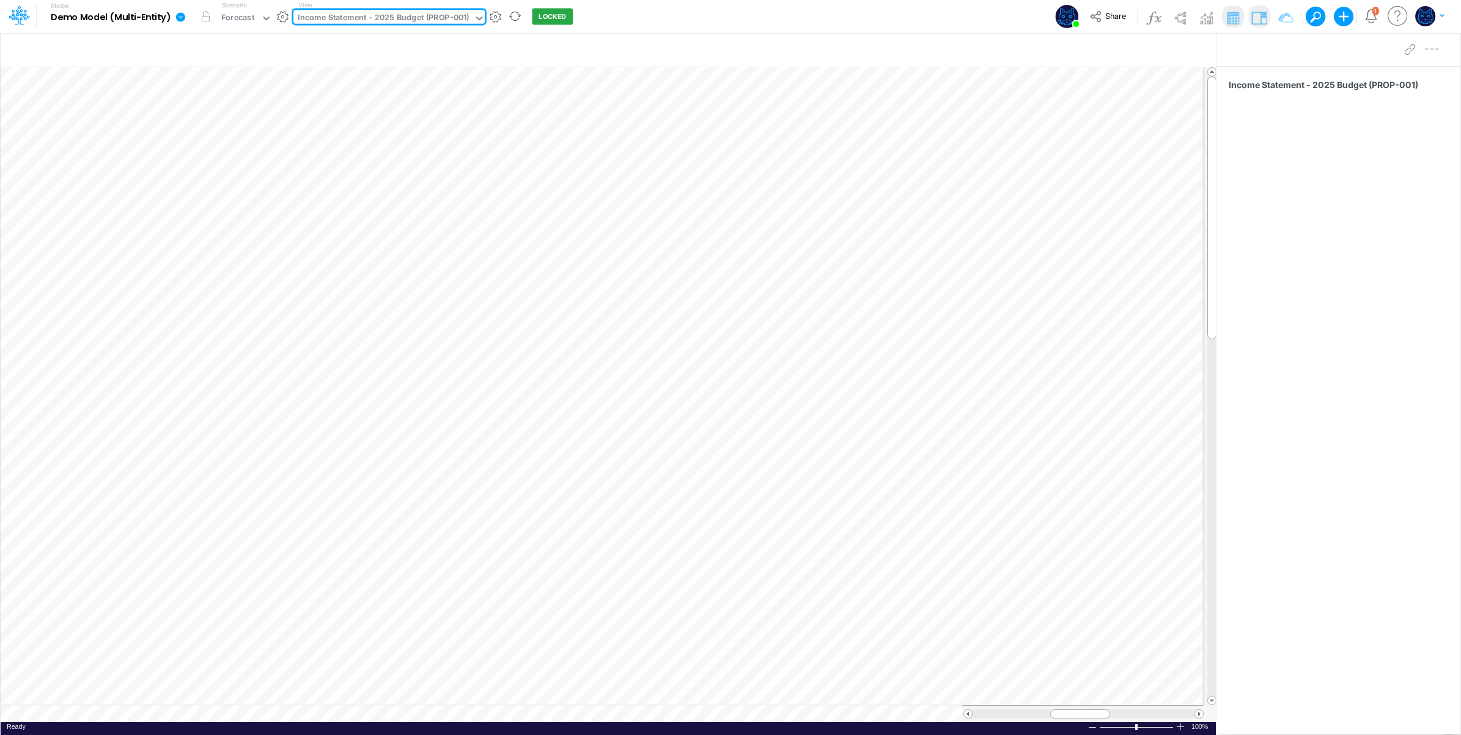
click at [419, 17] on div "Income Statement - 2025 Budget (PROP-001)" at bounding box center [384, 19] width 172 height 14
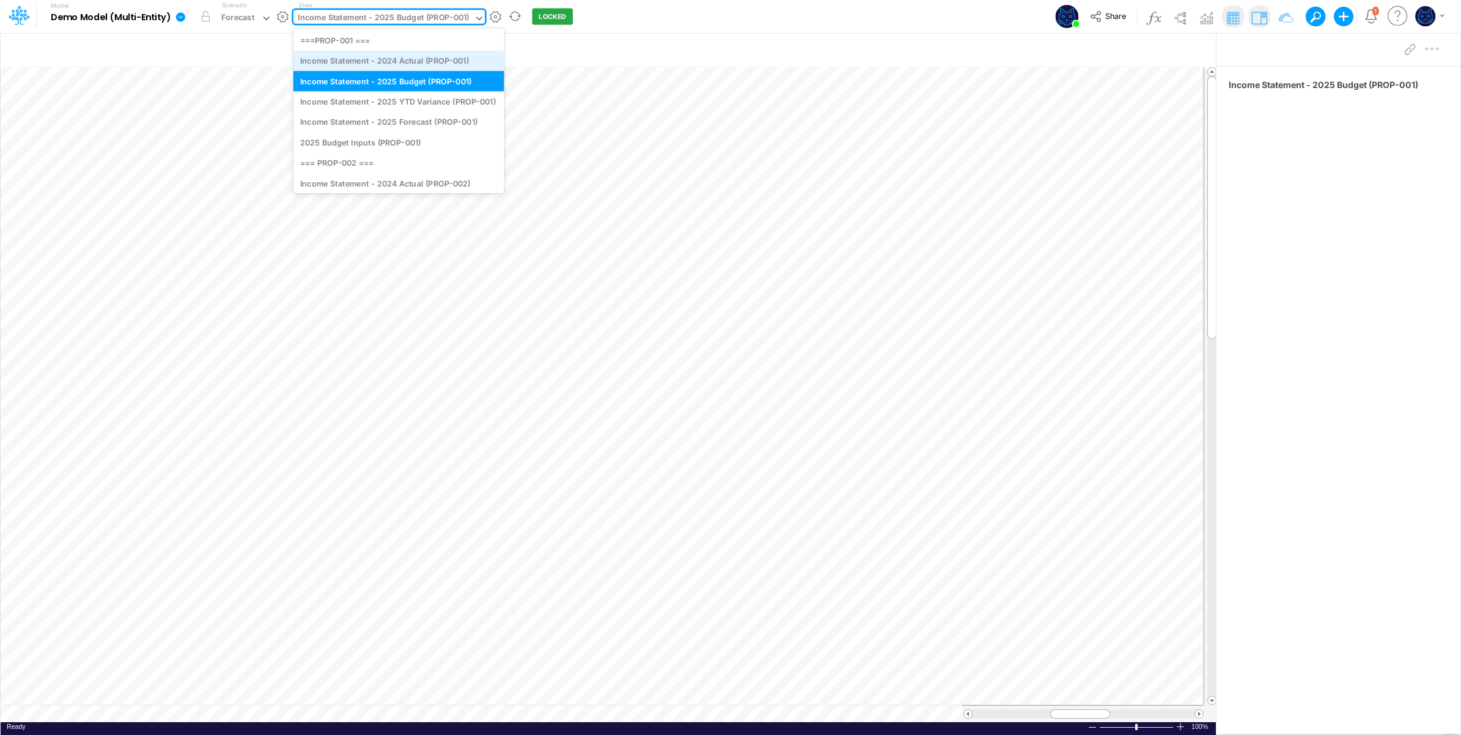
click at [429, 64] on div "Income Statement - 2024 Actual (PROP-001)" at bounding box center [398, 61] width 211 height 20
click at [370, 17] on div "Income Statement - 2024 Actual (PROP-001)" at bounding box center [382, 19] width 169 height 14
click at [420, 102] on div "Income Statement - 2025 YTD Variance (PROP-001)" at bounding box center [398, 101] width 211 height 20
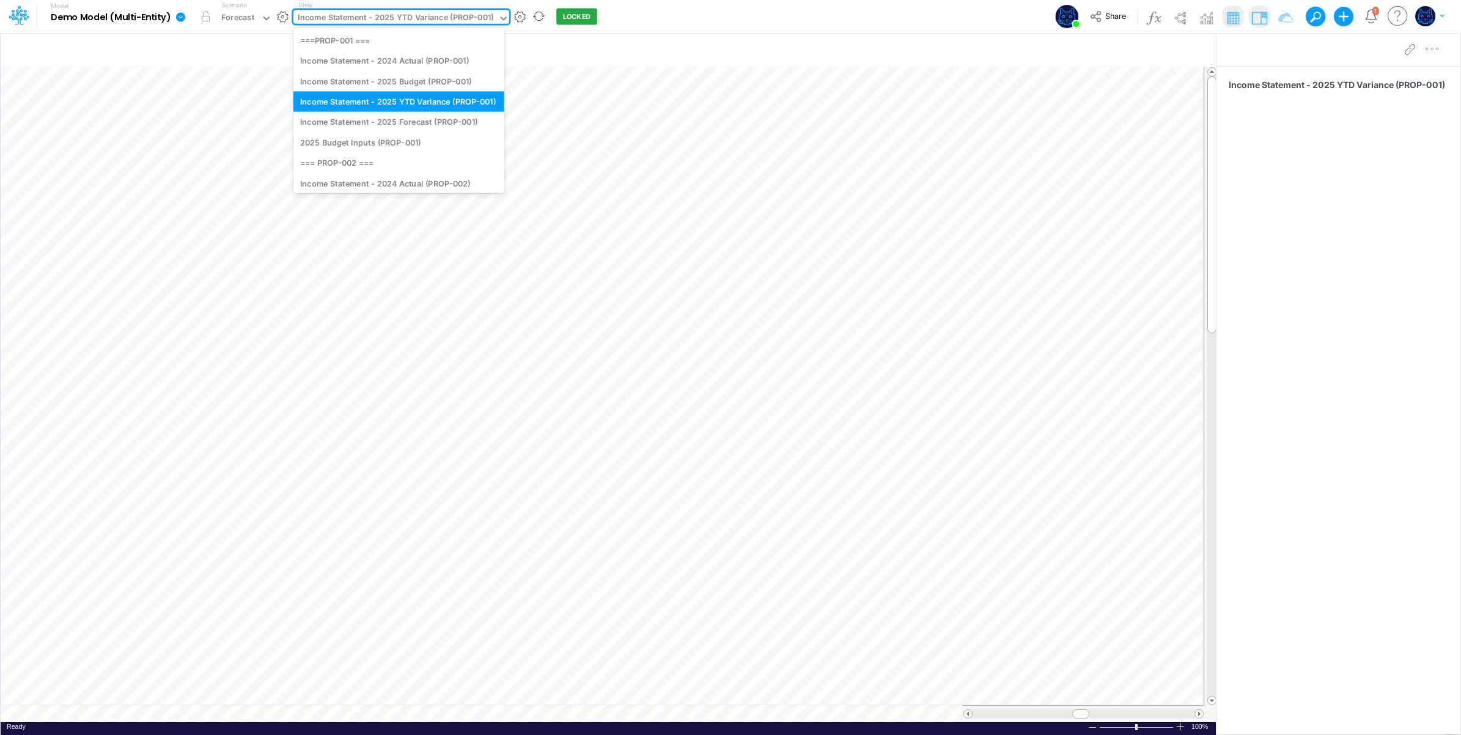
click at [463, 18] on div "Income Statement - 2025 YTD Variance (PROP-001)" at bounding box center [396, 19] width 196 height 14
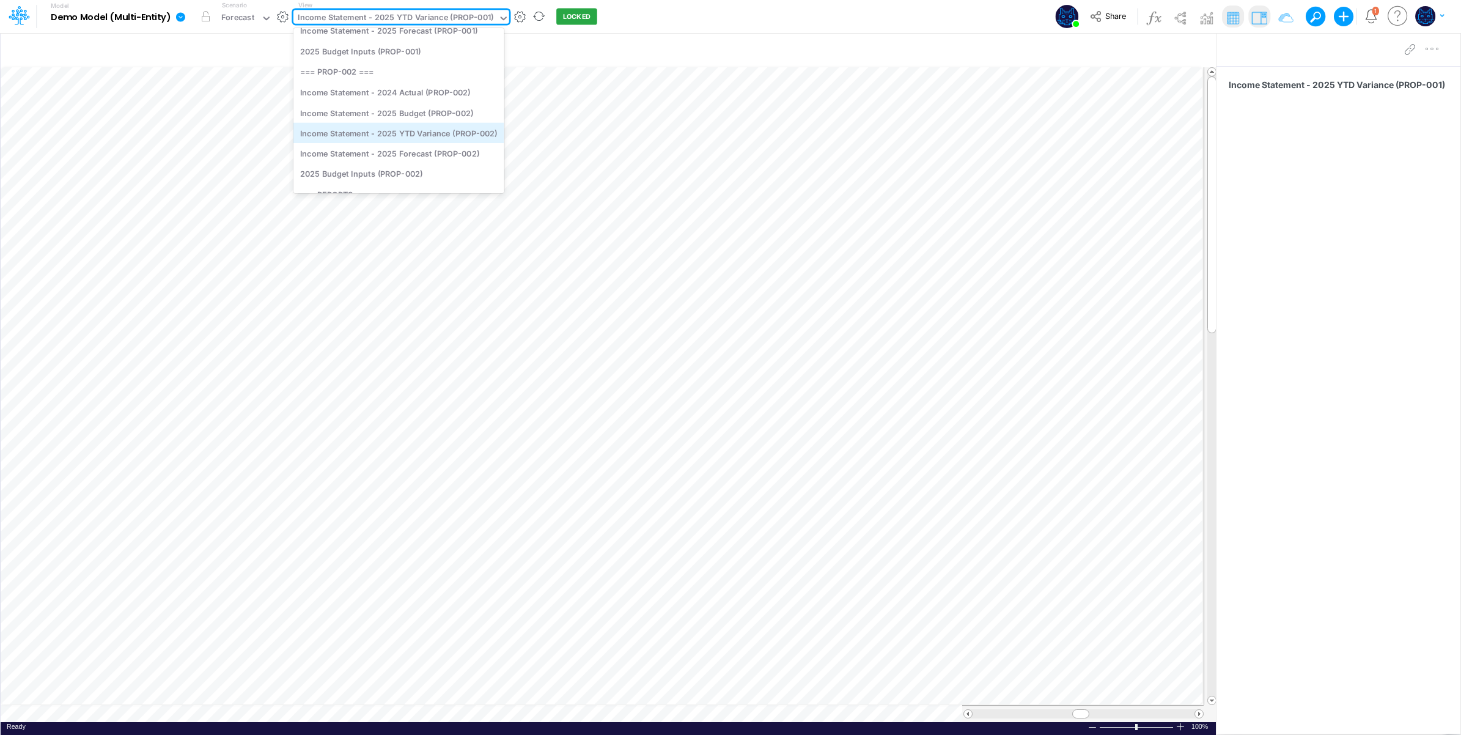
scroll to position [204, 0]
click at [428, 127] on div "Financial Statements (All)" at bounding box center [398, 122] width 211 height 20
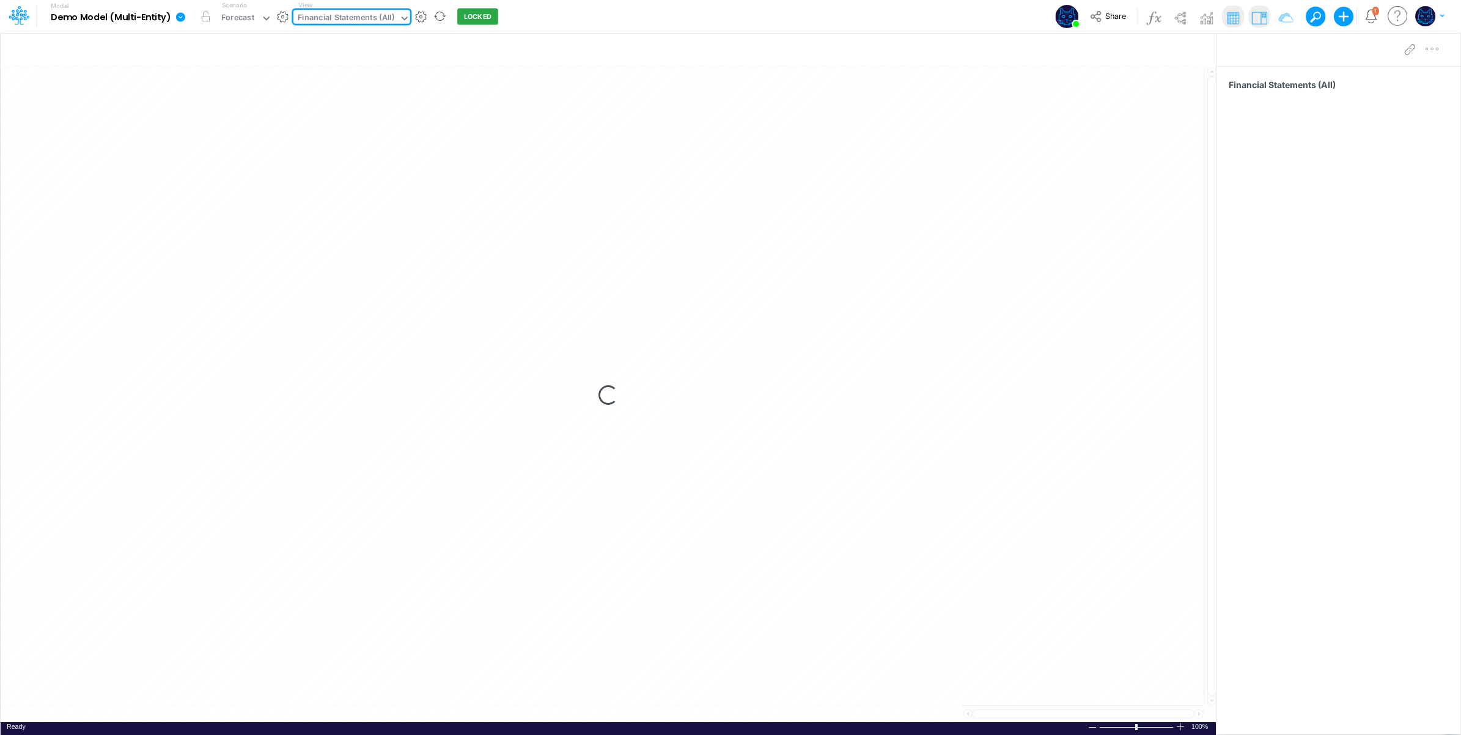
click at [704, 14] on div "Model Demo Model (Multi-Entity) Edit model settings Duplicate Import QuickBooks…" at bounding box center [730, 16] width 1315 height 33
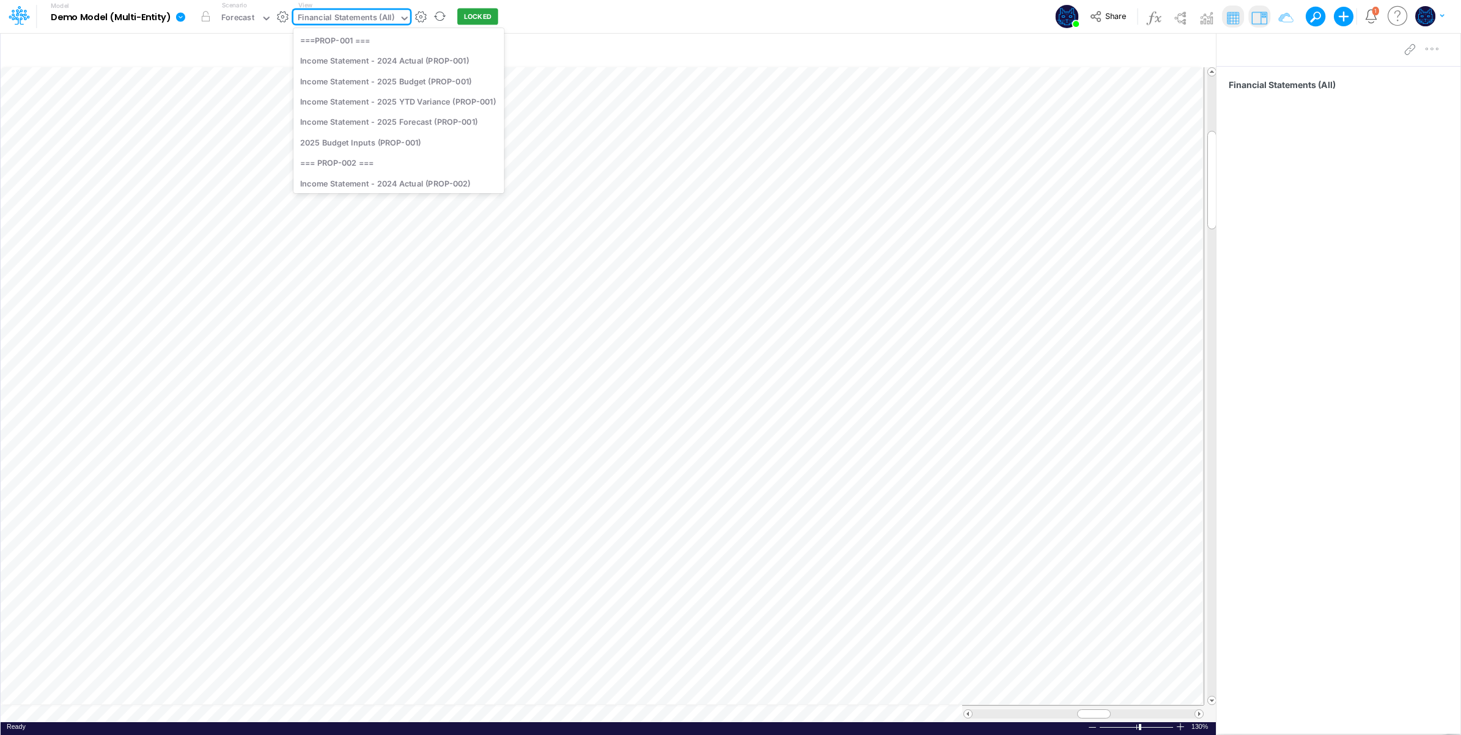
click at [380, 17] on div "Financial Statements (All)" at bounding box center [346, 19] width 97 height 14
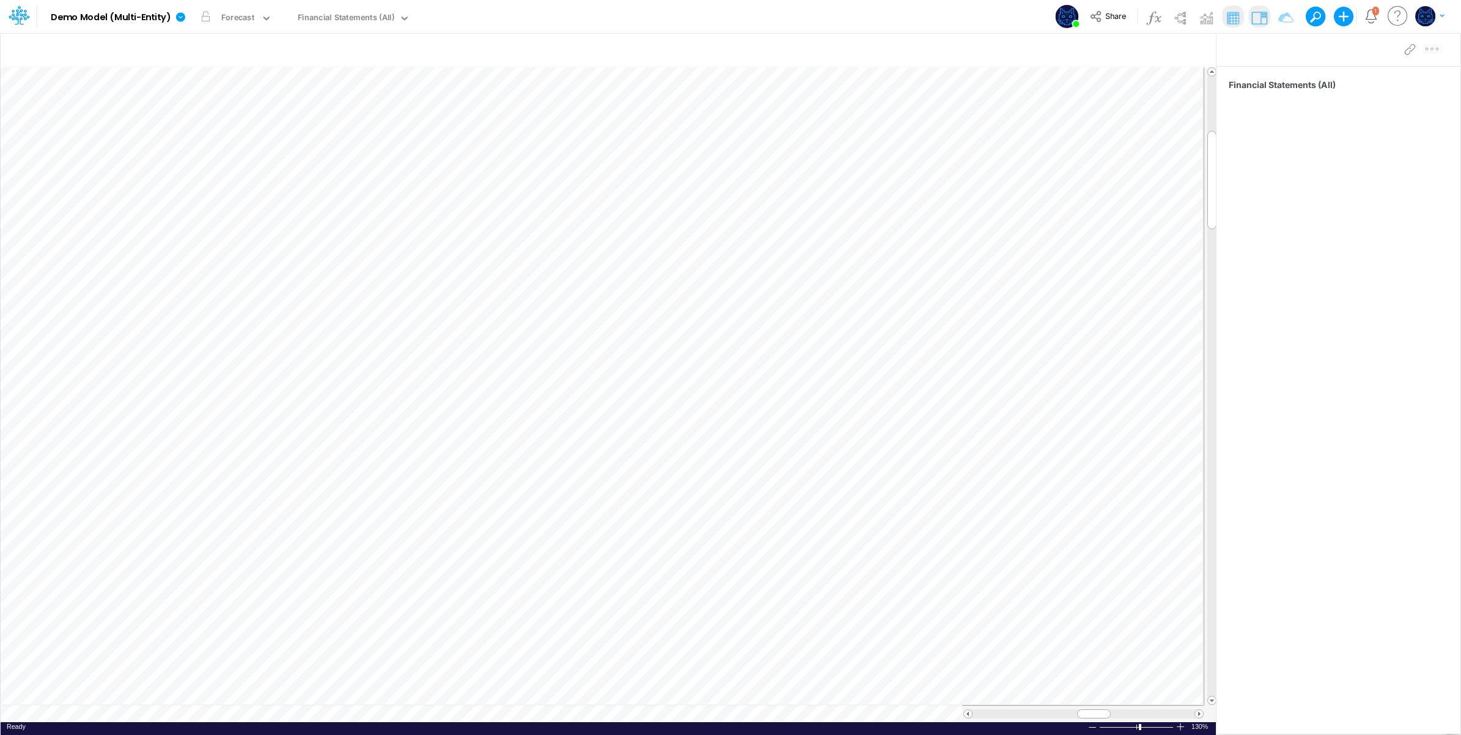
click at [592, 26] on div "Model Demo Model (Multi-Entity) Edit model settings Duplicate Import QuickBooks…" at bounding box center [730, 16] width 1315 height 33
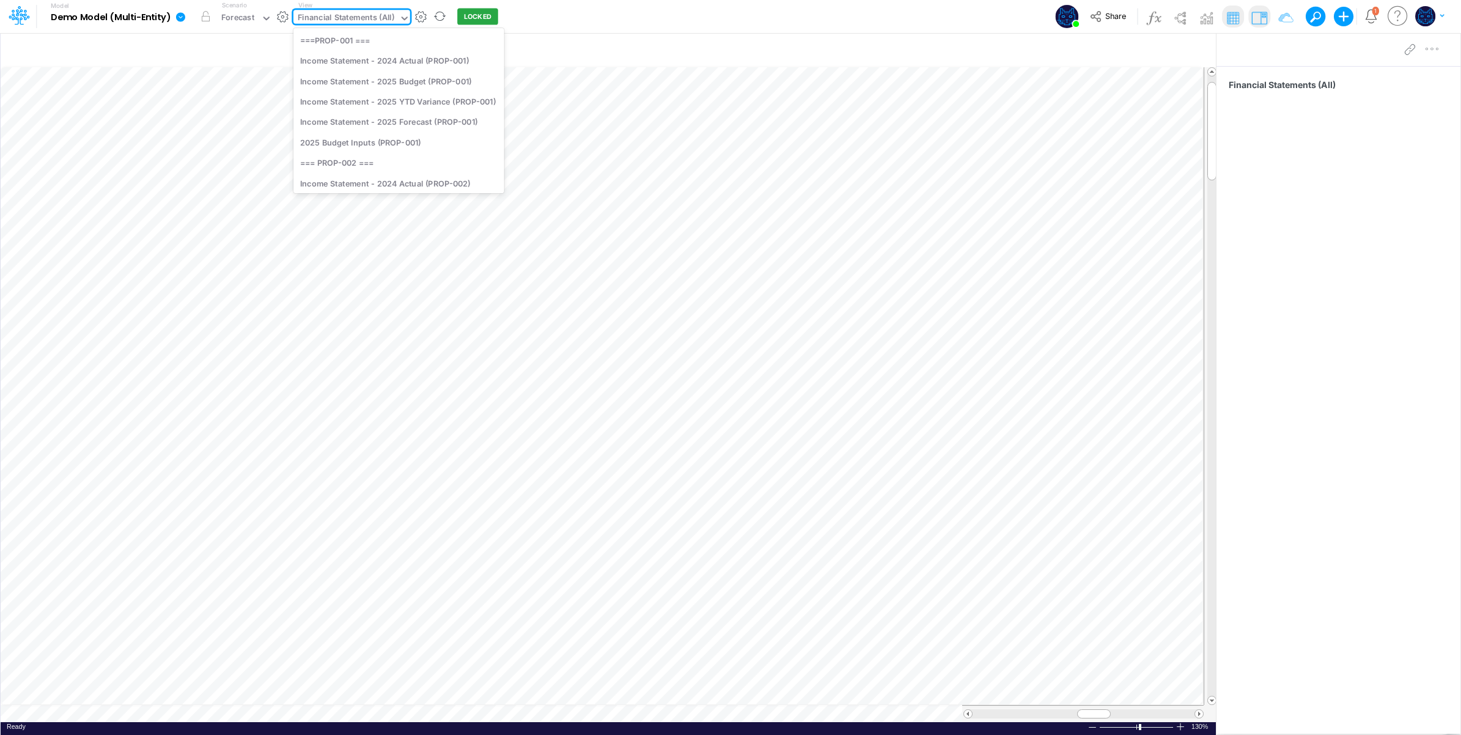
click at [367, 17] on div "Financial Statements (All)" at bounding box center [346, 19] width 97 height 14
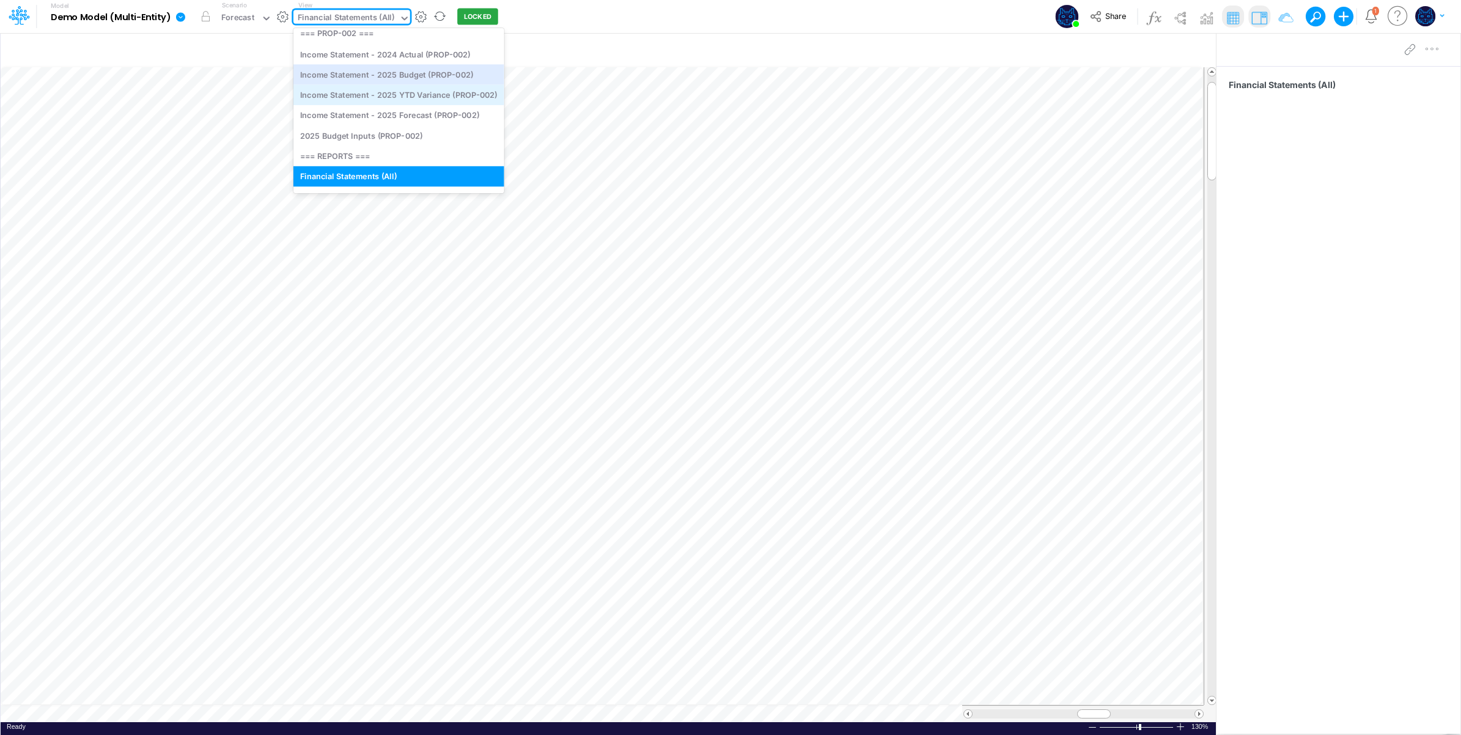
scroll to position [0, 0]
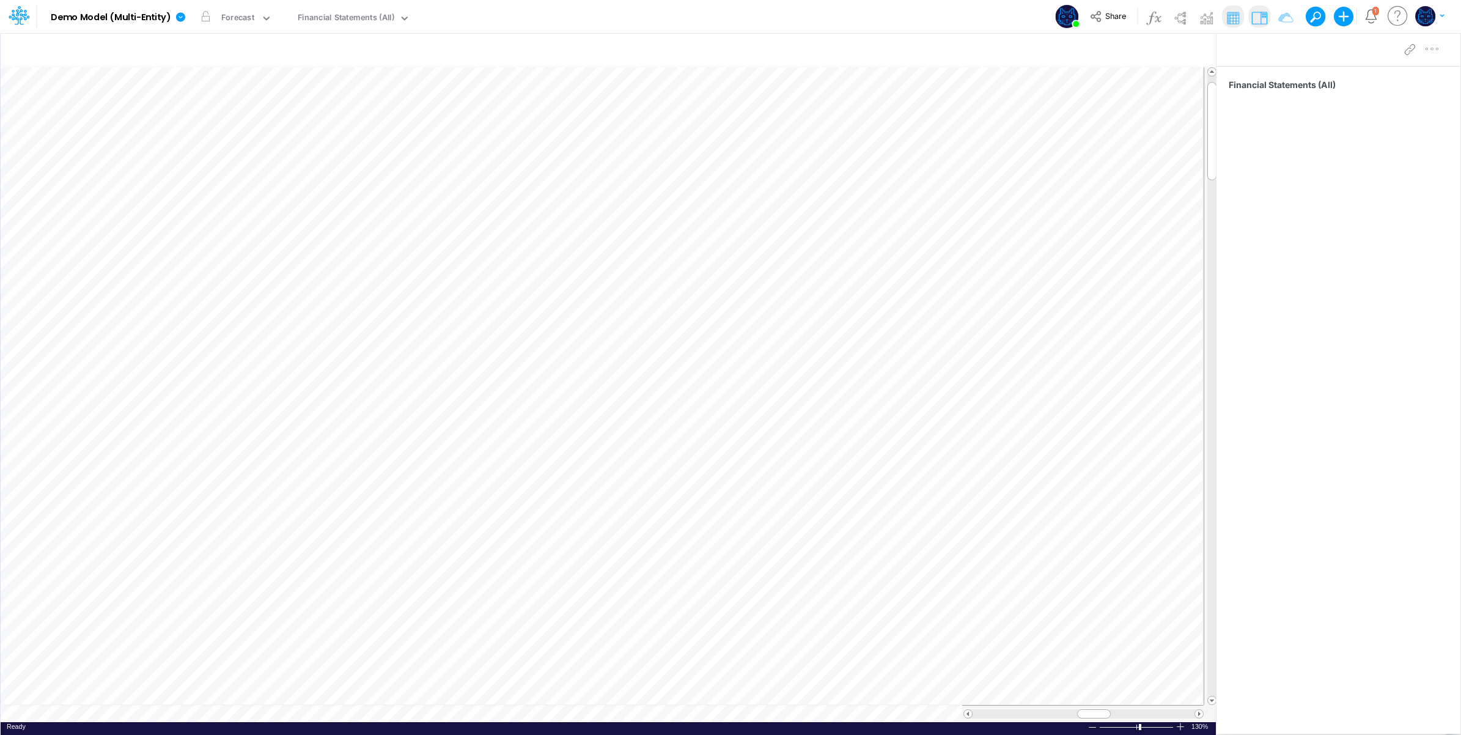
click at [596, 18] on div "Model Demo Model (Multi-Entity) Edit model settings Duplicate Import QuickBooks…" at bounding box center [730, 16] width 1315 height 33
click at [1111, 10] on button "Share" at bounding box center [1109, 16] width 51 height 19
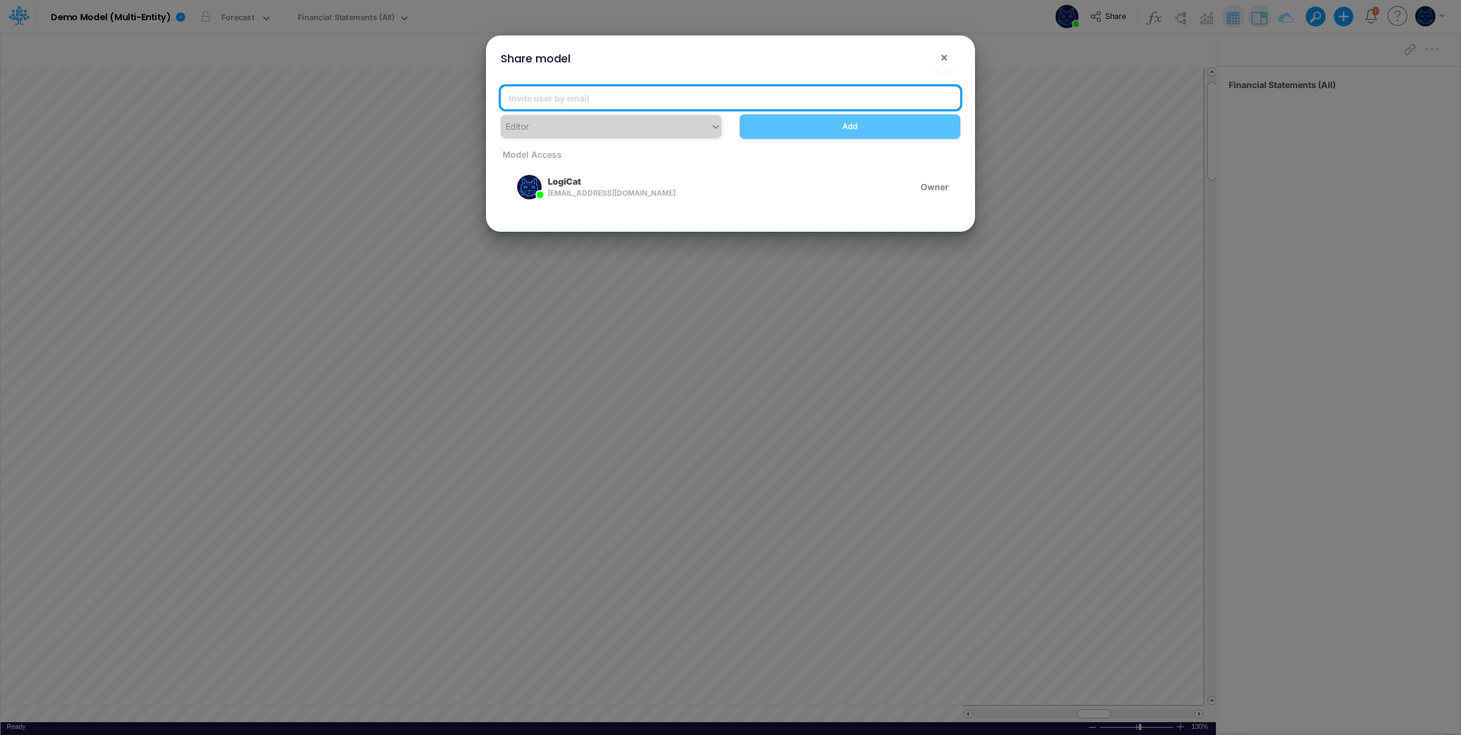
click at [697, 94] on input "email" at bounding box center [731, 97] width 460 height 23
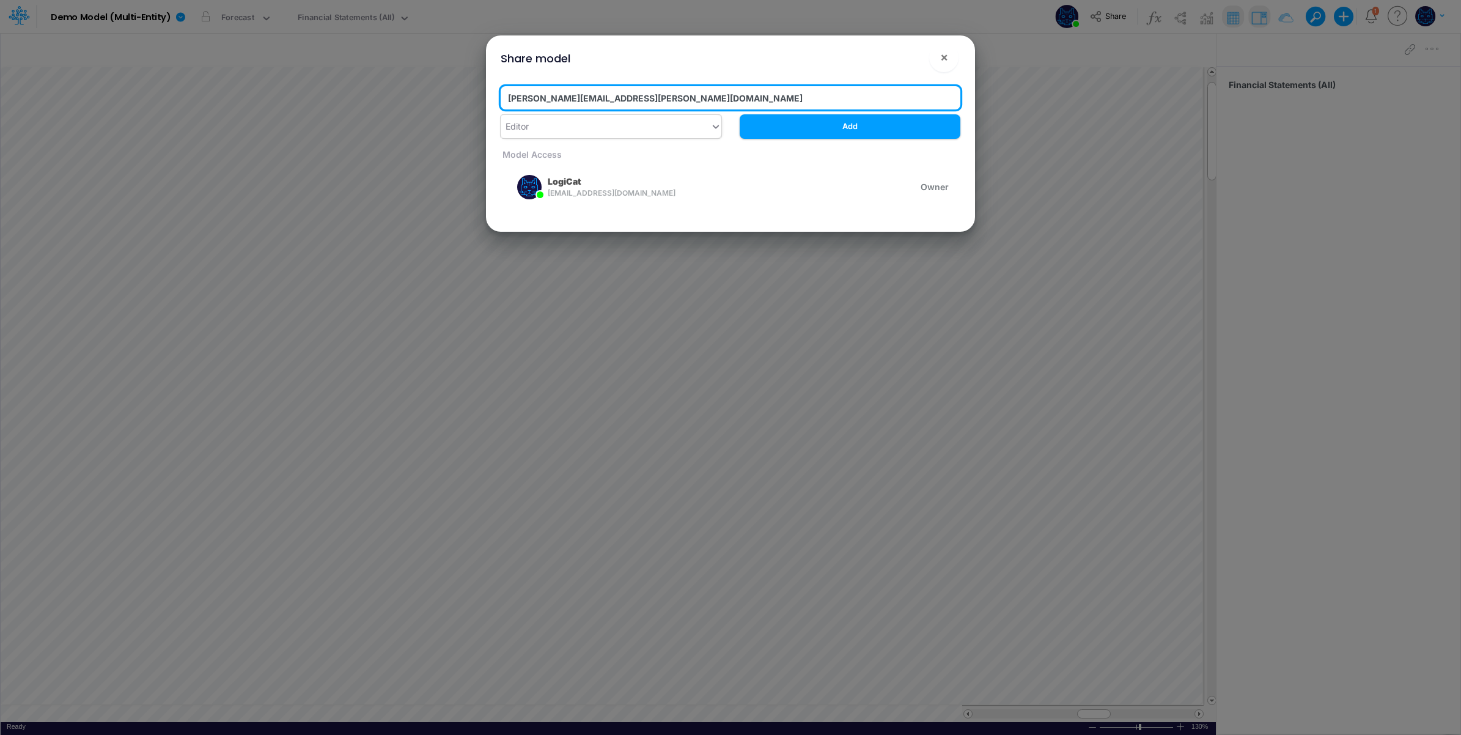
type input "carissa.castro@logica.cloud"
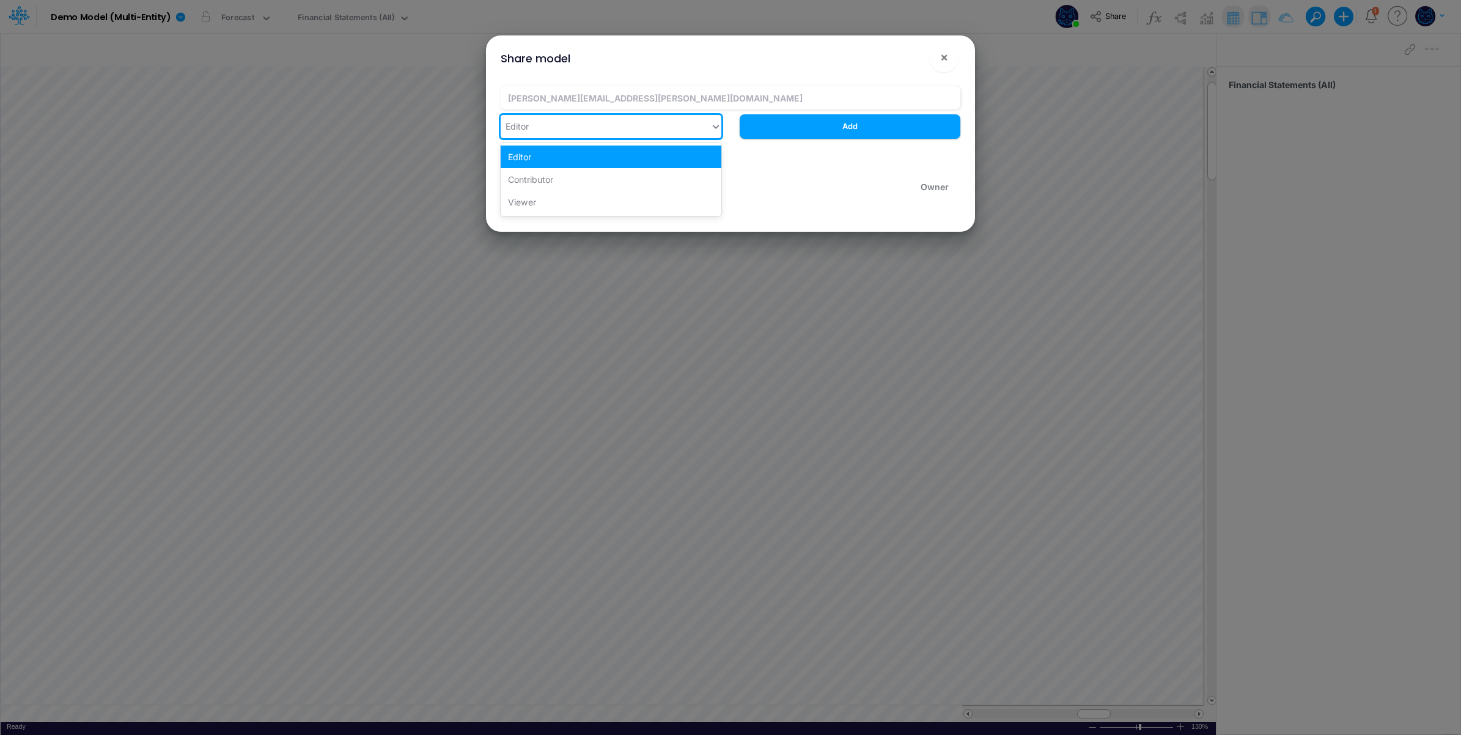
click at [630, 120] on div "Editor" at bounding box center [606, 126] width 210 height 20
click at [634, 184] on div "Contributor" at bounding box center [611, 179] width 221 height 23
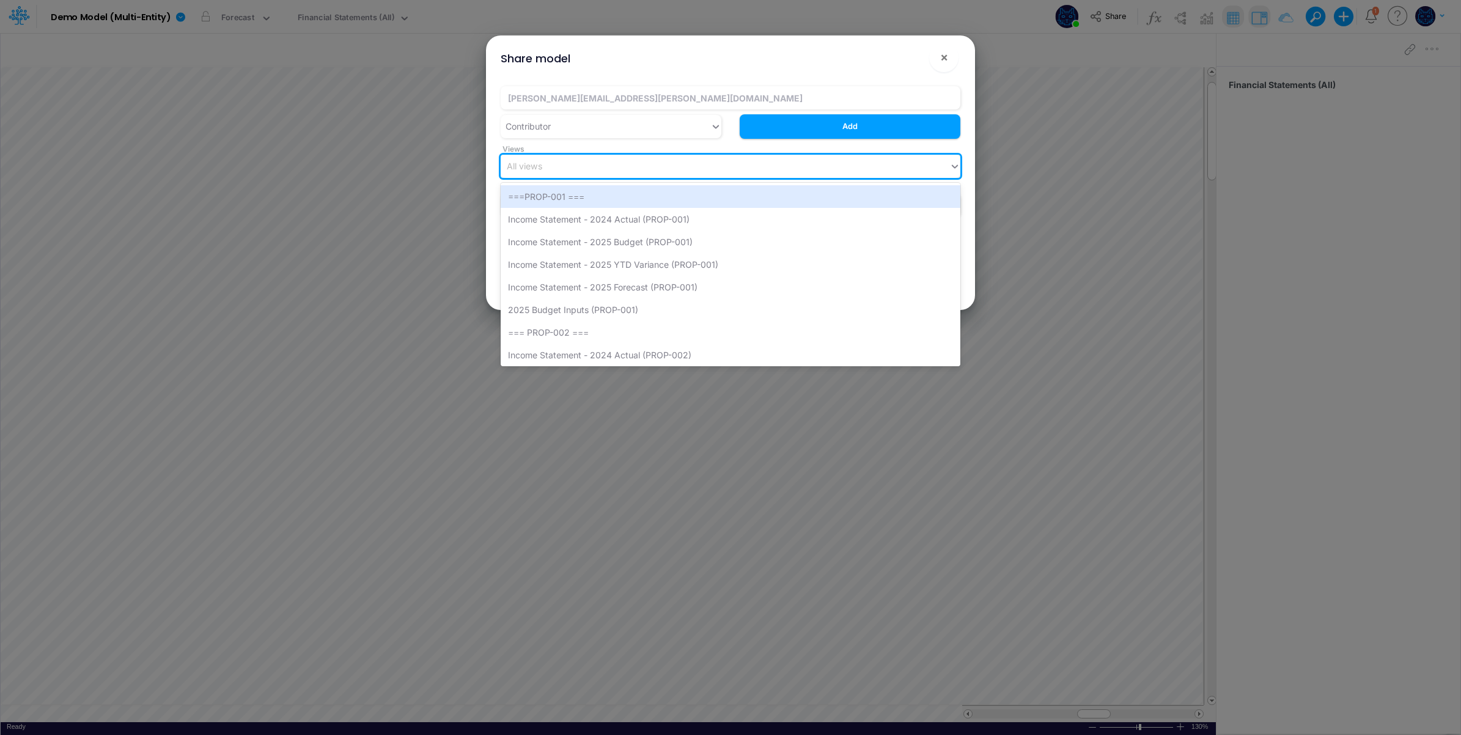
click at [701, 164] on div "All views" at bounding box center [725, 166] width 449 height 20
click at [686, 203] on div "===PROP-001 ===" at bounding box center [731, 196] width 460 height 23
click at [715, 167] on div "===PROP-001 ===" at bounding box center [714, 166] width 427 height 20
click at [689, 194] on div "Income Statement - 2024 Actual (PROP-001)" at bounding box center [731, 196] width 460 height 23
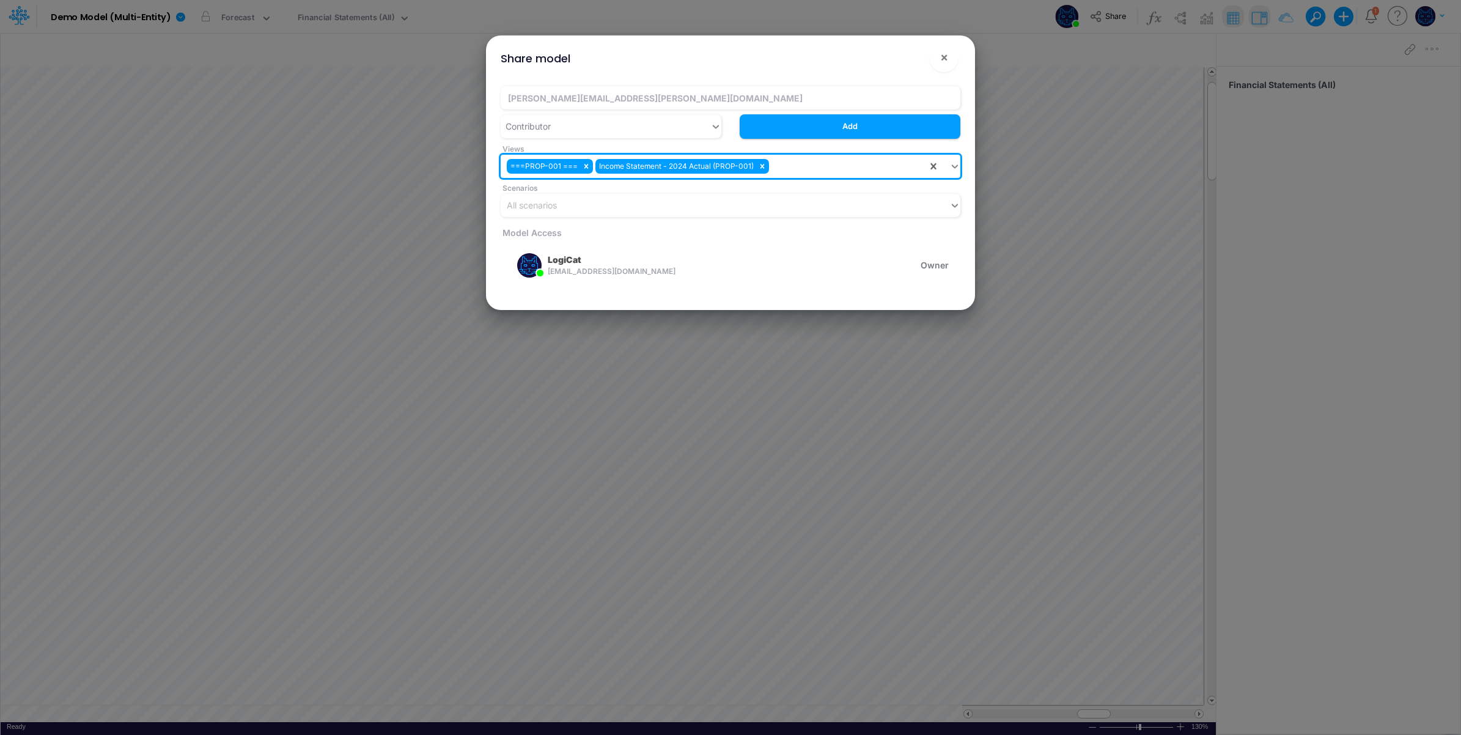
click at [829, 169] on div "===PROP-001 === Income Statement - 2024 Actual (PROP-001)" at bounding box center [714, 166] width 427 height 20
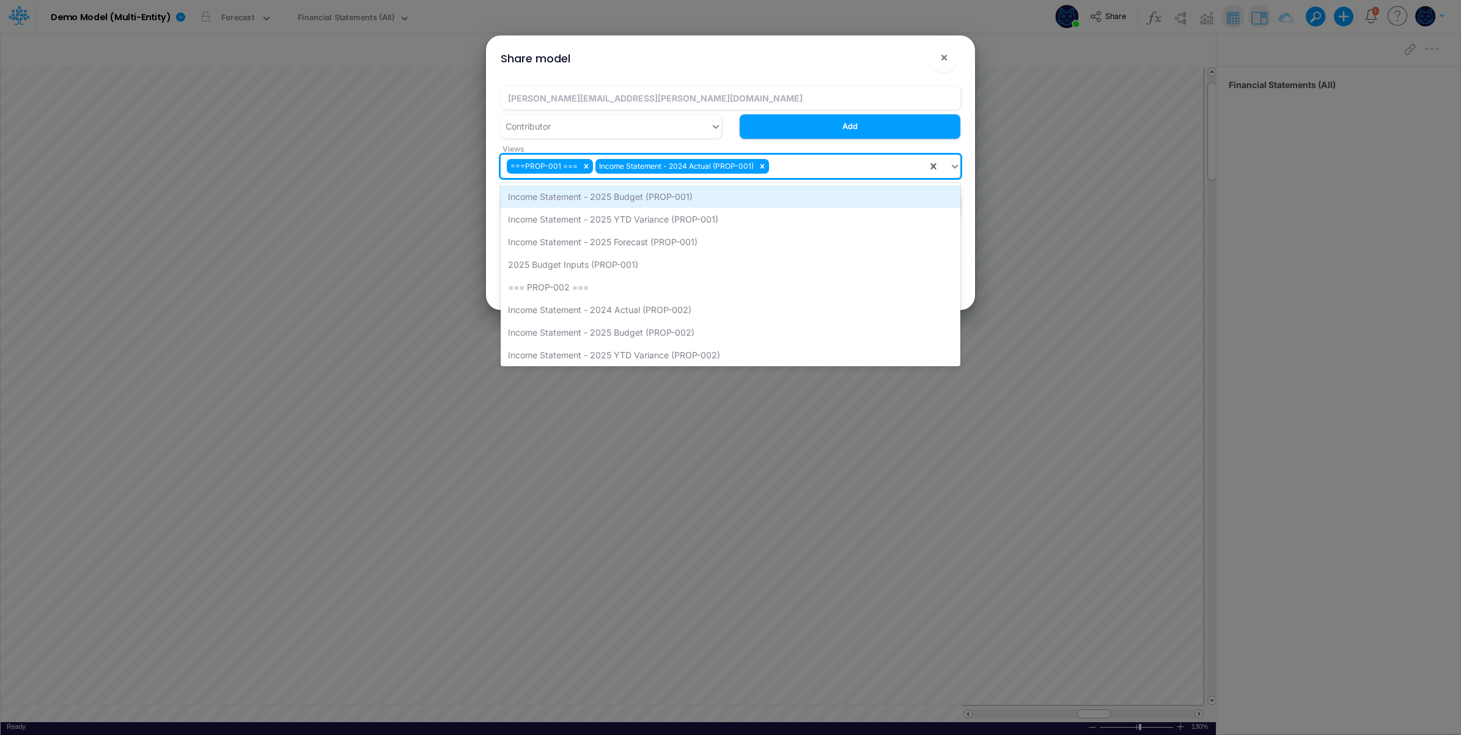
click at [799, 194] on div "Income Statement - 2025 Budget (PROP-001)" at bounding box center [731, 196] width 460 height 23
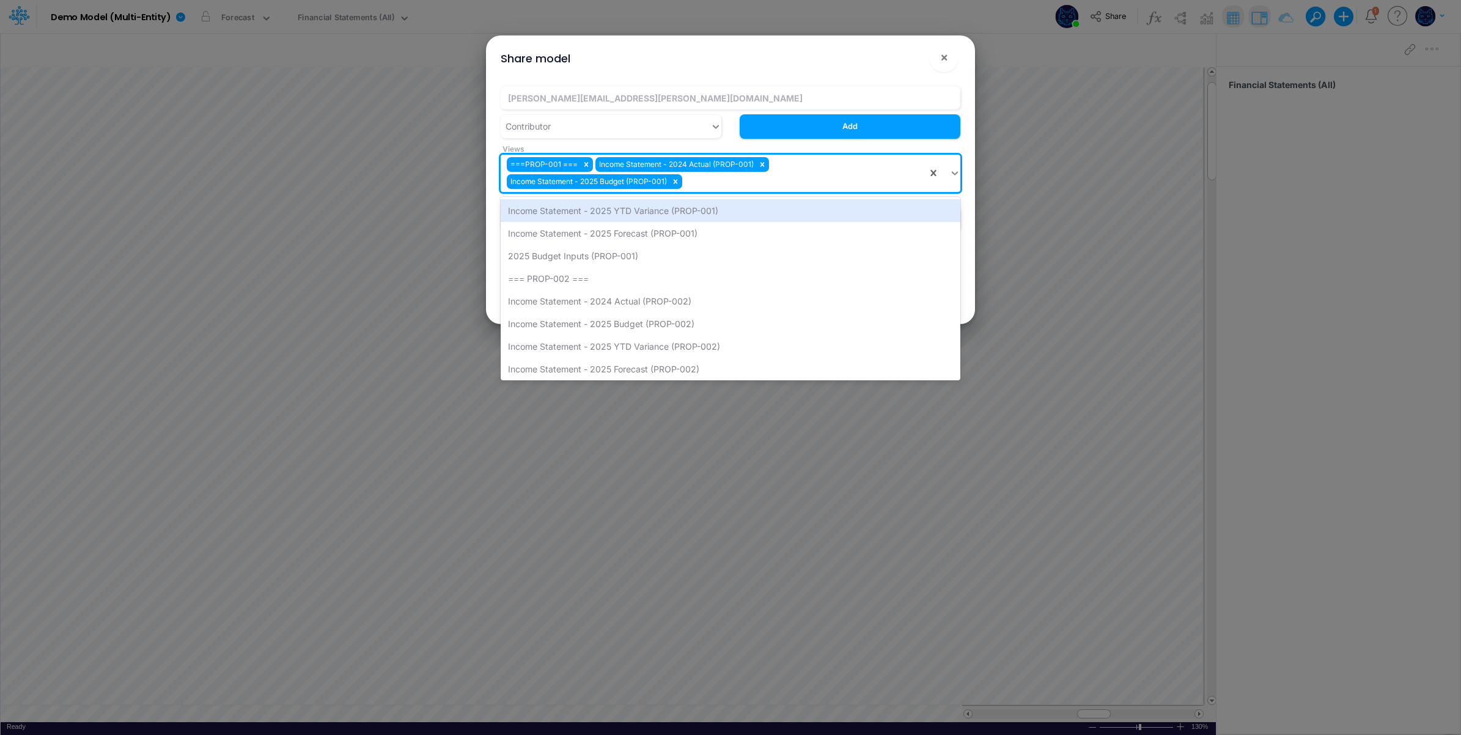
click at [869, 160] on div "===PROP-001 === Income Statement - 2024 Actual (PROP-001) Income Statement - 20…" at bounding box center [714, 173] width 427 height 37
click at [746, 212] on div "Income Statement - 2025 YTD Variance (PROP-001)" at bounding box center [731, 210] width 460 height 23
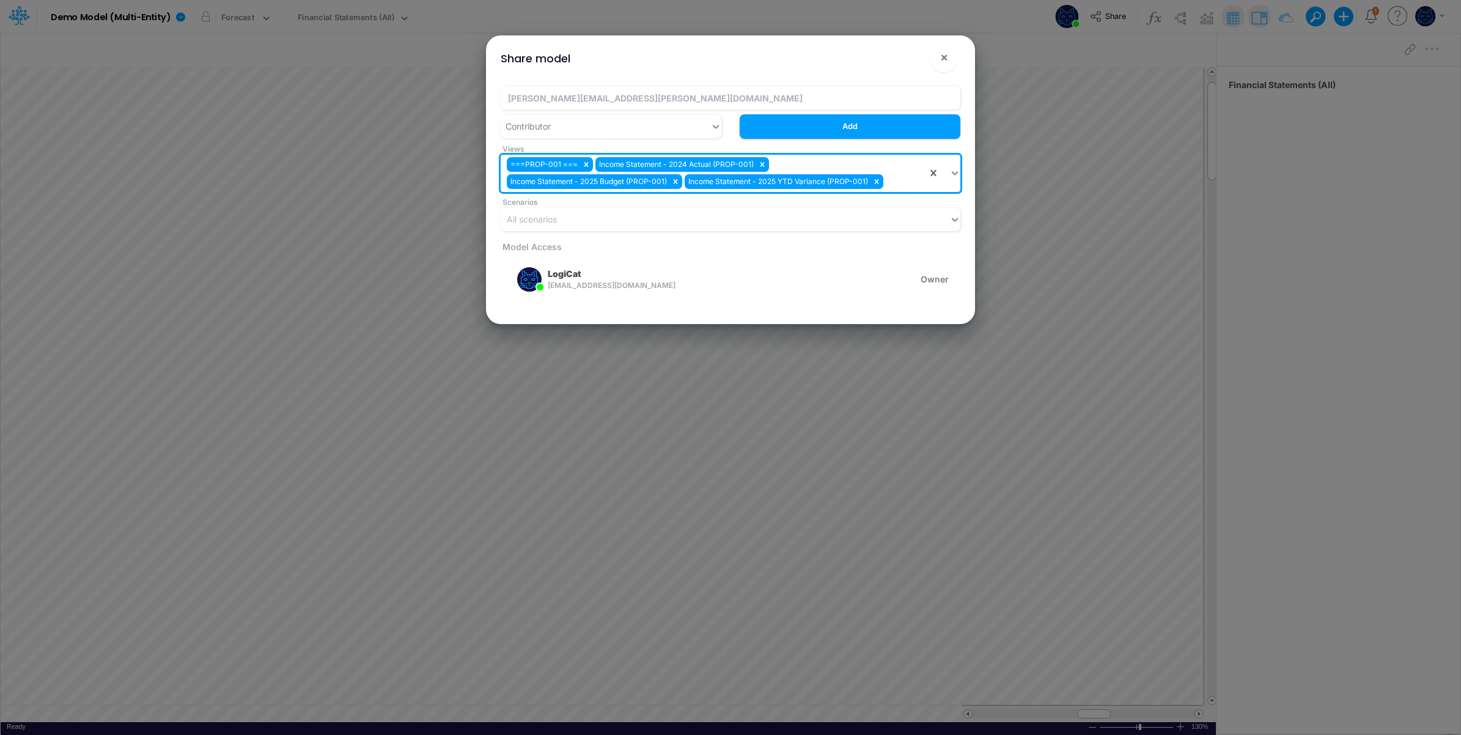
click at [872, 160] on div "===PROP-001 === Income Statement - 2024 Actual (PROP-001) Income Statement - 20…" at bounding box center [714, 173] width 427 height 37
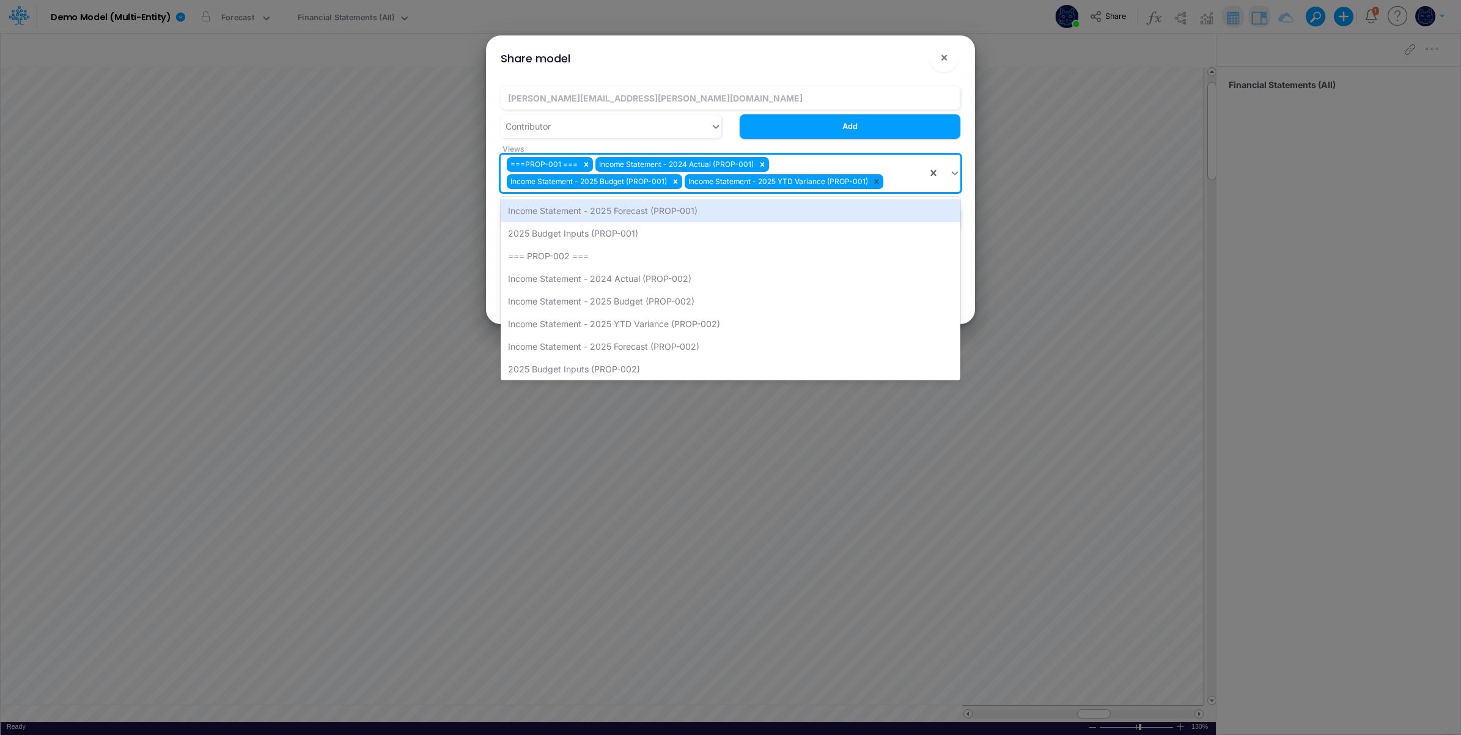
click at [875, 182] on icon at bounding box center [877, 181] width 4 height 4
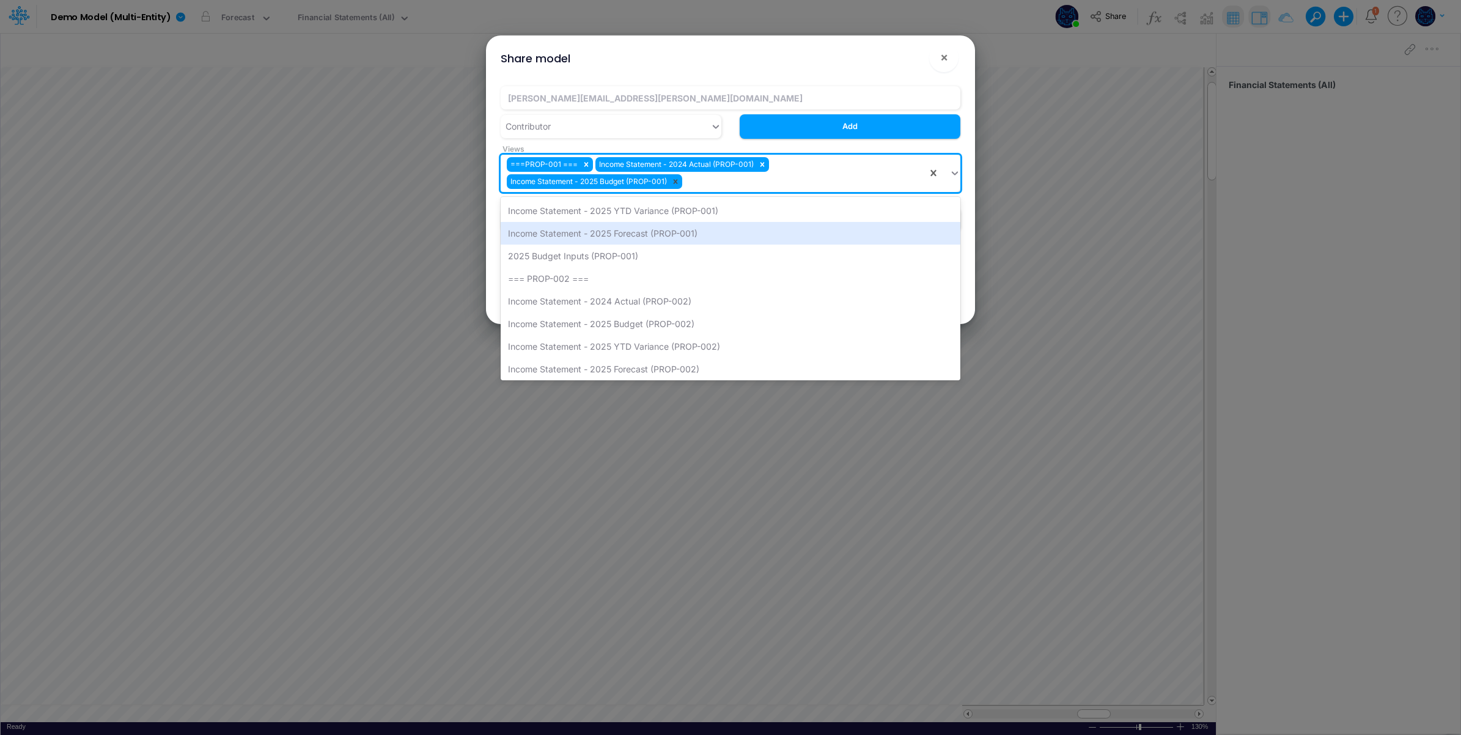
click at [678, 182] on icon at bounding box center [675, 181] width 9 height 9
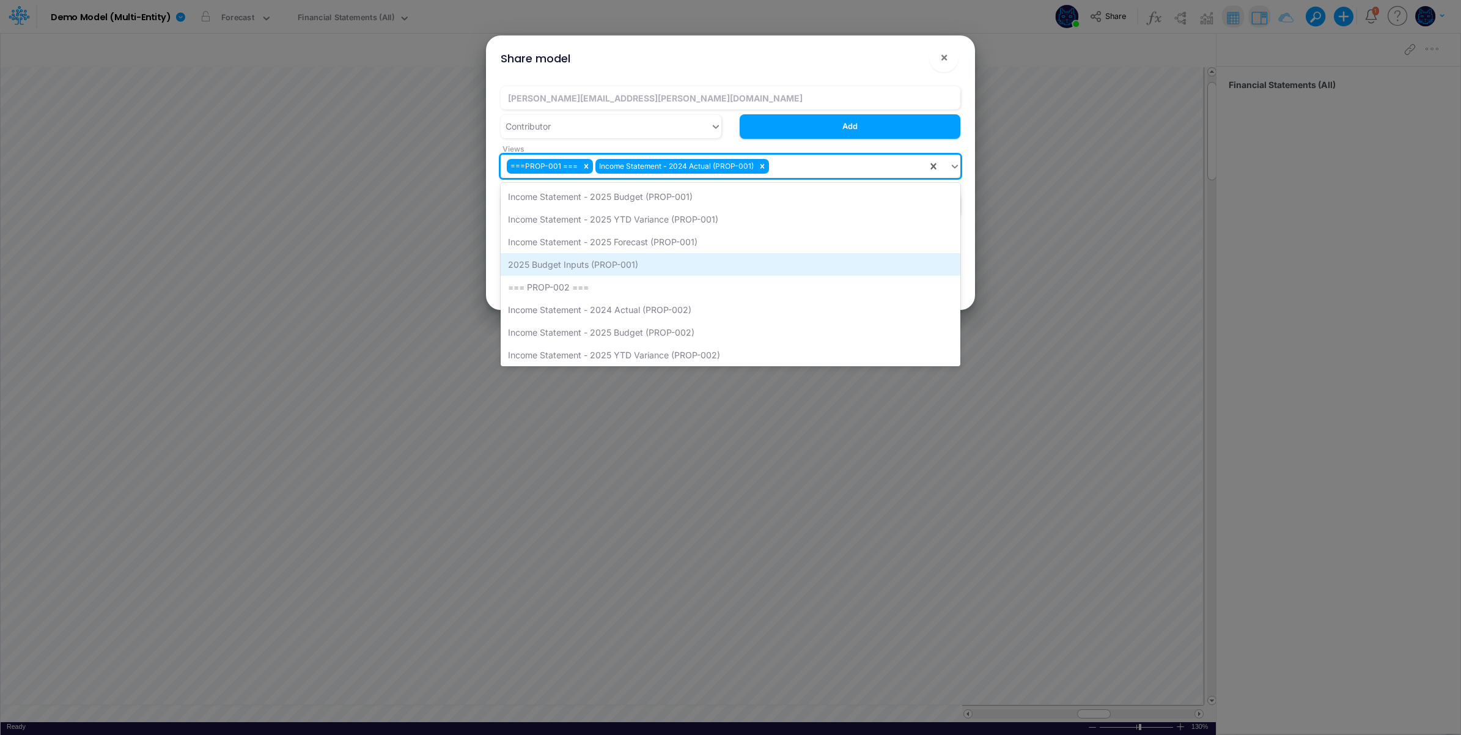
click at [640, 258] on div "2025 Budget Inputs (PROP-001)" at bounding box center [731, 264] width 460 height 23
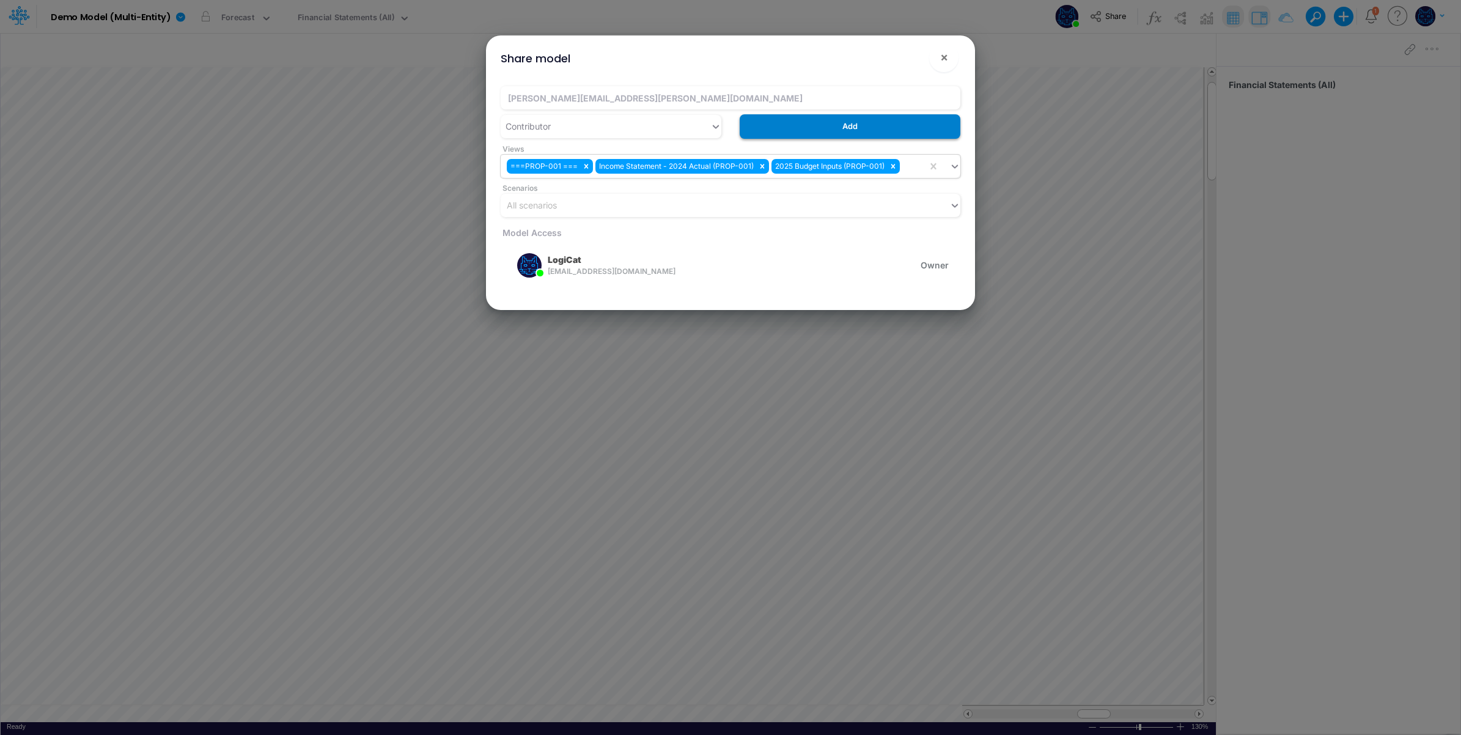
click at [883, 127] on button "Add" at bounding box center [850, 126] width 221 height 24
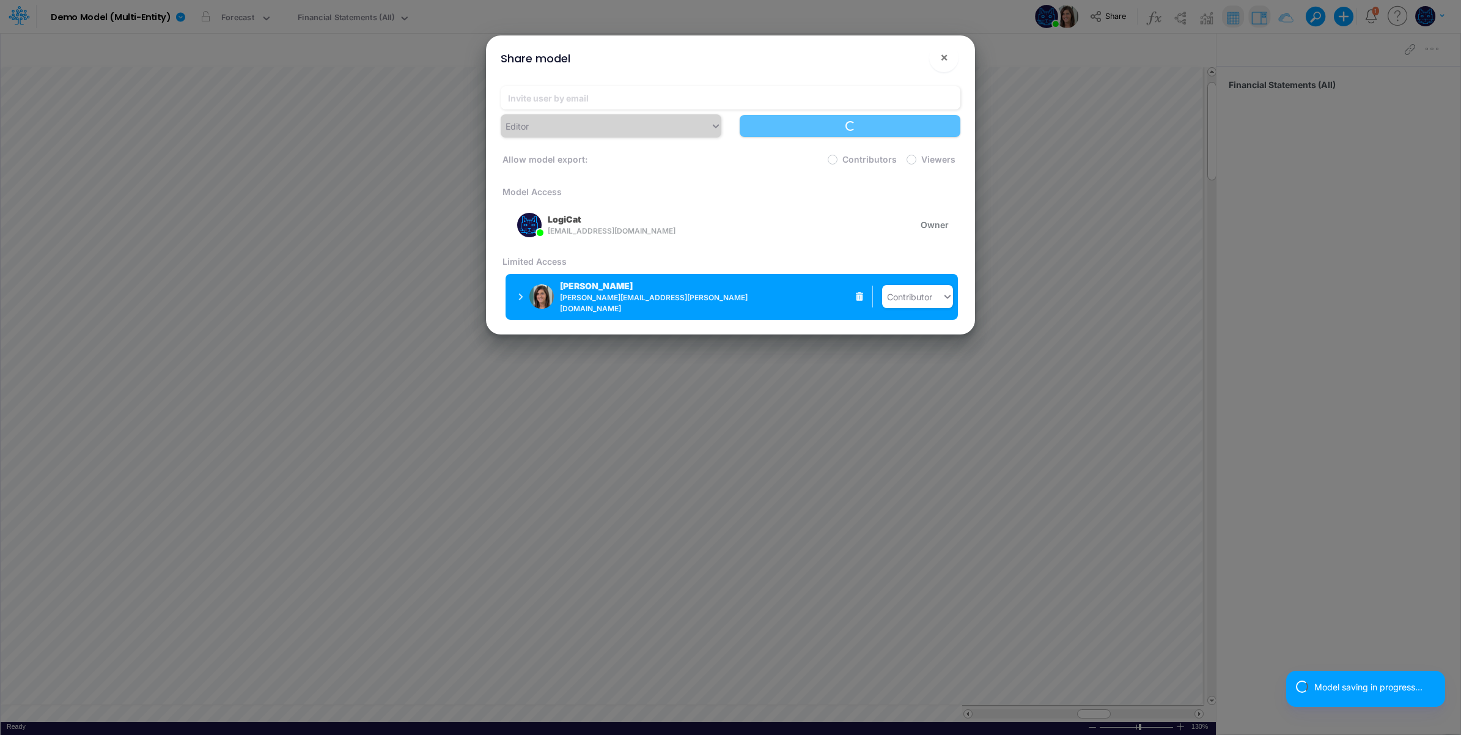
click at [600, 301] on span "carissa.castro@logica.cloud" at bounding box center [662, 303] width 204 height 22
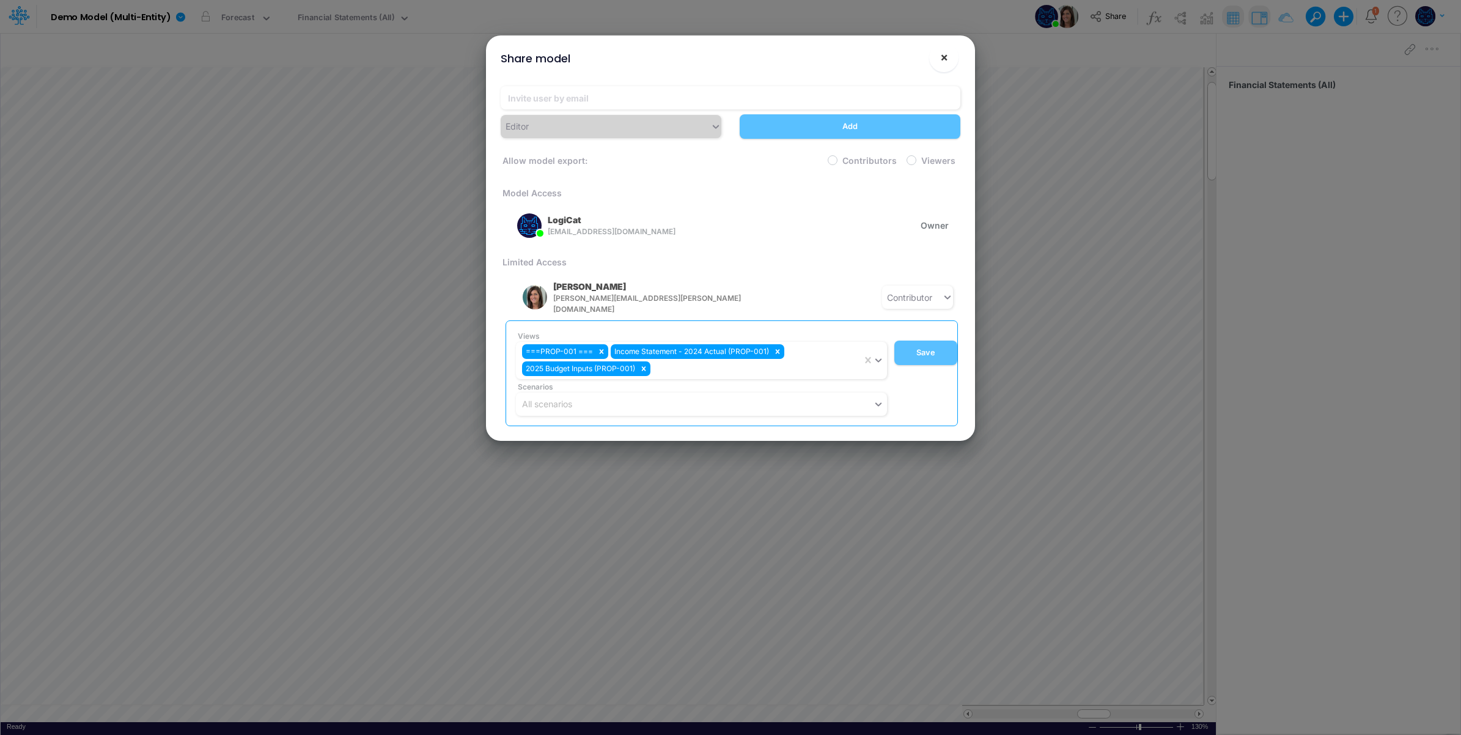
click at [936, 56] on button "×" at bounding box center [943, 57] width 29 height 29
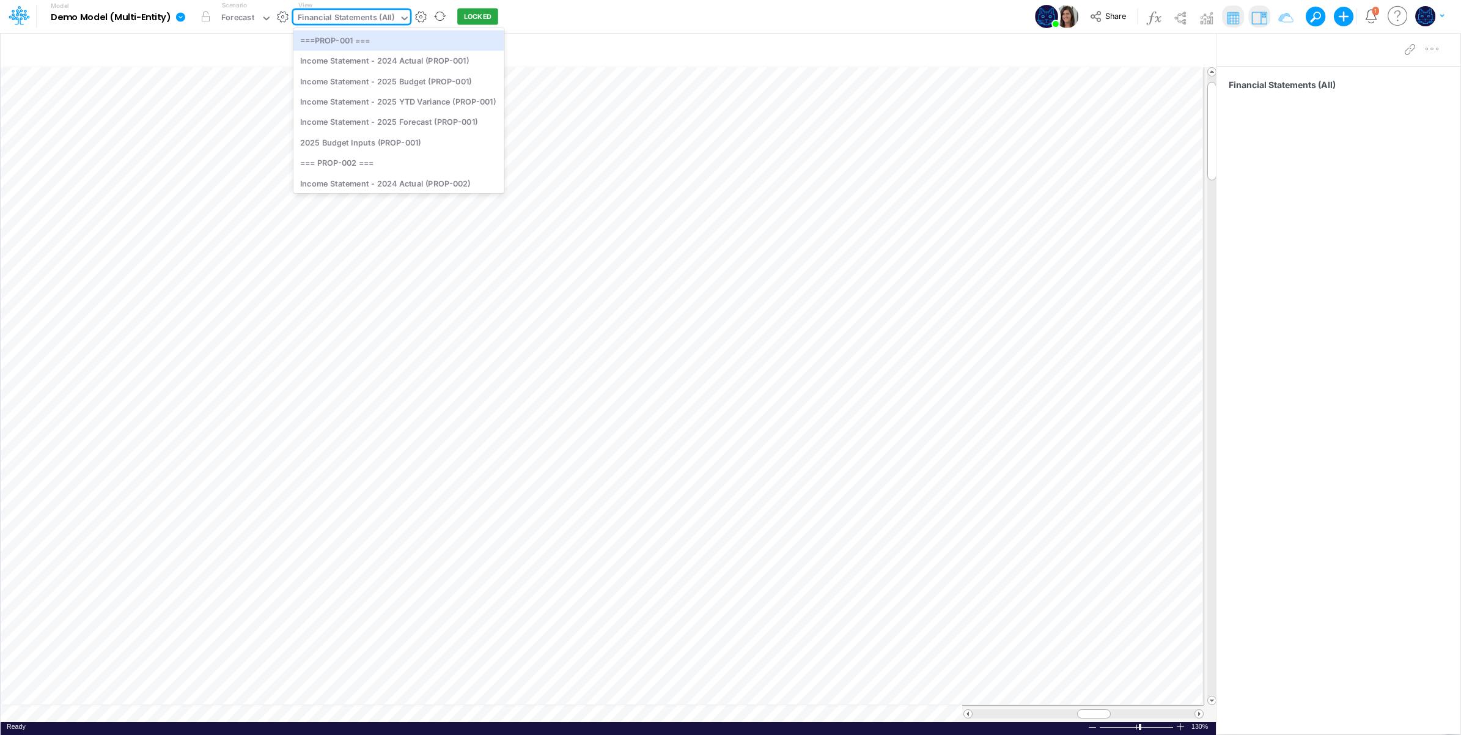
click at [353, 18] on div "Financial Statements (All)" at bounding box center [346, 19] width 97 height 14
click at [402, 56] on div "2025 Budget Inputs (PROP-001)" at bounding box center [398, 51] width 211 height 20
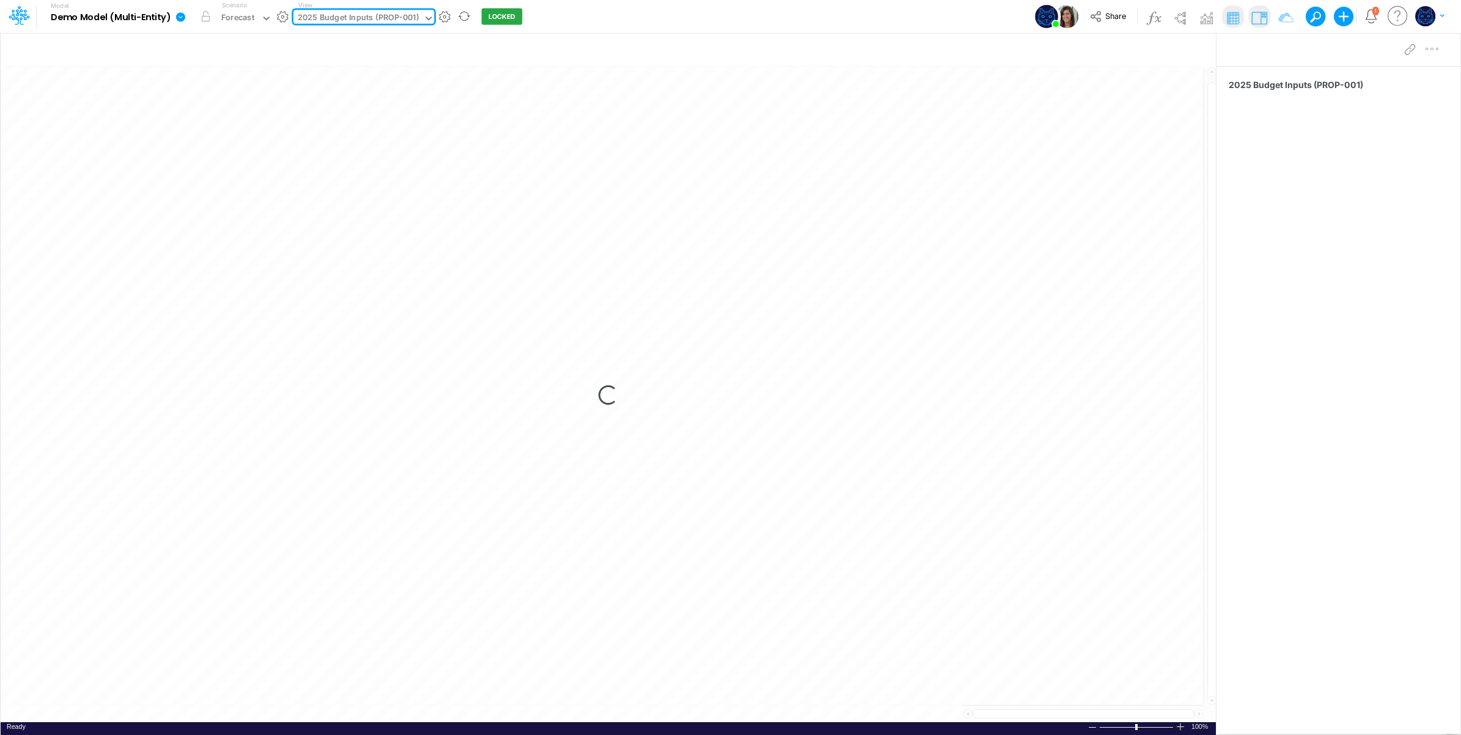
click at [656, 22] on div "Model Demo Model (Multi-Entity) Edit model settings Duplicate Import QuickBooks…" at bounding box center [730, 16] width 1315 height 33
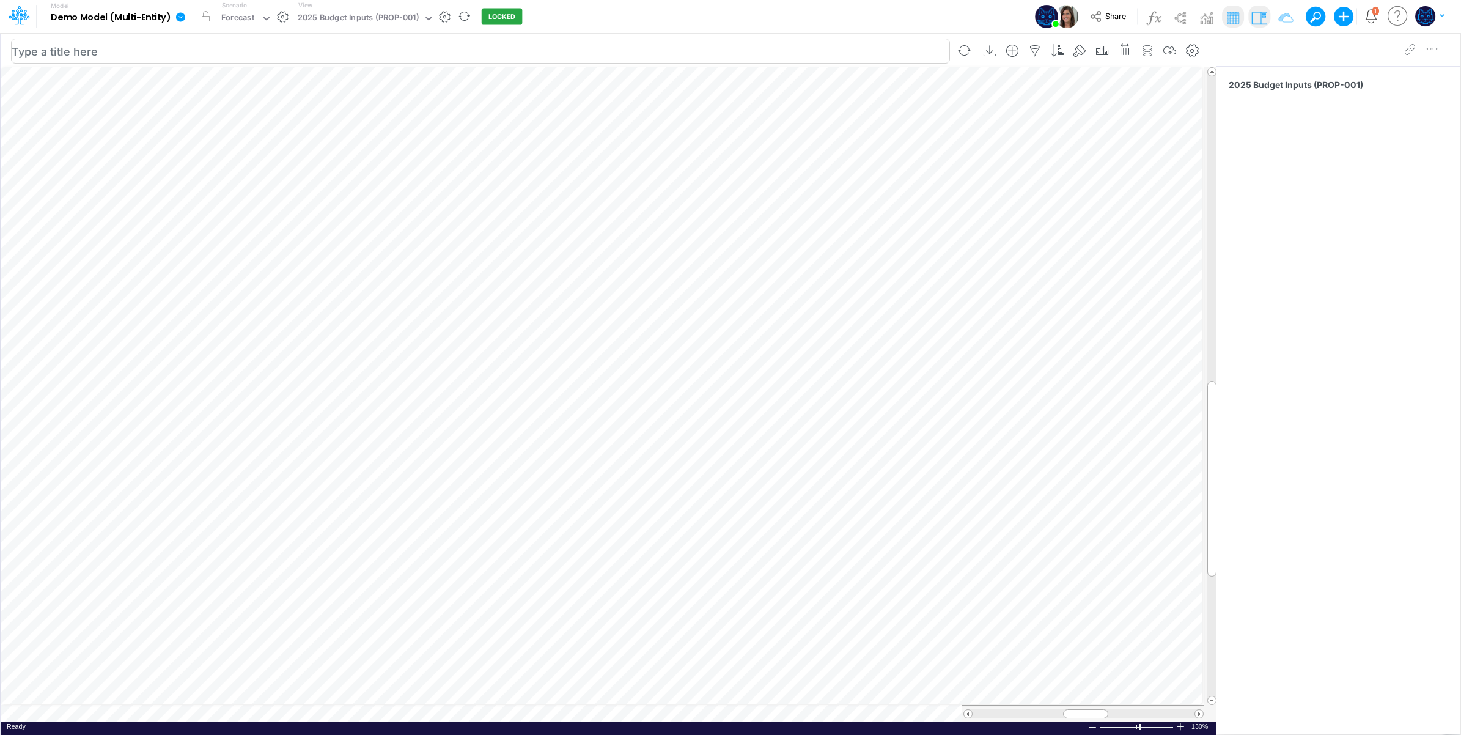
scroll to position [0, 1]
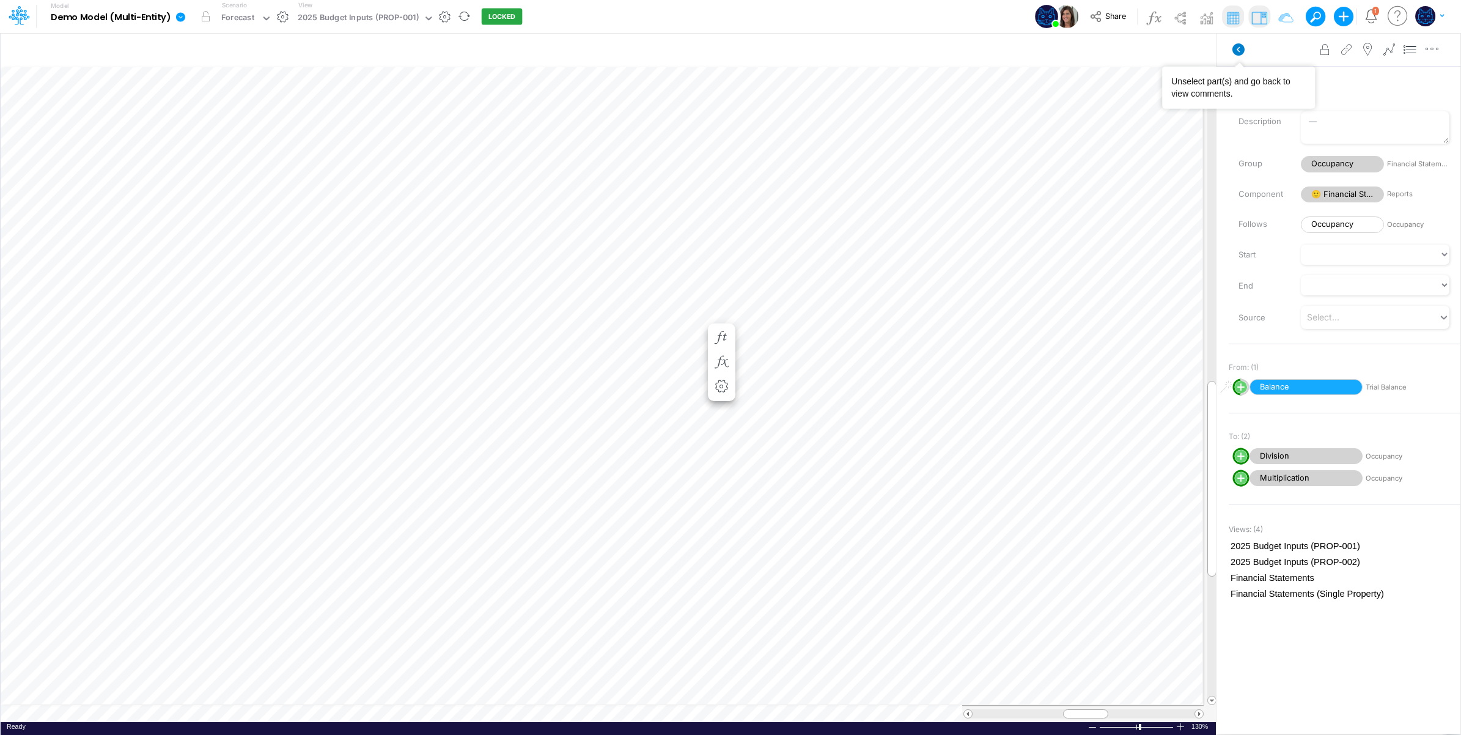
click at [1241, 48] on icon at bounding box center [1238, 49] width 12 height 12
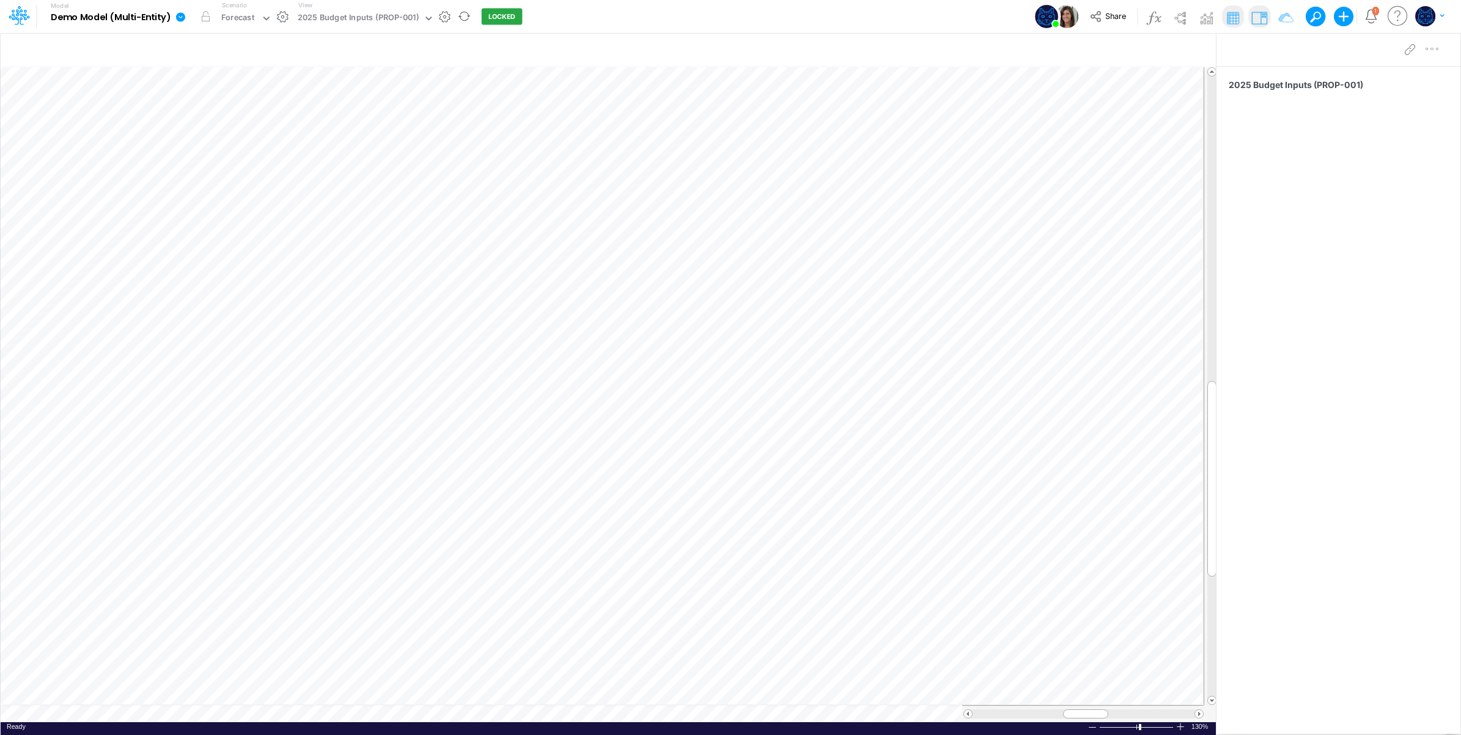
scroll to position [0, 1]
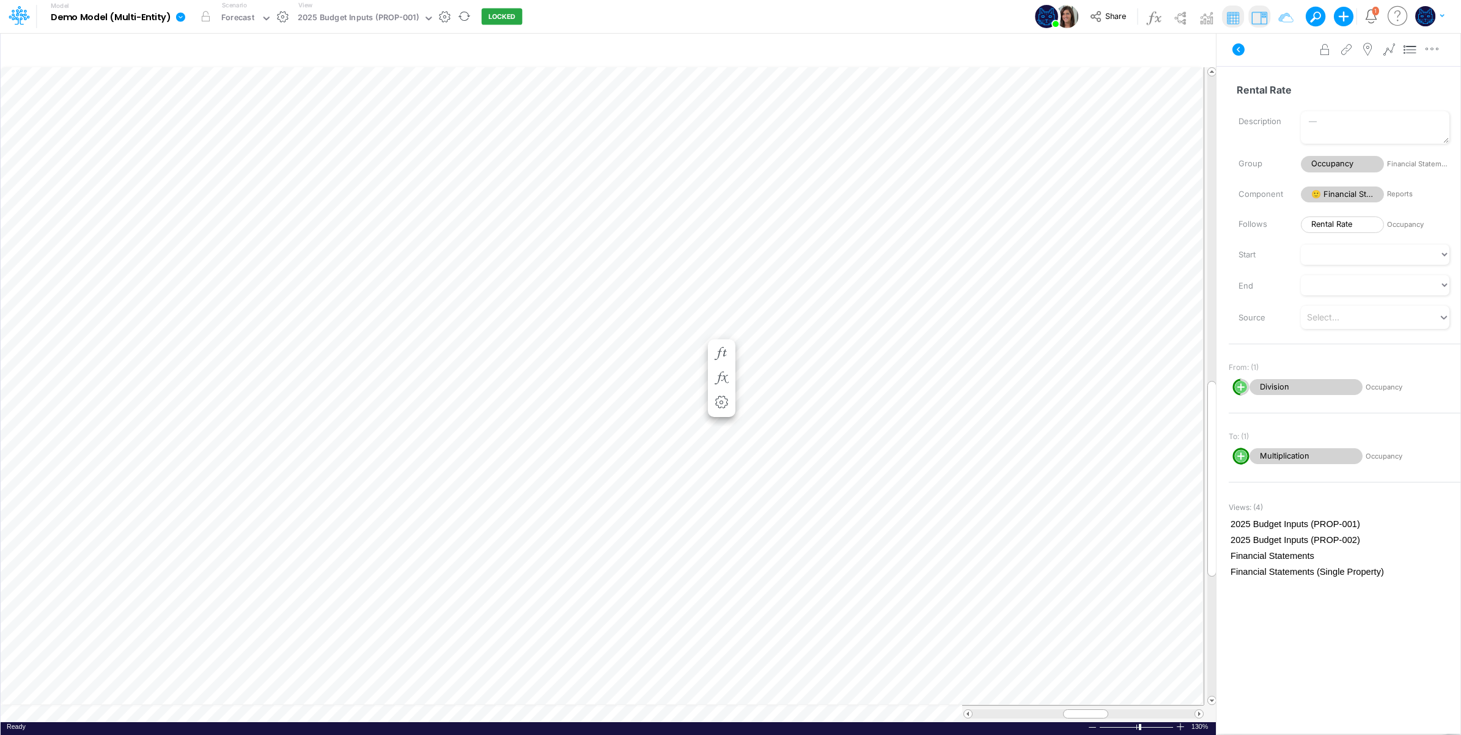
scroll to position [0, 1]
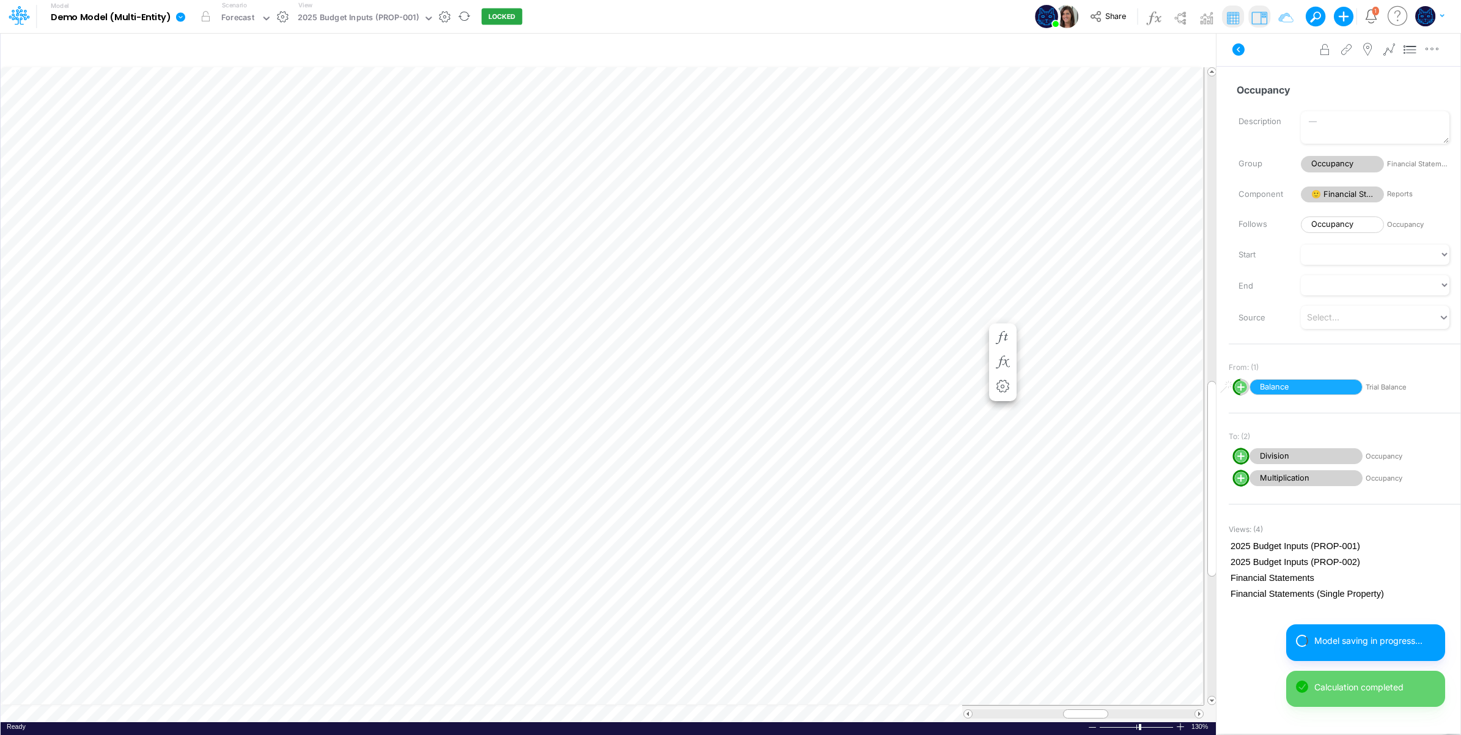
scroll to position [0, 1]
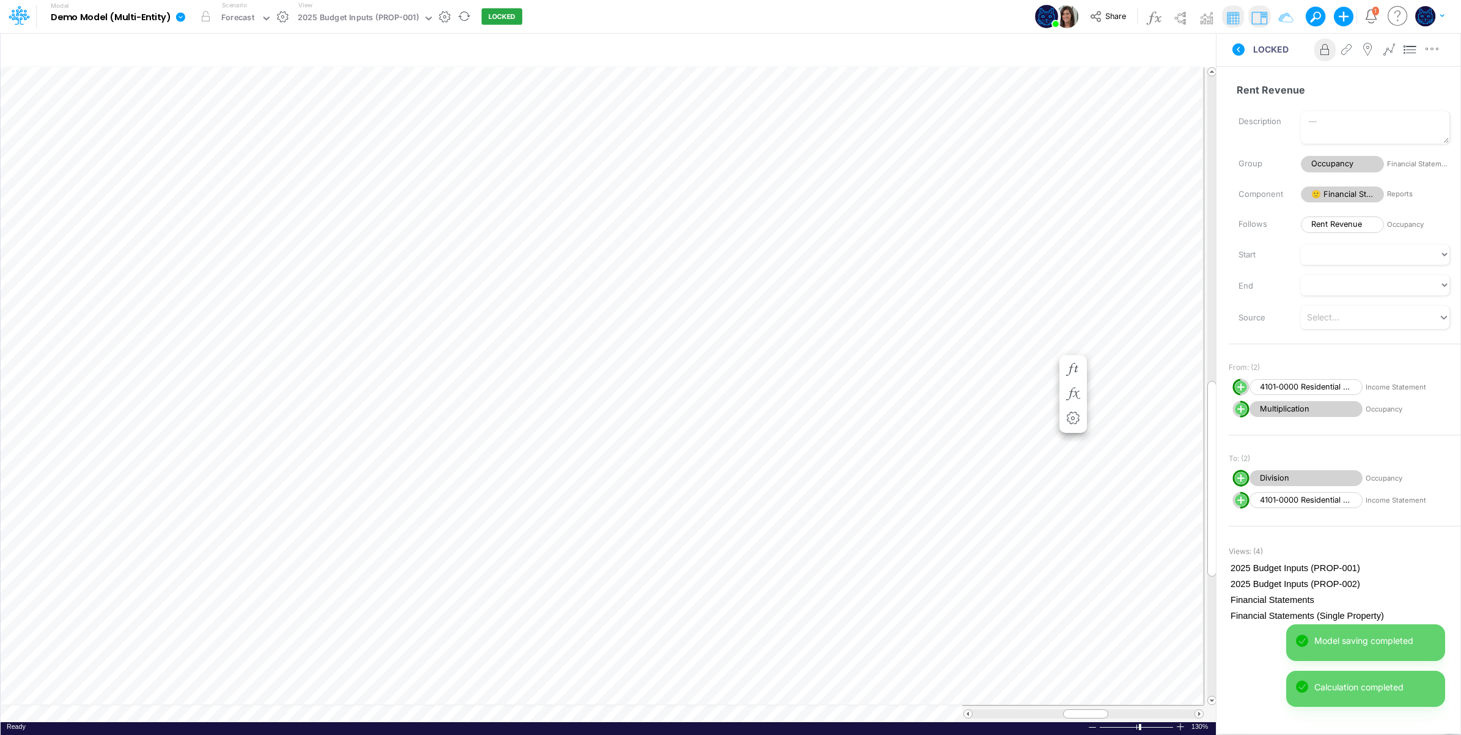
scroll to position [0, 1]
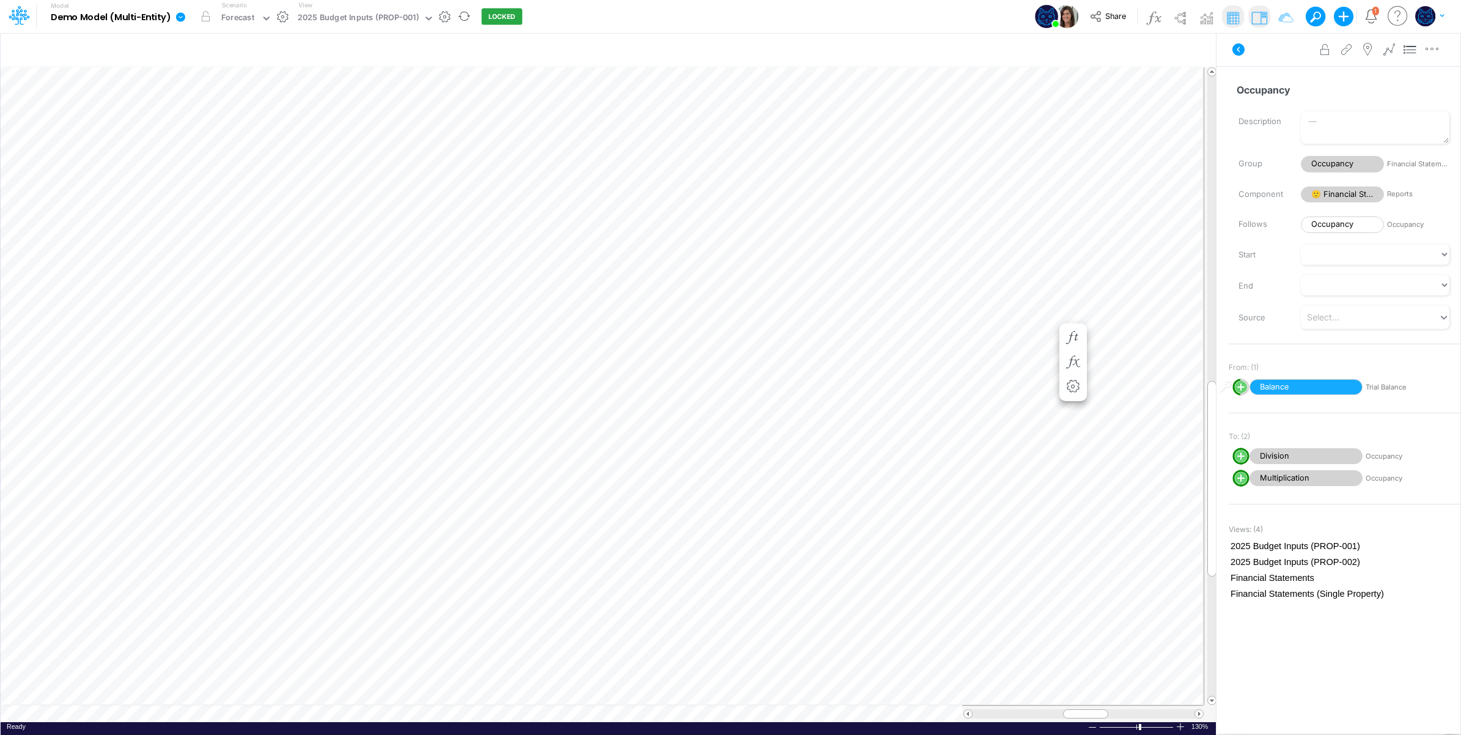
scroll to position [0, 1]
click at [1200, 717] on span at bounding box center [1199, 714] width 8 height 8
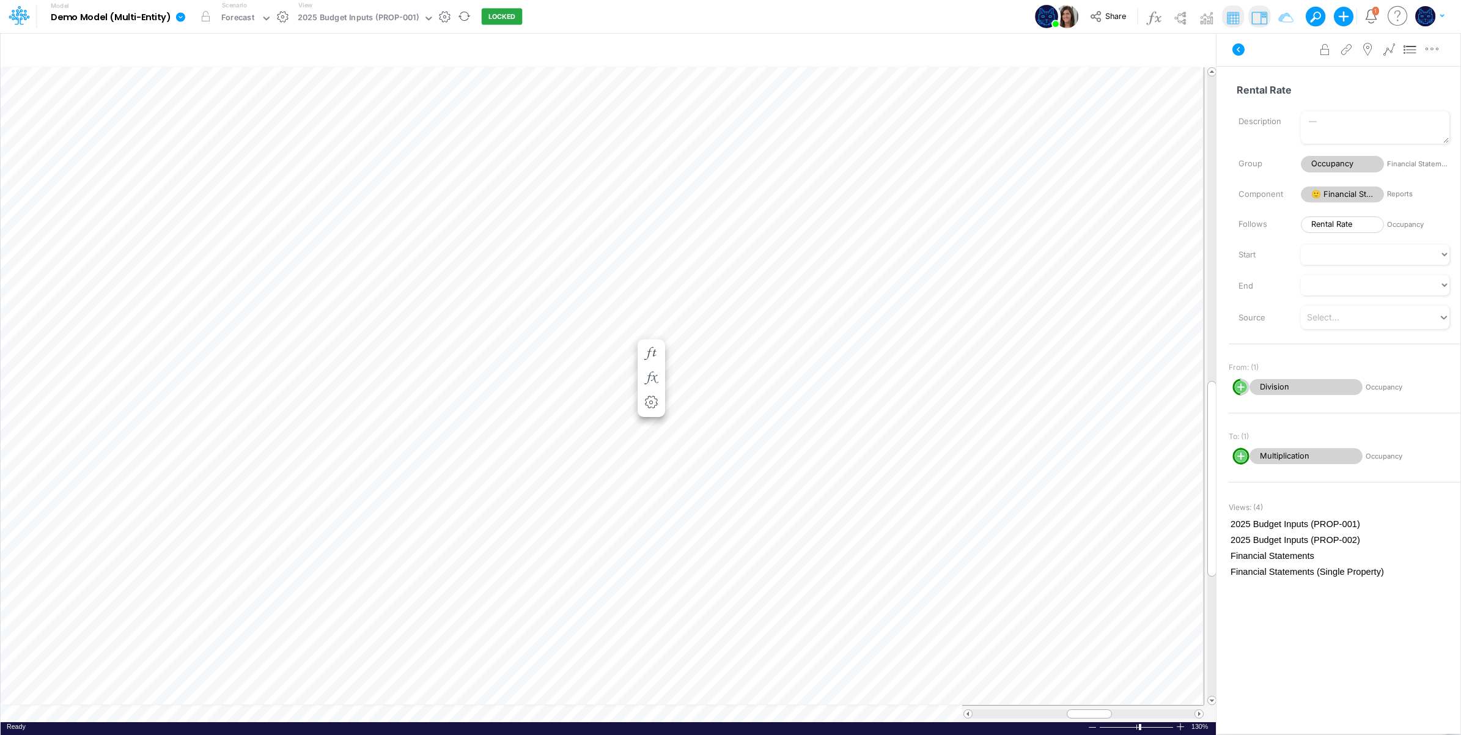
scroll to position [0, 1]
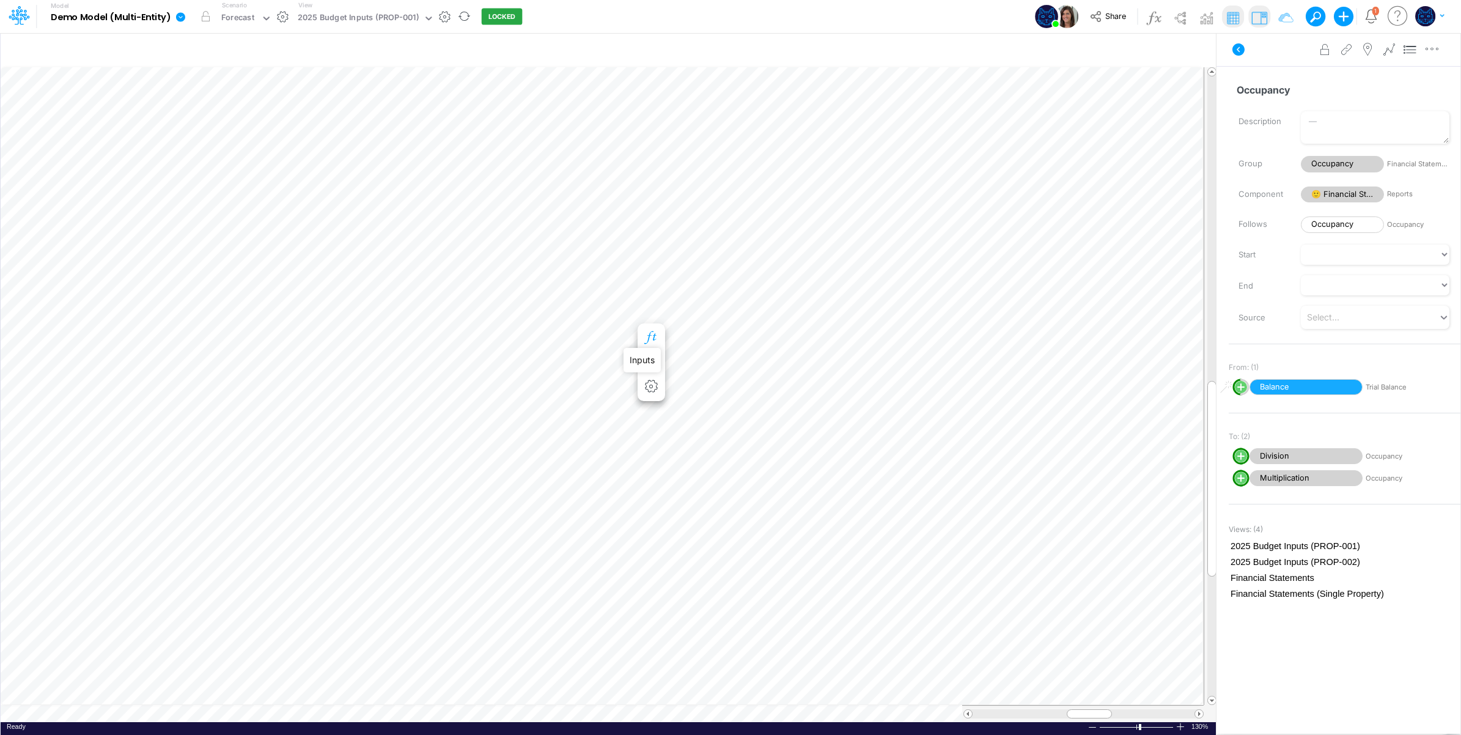
click at [651, 335] on icon "button" at bounding box center [651, 337] width 18 height 13
drag, startPoint x: 1135, startPoint y: 460, endPoint x: 1129, endPoint y: 452, distance: 9.5
click at [1131, 457] on button "button" at bounding box center [1130, 448] width 16 height 33
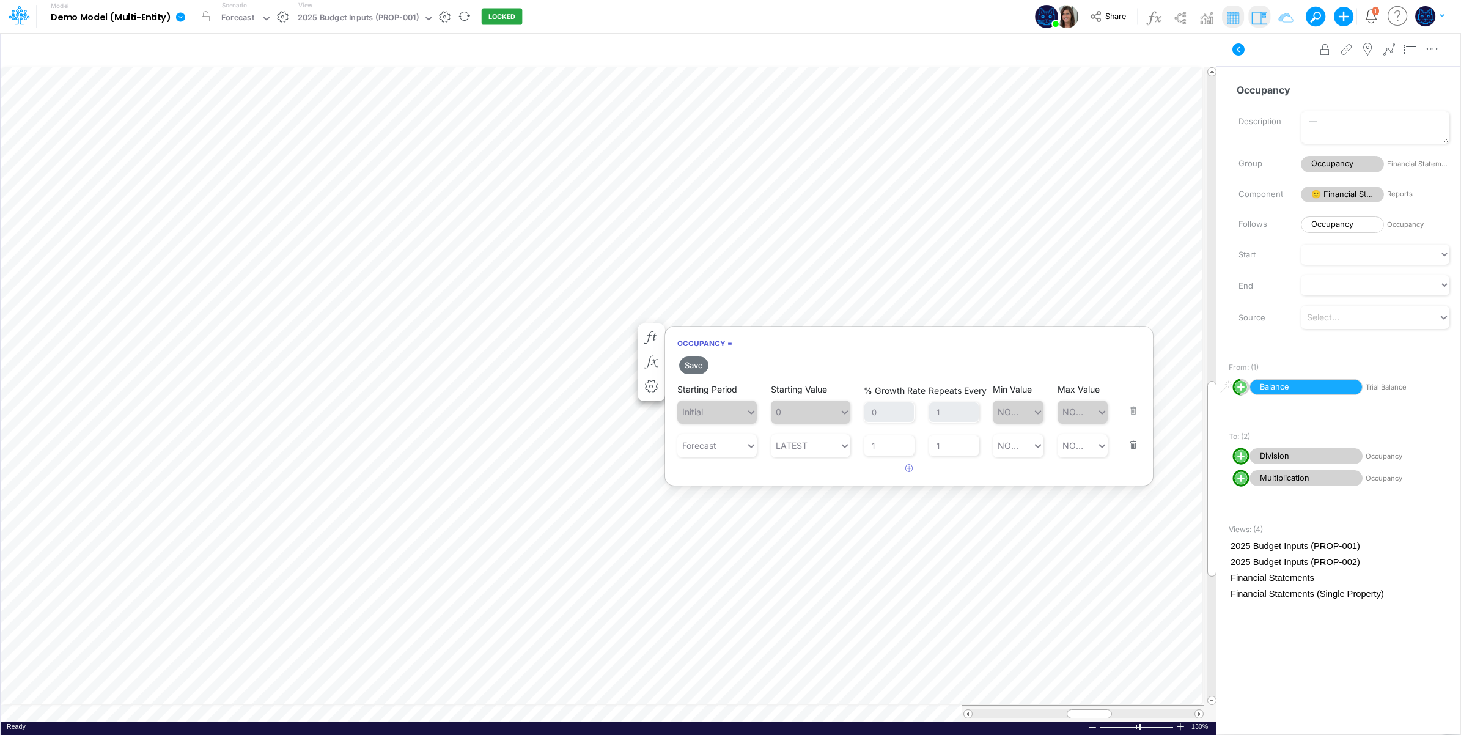
click at [1135, 447] on button "button" at bounding box center [1130, 437] width 16 height 33
click at [911, 432] on icon "button" at bounding box center [909, 434] width 8 height 8
click at [707, 448] on div "Type to search..." at bounding box center [716, 445] width 67 height 13
click at [715, 570] on div "Forecast" at bounding box center [716, 567] width 79 height 23
type input "f"
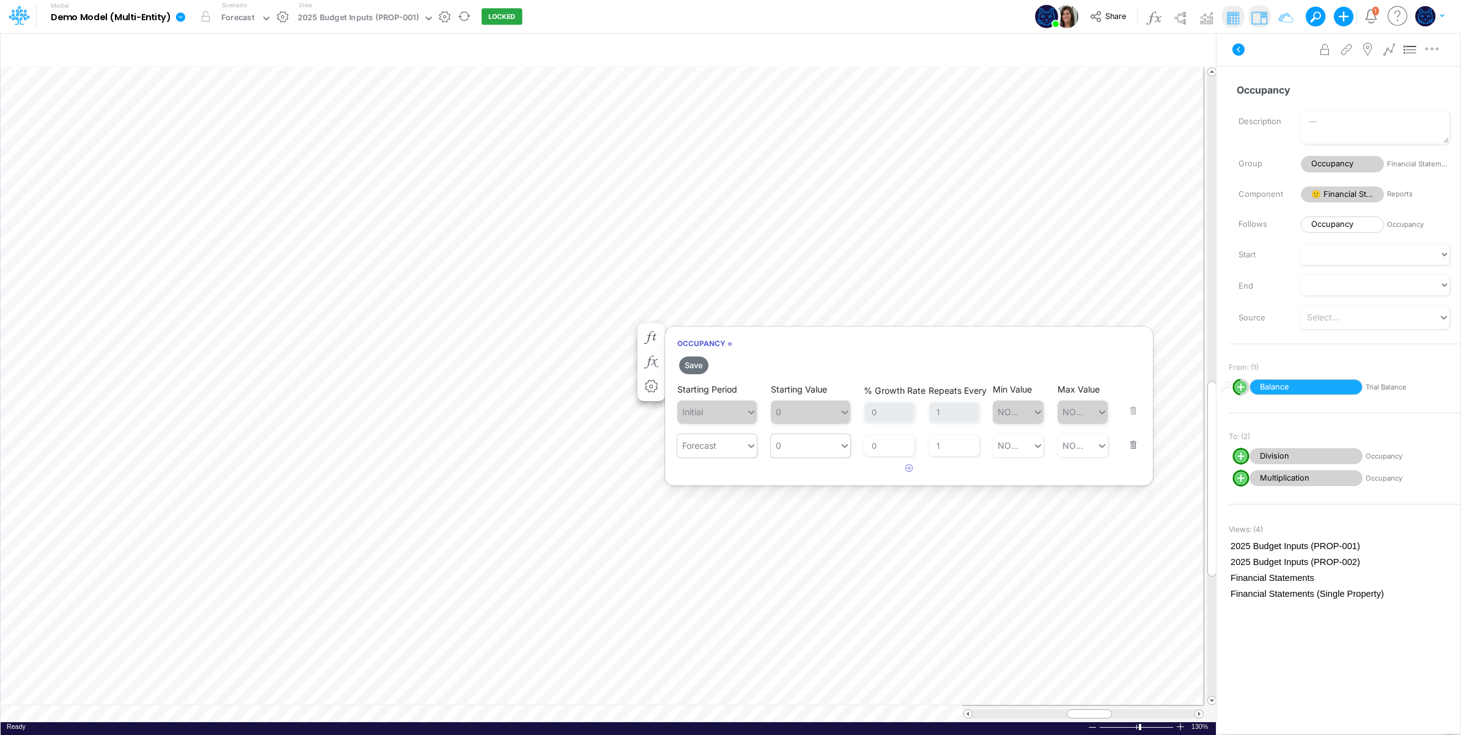
type input "0"
click at [806, 445] on div "0 0" at bounding box center [805, 445] width 68 height 20
click at [711, 447] on div "Forecast" at bounding box center [699, 445] width 34 height 13
type input "0"
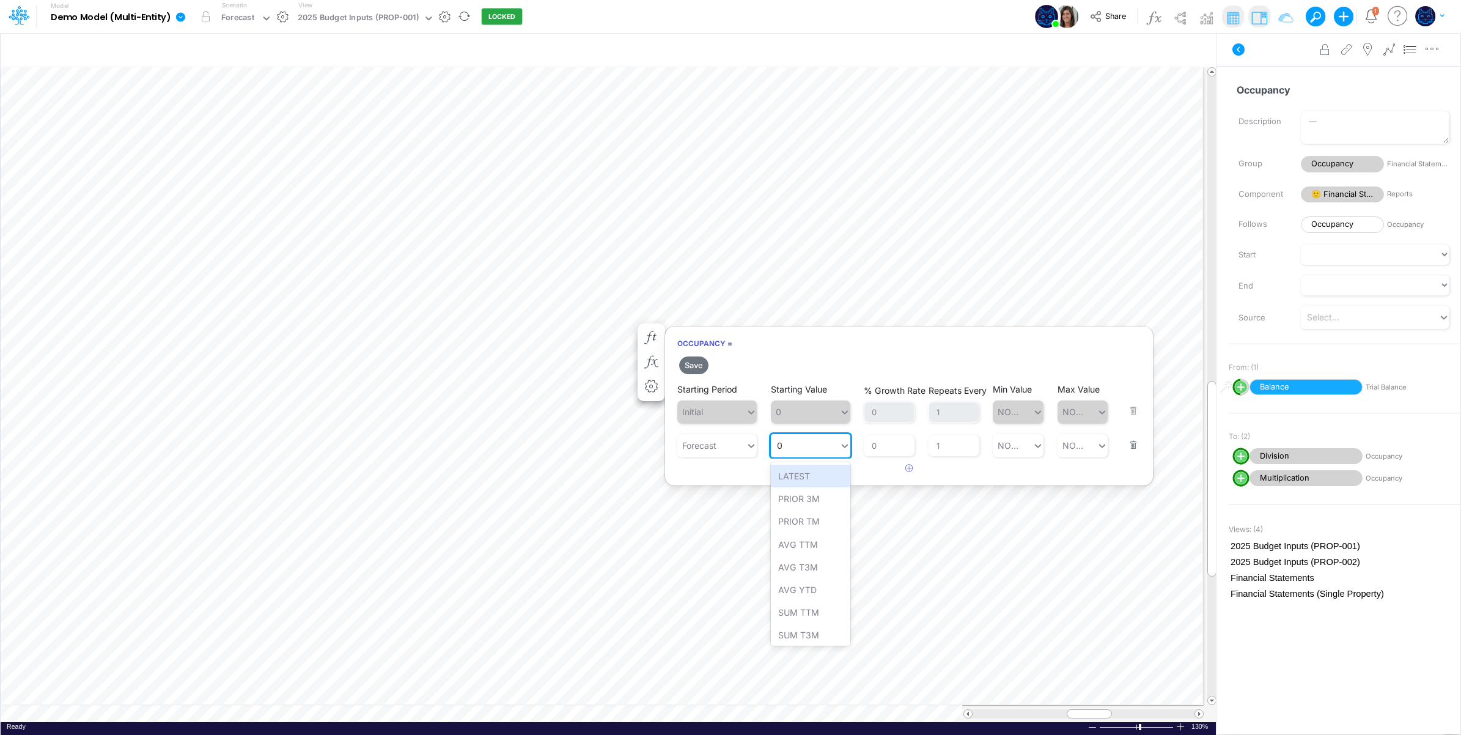
click at [804, 446] on div "0 0" at bounding box center [805, 445] width 68 height 20
click at [805, 478] on div "LATEST" at bounding box center [810, 476] width 79 height 23
click at [695, 367] on button "Save" at bounding box center [693, 365] width 29 height 18
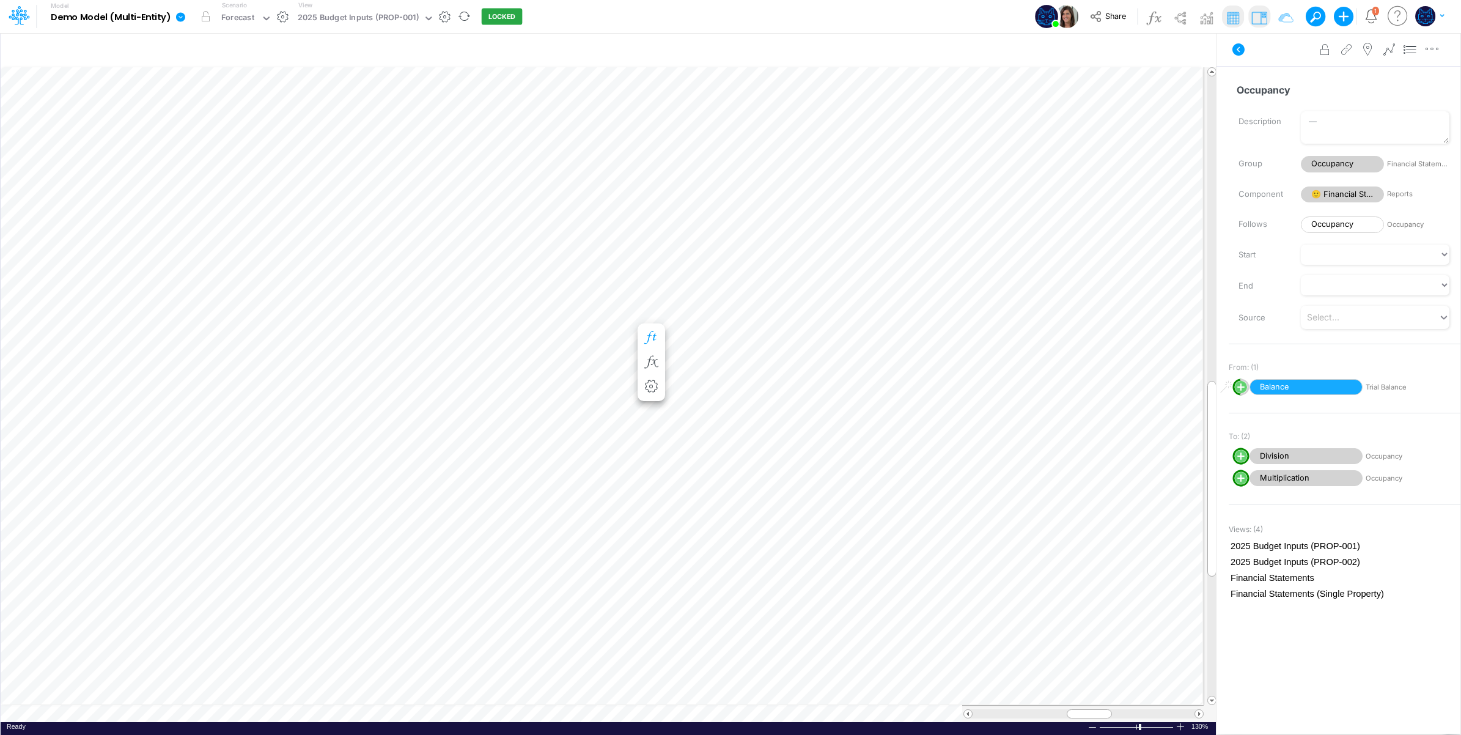
scroll to position [0, 1]
click at [720, 334] on icon "button" at bounding box center [721, 337] width 18 height 13
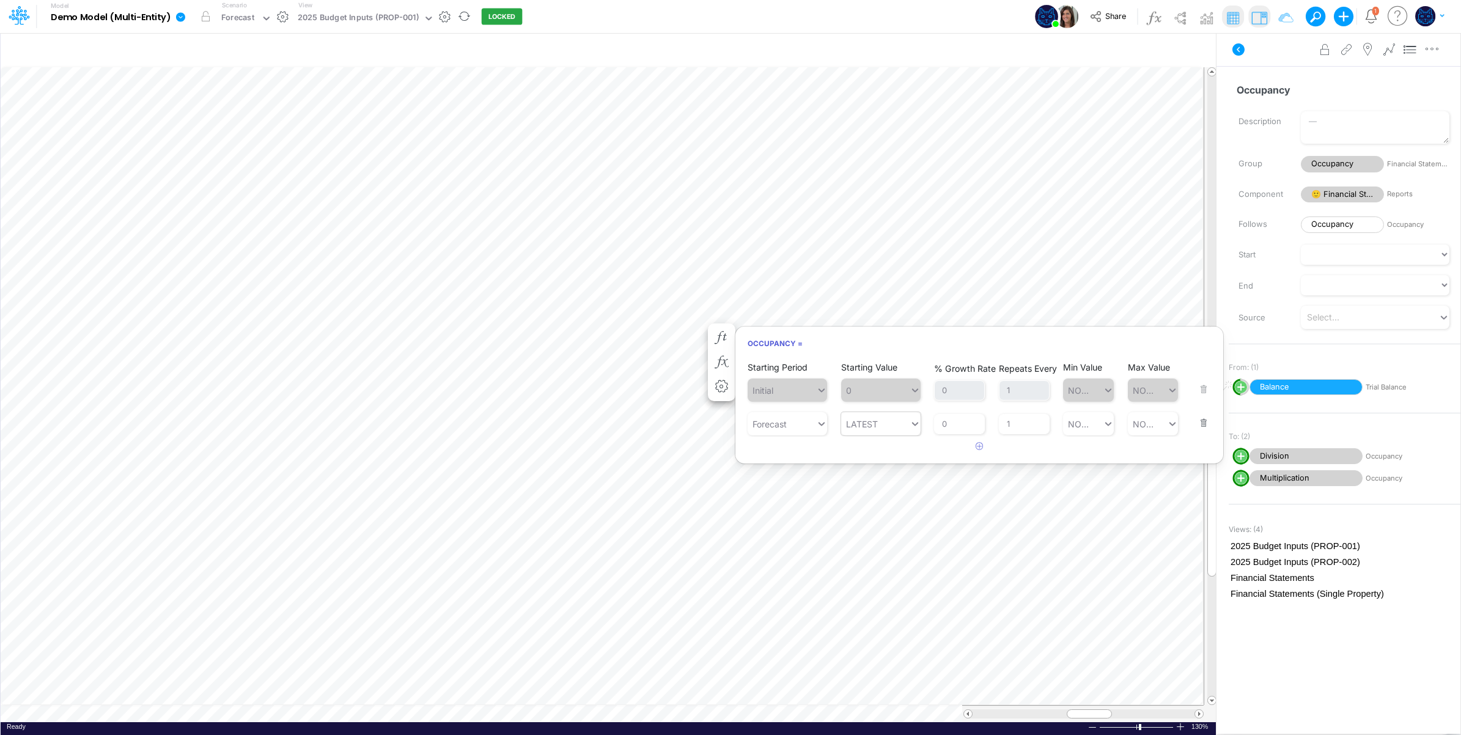
type input "LATEST"
click at [893, 423] on div "LATEST LATEST" at bounding box center [875, 424] width 68 height 20
click at [955, 426] on input "0" at bounding box center [959, 424] width 51 height 21
drag, startPoint x: 949, startPoint y: 424, endPoint x: 938, endPoint y: 424, distance: 10.4
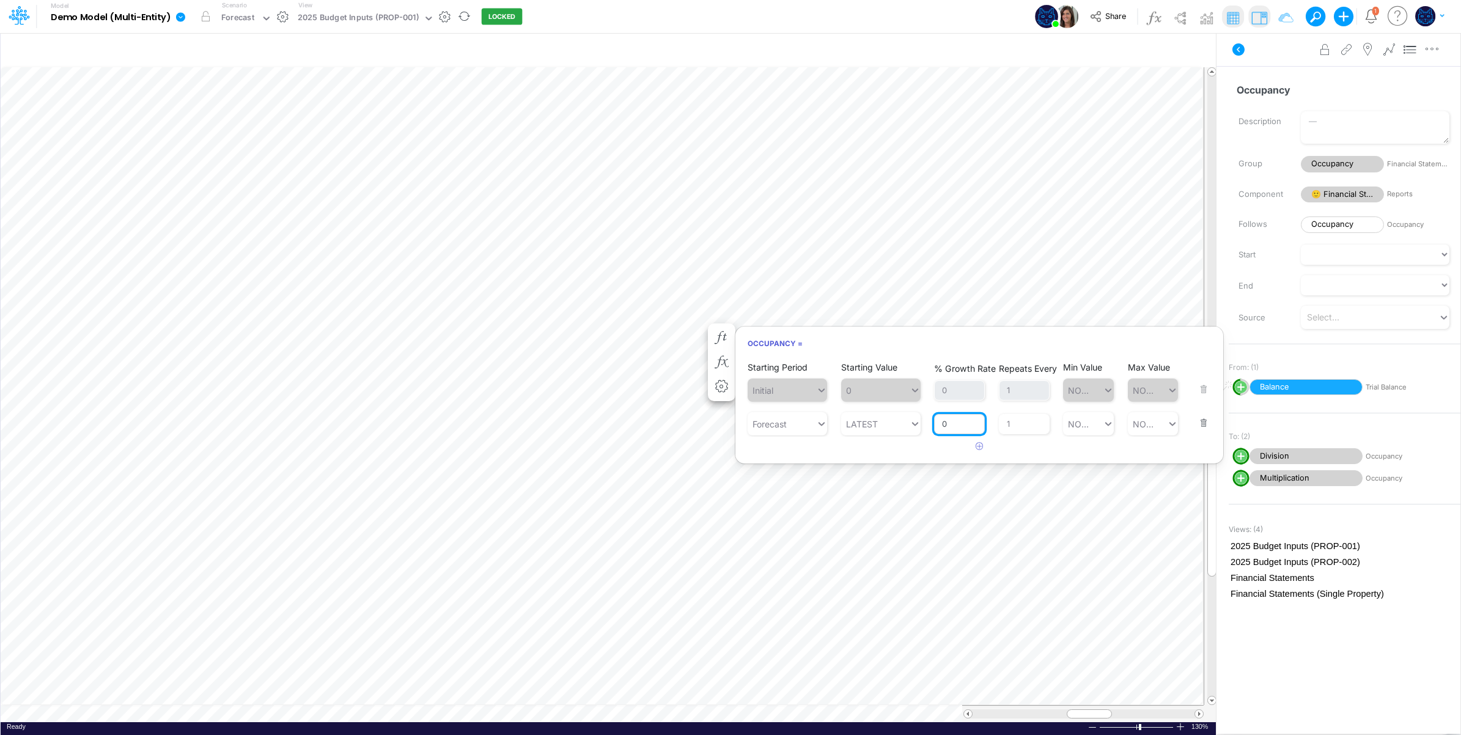
click at [938, 424] on input "0" at bounding box center [959, 424] width 51 height 21
click at [906, 448] on div "Starting Period Initial Starting Value 0 % Growth Rate 0 Repeats Every 1 Min Va…" at bounding box center [979, 408] width 488 height 98
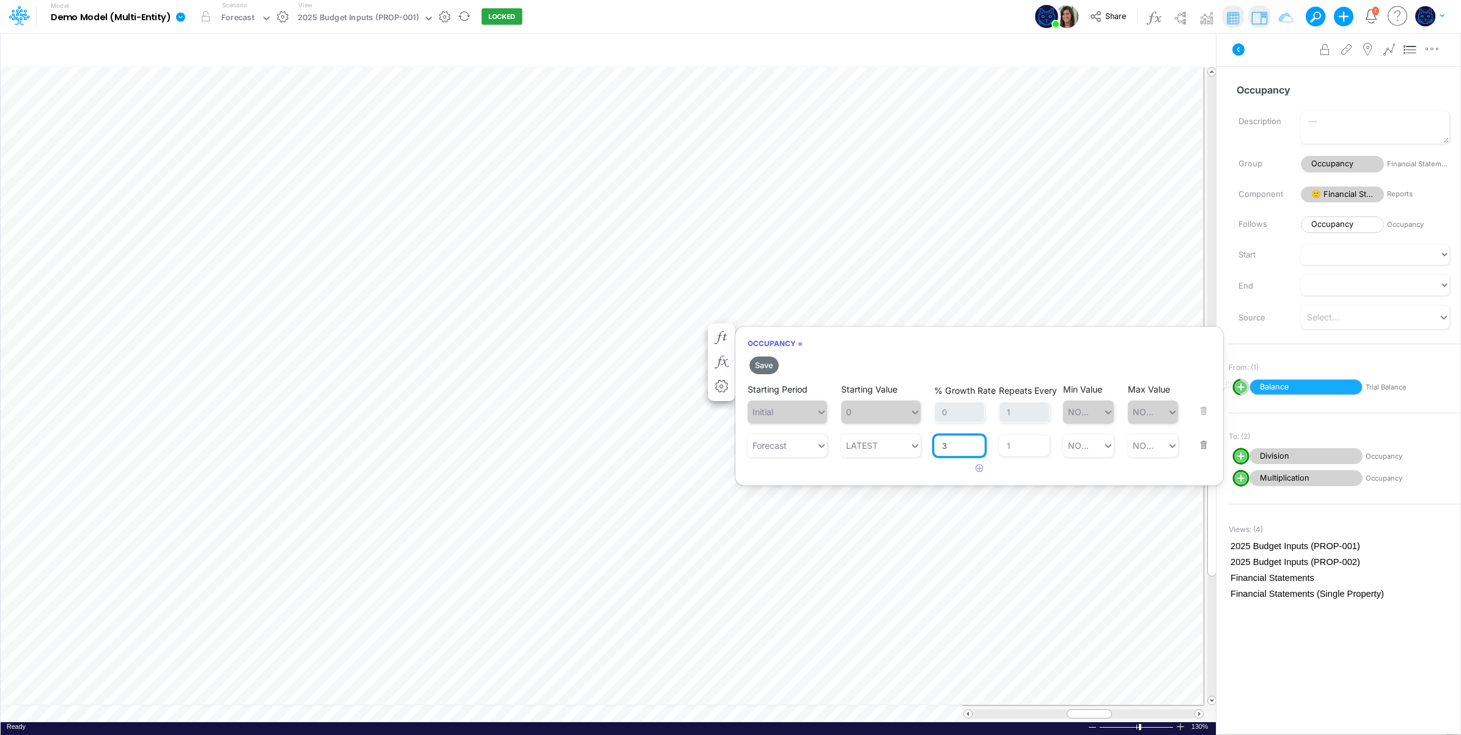
drag, startPoint x: 977, startPoint y: 449, endPoint x: 936, endPoint y: 451, distance: 40.4
click at [936, 451] on input "3" at bounding box center [959, 445] width 51 height 21
type input "2"
click at [908, 471] on article at bounding box center [979, 468] width 488 height 20
click at [762, 365] on button "Save" at bounding box center [763, 365] width 29 height 18
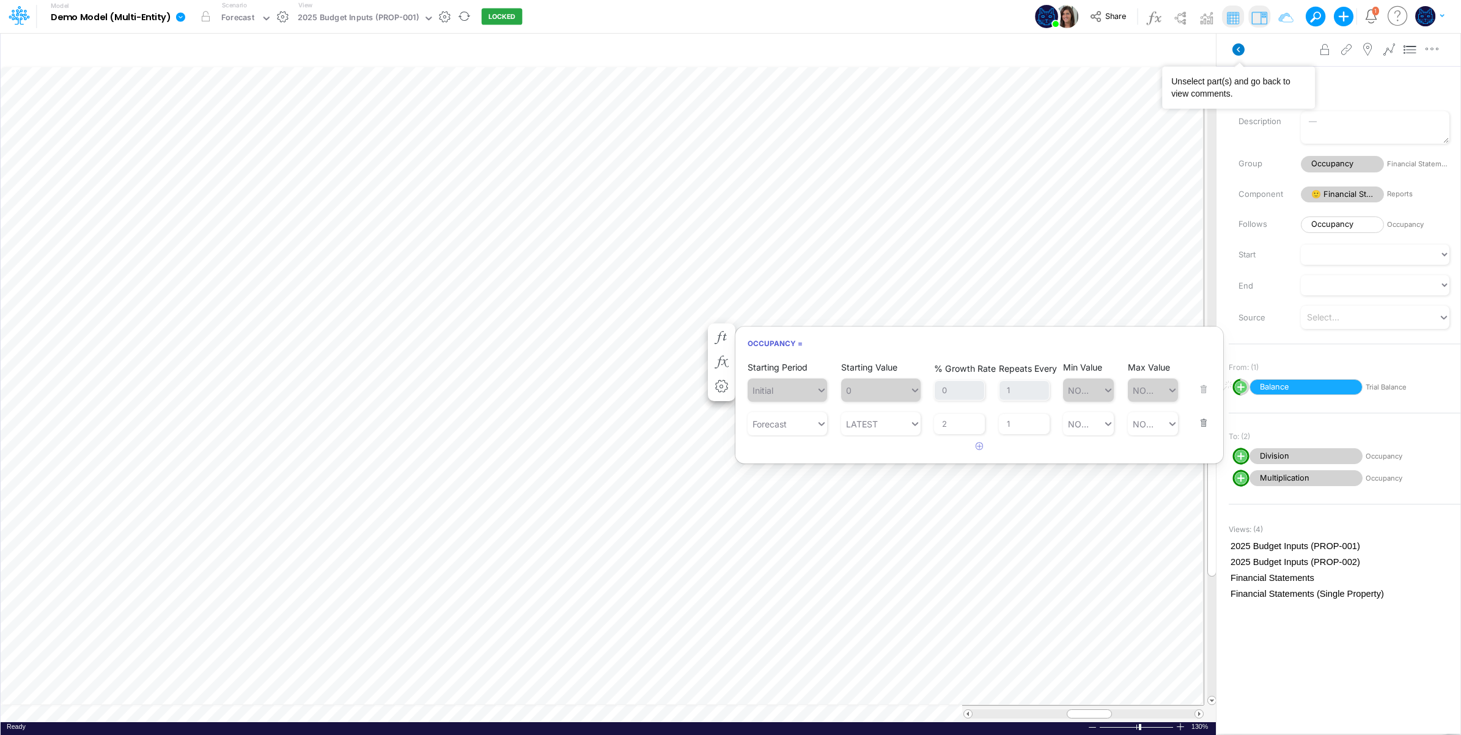
click at [1235, 50] on icon at bounding box center [1238, 49] width 12 height 12
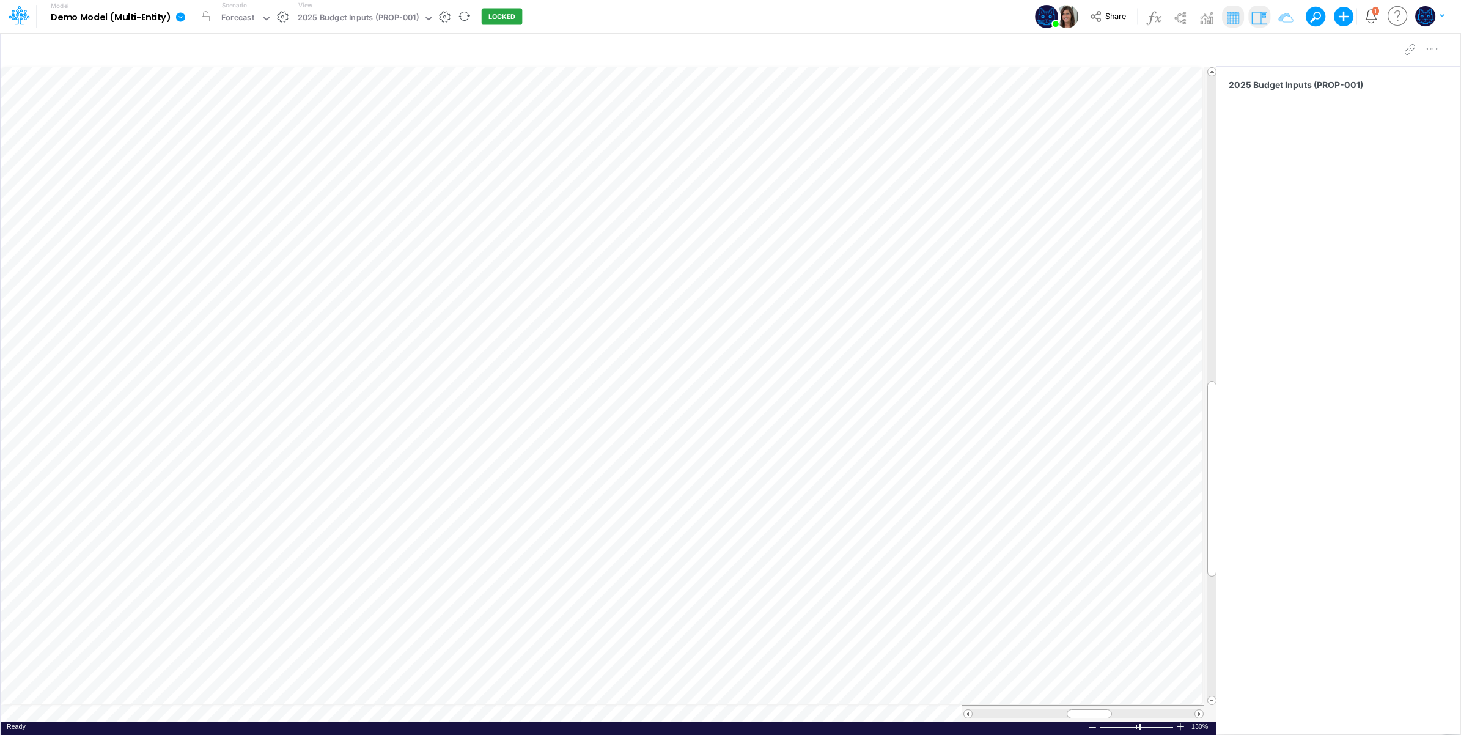
scroll to position [0, 1]
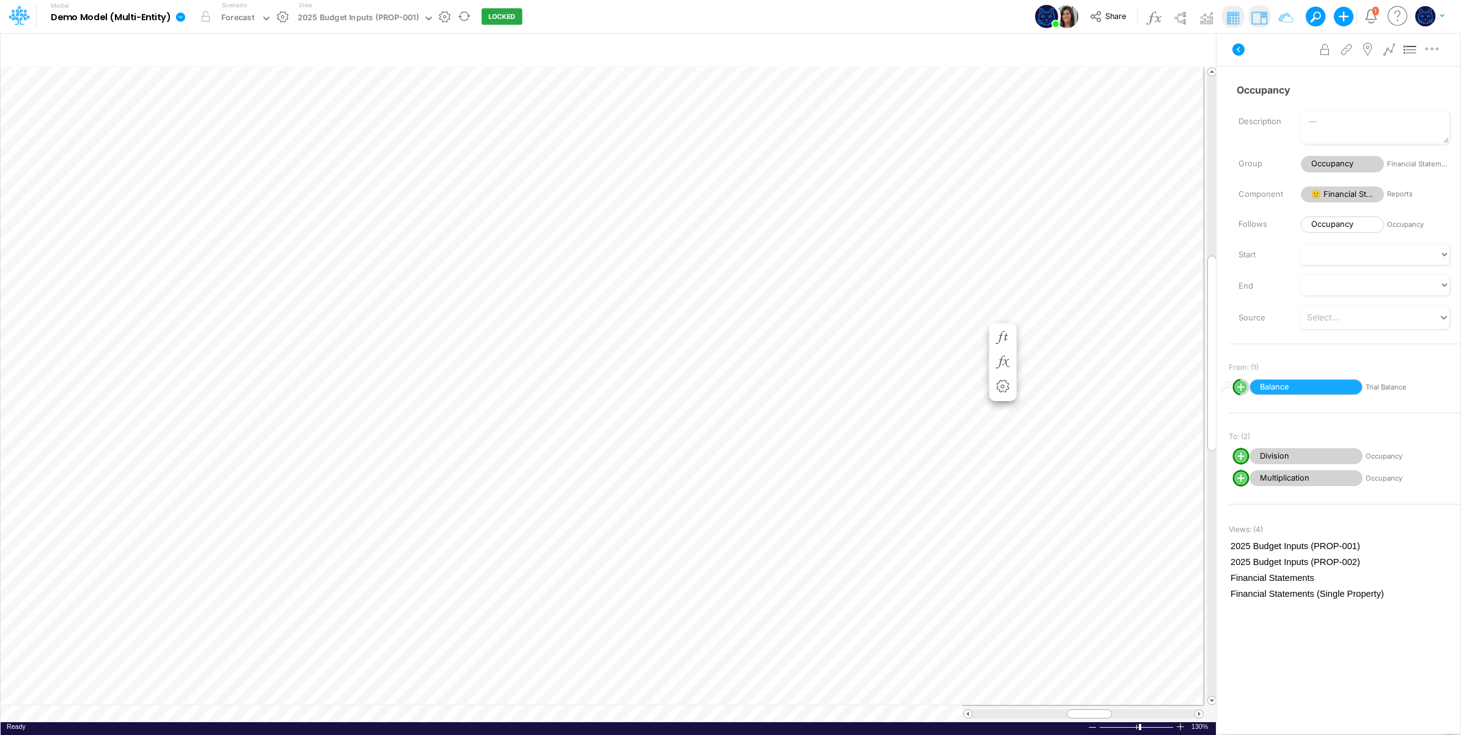
scroll to position [0, 1]
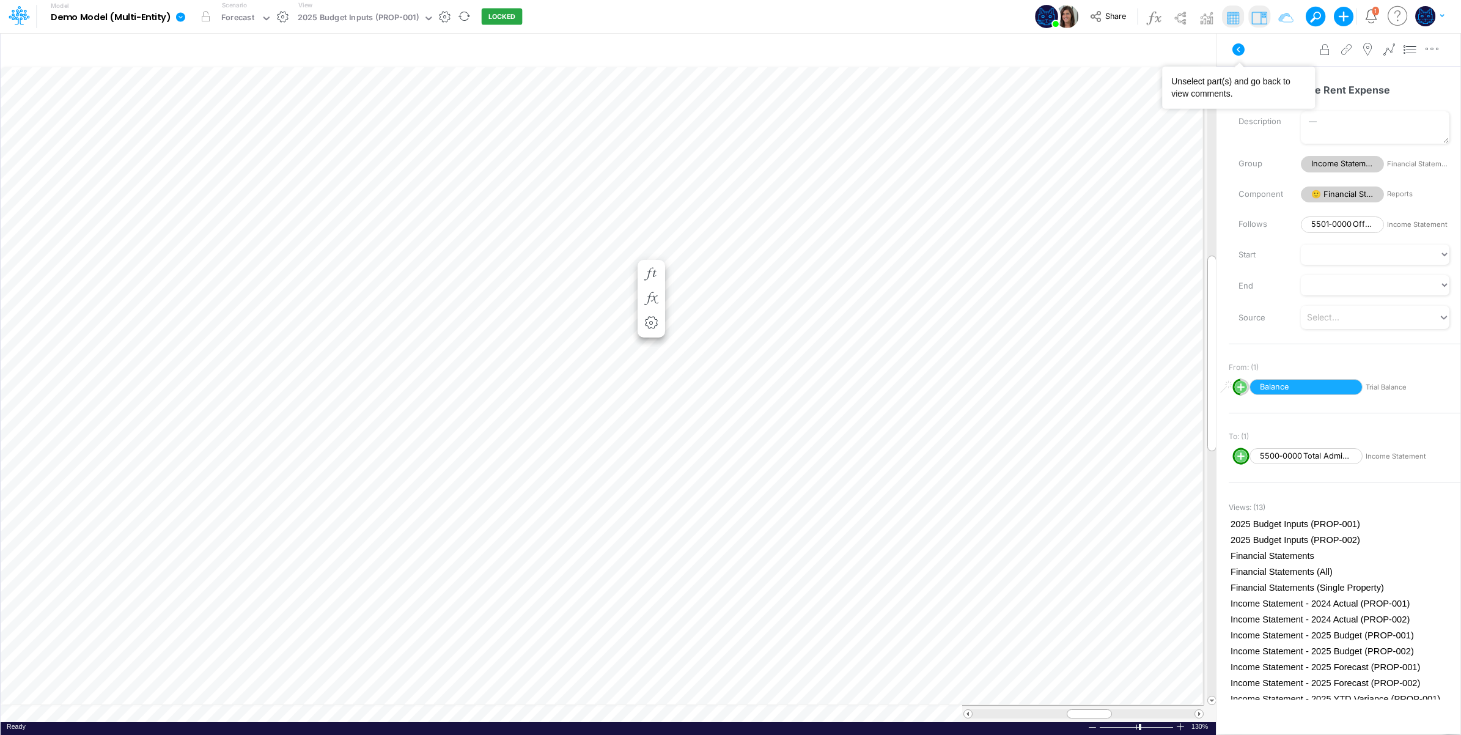
click at [1238, 47] on icon at bounding box center [1238, 49] width 15 height 15
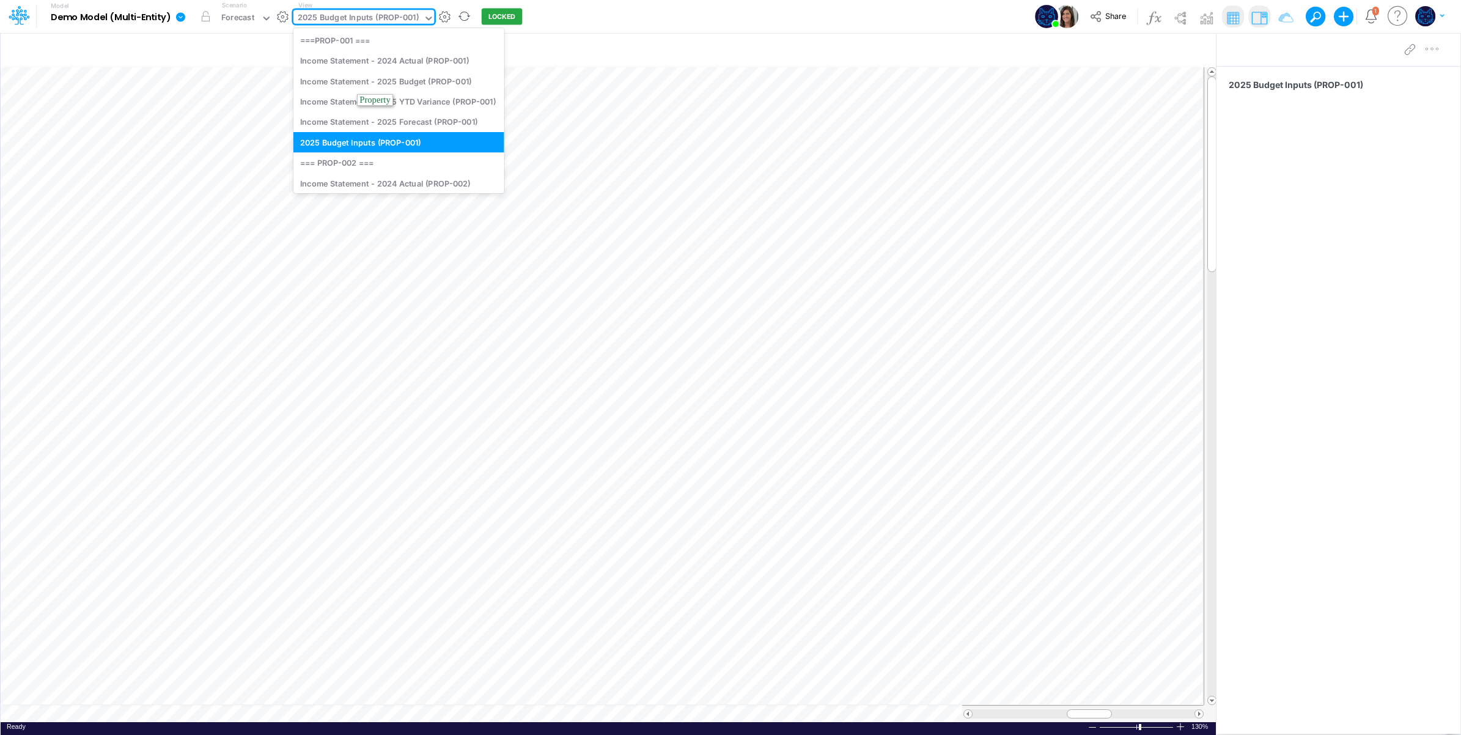
click at [377, 16] on div "2025 Budget Inputs (PROP-001)" at bounding box center [358, 19] width 121 height 14
click at [601, 14] on div "Model Demo Model (Multi-Entity) Edit model settings Duplicate Import QuickBooks…" at bounding box center [730, 16] width 1315 height 33
click at [329, 16] on div "2025 Budget Inputs (PROP-001)" at bounding box center [358, 19] width 121 height 14
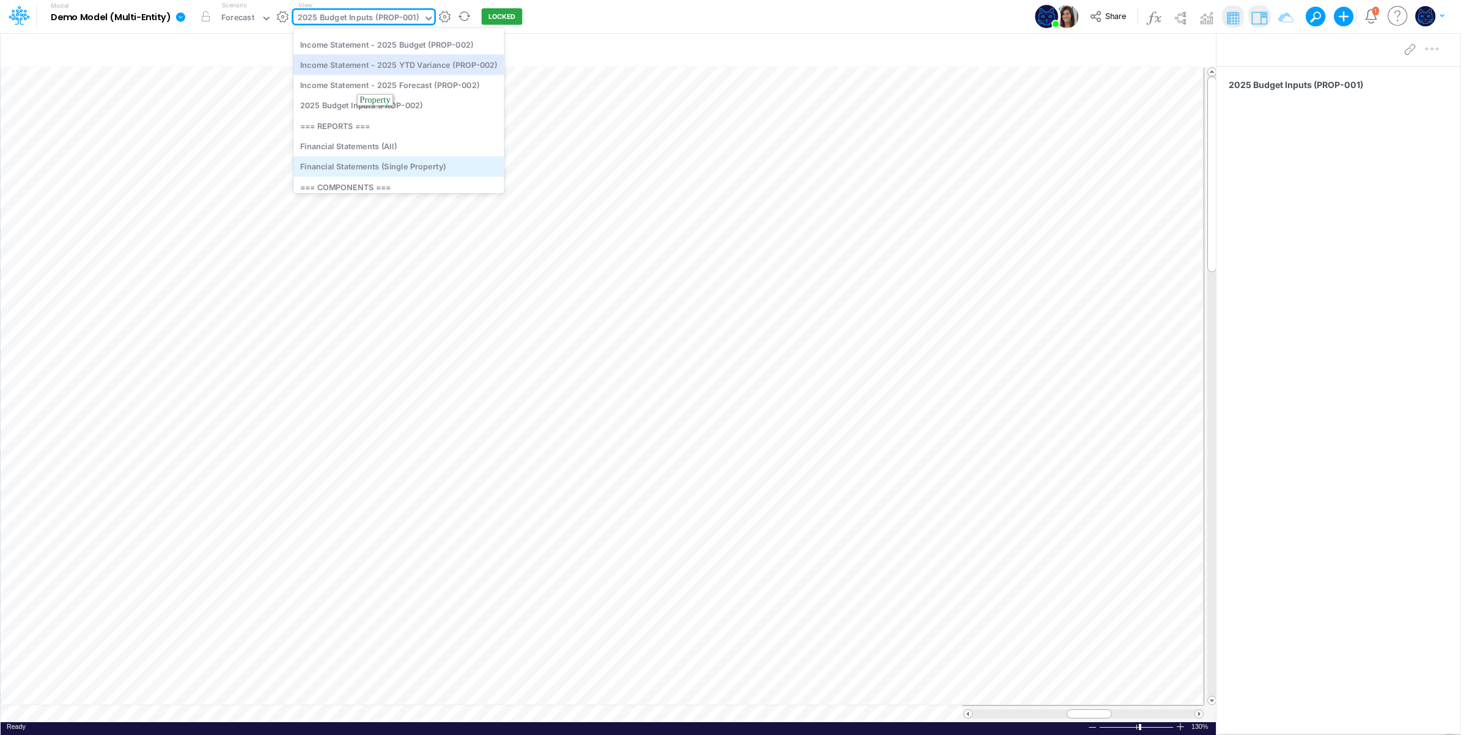
scroll to position [204, 0]
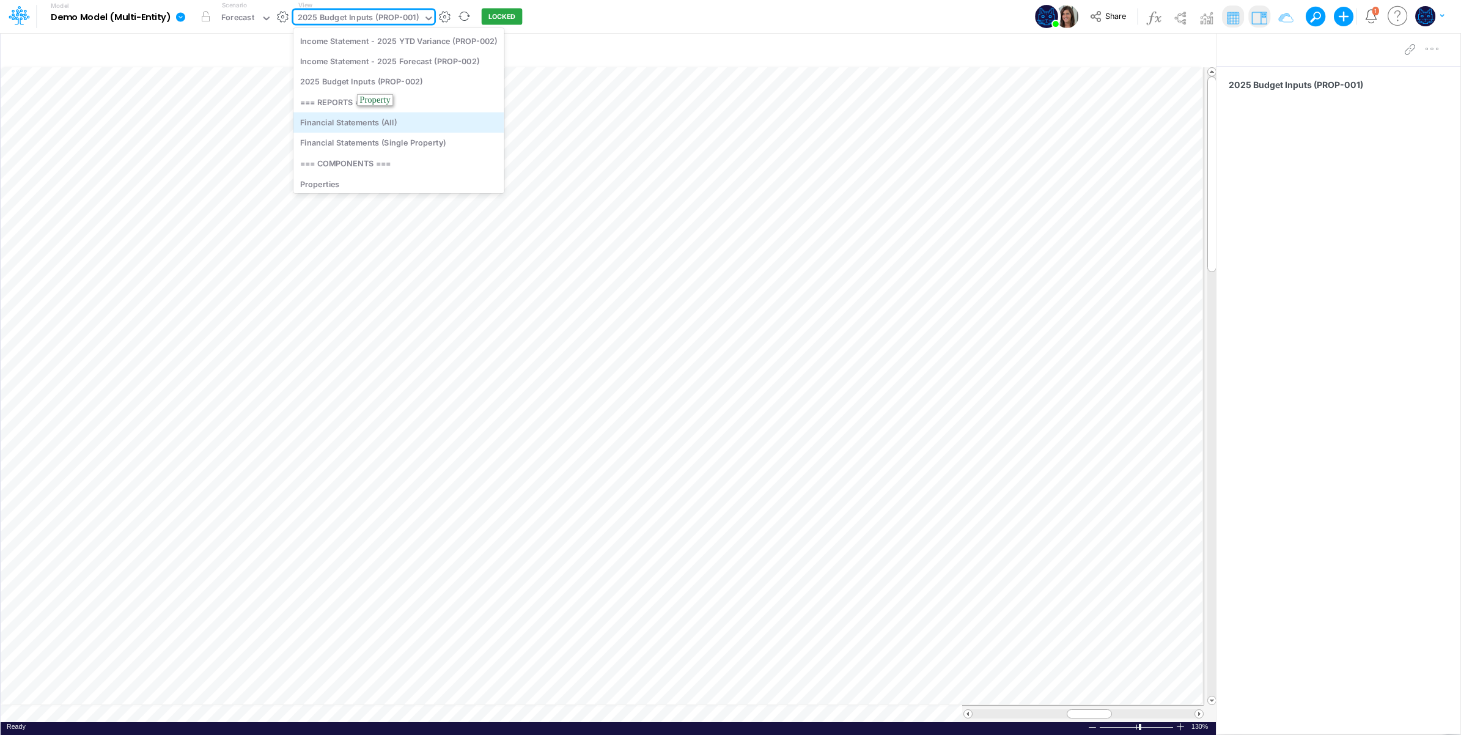
click at [417, 123] on div "Financial Statements (All)" at bounding box center [398, 122] width 211 height 20
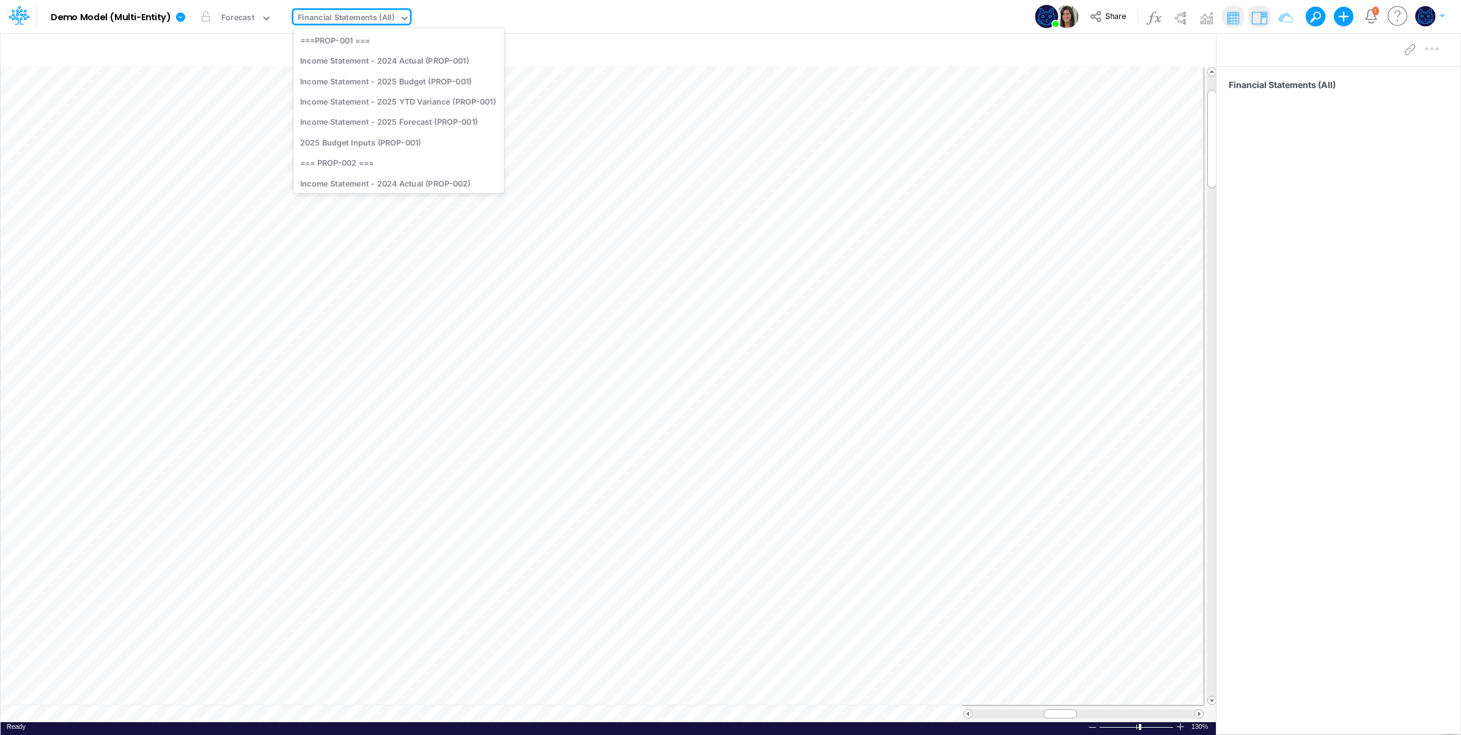
click at [340, 17] on div "Financial Statements (All)" at bounding box center [346, 19] width 97 height 14
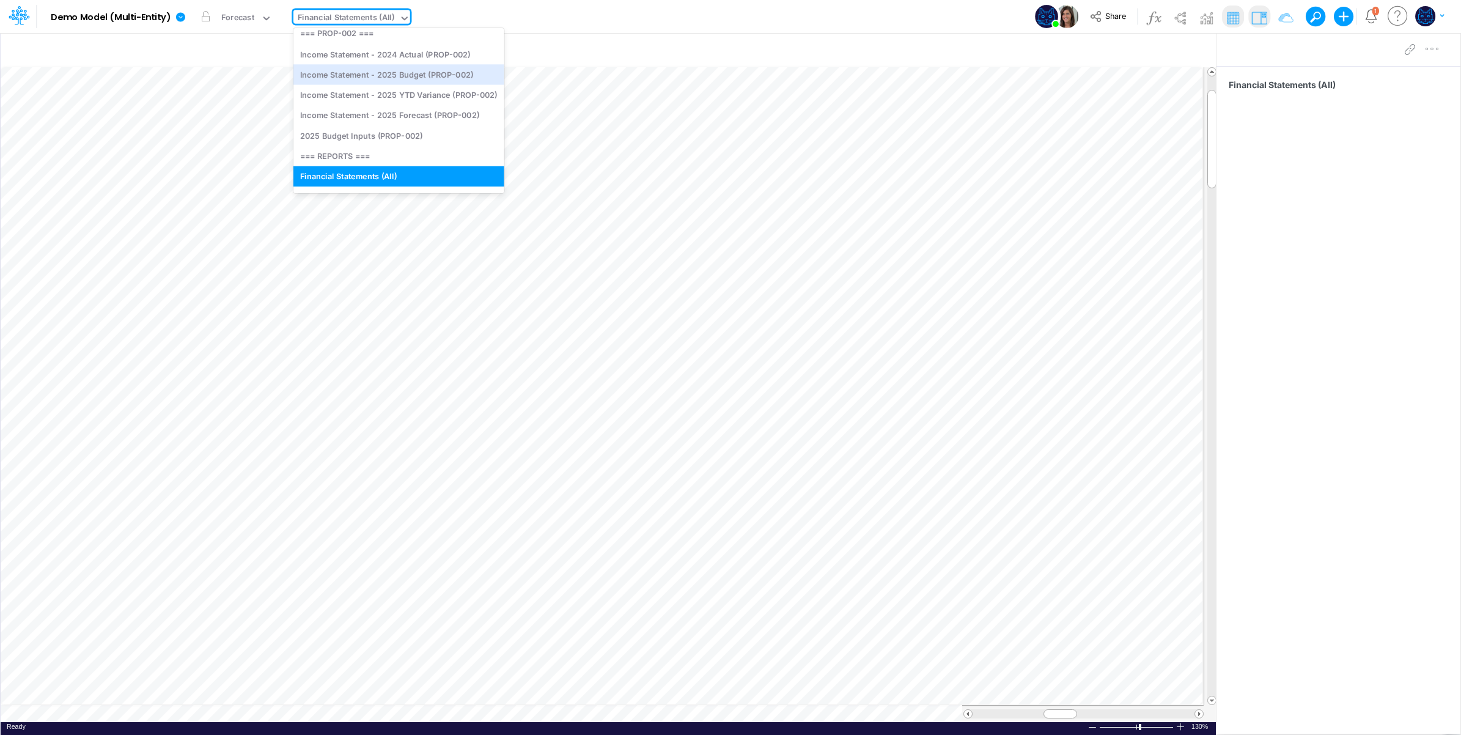
scroll to position [297, 0]
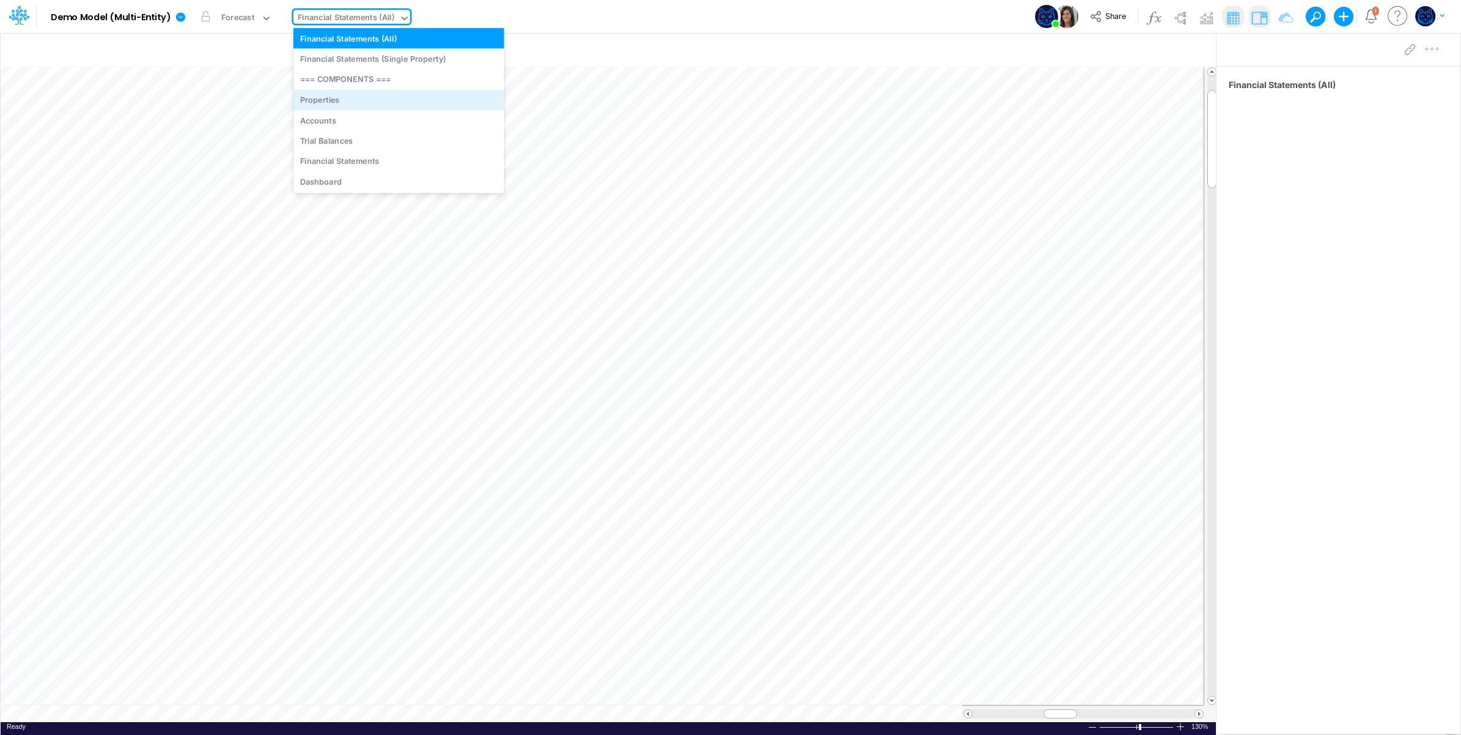
click at [370, 97] on div "Properties" at bounding box center [398, 99] width 211 height 20
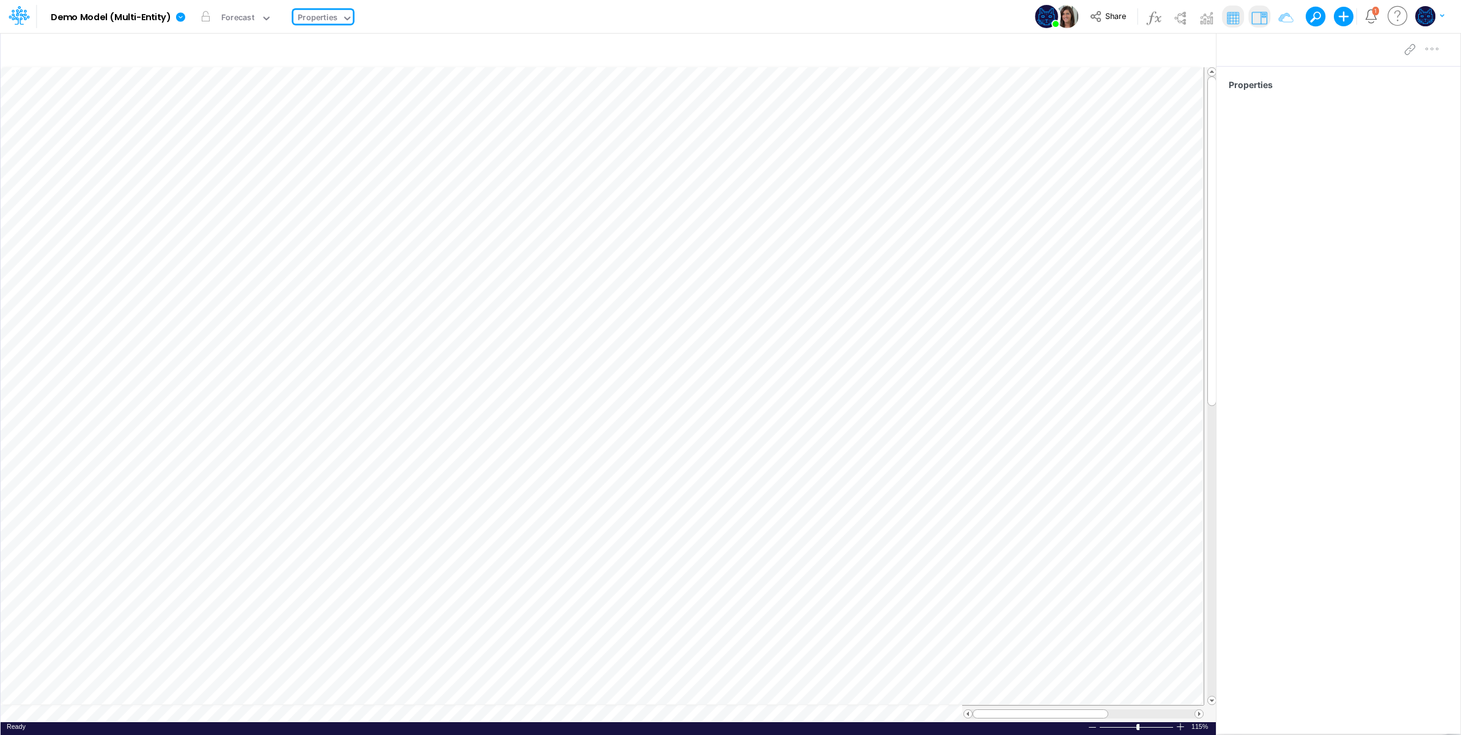
click at [331, 15] on div "Properties" at bounding box center [318, 19] width 40 height 14
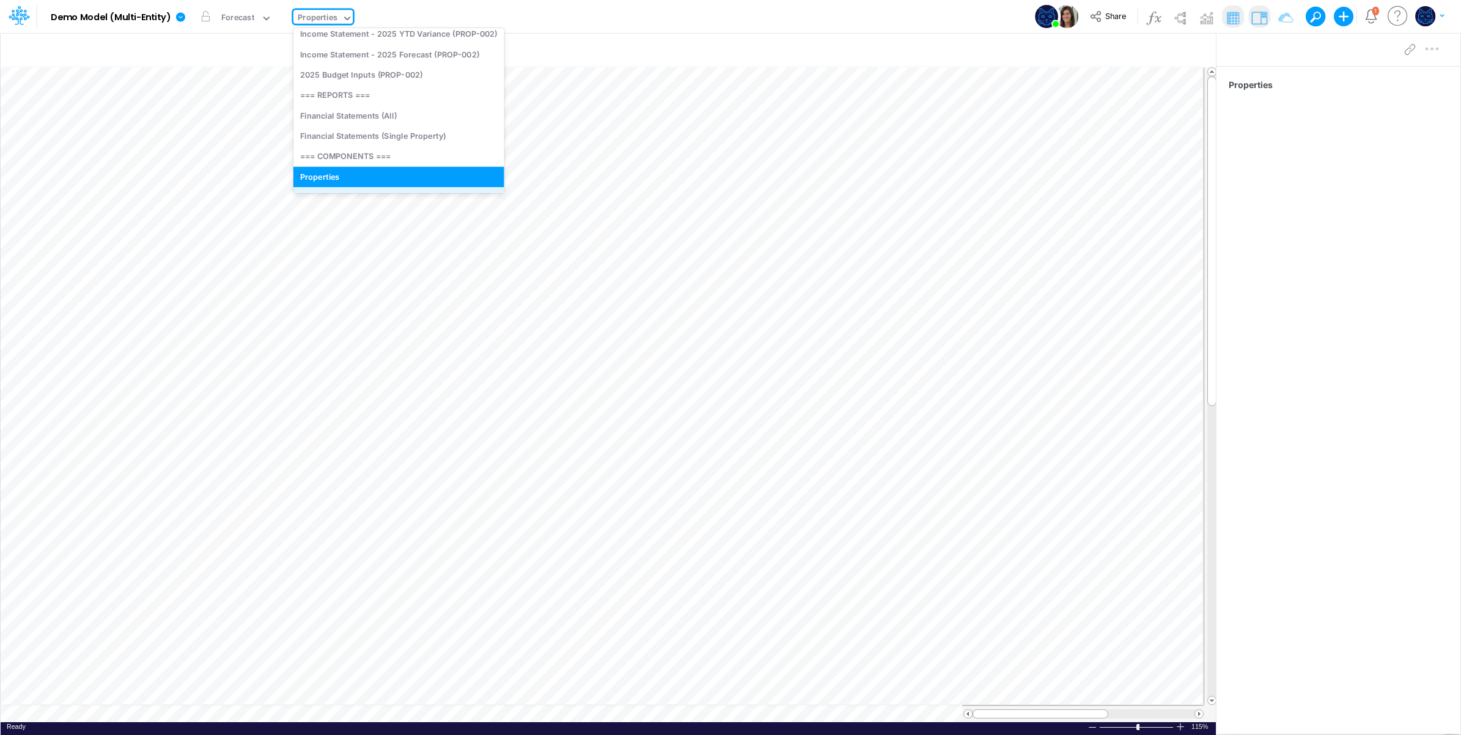
scroll to position [297, 0]
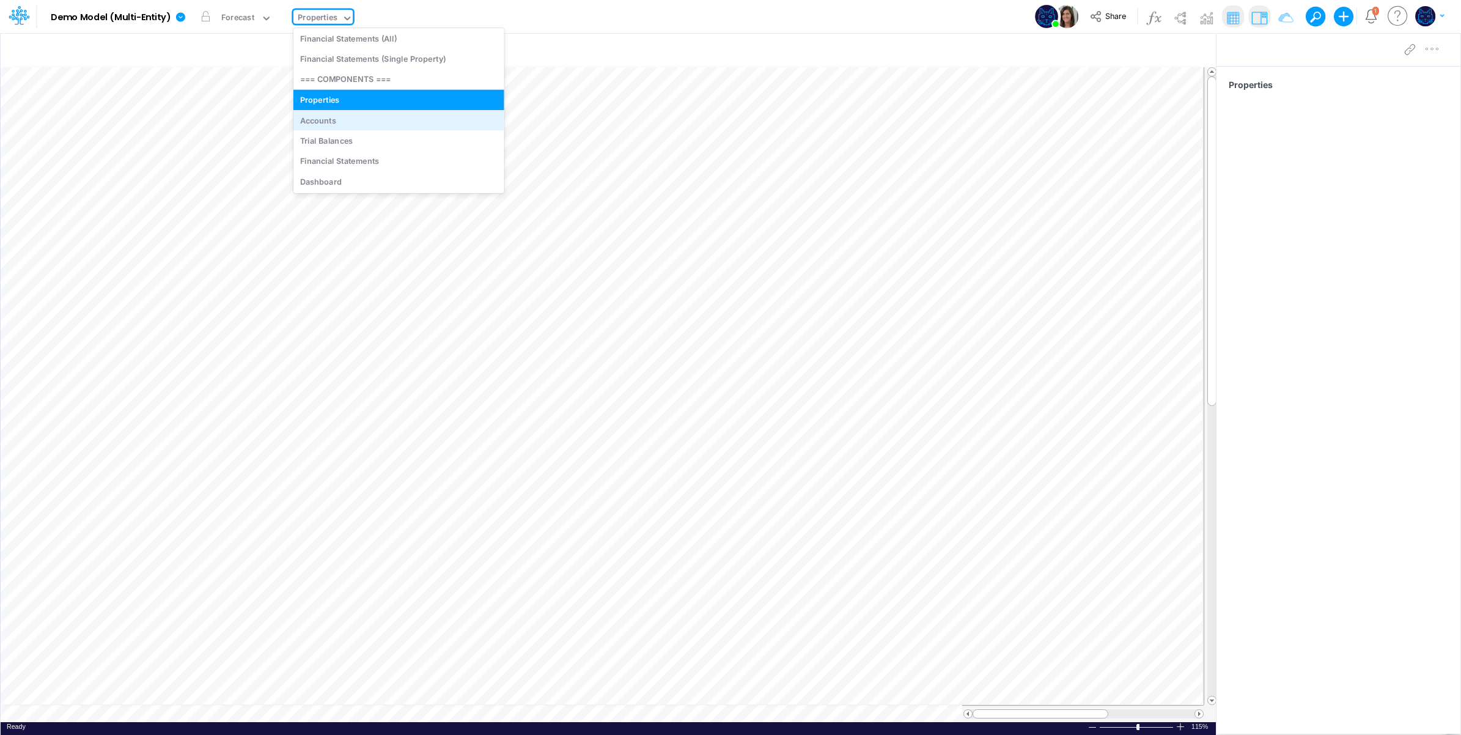
click at [356, 123] on div "Accounts" at bounding box center [398, 120] width 211 height 20
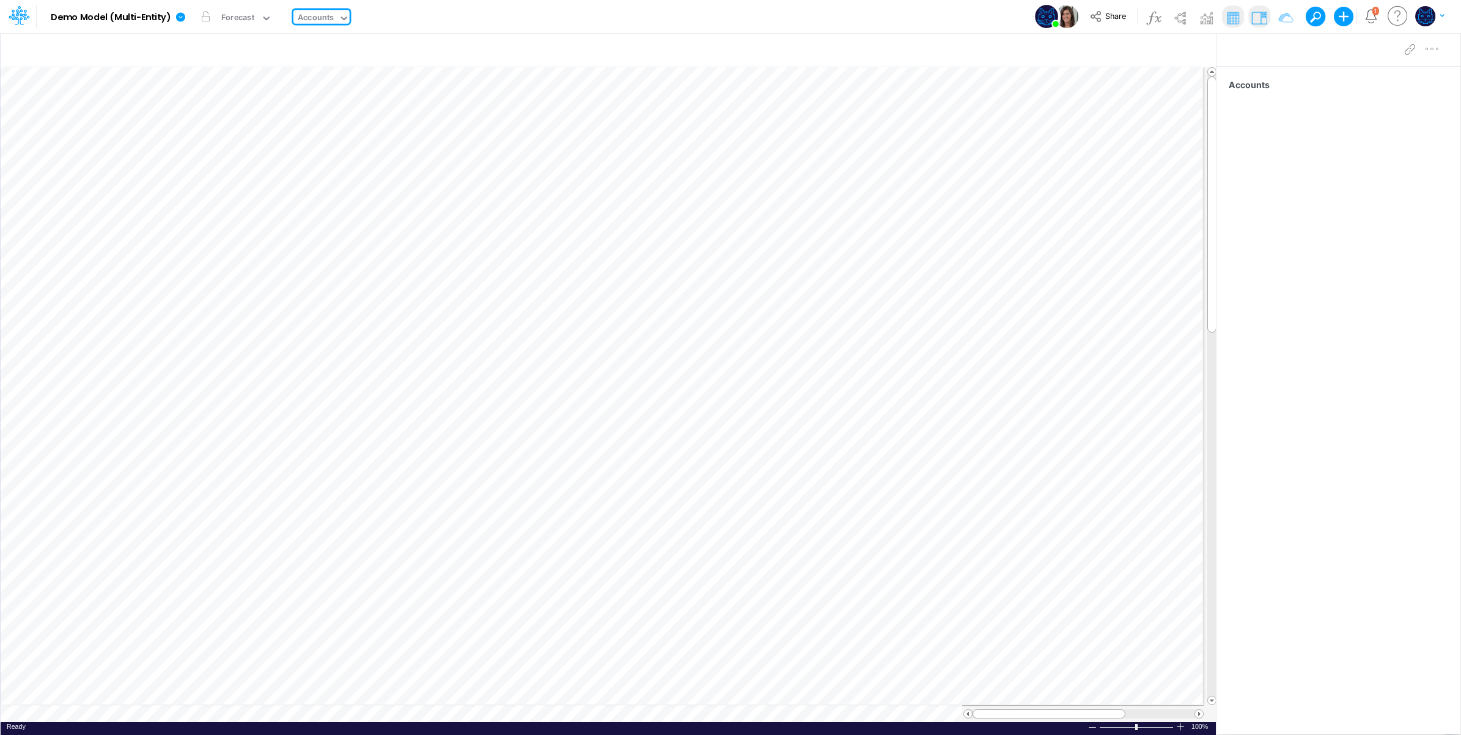
click at [332, 19] on div "Accounts" at bounding box center [316, 19] width 36 height 14
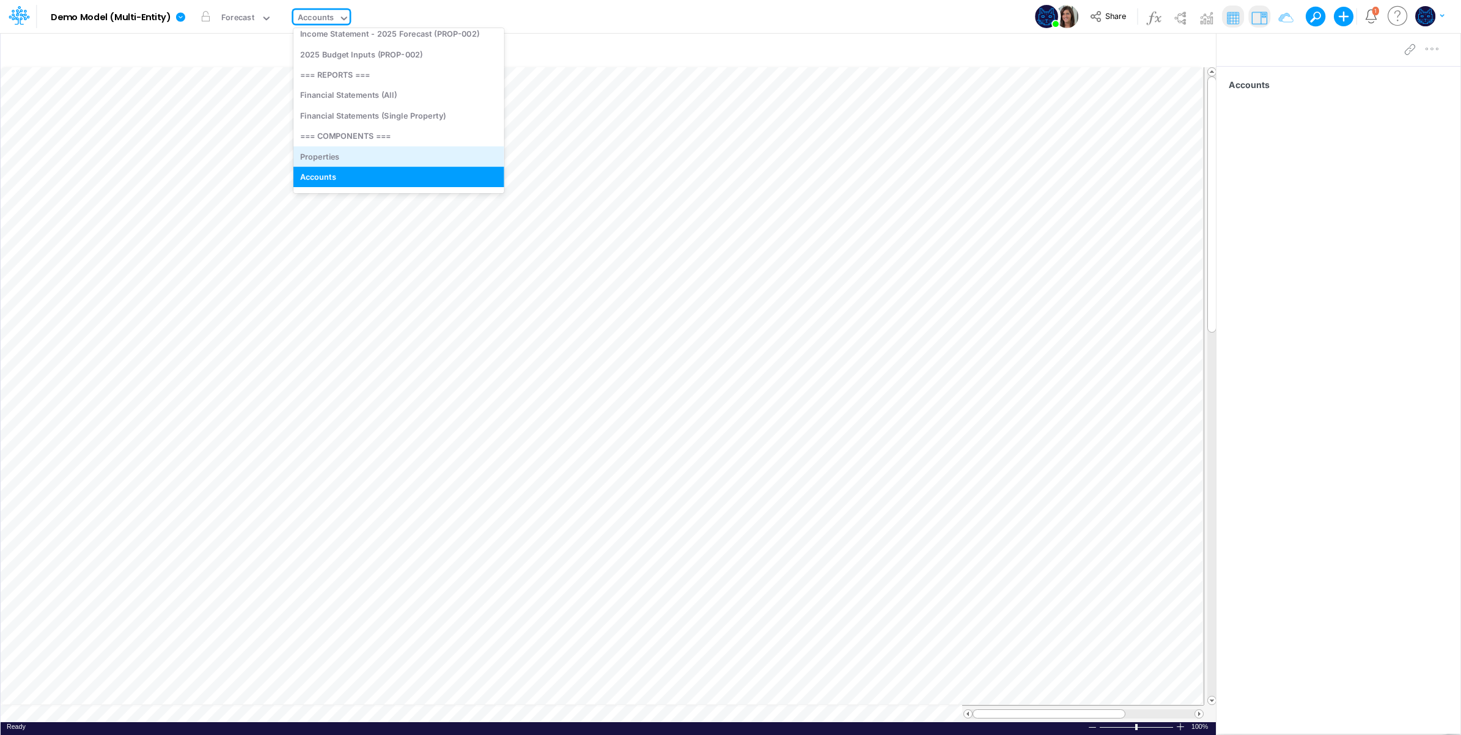
click at [333, 148] on div "Properties" at bounding box center [398, 156] width 211 height 20
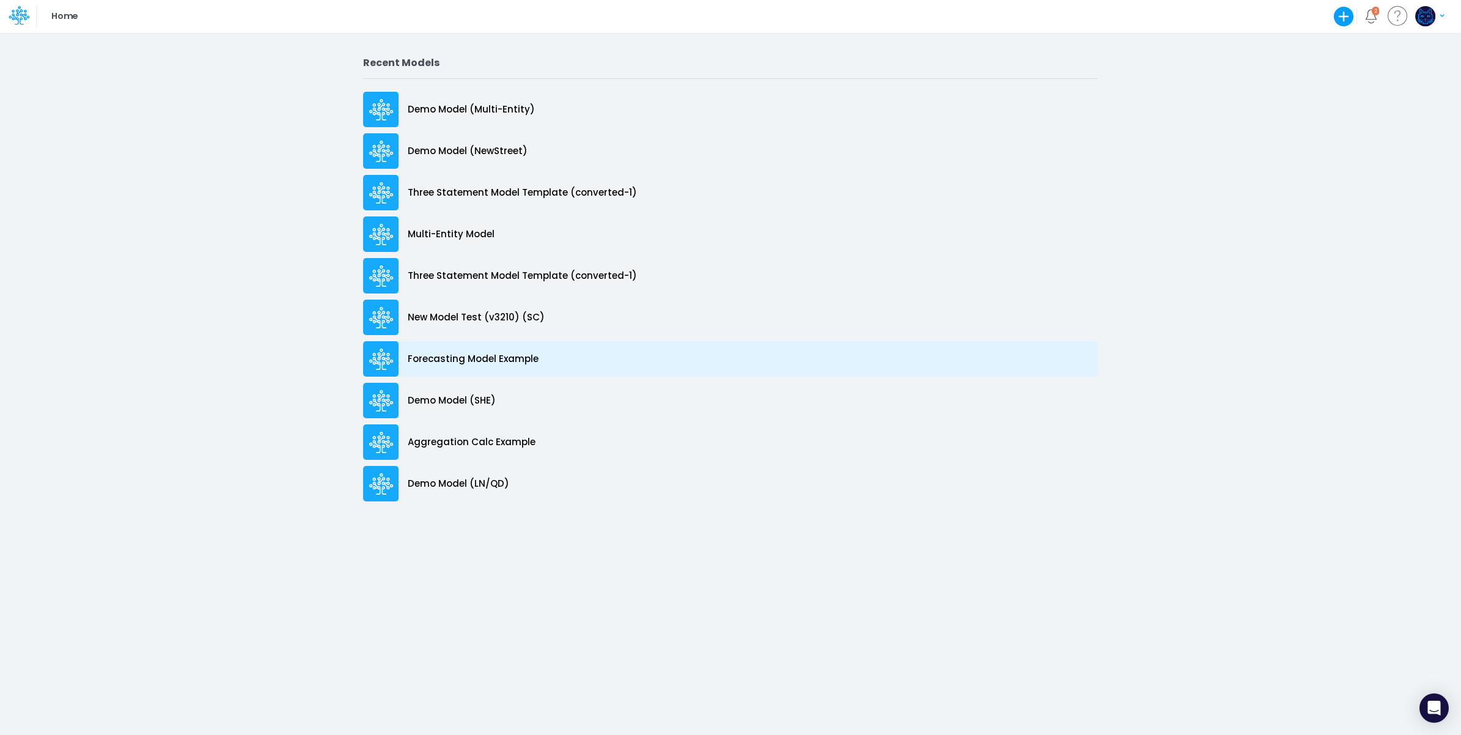
click at [504, 365] on p "Forecasting Model Example" at bounding box center [473, 359] width 131 height 14
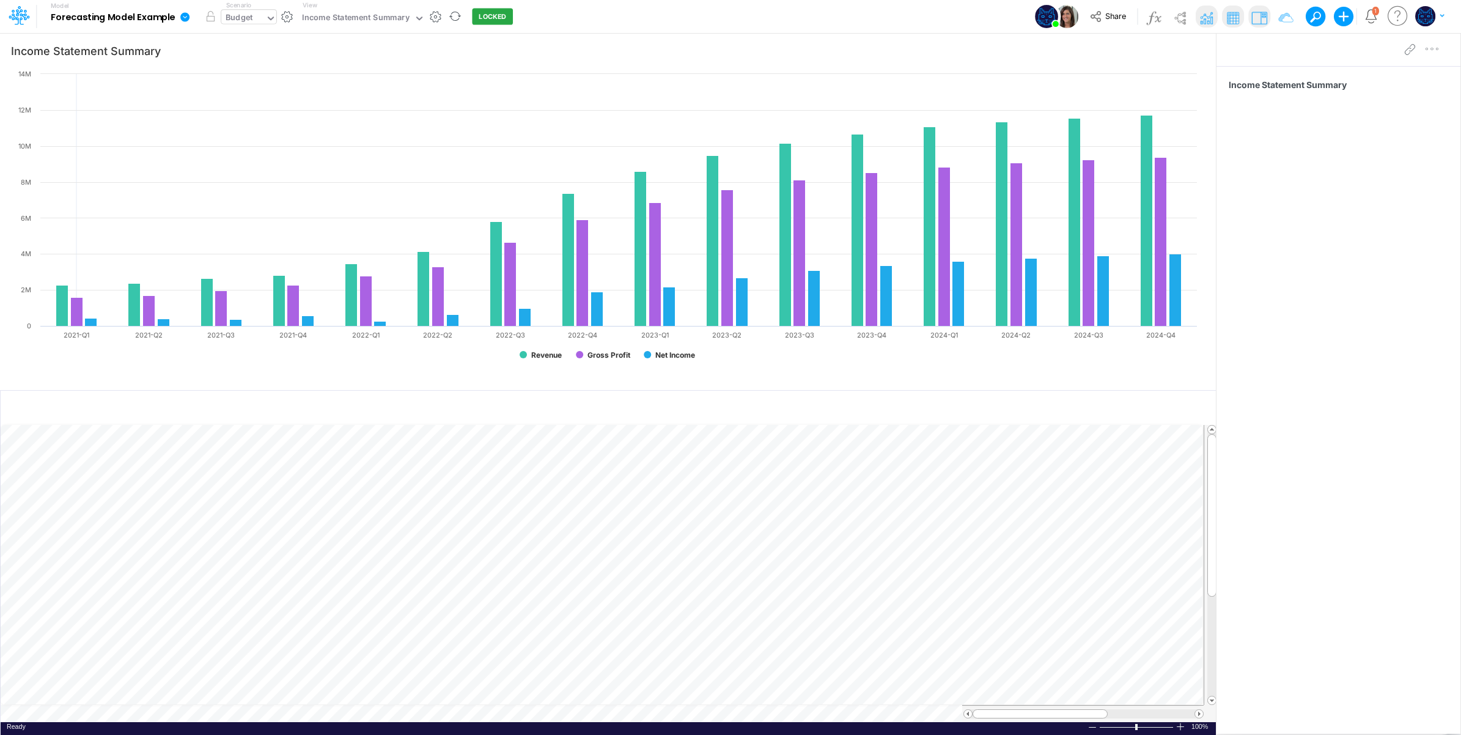
click at [251, 20] on div "Budget" at bounding box center [239, 19] width 27 height 14
click at [275, 104] on div "Q1 Forecast" at bounding box center [276, 102] width 97 height 12
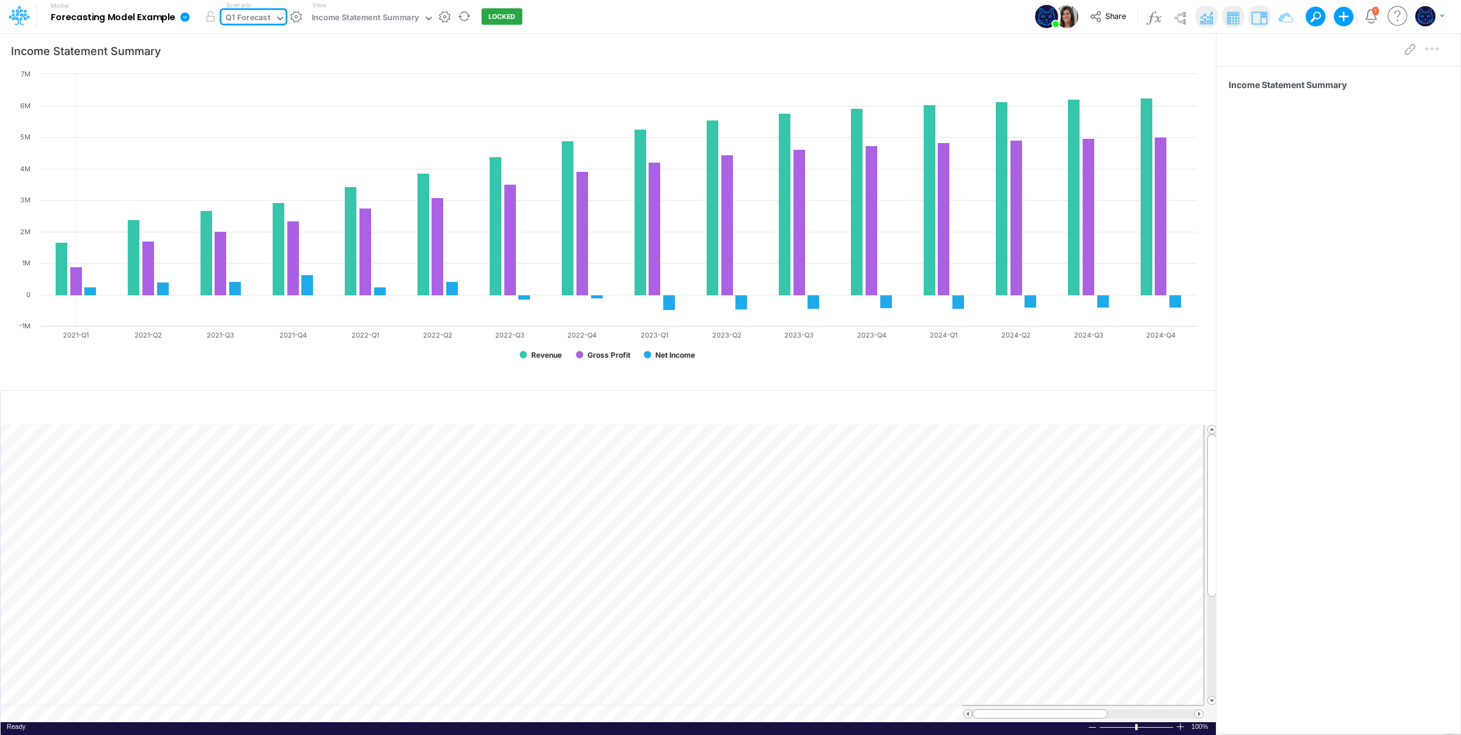
click at [259, 19] on div "Q1 Forecast" at bounding box center [248, 19] width 45 height 14
drag, startPoint x: 263, startPoint y: 81, endPoint x: 264, endPoint y: 37, distance: 44.0
click at [263, 79] on div "Actuals + Budget" at bounding box center [260, 81] width 65 height 12
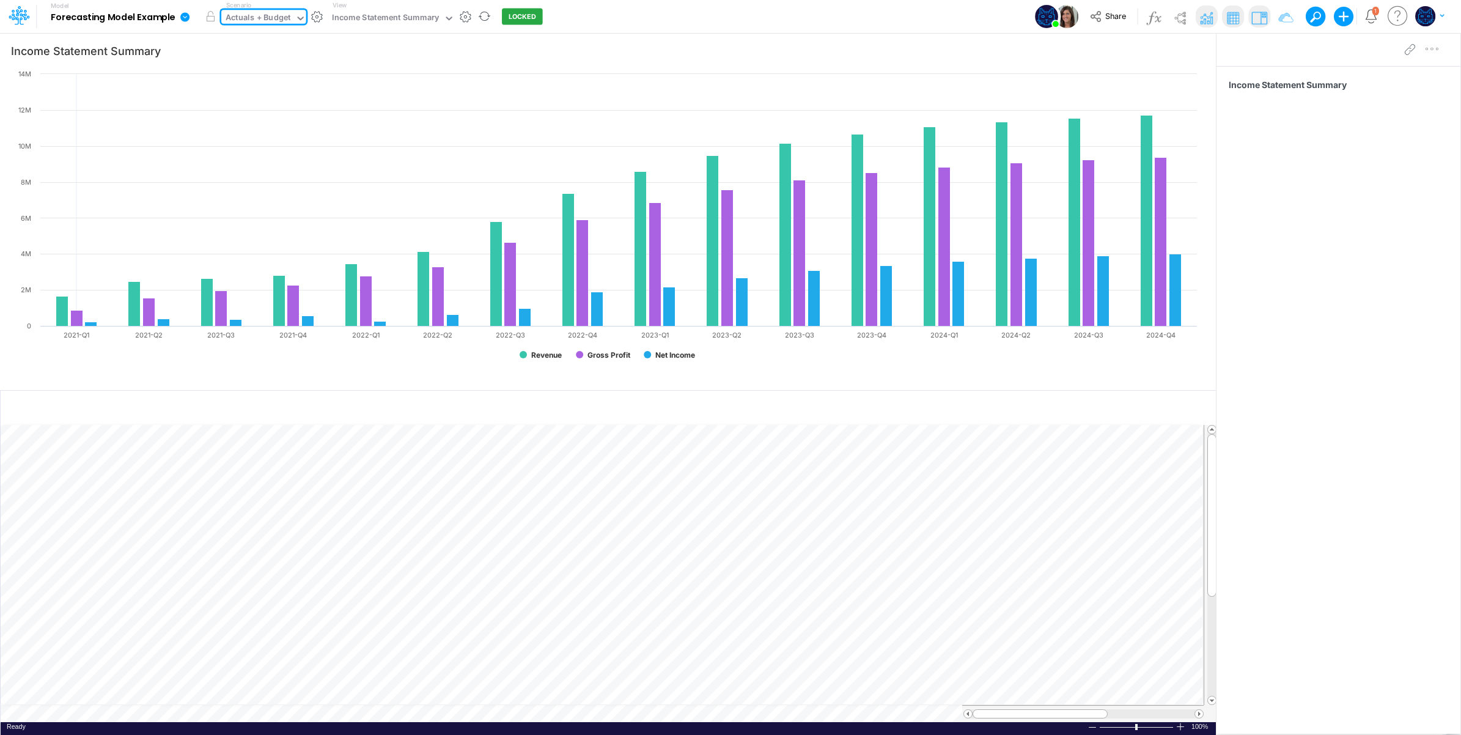
click at [263, 19] on div "Actuals + Budget" at bounding box center [258, 19] width 65 height 14
click at [262, 57] on div "Budget" at bounding box center [276, 61] width 97 height 12
click at [356, 13] on div "Income Statement Summary" at bounding box center [356, 19] width 108 height 14
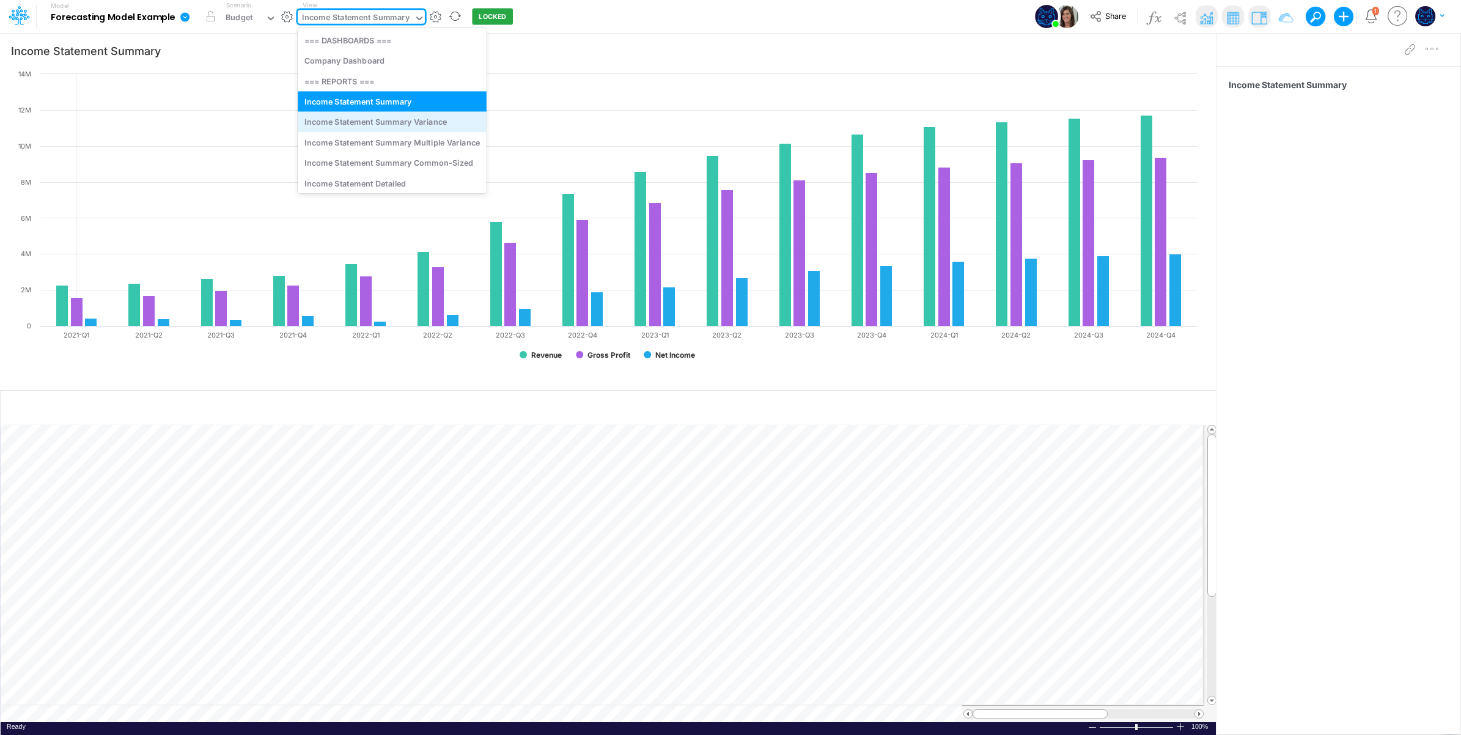
click at [403, 119] on div "Income Statement Summary Variance" at bounding box center [392, 122] width 189 height 20
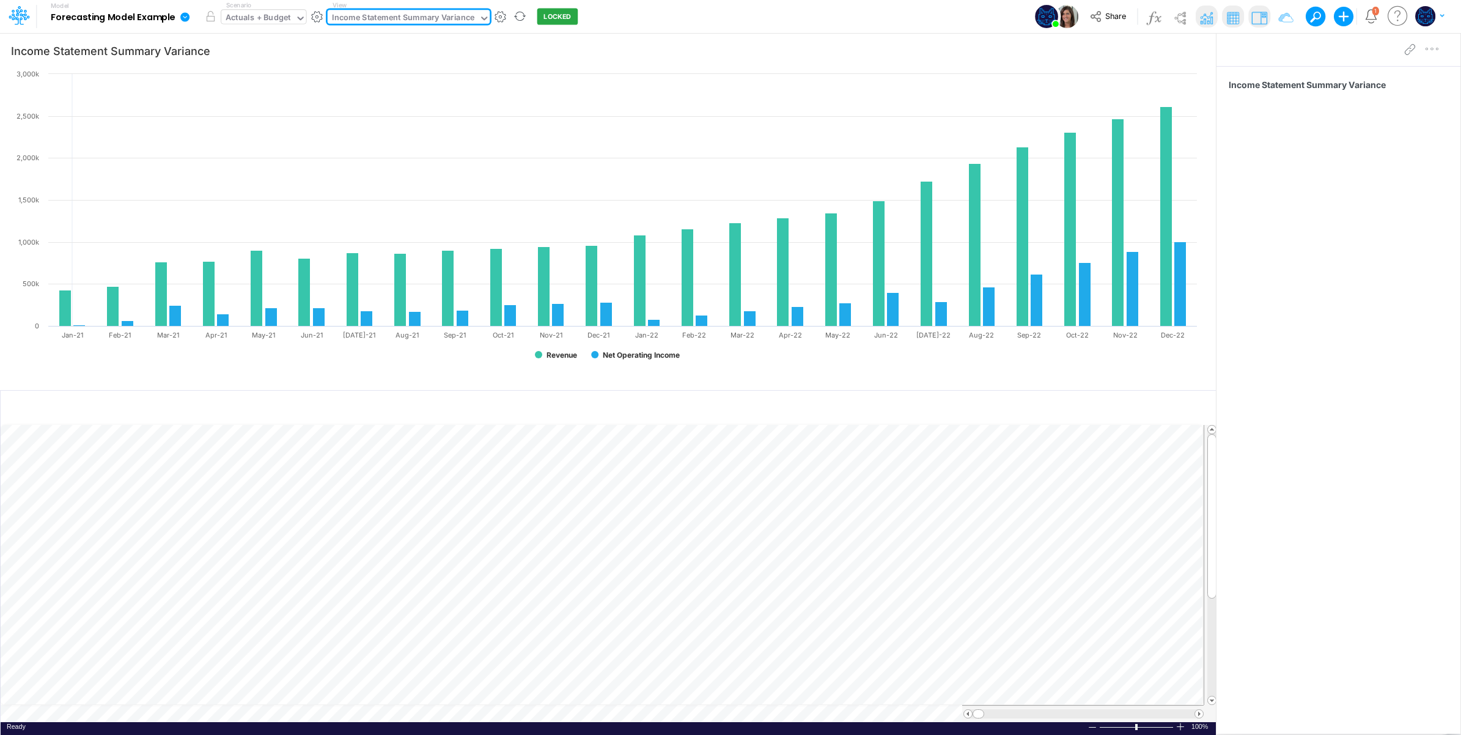
click at [270, 17] on div "Actuals + Budget" at bounding box center [258, 19] width 65 height 14
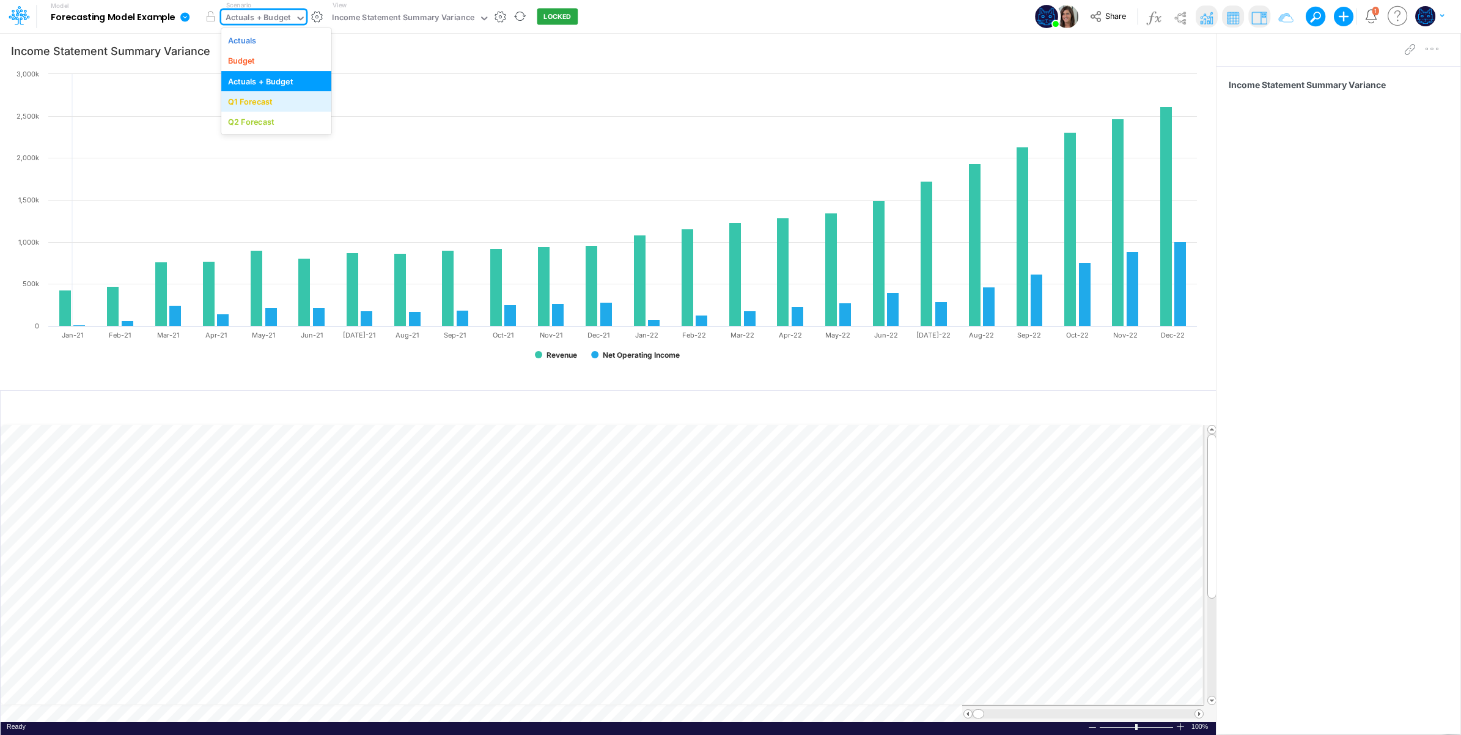
click at [270, 101] on div "Q1 Forecast" at bounding box center [250, 102] width 45 height 12
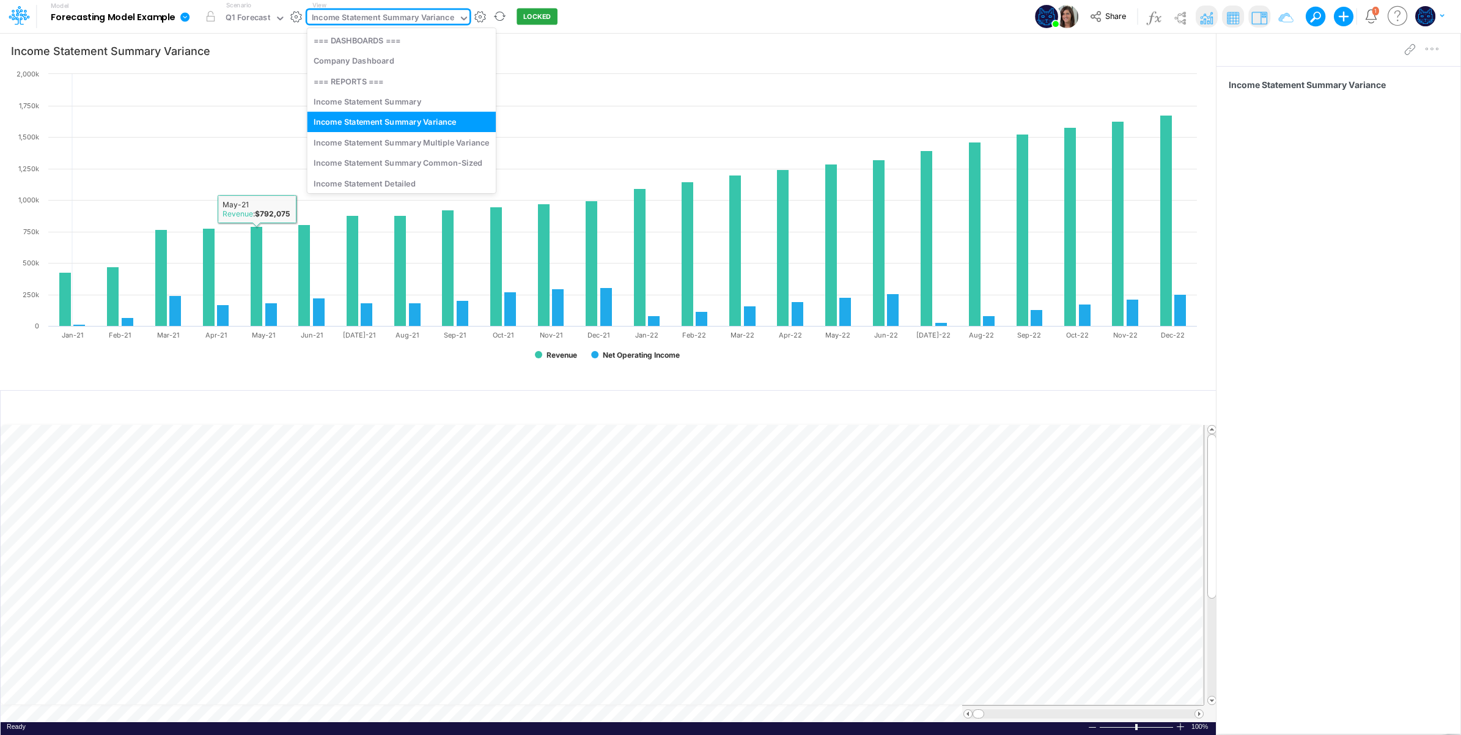
click at [406, 14] on div "Income Statement Summary Variance" at bounding box center [383, 19] width 142 height 14
click at [375, 182] on div "Income Statement Detailed" at bounding box center [401, 183] width 189 height 20
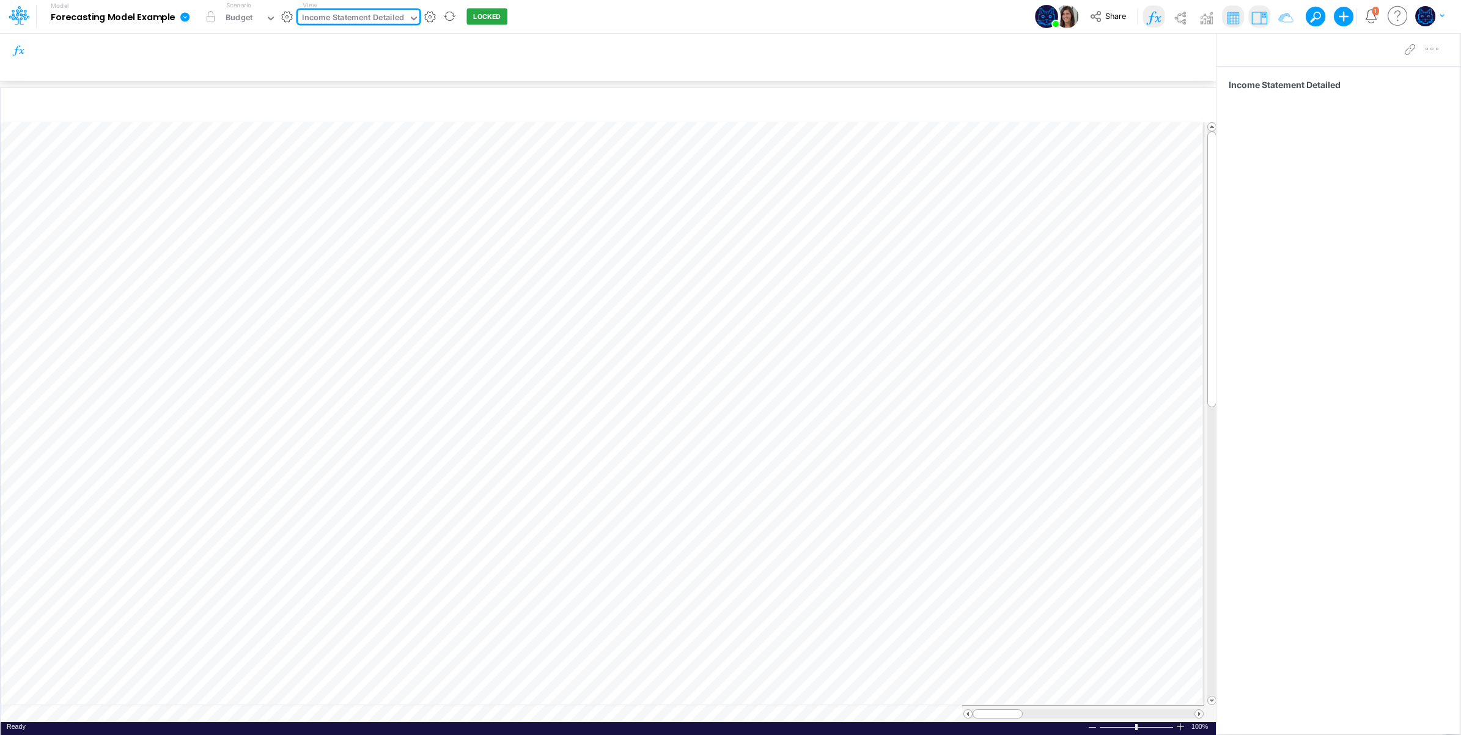
click at [187, 18] on icon at bounding box center [184, 16] width 9 height 9
click at [218, 103] on button "Export" at bounding box center [246, 107] width 131 height 20
click at [668, 17] on div "Model Forecasting Model Example Edit model settings Duplicate Import QuickBooks…" at bounding box center [730, 16] width 1315 height 33
click at [359, 12] on div "Income Statement Detailed" at bounding box center [353, 19] width 102 height 14
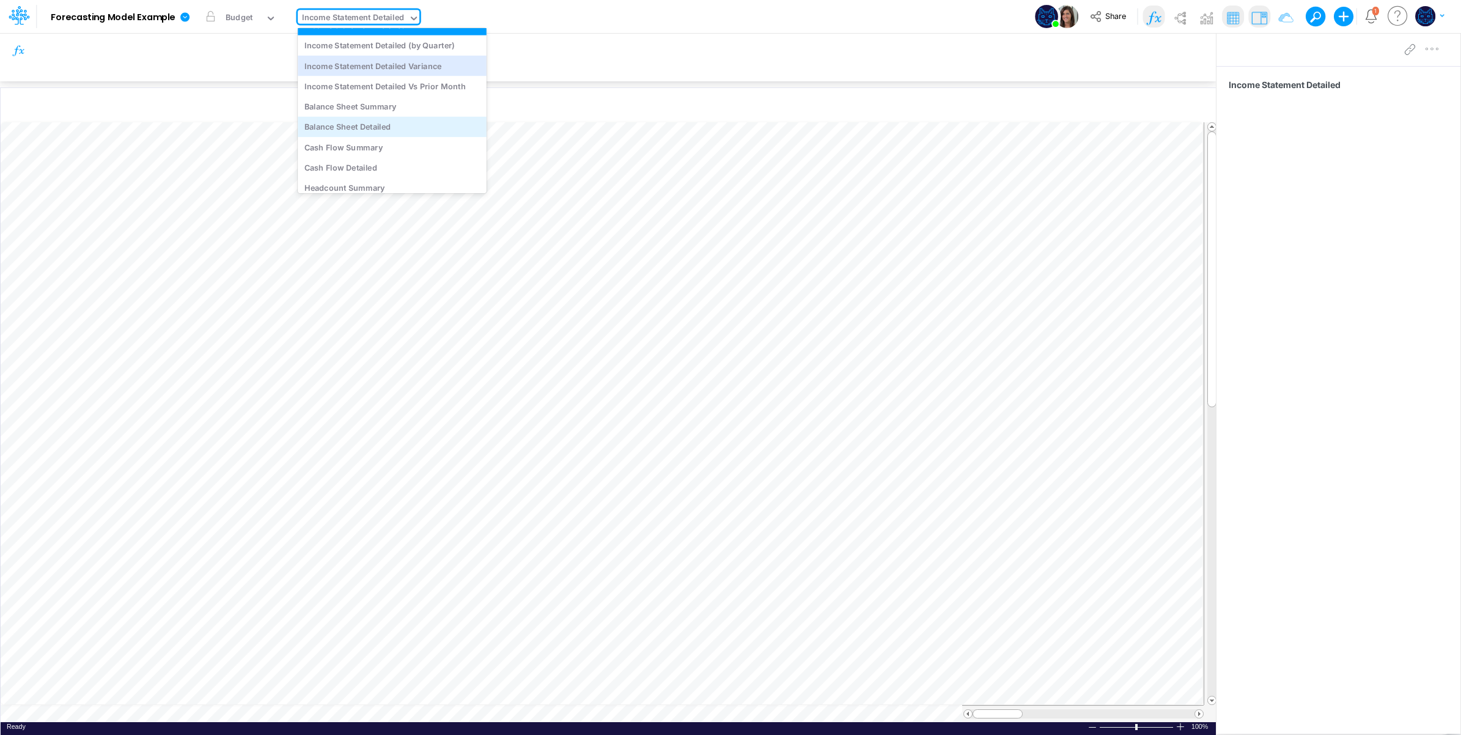
scroll to position [212, 0]
click at [405, 74] on div "Balance Sheet Summary" at bounding box center [392, 74] width 189 height 20
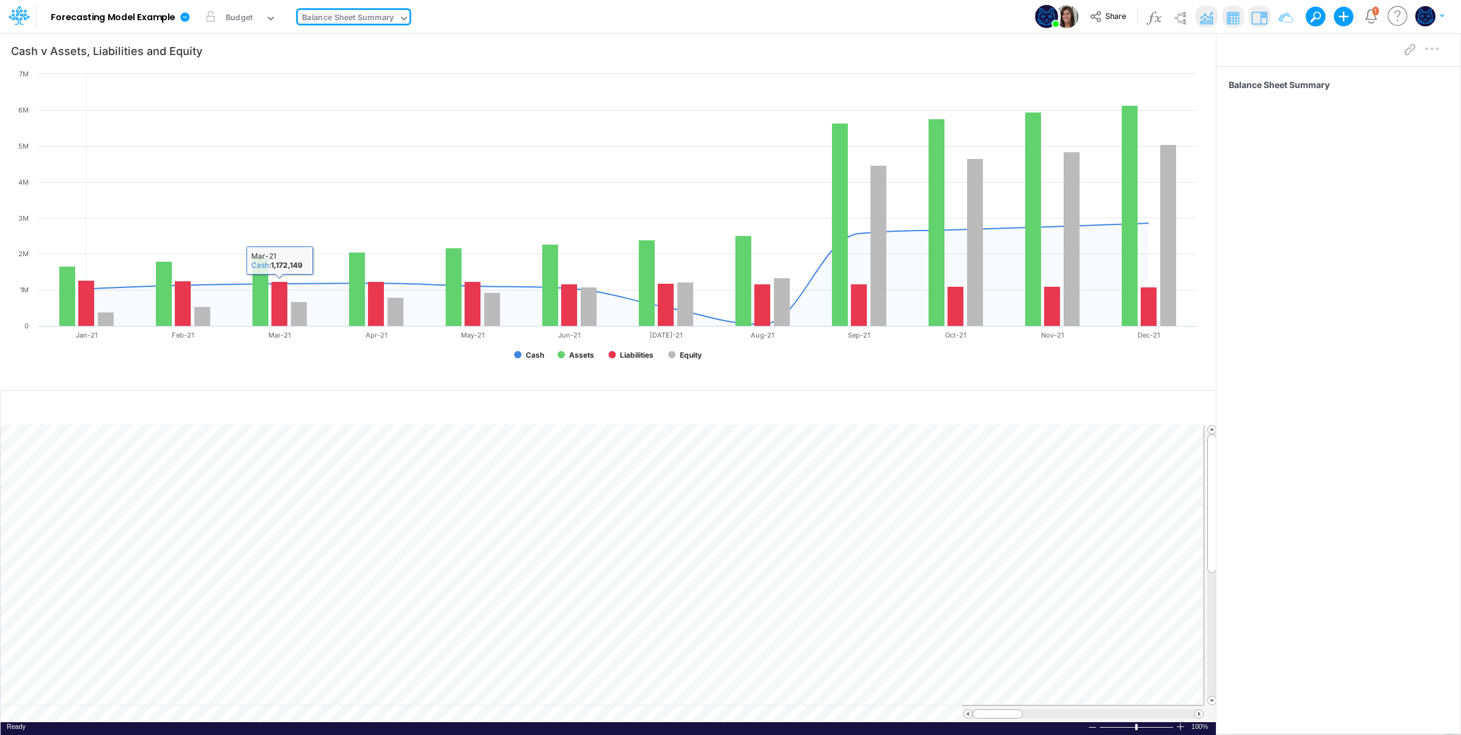
click at [339, 20] on div "Balance Sheet Summary" at bounding box center [348, 19] width 92 height 14
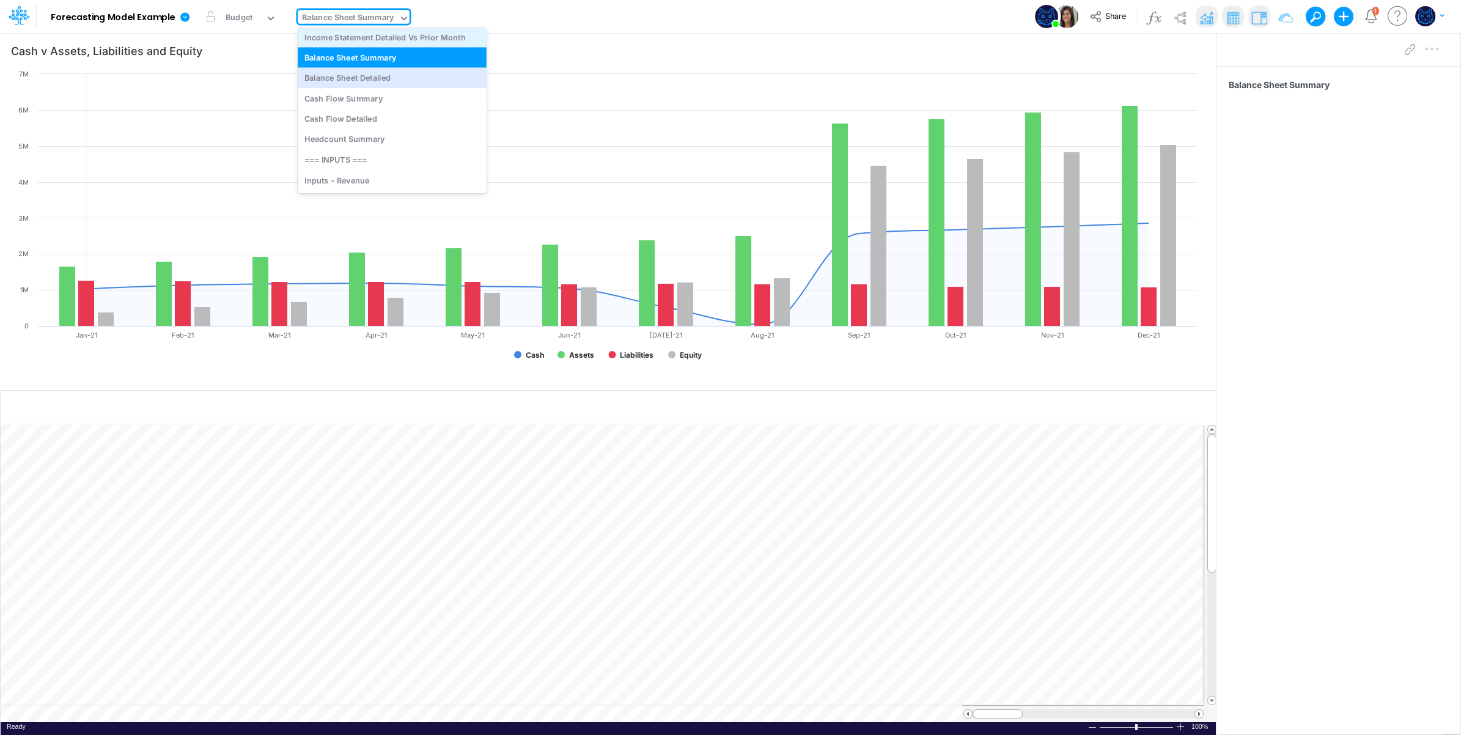
scroll to position [200, 0]
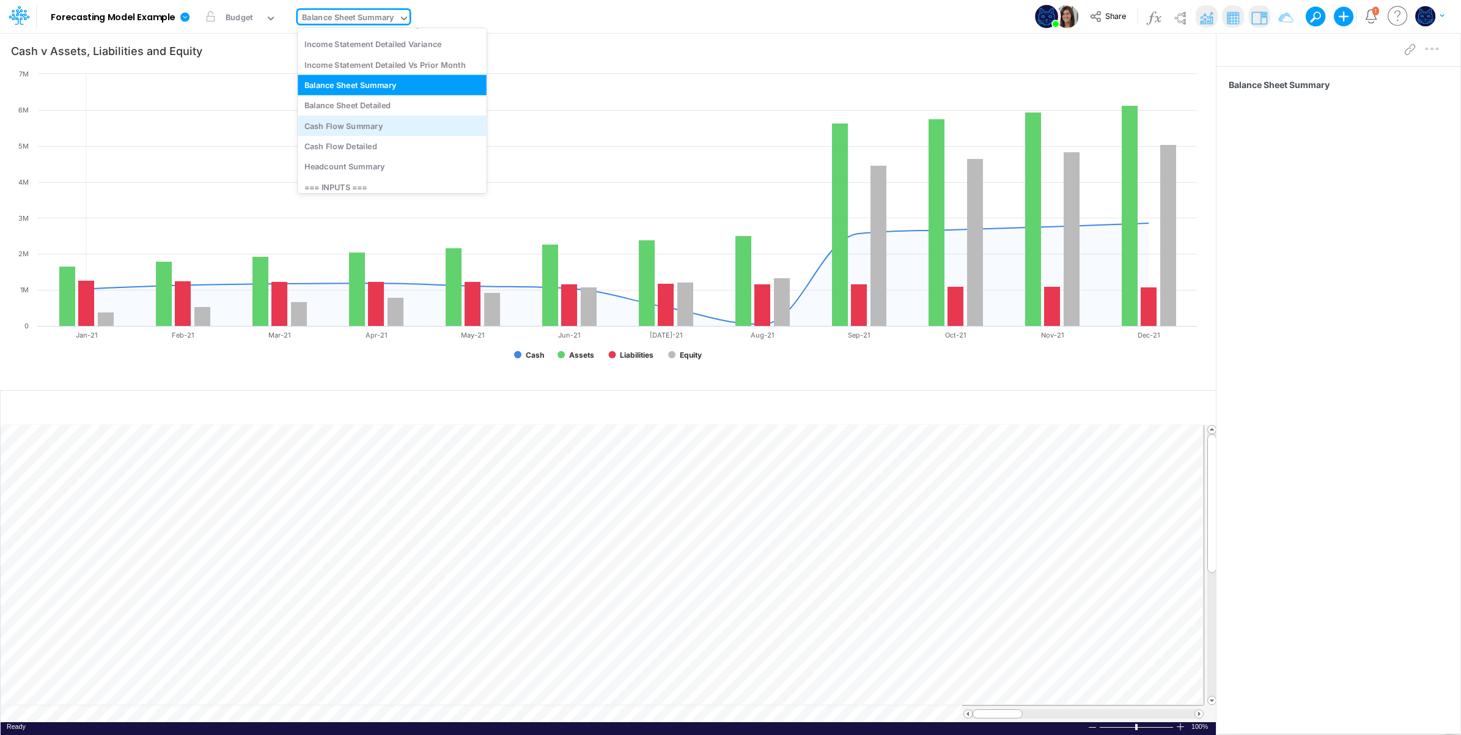
click at [413, 123] on div "Cash Flow Summary" at bounding box center [392, 126] width 189 height 20
type input "Cash v Cash Flow from Operating, Investing and Finanacing"
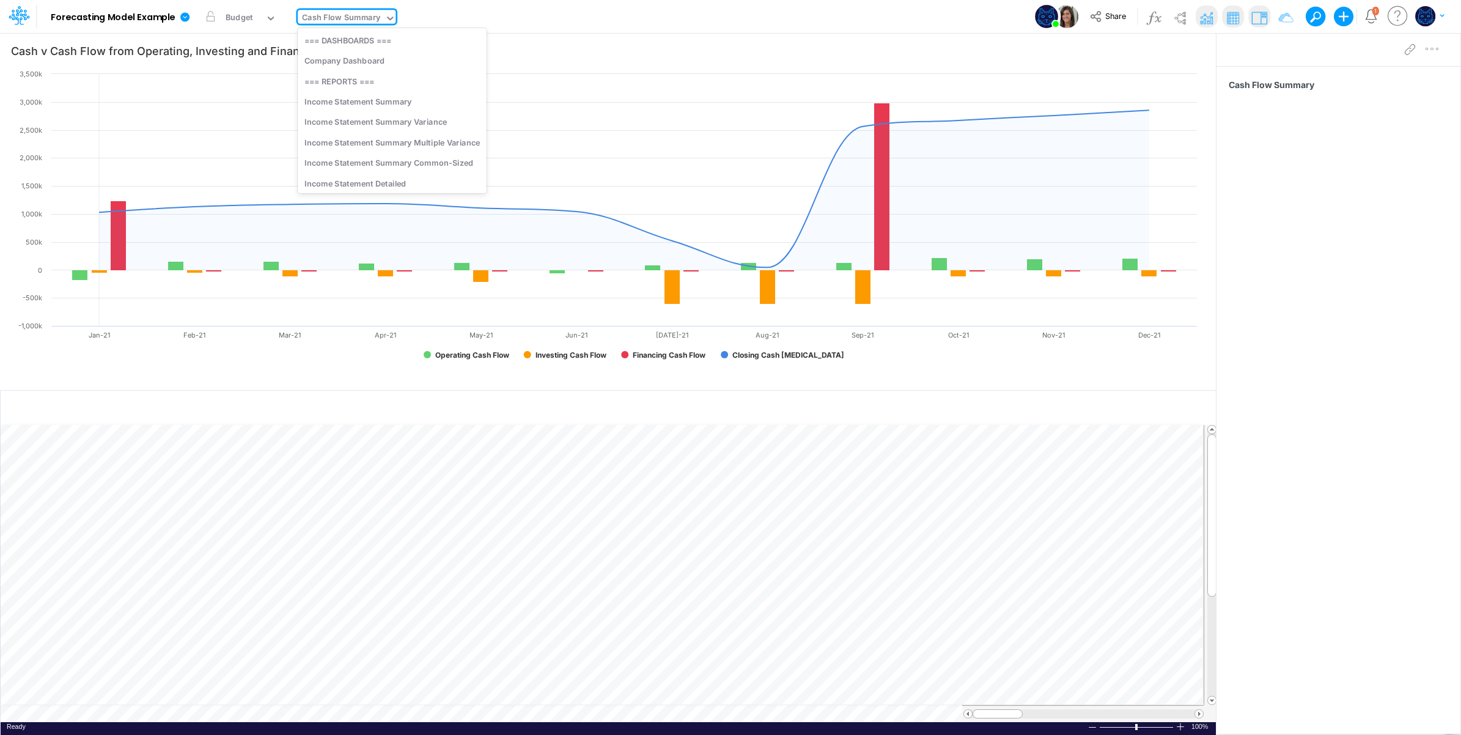
click at [367, 21] on div "Cash Flow Summary" at bounding box center [341, 19] width 78 height 14
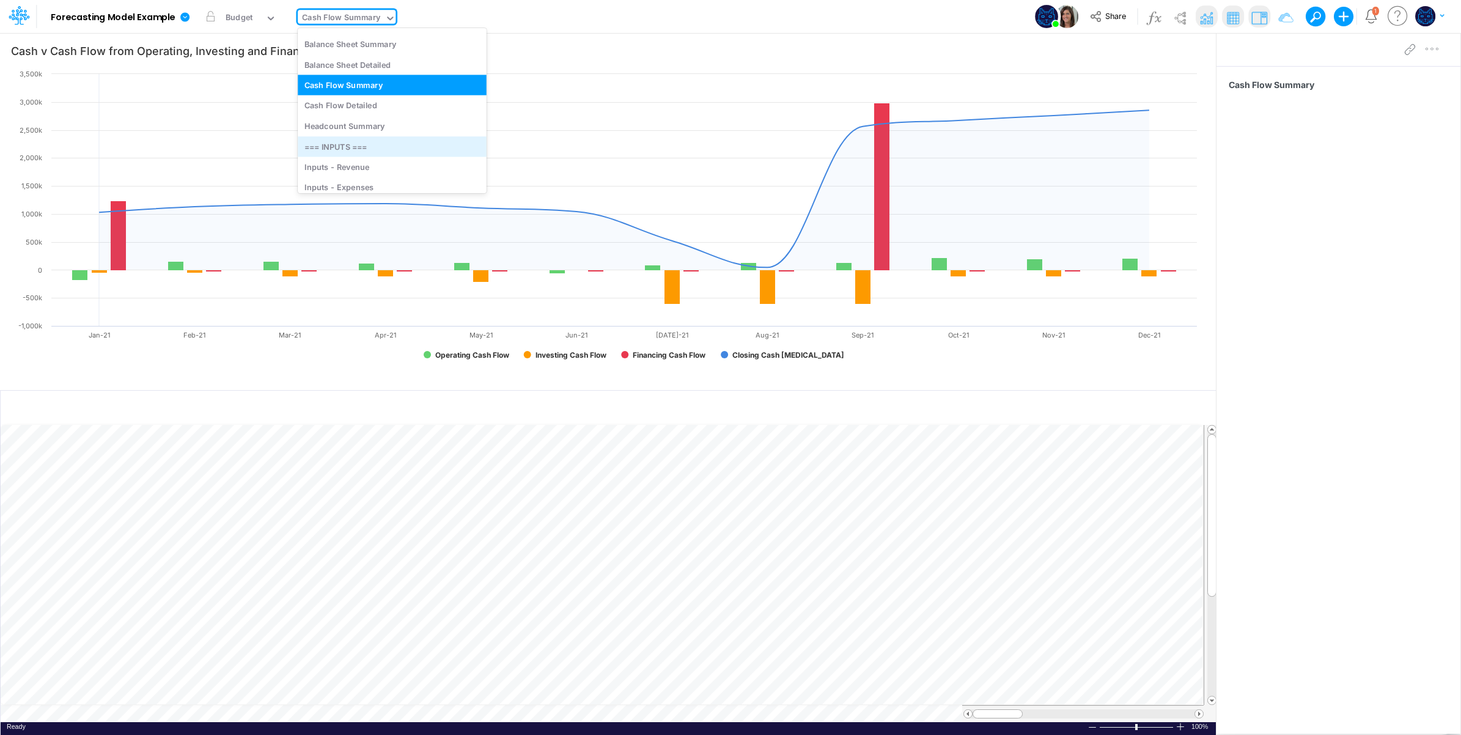
scroll to position [347, 0]
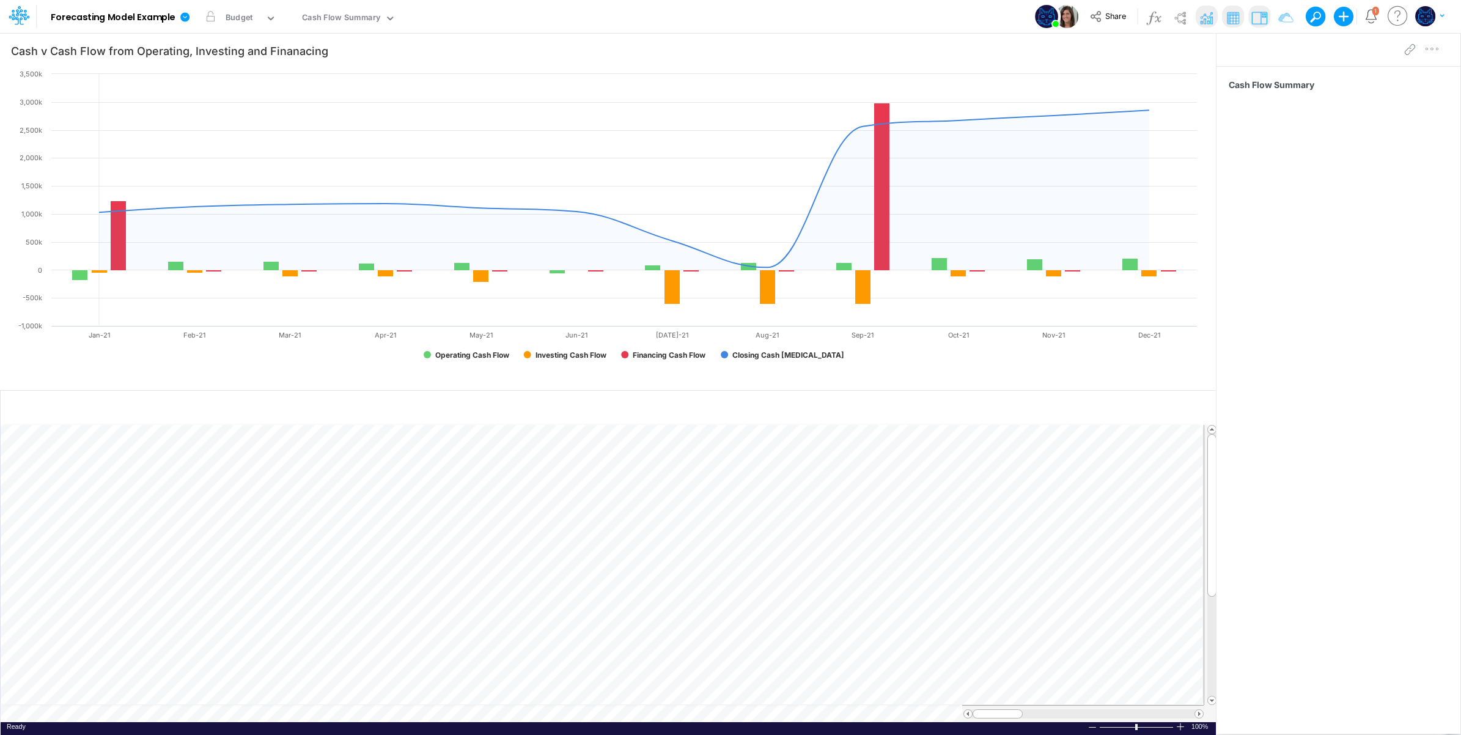
click at [560, 16] on div "Model Forecasting Model Example Edit model settings Duplicate Import QuickBooks…" at bounding box center [730, 16] width 1315 height 33
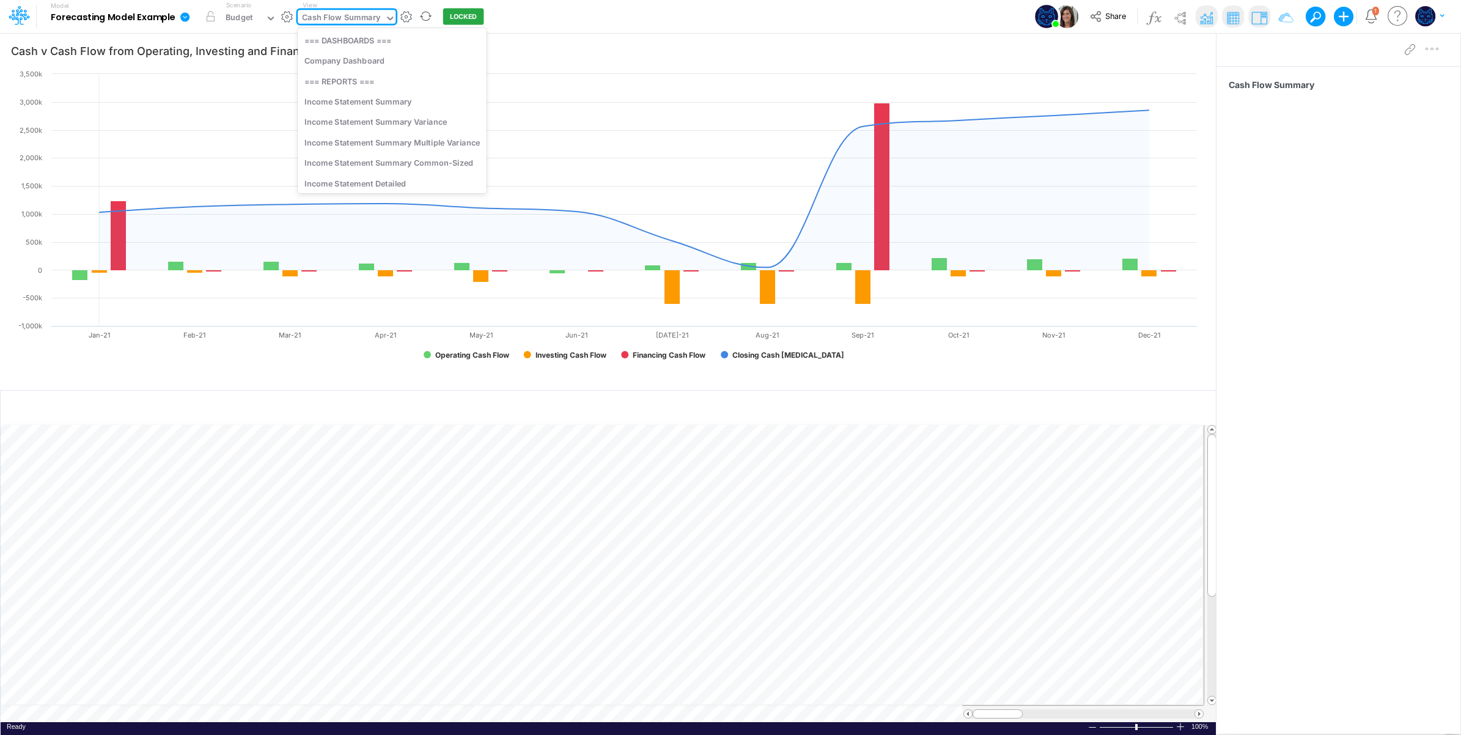
click at [334, 20] on div "Cash Flow Summary" at bounding box center [341, 19] width 78 height 14
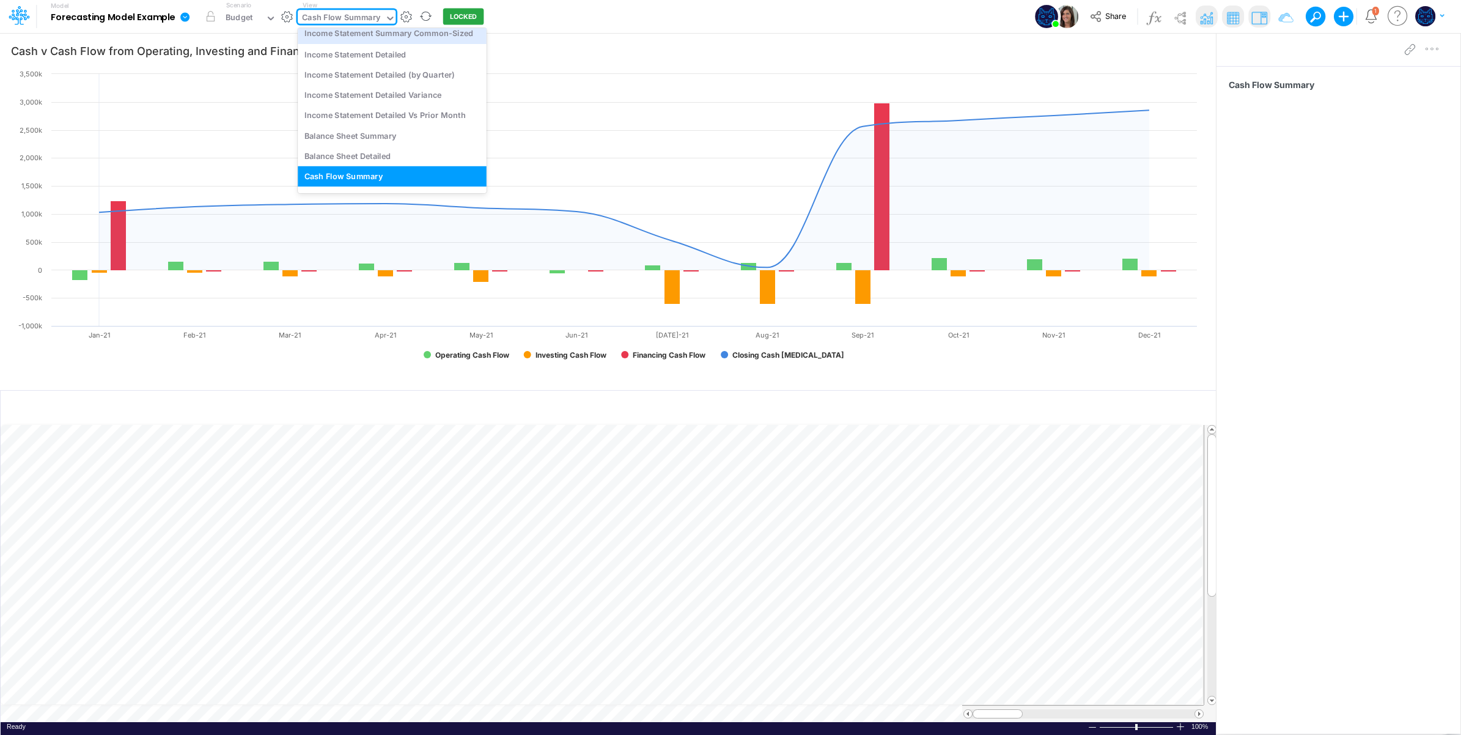
drag, startPoint x: 573, startPoint y: 22, endPoint x: 458, endPoint y: 21, distance: 114.3
click at [573, 21] on div "Model Forecasting Model Example Edit model settings Duplicate Import QuickBooks…" at bounding box center [730, 16] width 1315 height 33
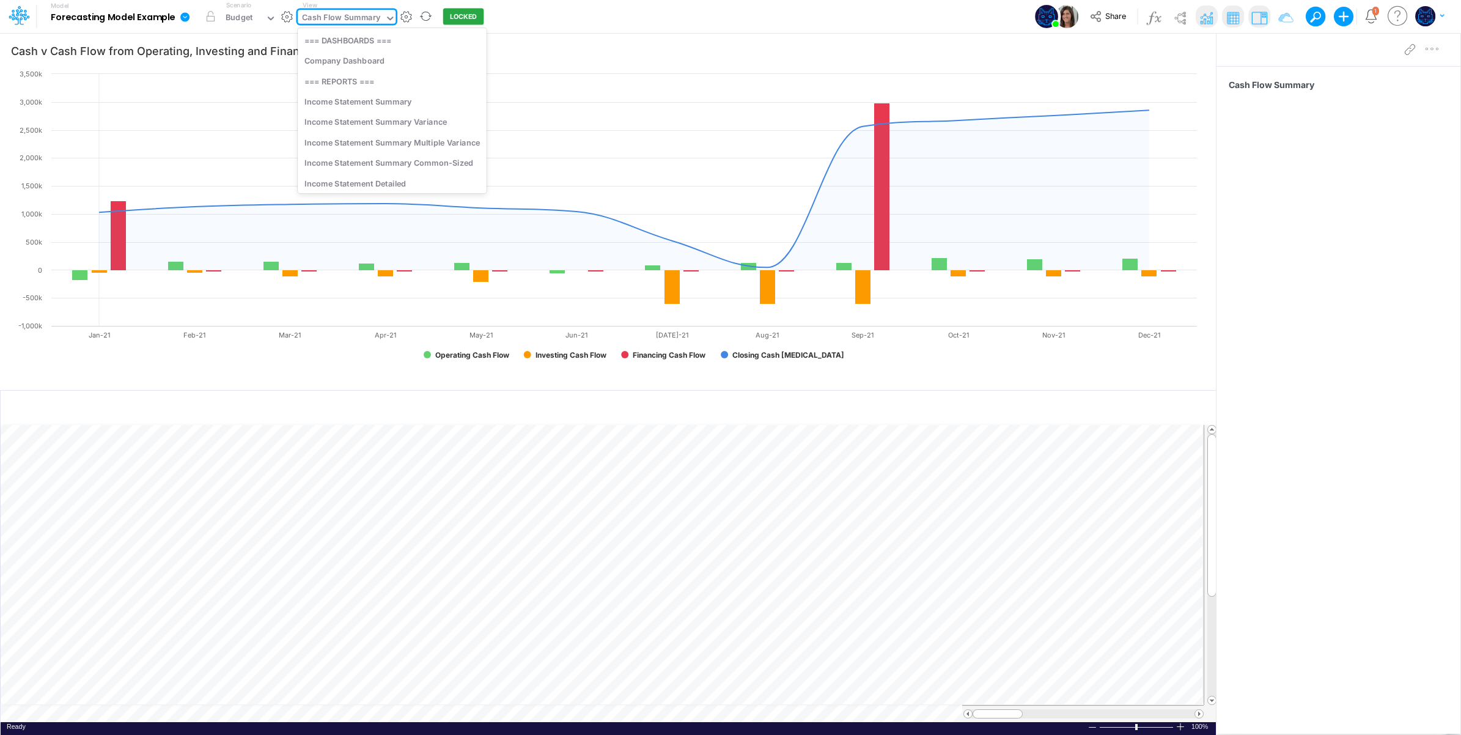
click at [355, 17] on div "Cash Flow Summary" at bounding box center [341, 19] width 78 height 14
drag, startPoint x: 383, startPoint y: 64, endPoint x: 592, endPoint y: 20, distance: 213.1
click at [383, 65] on div "Company Dashboard" at bounding box center [392, 61] width 189 height 20
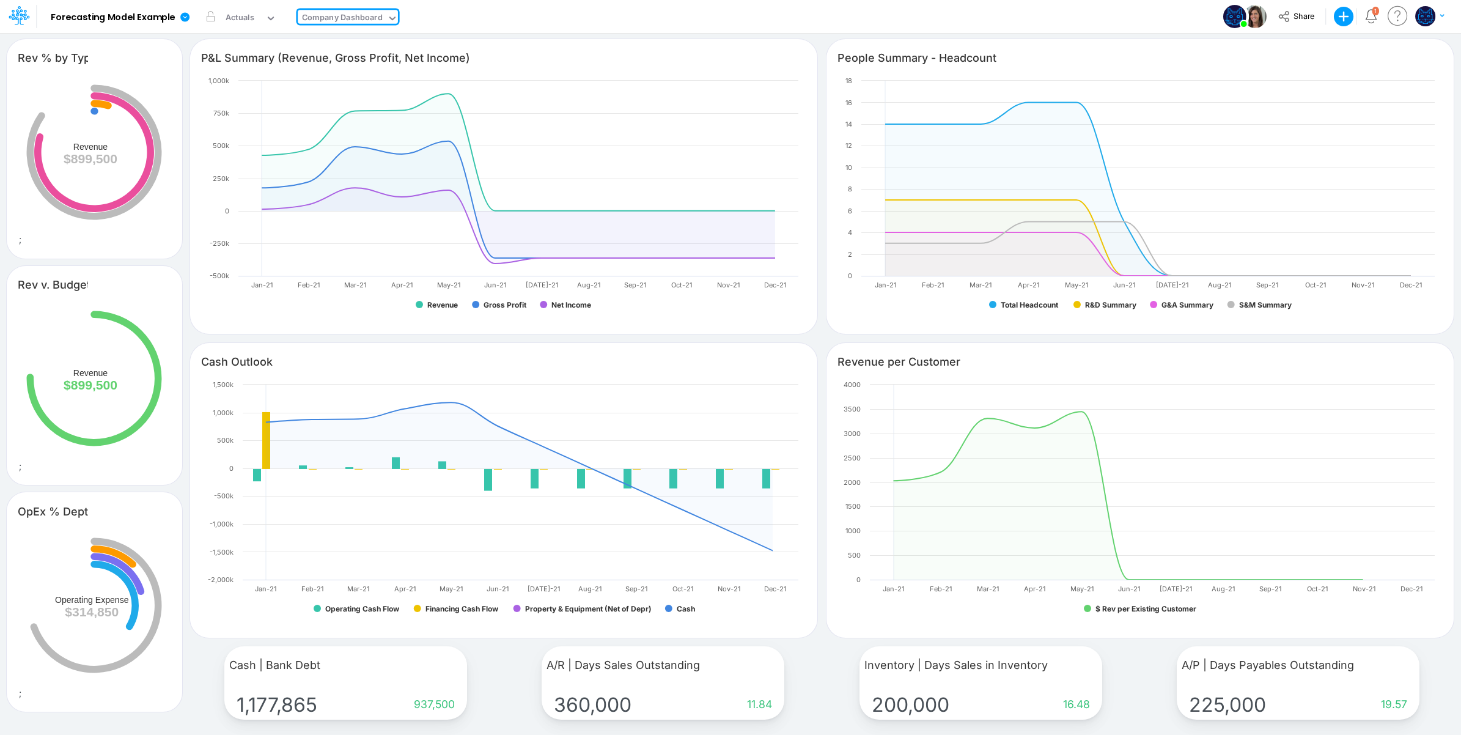
click at [597, 18] on div "Model Forecasting Model Example Edit model settings Duplicate Import QuickBooks…" at bounding box center [730, 16] width 1315 height 33
click at [244, 20] on div "Actuals" at bounding box center [240, 19] width 29 height 14
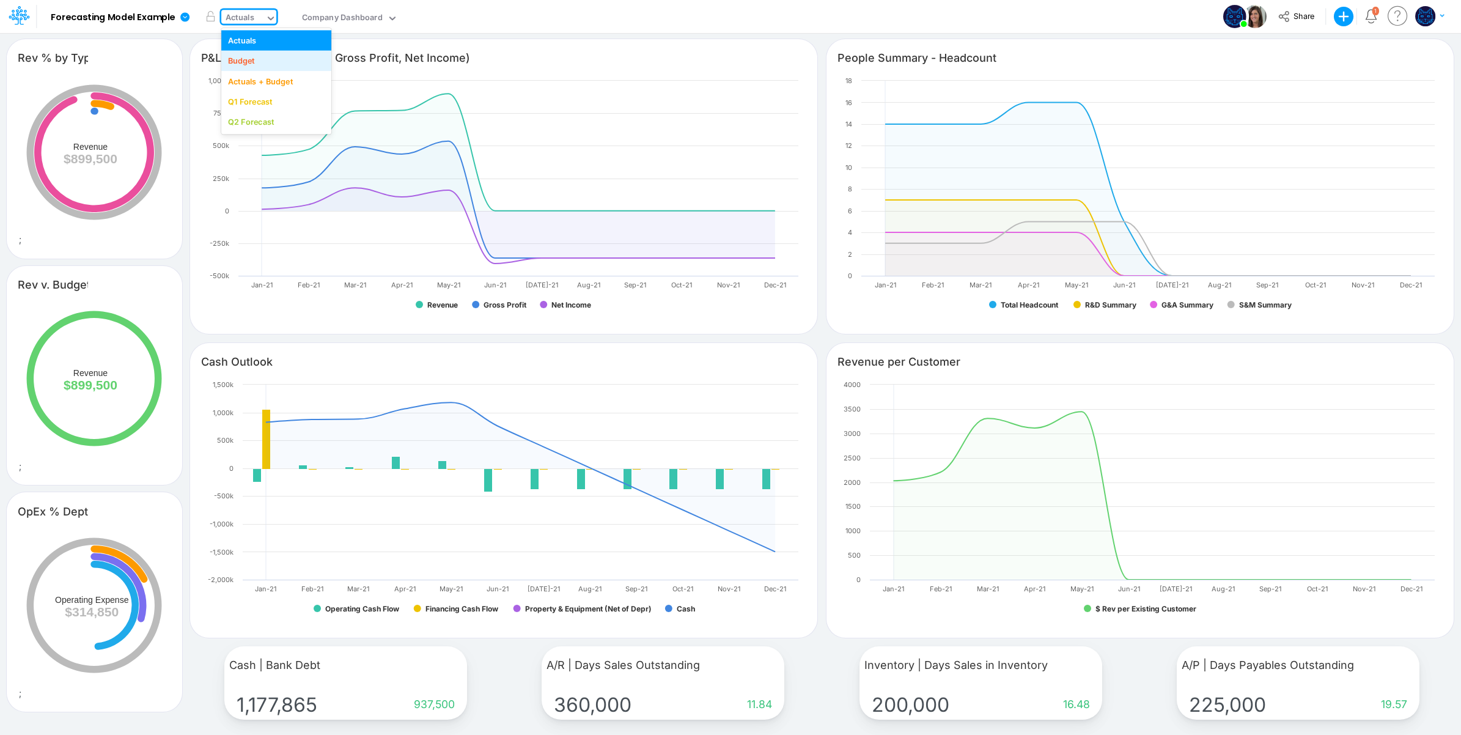
click at [260, 62] on div "Budget" at bounding box center [276, 61] width 97 height 12
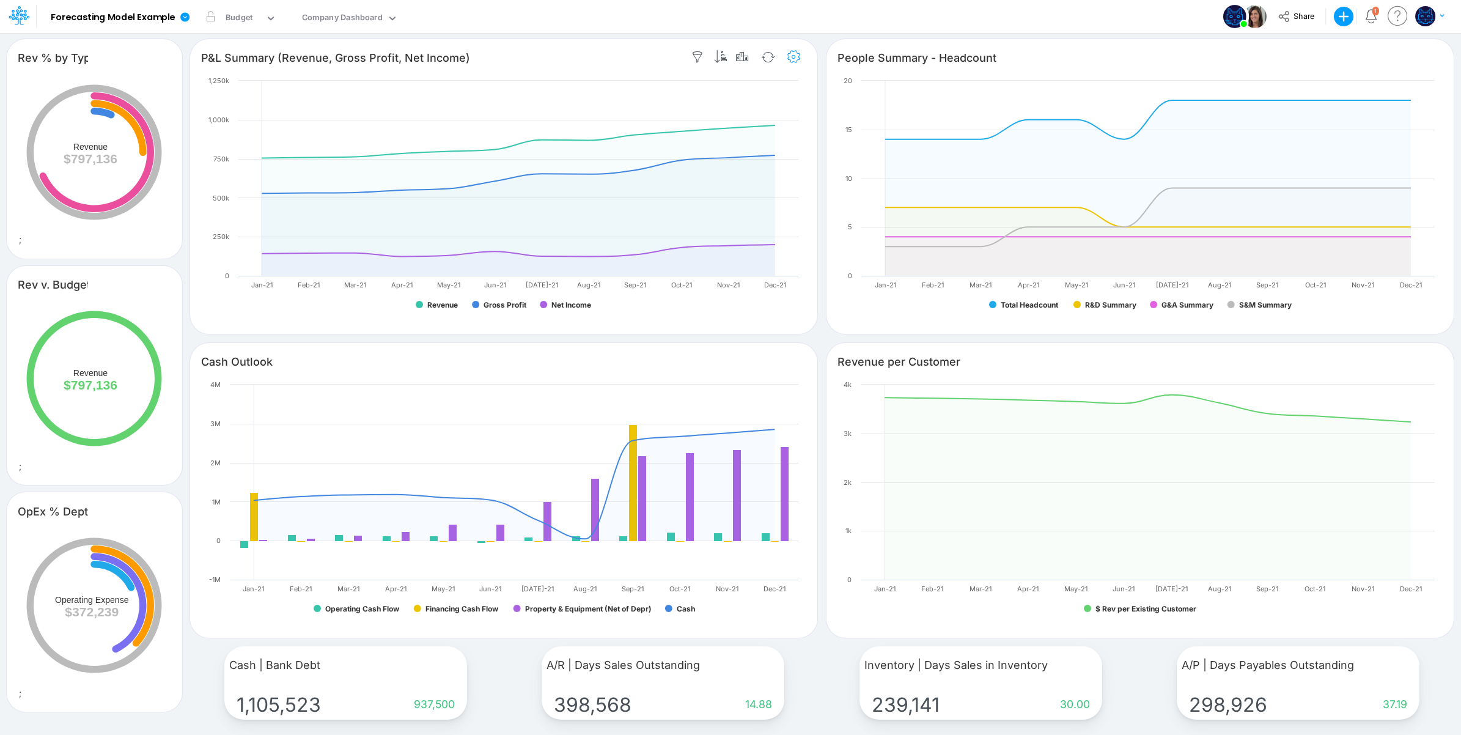
click at [793, 55] on icon "button" at bounding box center [794, 57] width 18 height 13
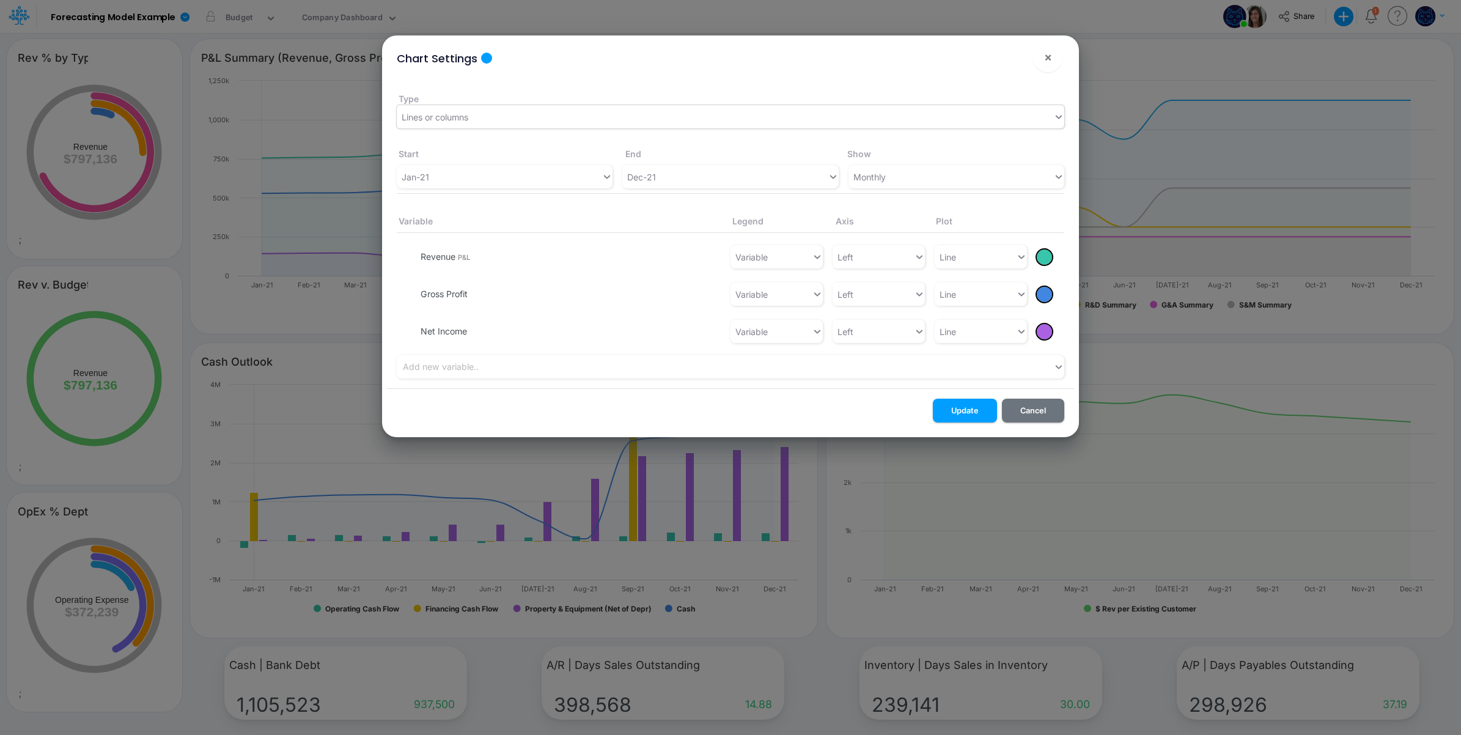
click at [504, 113] on div "Lines or columns" at bounding box center [725, 117] width 656 height 20
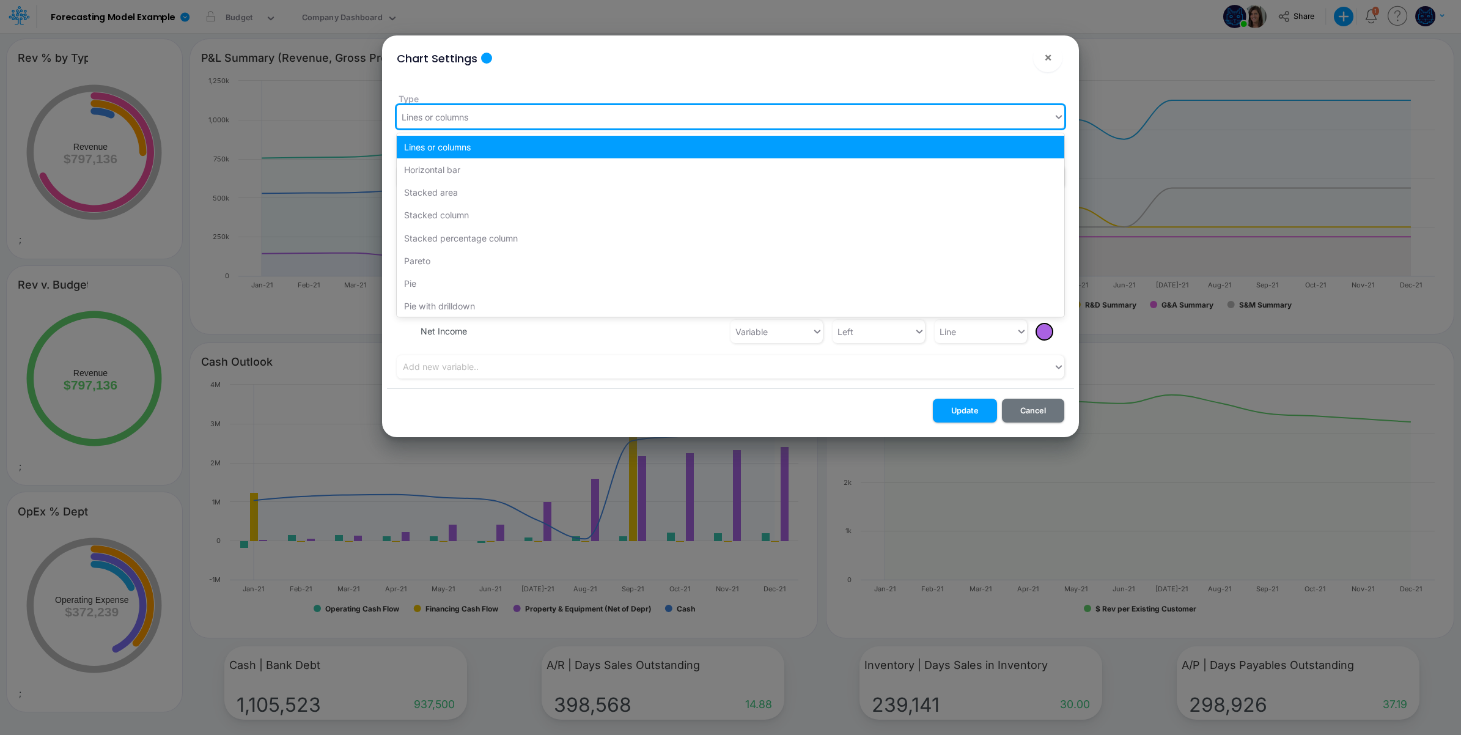
click at [702, 70] on div "Chart Settings ! ×" at bounding box center [730, 55] width 687 height 41
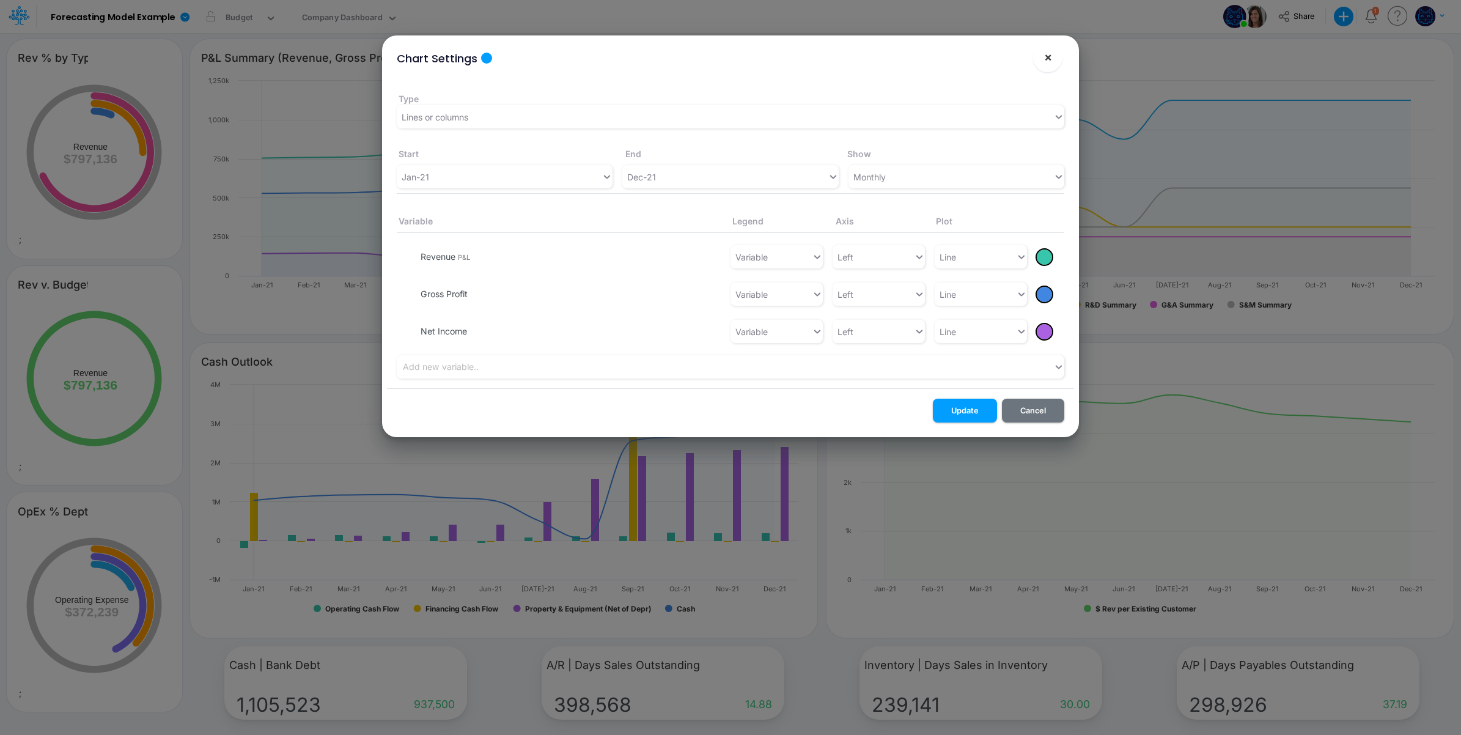
click at [1049, 58] on span "×" at bounding box center [1048, 57] width 8 height 15
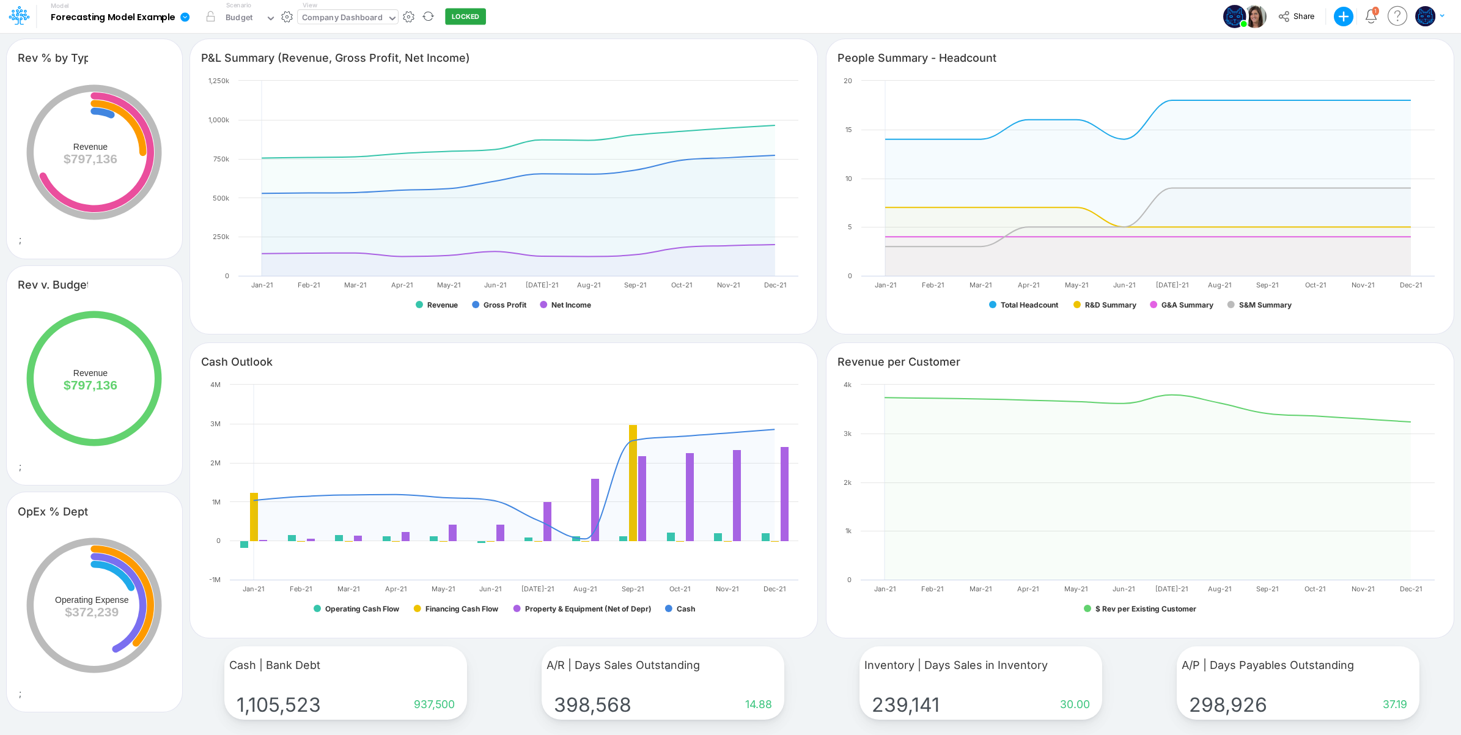
drag, startPoint x: 380, startPoint y: 17, endPoint x: 381, endPoint y: 26, distance: 9.8
click at [380, 17] on div "Company Dashboard" at bounding box center [342, 19] width 80 height 14
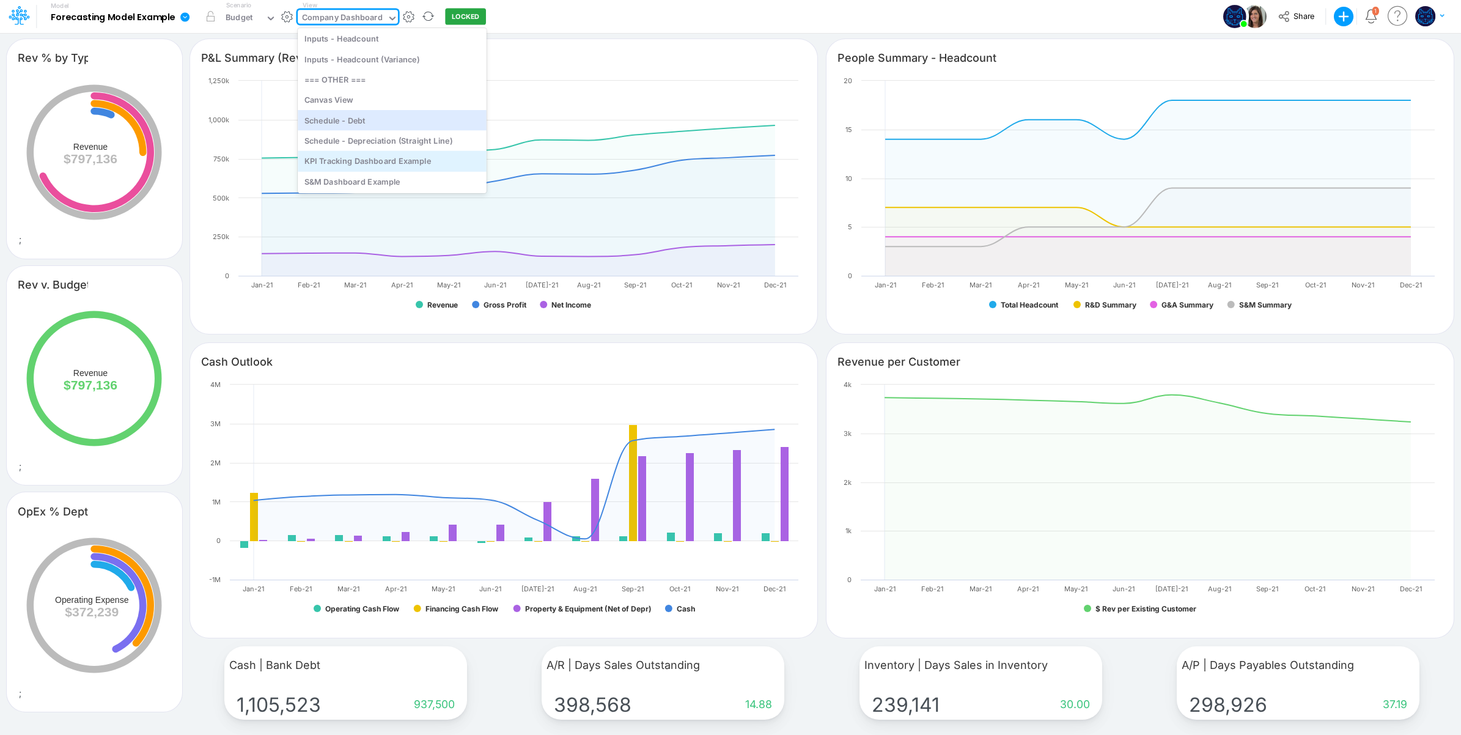
scroll to position [434, 0]
drag, startPoint x: 394, startPoint y: 156, endPoint x: 566, endPoint y: 19, distance: 219.6
click at [393, 156] on div "KPI Tracking Dashboard Example" at bounding box center [392, 160] width 189 height 20
type input "Revenue per Customer"
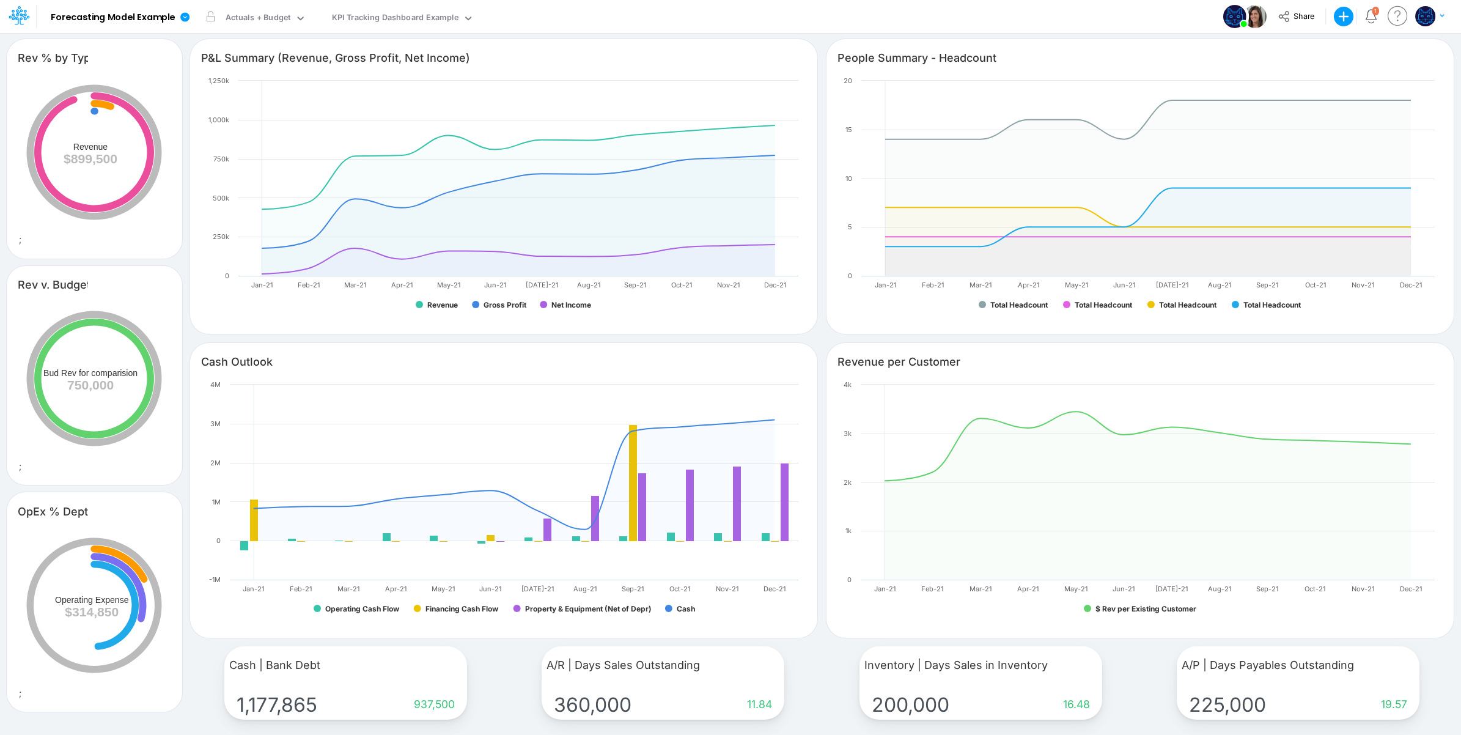
click at [641, 16] on div "Model Forecasting Model Example Edit model settings Duplicate Import QuickBooks…" at bounding box center [730, 16] width 1315 height 33
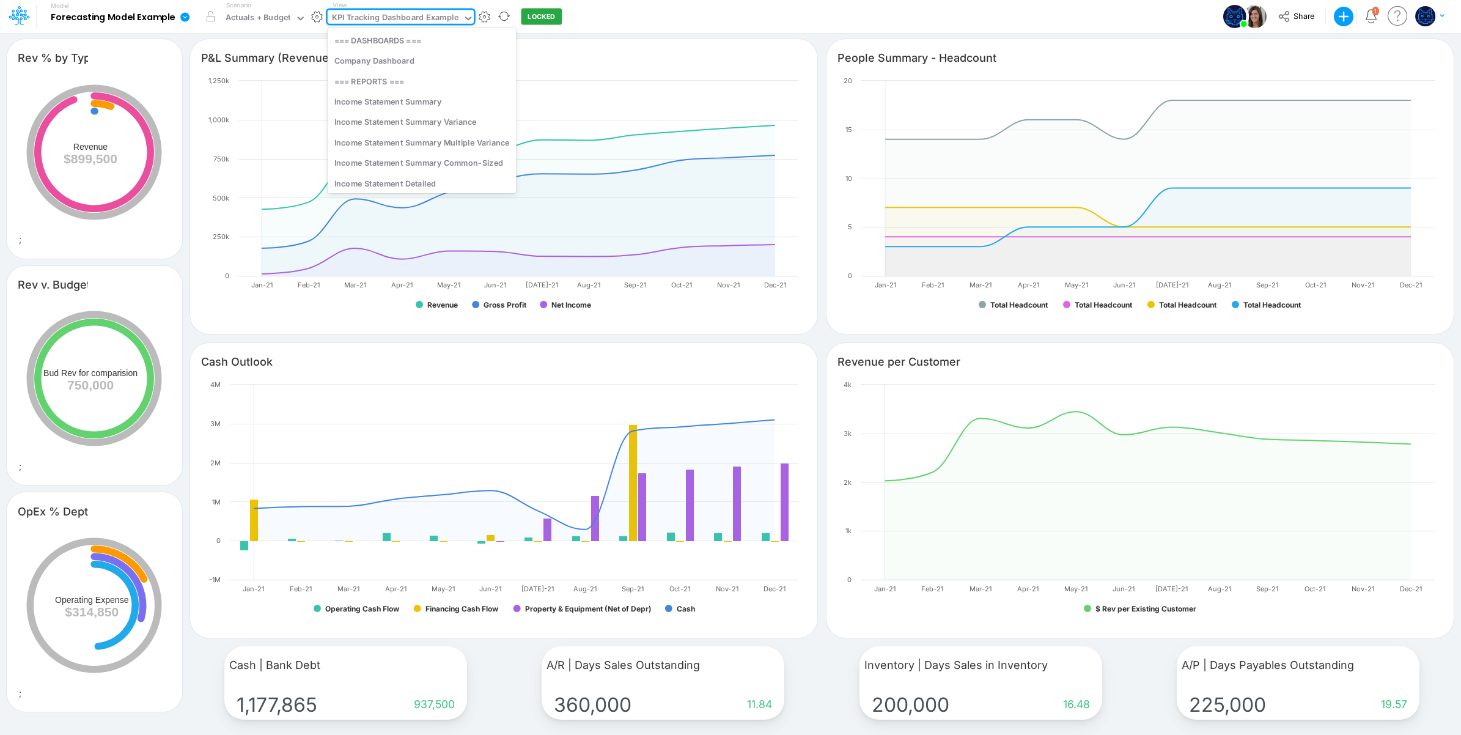
click at [395, 12] on div "KPI Tracking Dashboard Example" at bounding box center [395, 19] width 127 height 14
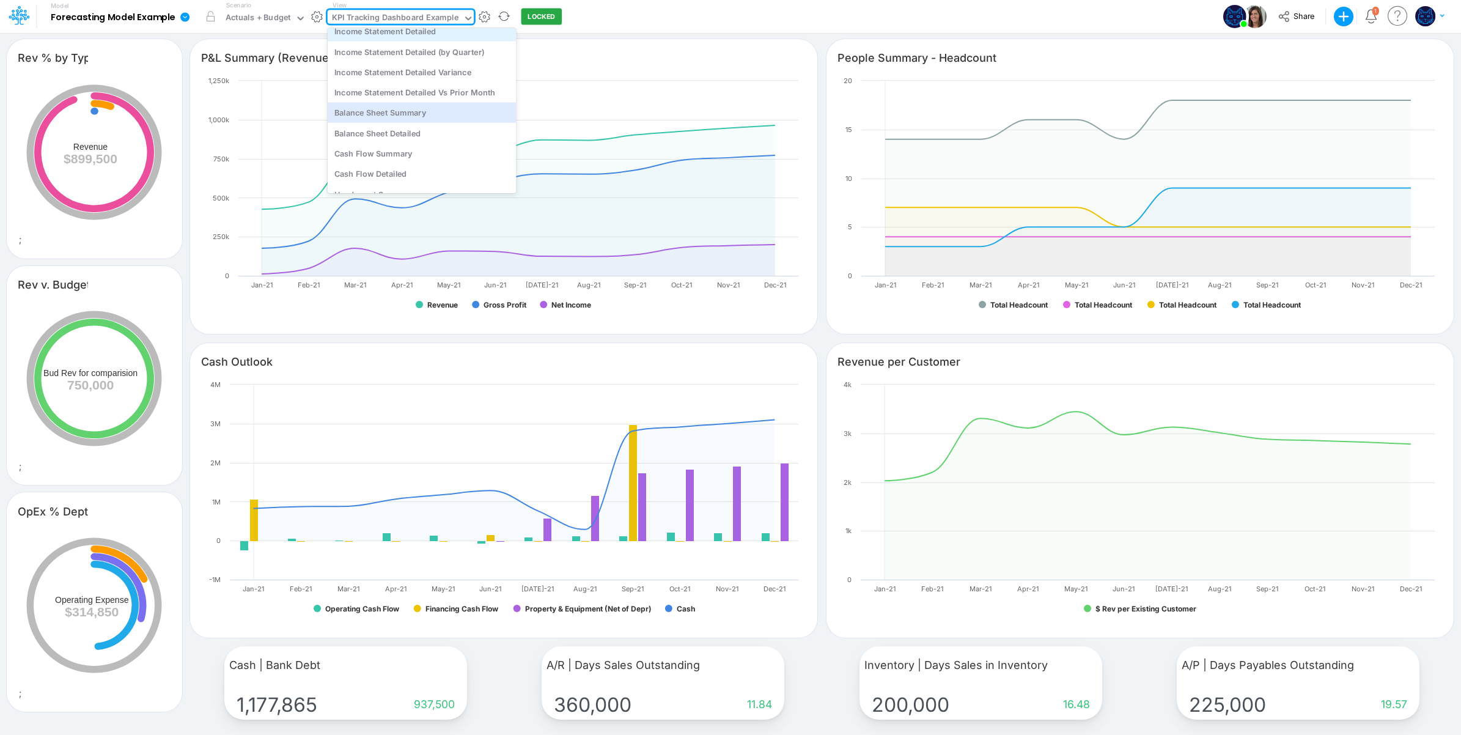
scroll to position [110, 0]
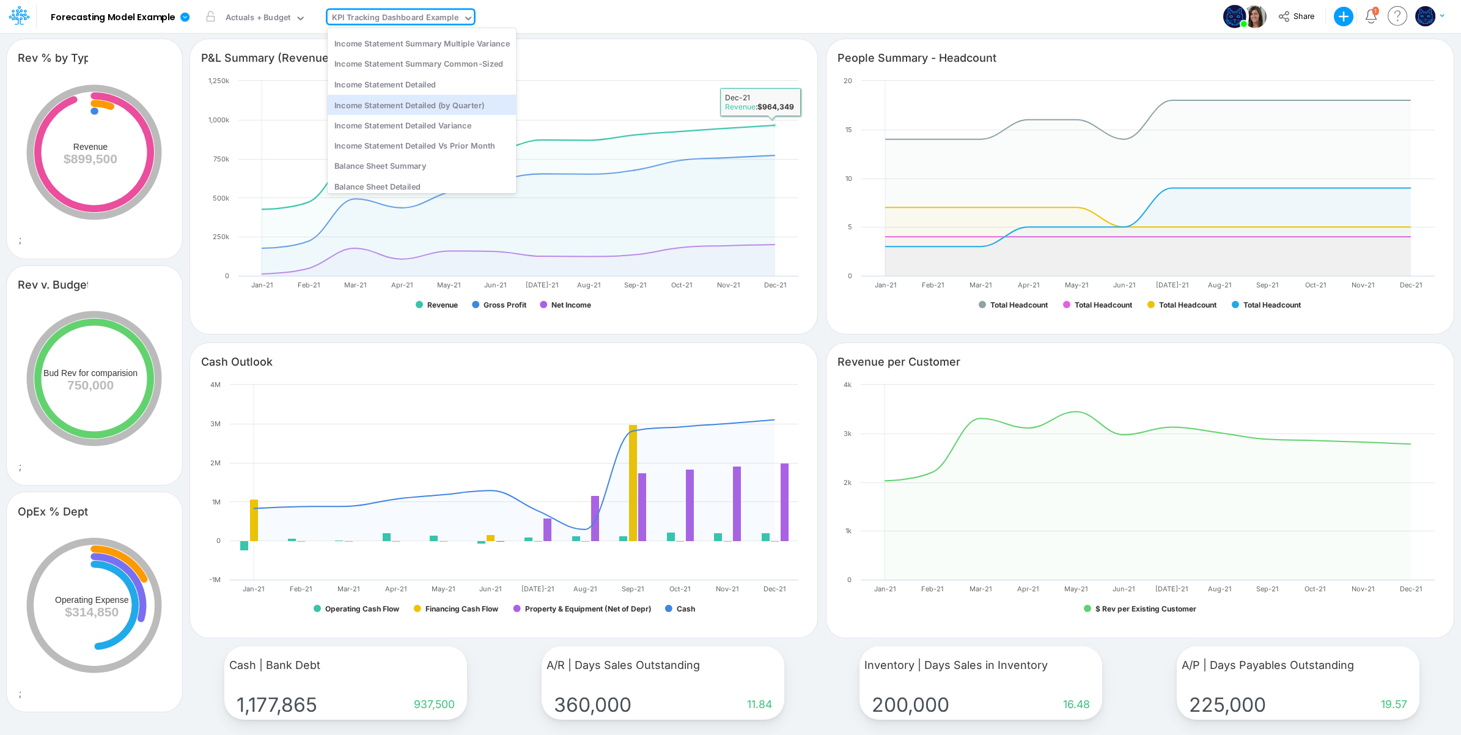
click at [875, 21] on div "Model Forecasting Model Example Edit model settings Duplicate Import QuickBooks…" at bounding box center [730, 16] width 1315 height 33
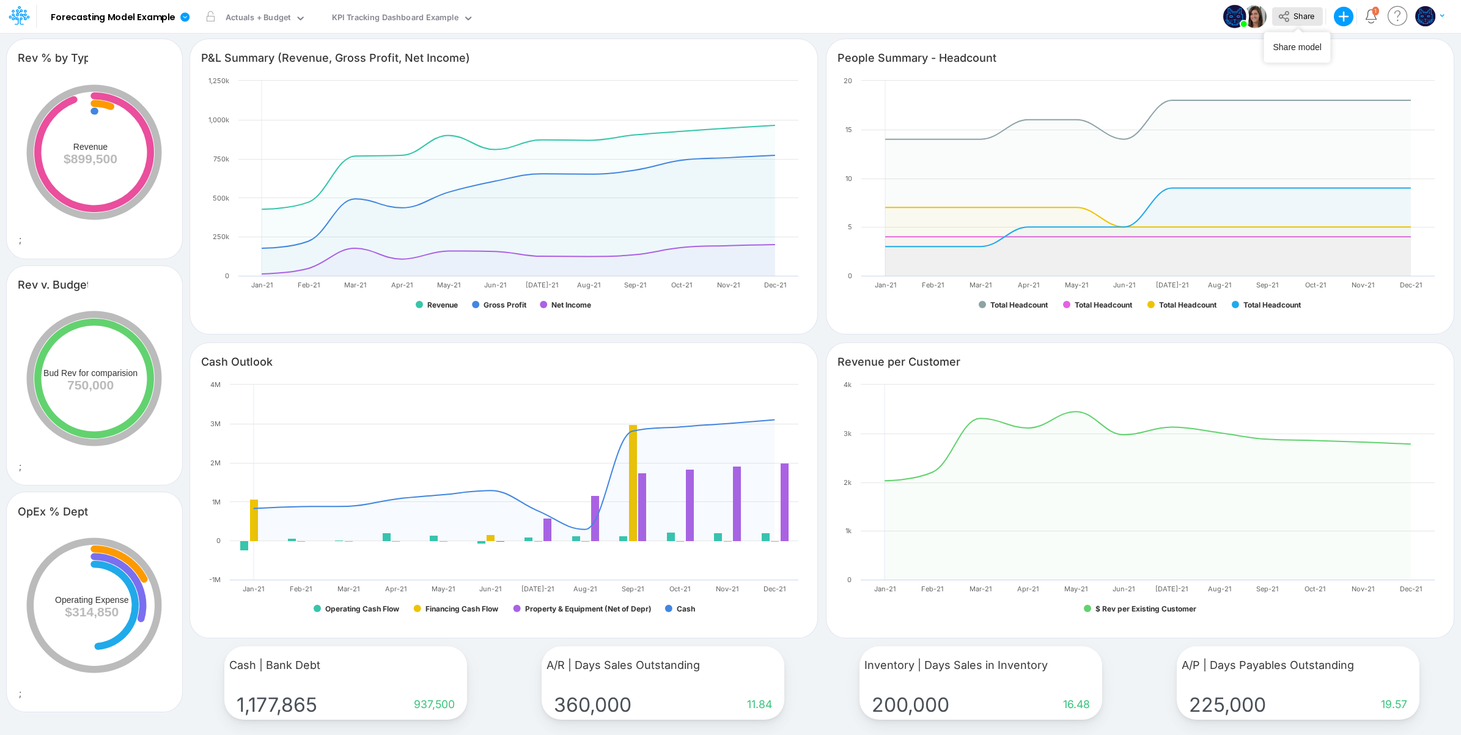
click at [1296, 18] on span "Share" at bounding box center [1303, 15] width 21 height 9
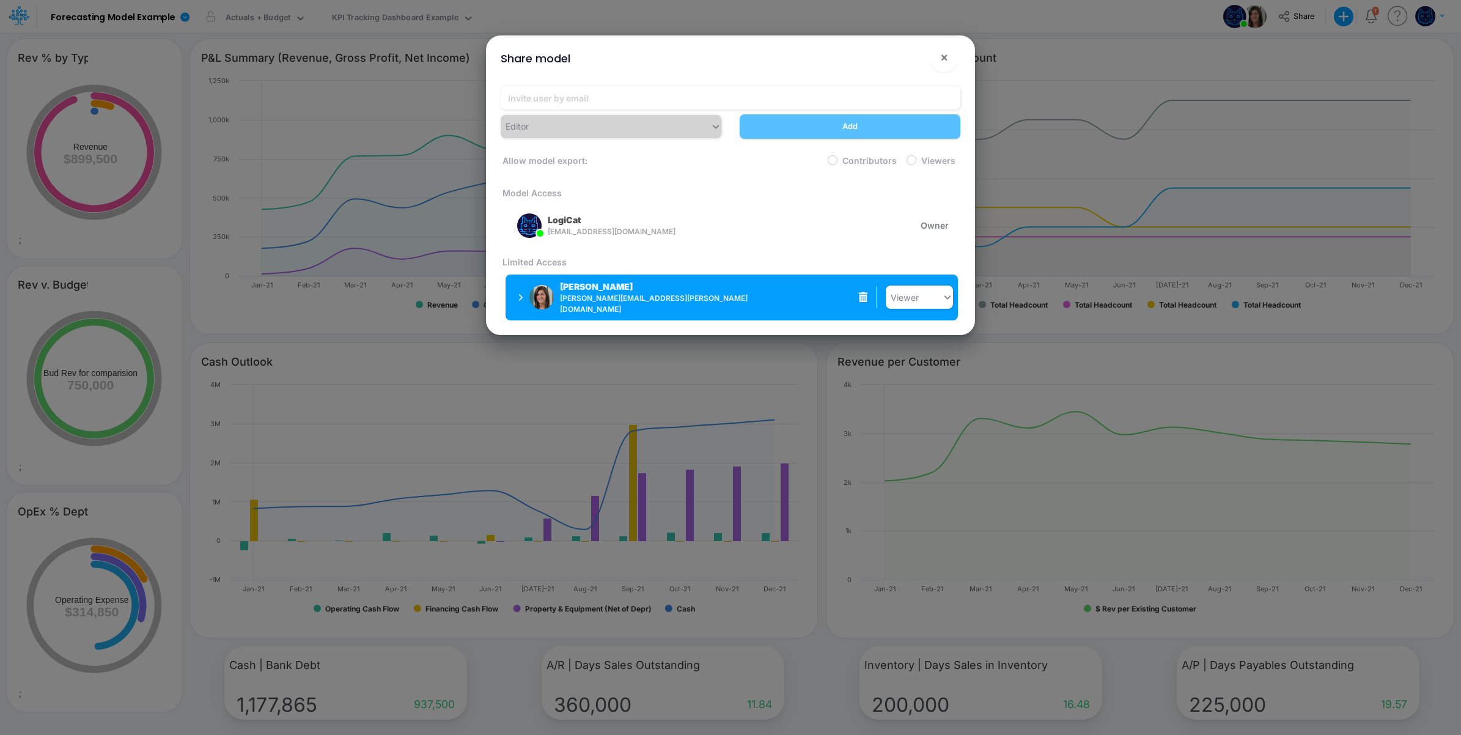
click at [865, 293] on icon at bounding box center [863, 297] width 9 height 10
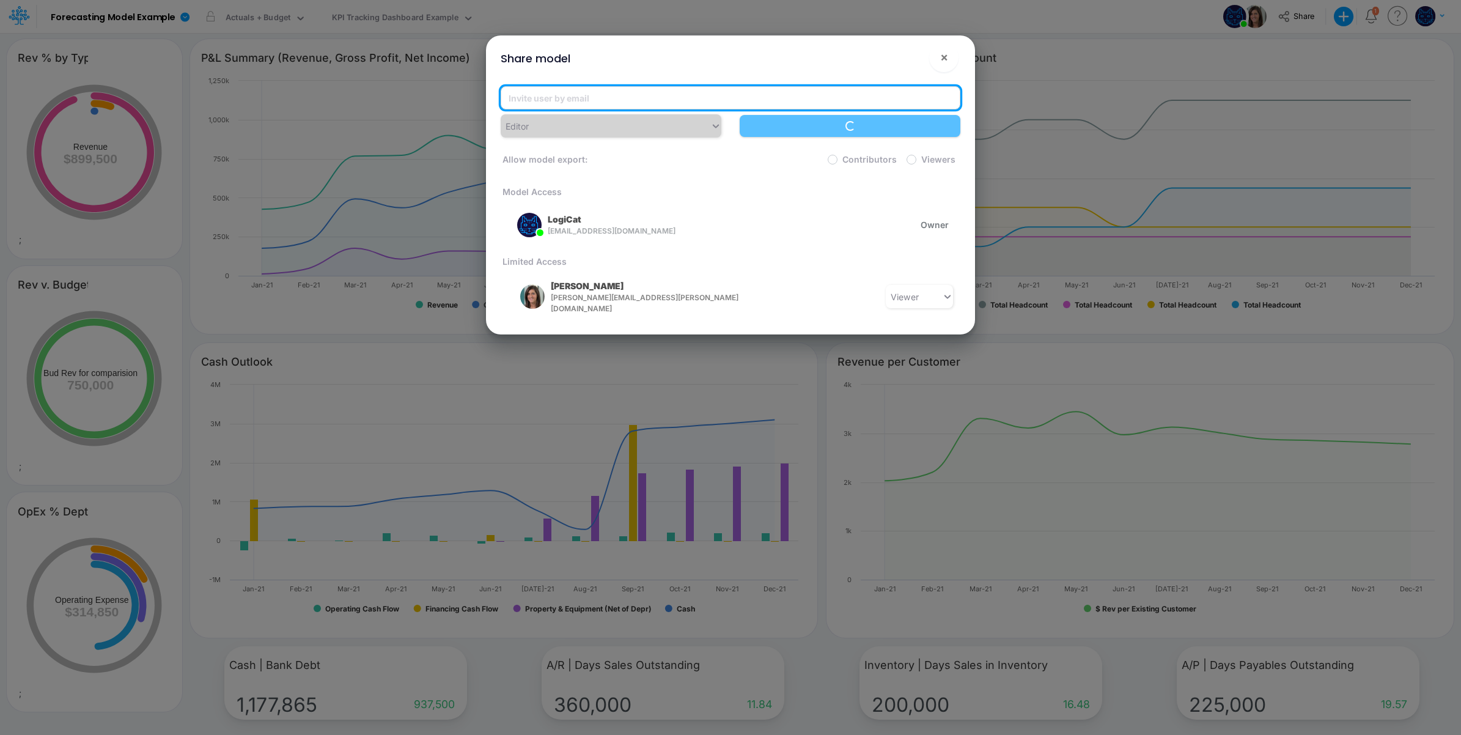
click at [603, 96] on input "email" at bounding box center [731, 97] width 460 height 23
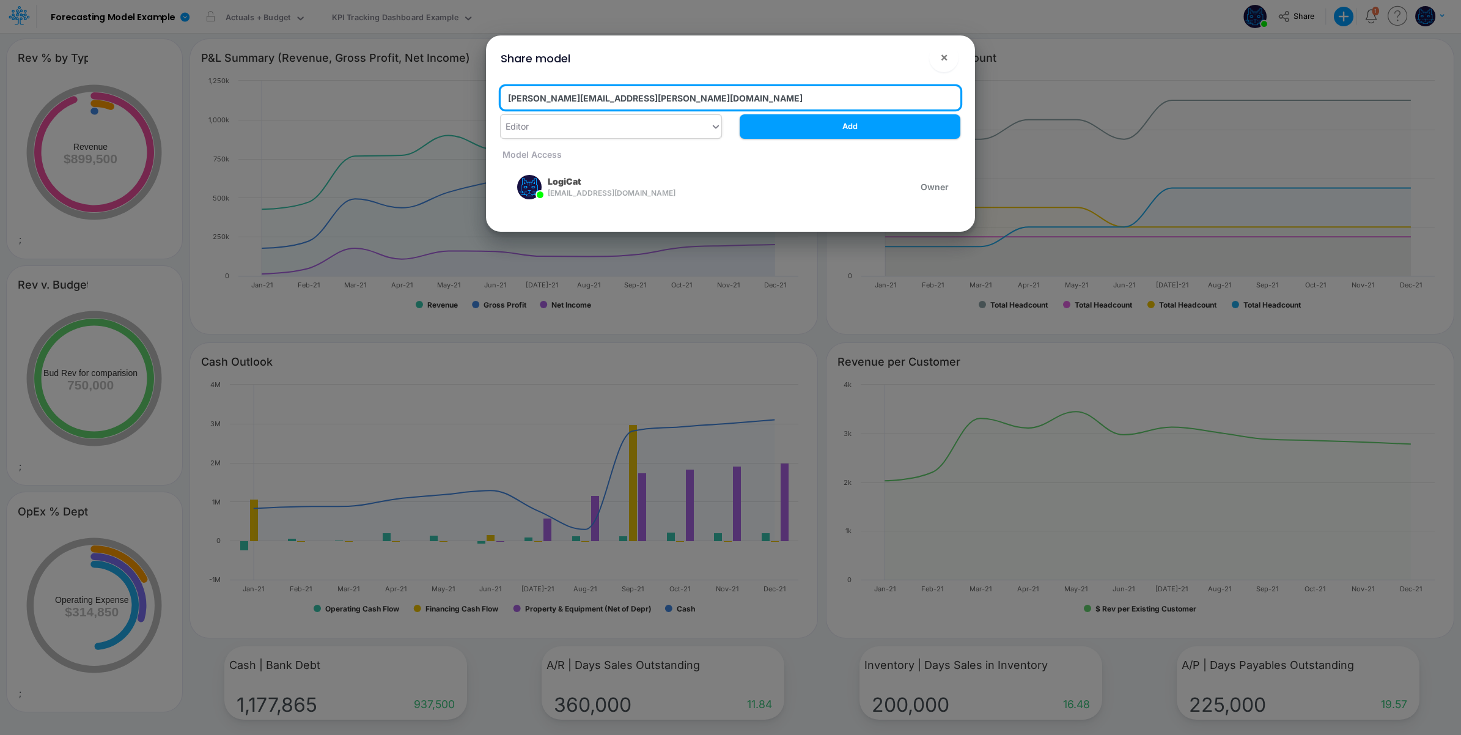
type input "carissa.castro@logica.cloud"
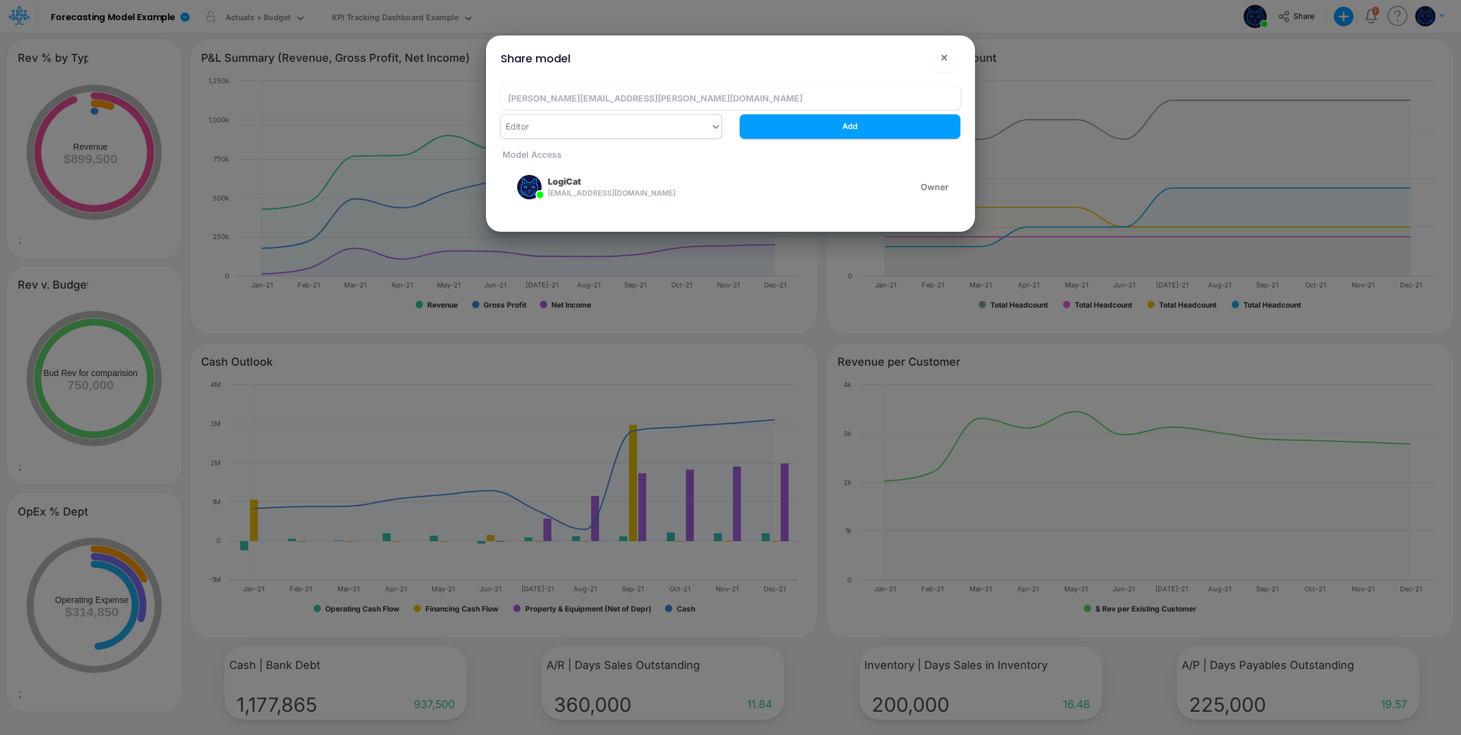
click at [582, 121] on div "Editor" at bounding box center [606, 126] width 210 height 20
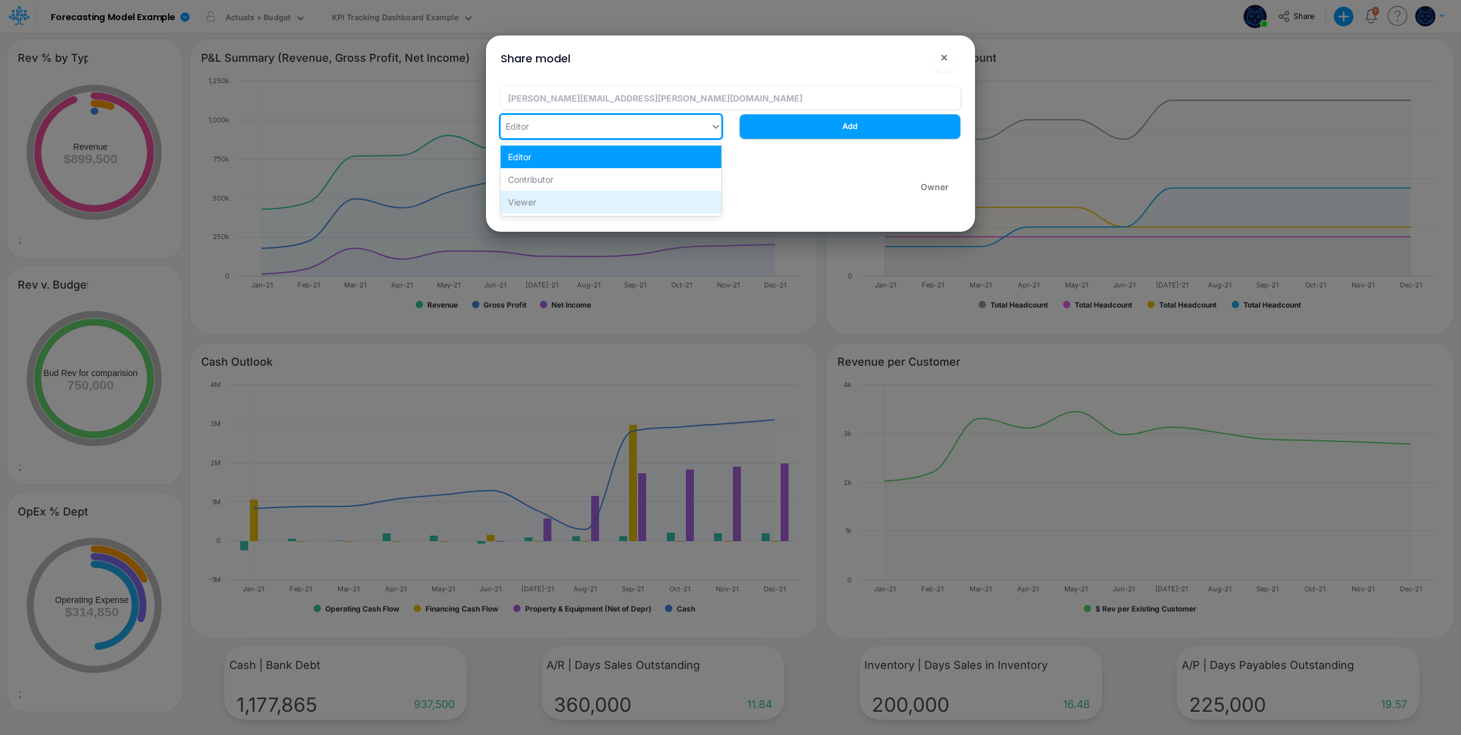
click at [581, 199] on div "Viewer" at bounding box center [611, 202] width 221 height 23
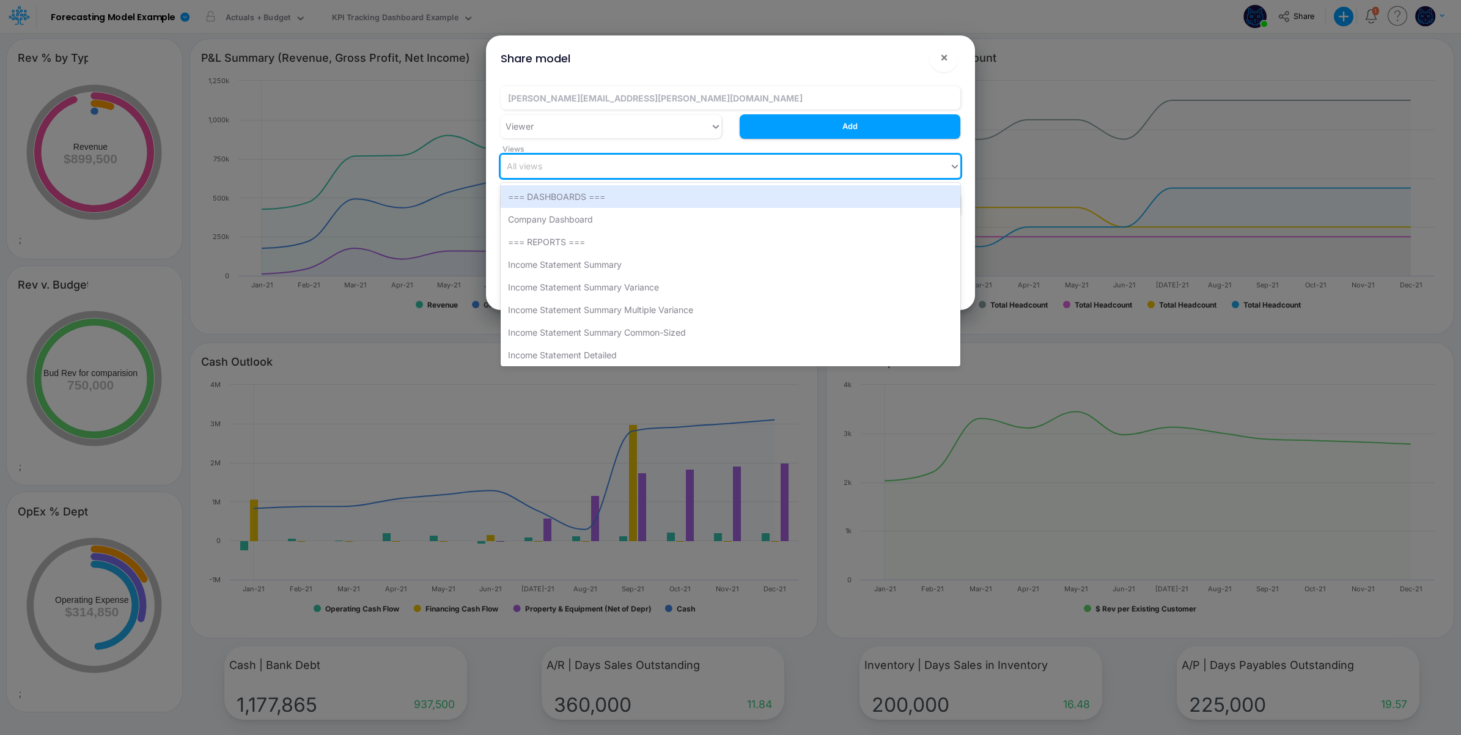
click at [564, 164] on div "All views" at bounding box center [725, 166] width 449 height 20
click at [625, 224] on div "Company Dashboard" at bounding box center [731, 219] width 460 height 23
click at [700, 164] on div "Company Dashboard" at bounding box center [714, 166] width 427 height 20
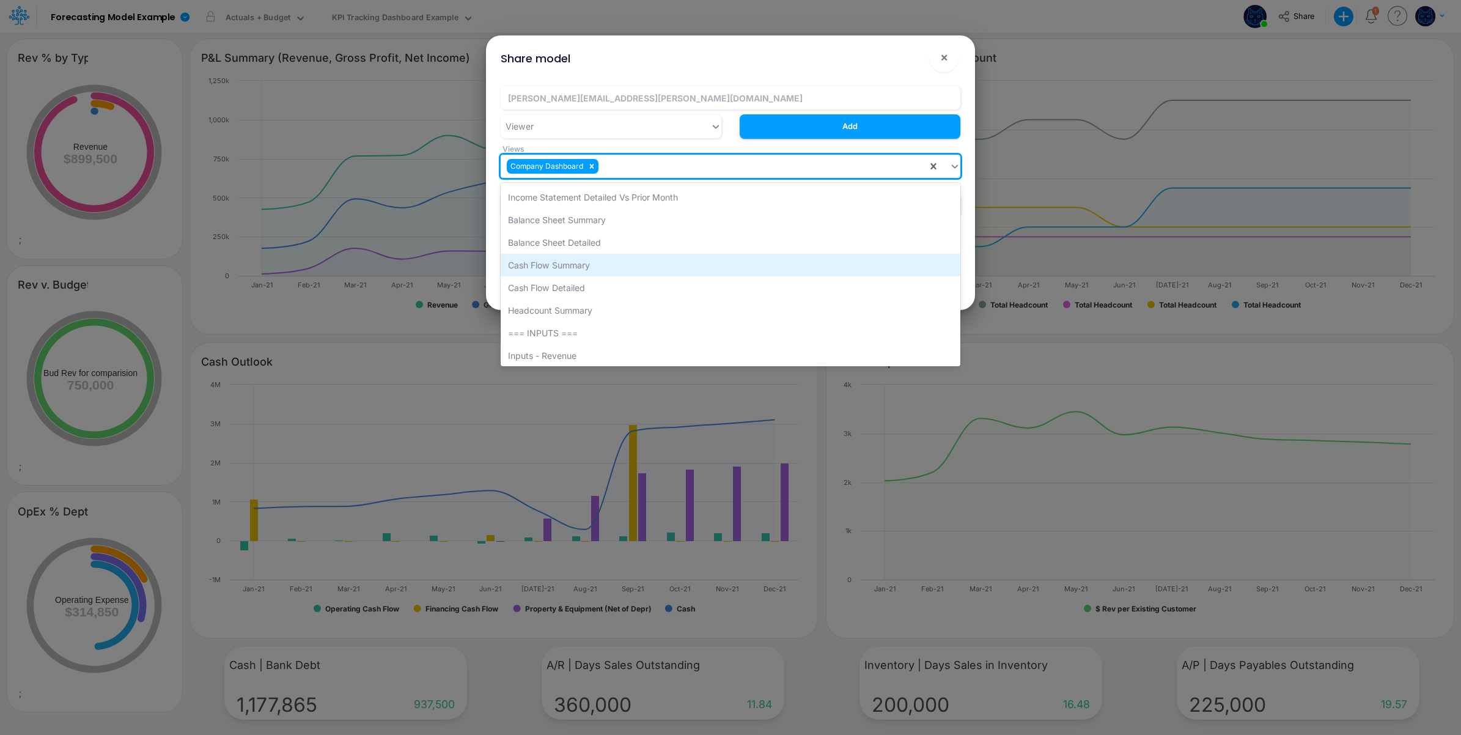
scroll to position [101, 0]
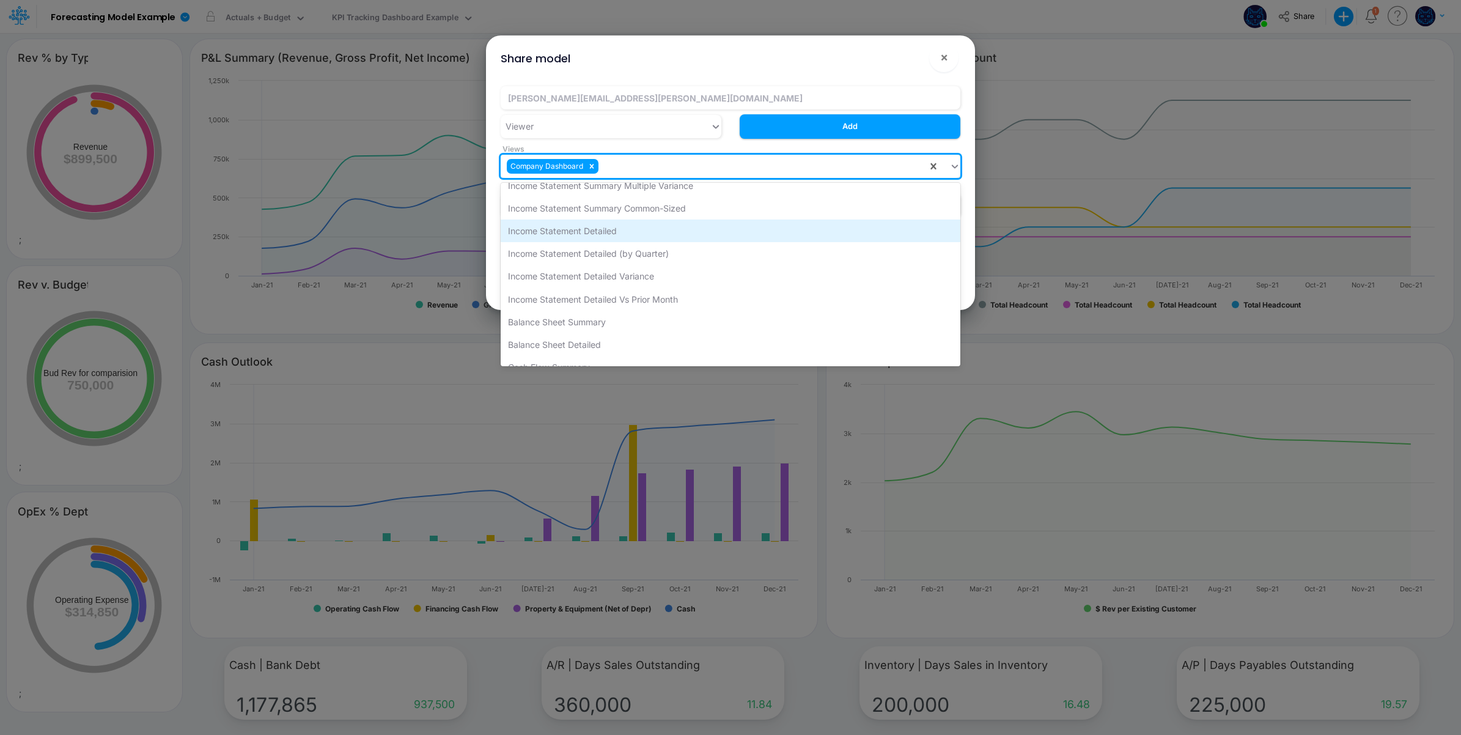
click at [639, 230] on div "Income Statement Detailed" at bounding box center [731, 230] width 460 height 23
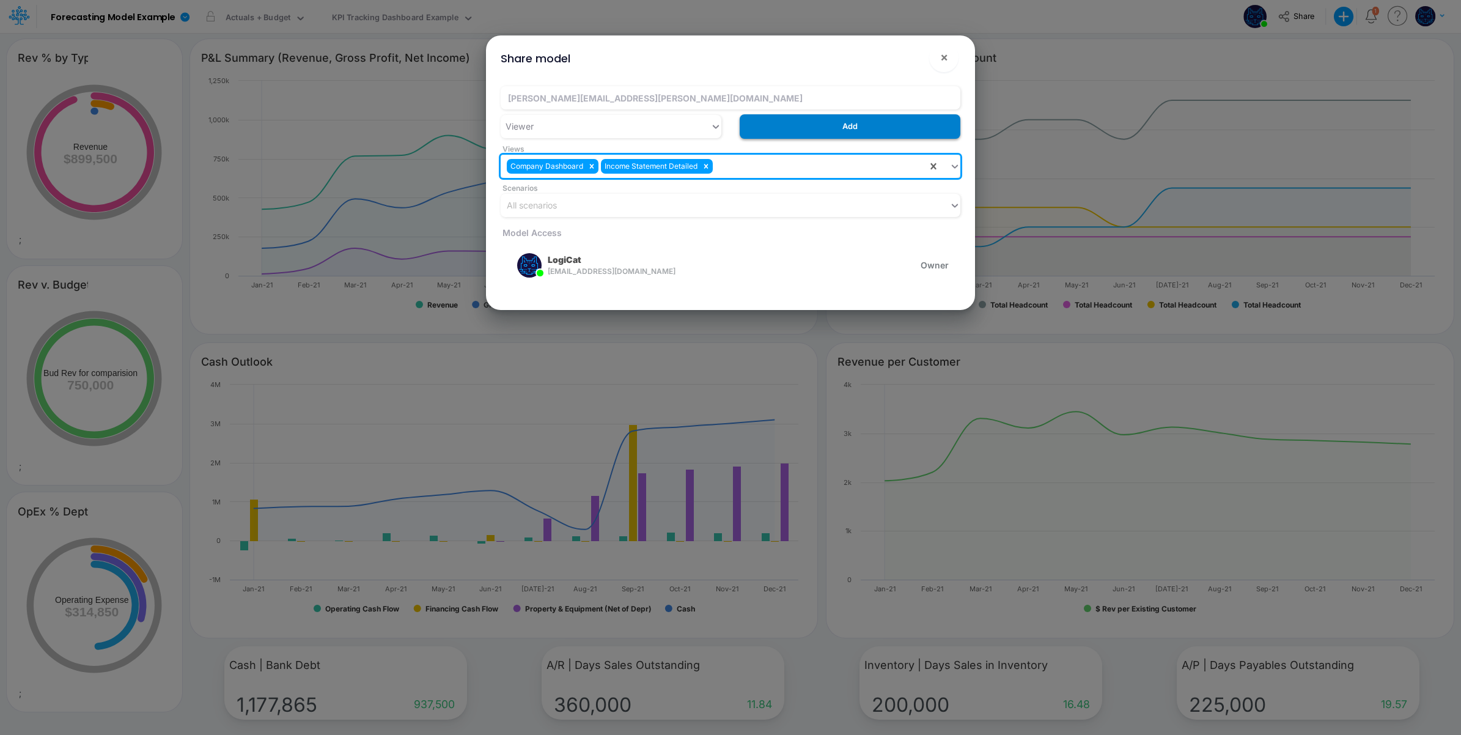
click at [842, 123] on button "Add" at bounding box center [850, 126] width 221 height 24
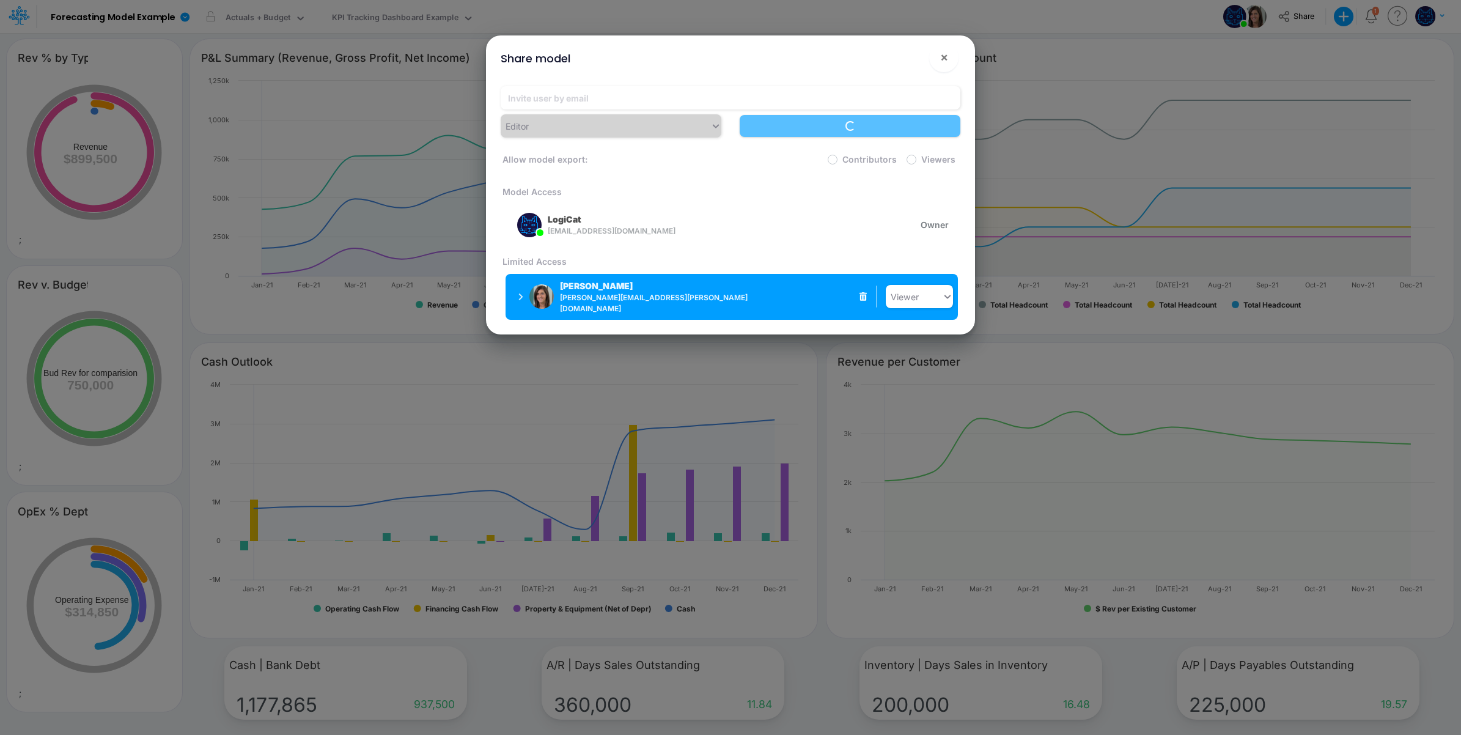
click at [654, 299] on span "carissa.castro@logica.cloud" at bounding box center [662, 303] width 204 height 22
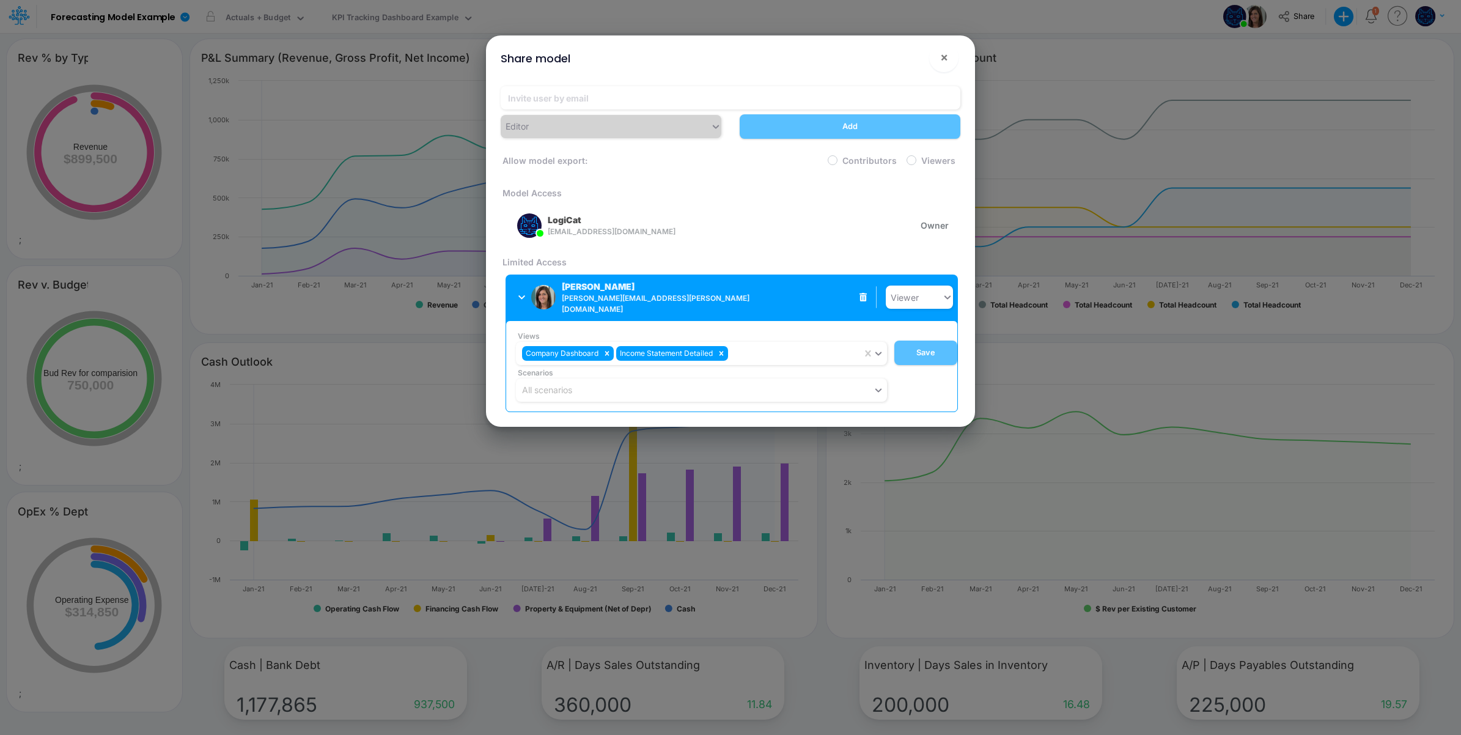
click at [675, 280] on div "Carissa Castro carissa.castro@logica.cloud" at bounding box center [606, 297] width 177 height 35
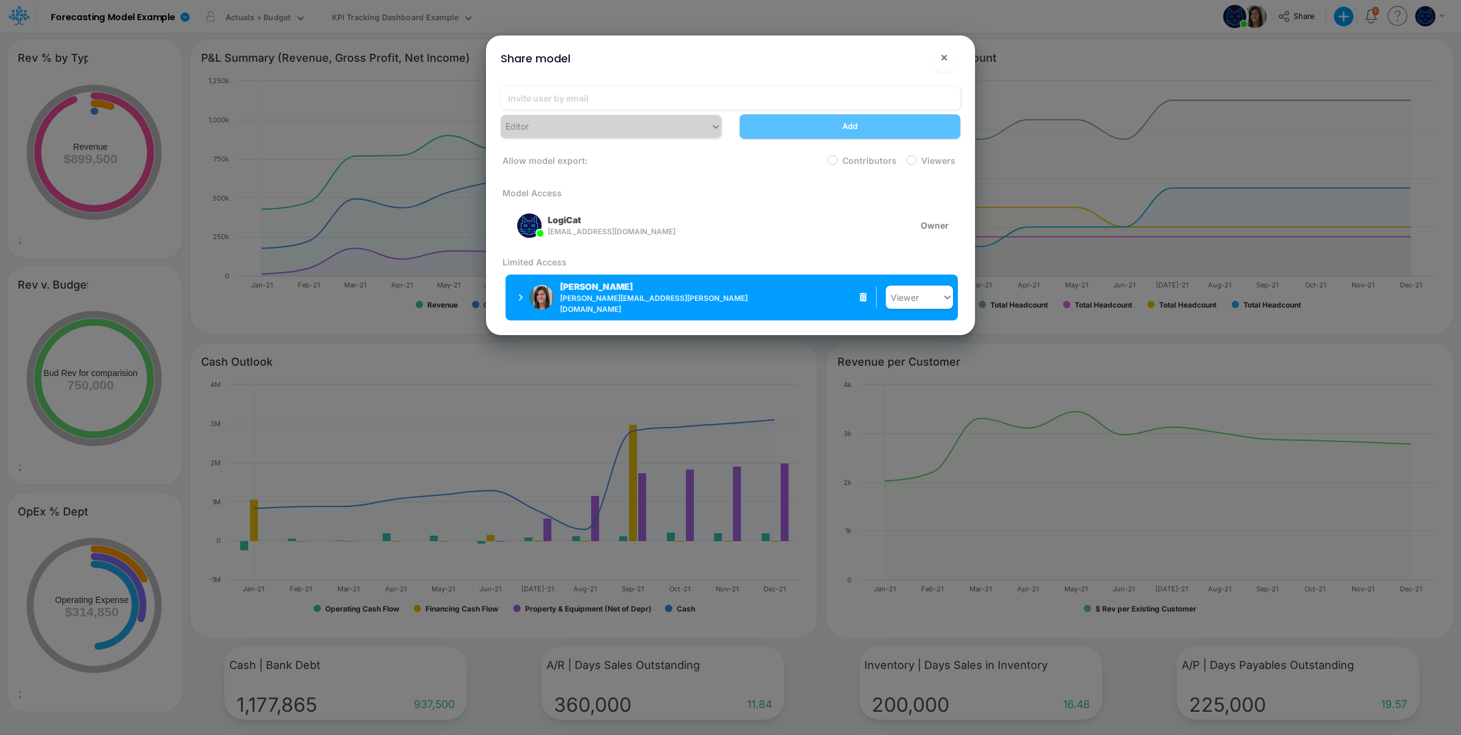
drag, startPoint x: 587, startPoint y: 293, endPoint x: 692, endPoint y: 318, distance: 108.1
click at [587, 293] on p "Carissa Castro" at bounding box center [596, 286] width 73 height 13
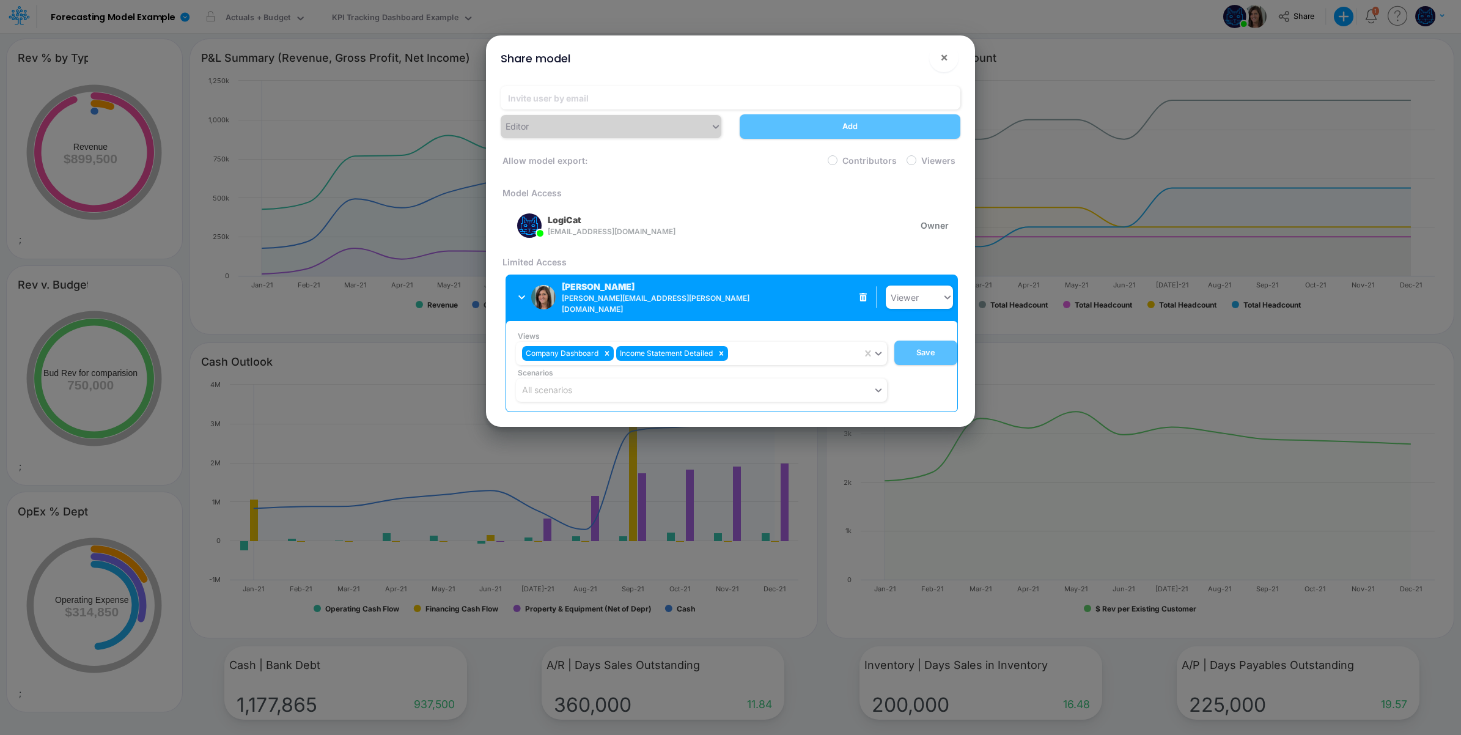
click at [622, 297] on span "carissa.castro@logica.cloud" at bounding box center [662, 304] width 200 height 22
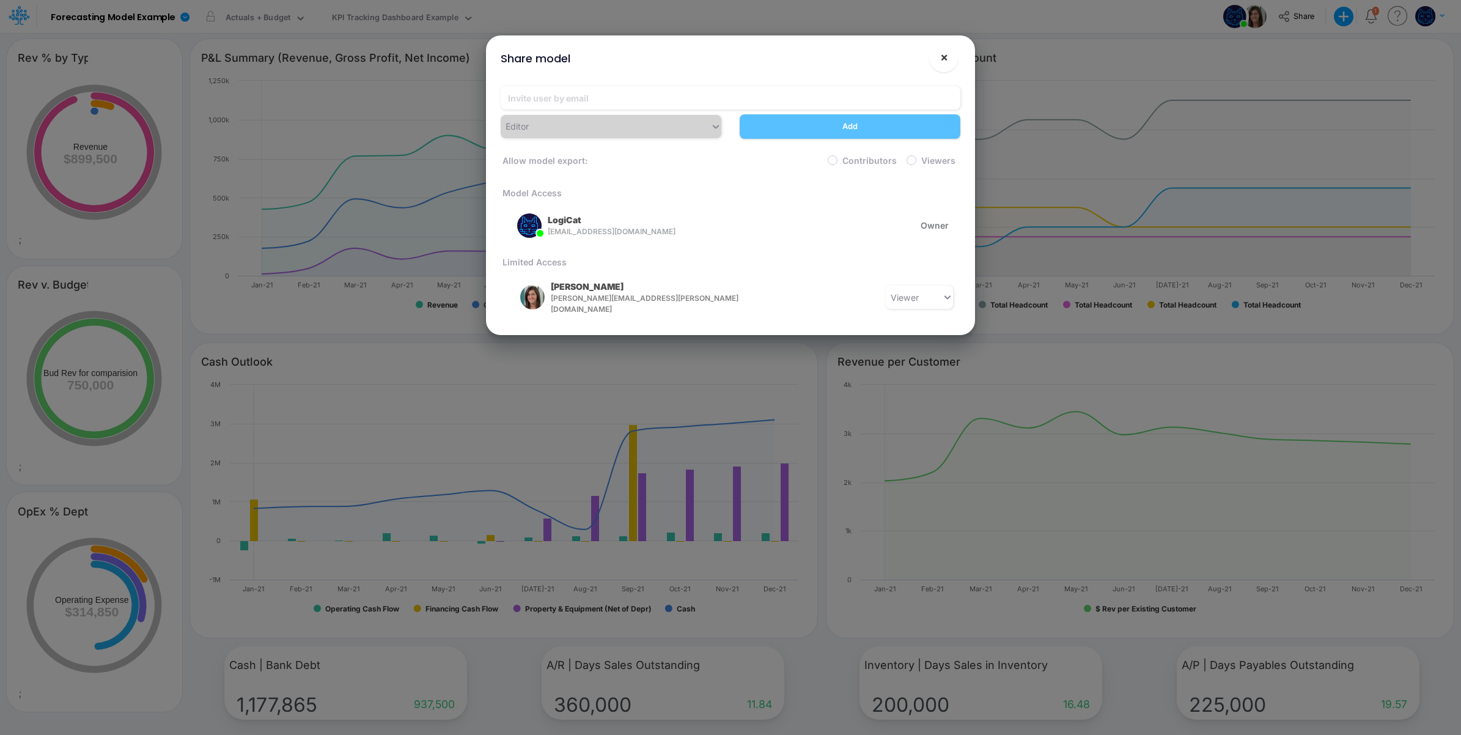
click at [943, 55] on span "×" at bounding box center [944, 57] width 8 height 15
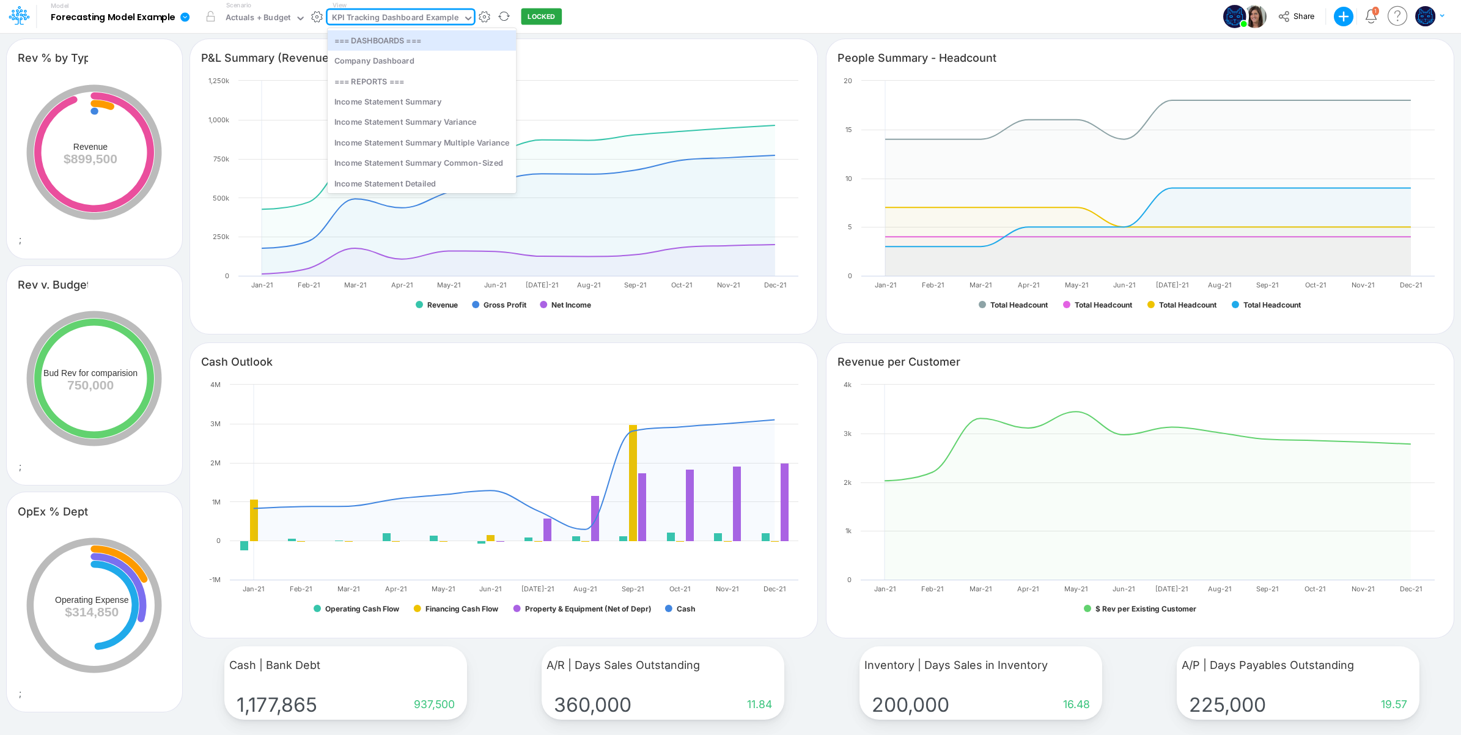
click at [433, 16] on div "KPI Tracking Dashboard Example" at bounding box center [395, 19] width 127 height 14
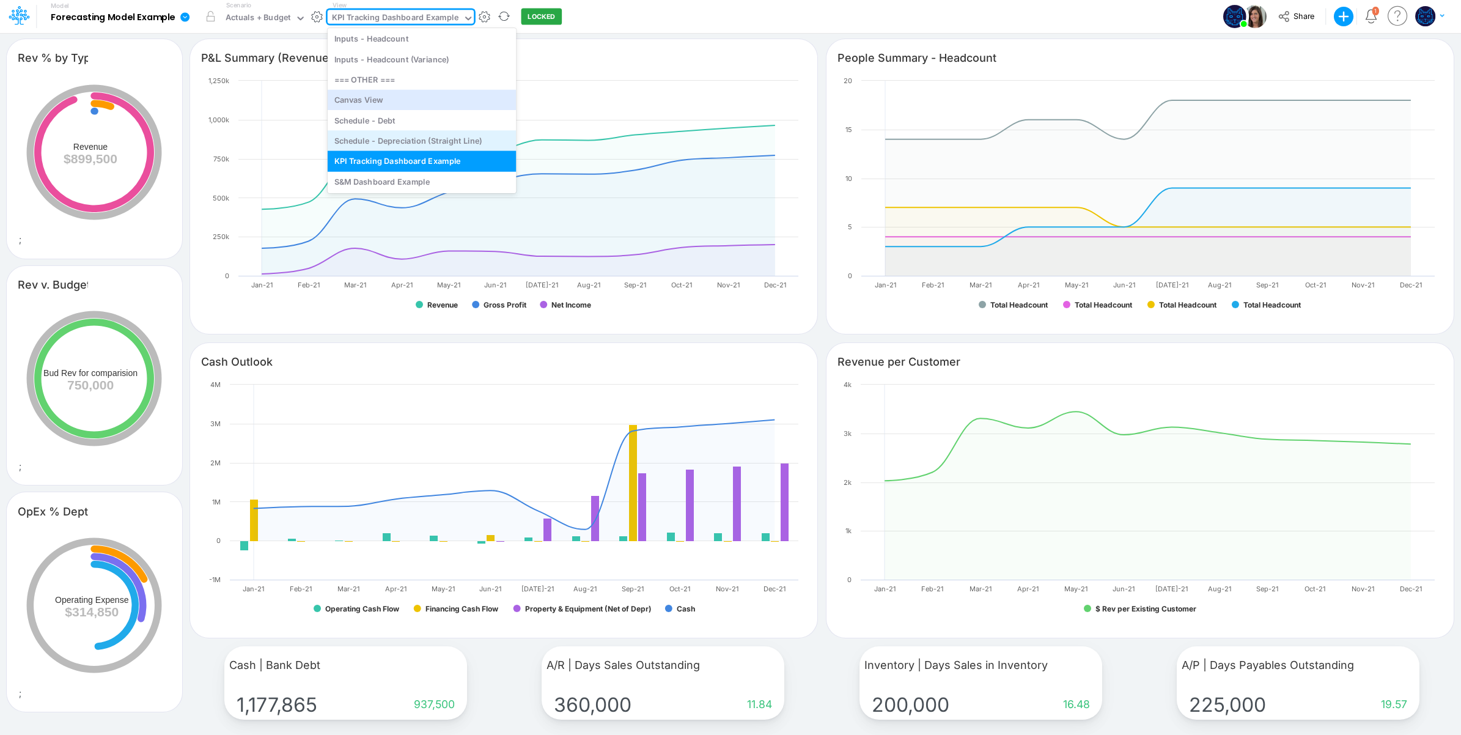
scroll to position [434, 0]
click at [432, 177] on div "S&M Dashboard Example" at bounding box center [422, 181] width 189 height 20
type input "Revenue by Type"
type input "LTO conversion %"
type input "OTC conversion %"
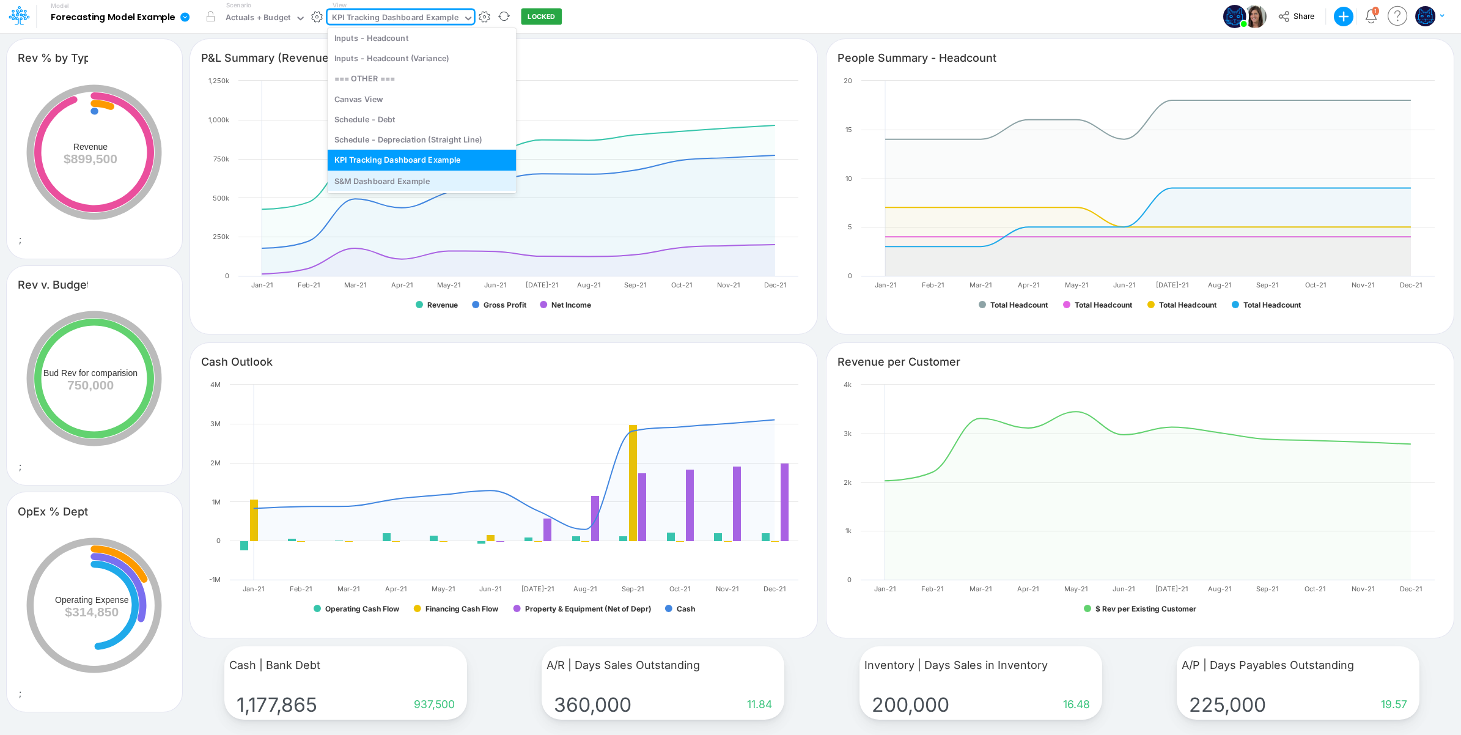
type input "$ Revenue and MRR (v Budget)"
type input "# Customers"
type input "$ MRR per Customer (v Budget)"
type input "$ Marketing Spend per Customer acquired (Cumulative)"
type input "MRR | MRR Change MoM"
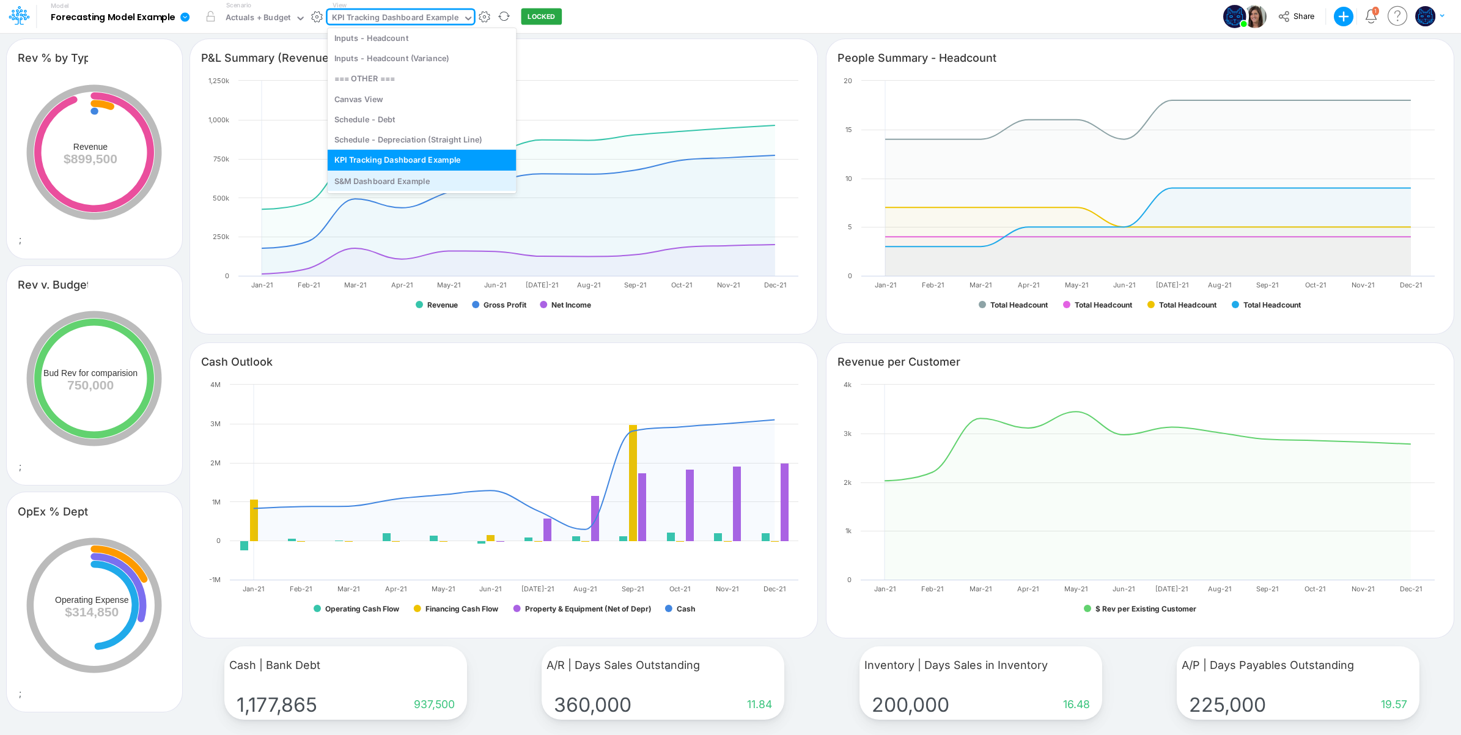
type input "Revenue | Rev Change MoM"
type input "Gross Margin | GM % of Revenue"
type input "$ S&M Cost | S&M % of Revenue"
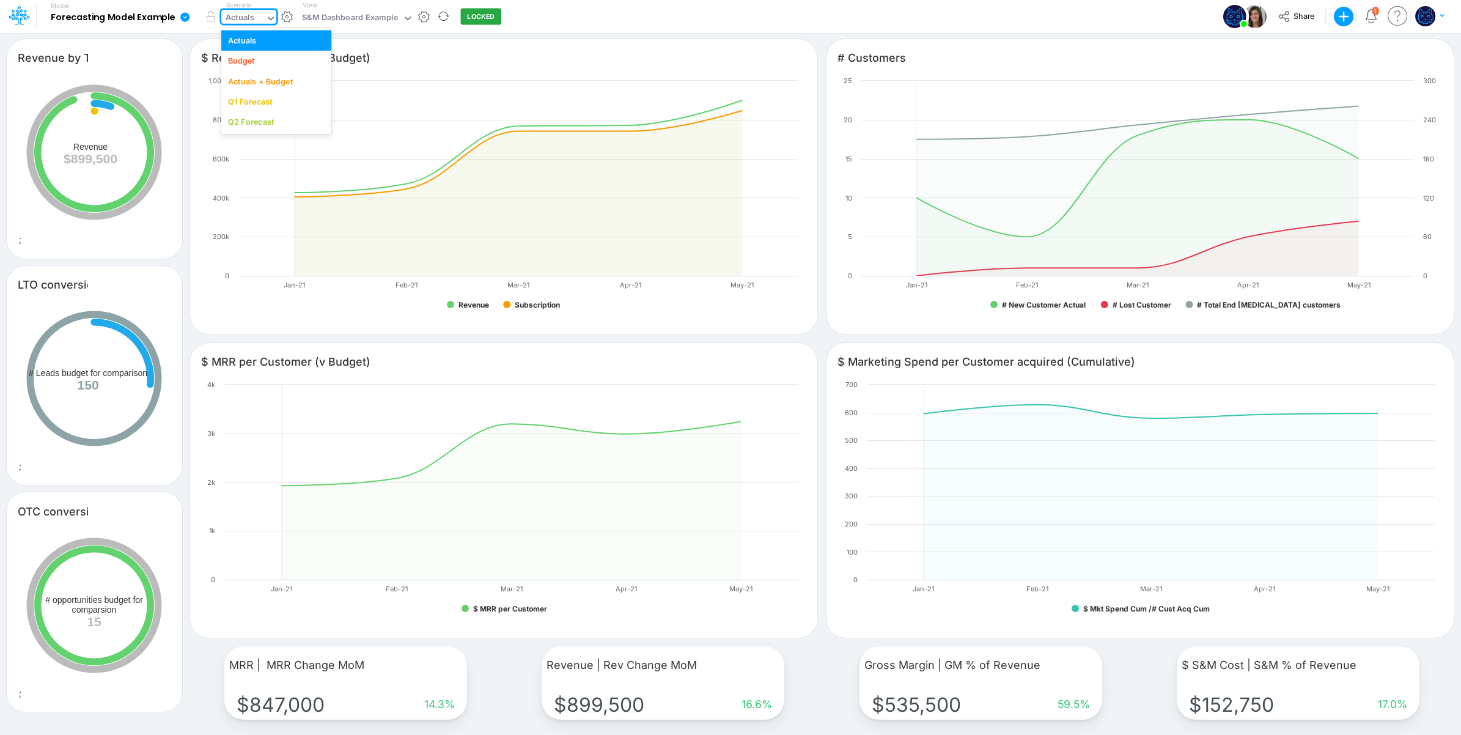
click at [254, 18] on div "Actuals" at bounding box center [240, 19] width 29 height 14
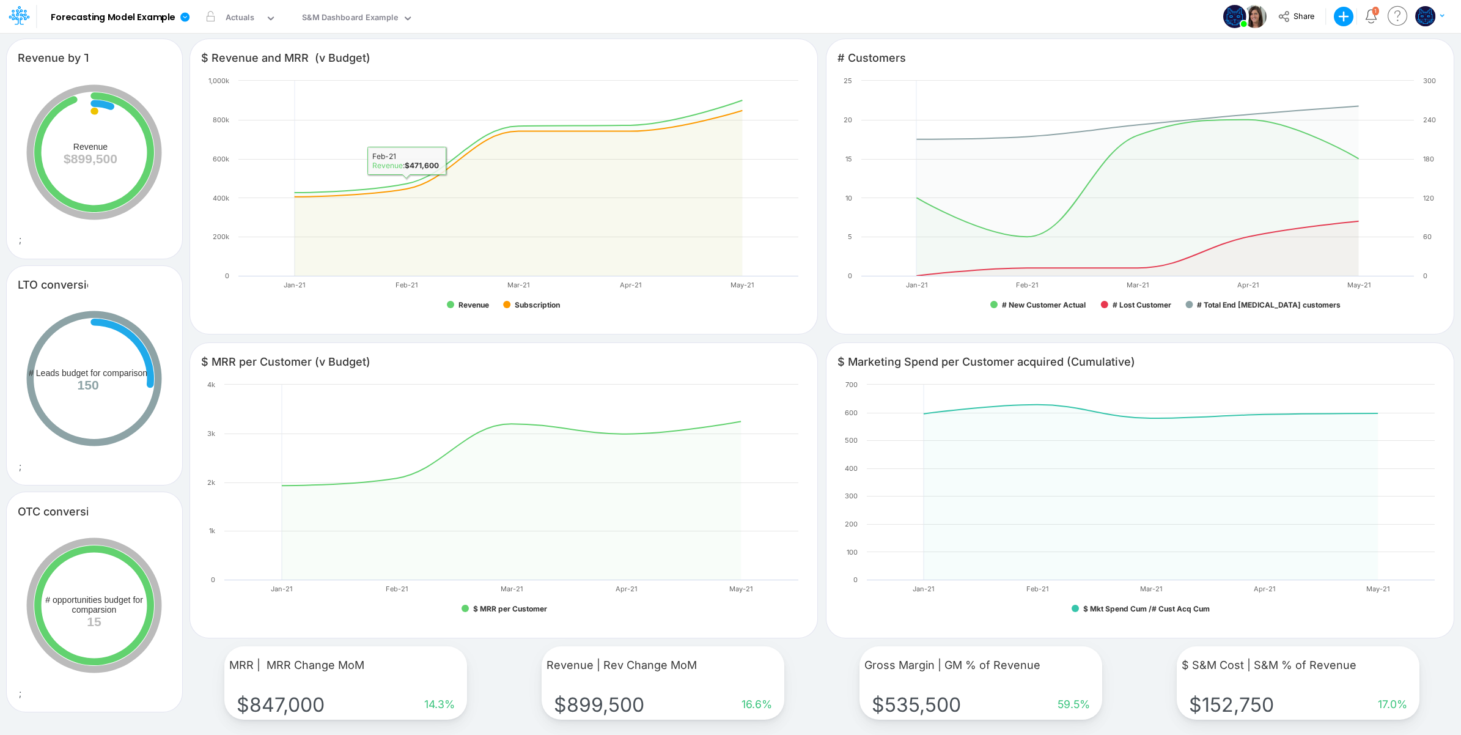
click at [591, 20] on div "Model Forecasting Model Example Edit model settings Duplicate Import QuickBooks…" at bounding box center [730, 16] width 1315 height 33
click at [362, 20] on div "S&M Dashboard Example" at bounding box center [350, 19] width 96 height 14
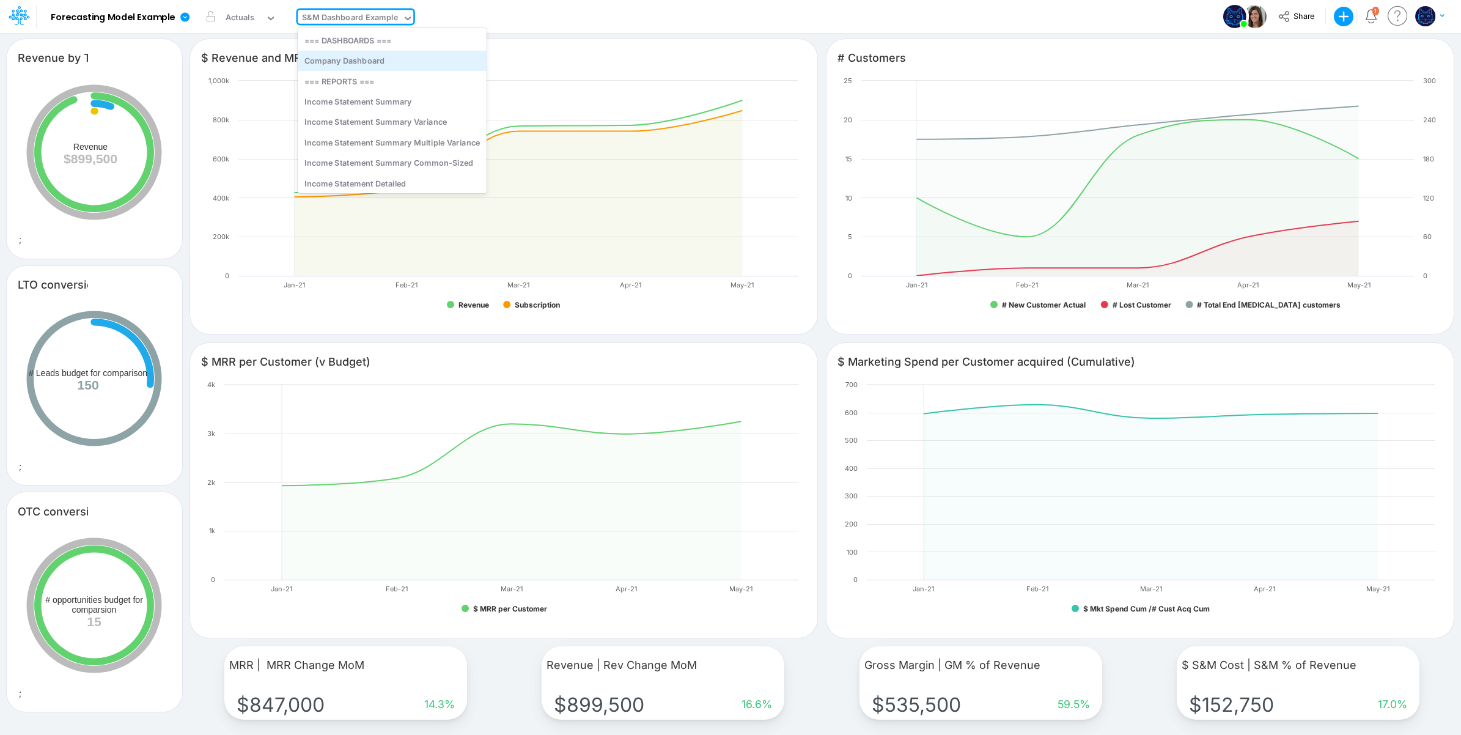
click at [389, 65] on div "Company Dashboard" at bounding box center [392, 61] width 189 height 20
type input "Rev % by Type"
type input "Rev v. Budget"
type input "OpEx % Dept"
type input "P&L Summary (Revenue, Gross Profit, Net Income)"
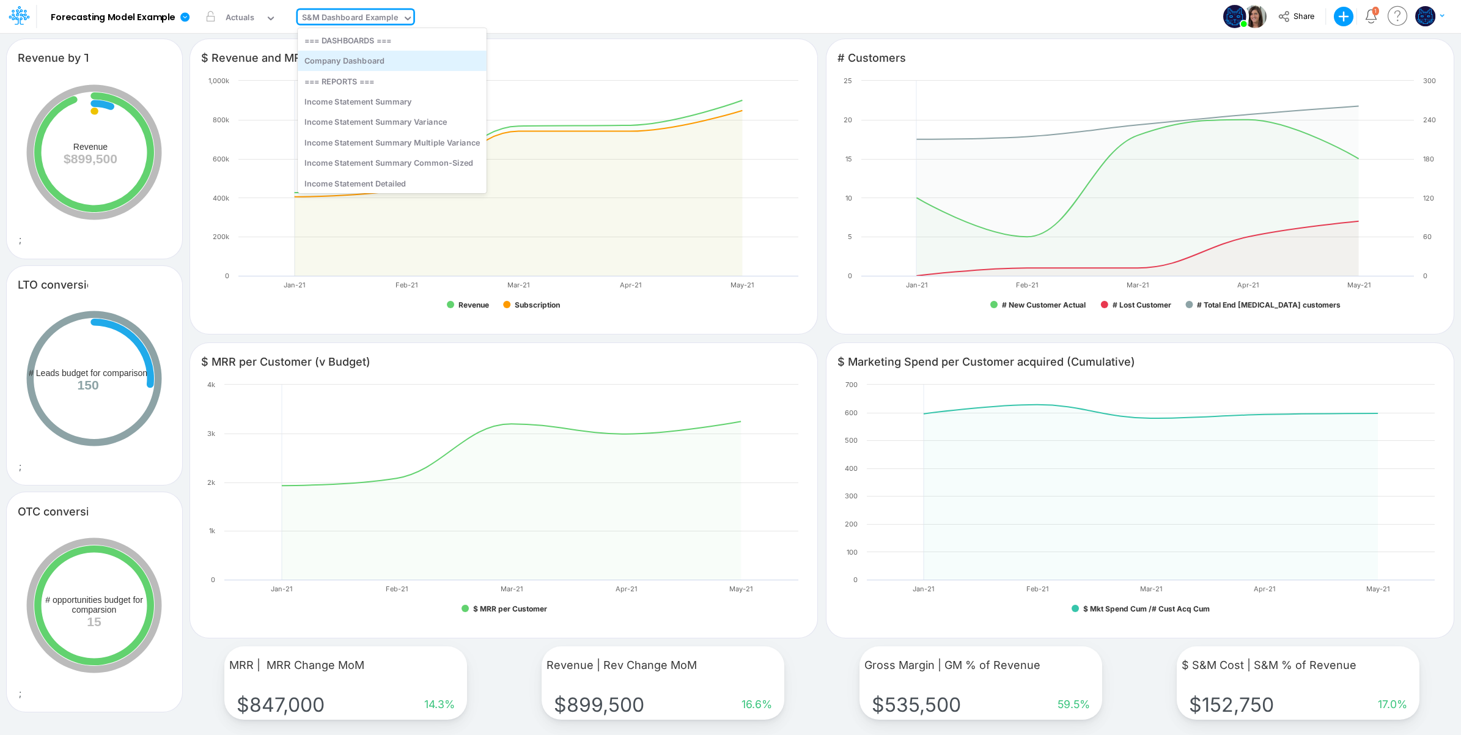
type input "People Summary - Headcount"
type input "Cash Outlook"
type input "Revenue per Customer"
type input "Cash | Bank Debt"
type input "A/R | Days Sales Outstanding"
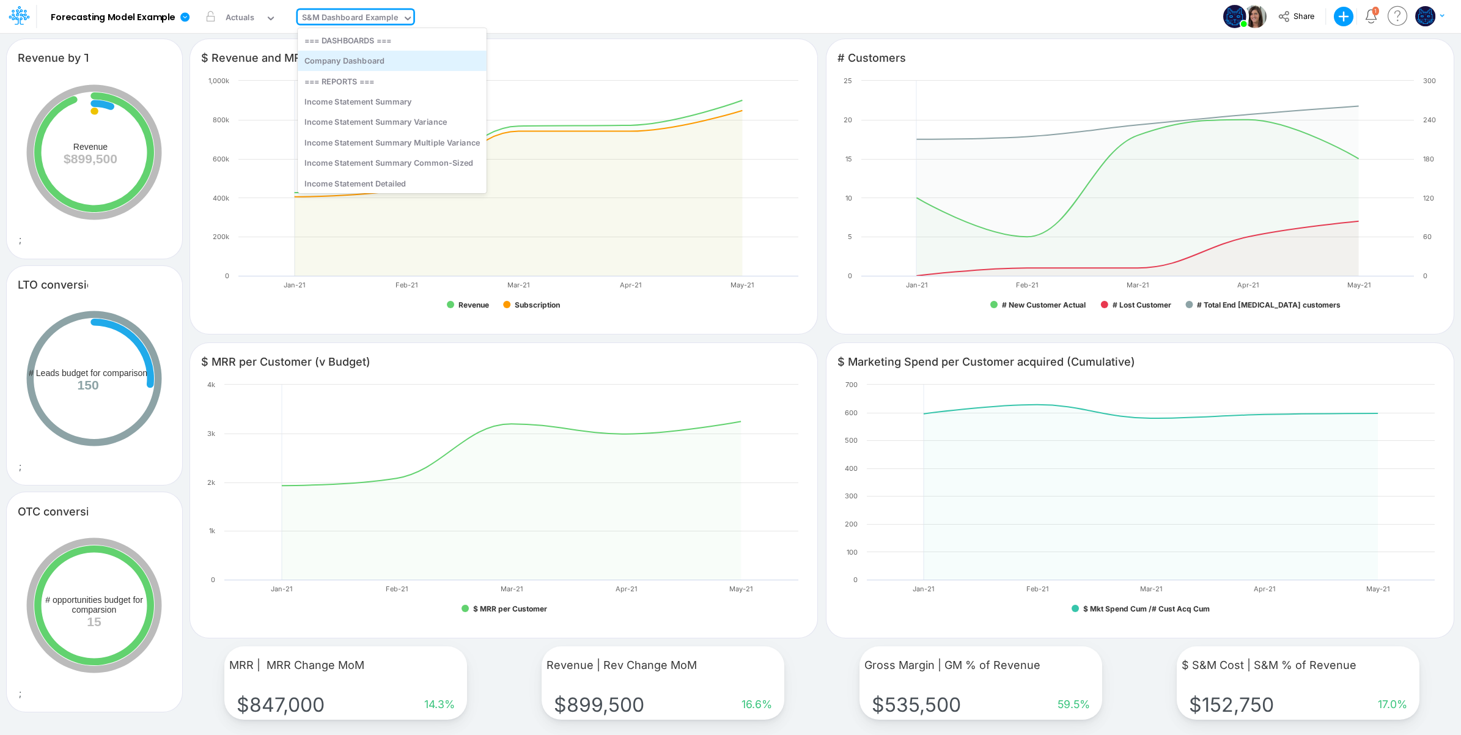
type input "Inventory | Days Sales in Inventory"
type input "A/P | Days Payables Outstanding"
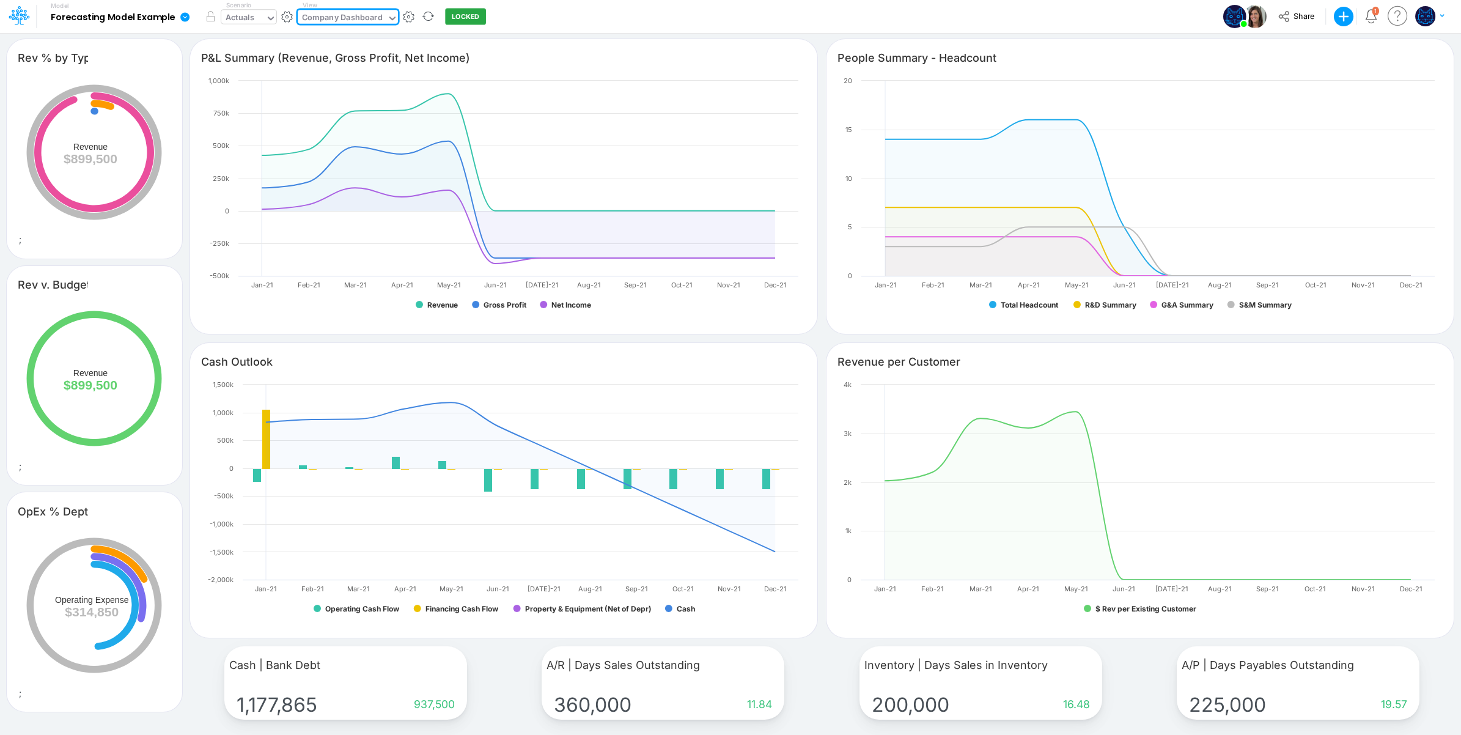
click at [252, 14] on div "Actuals" at bounding box center [240, 19] width 29 height 14
click at [259, 62] on div "Budget" at bounding box center [276, 61] width 97 height 12
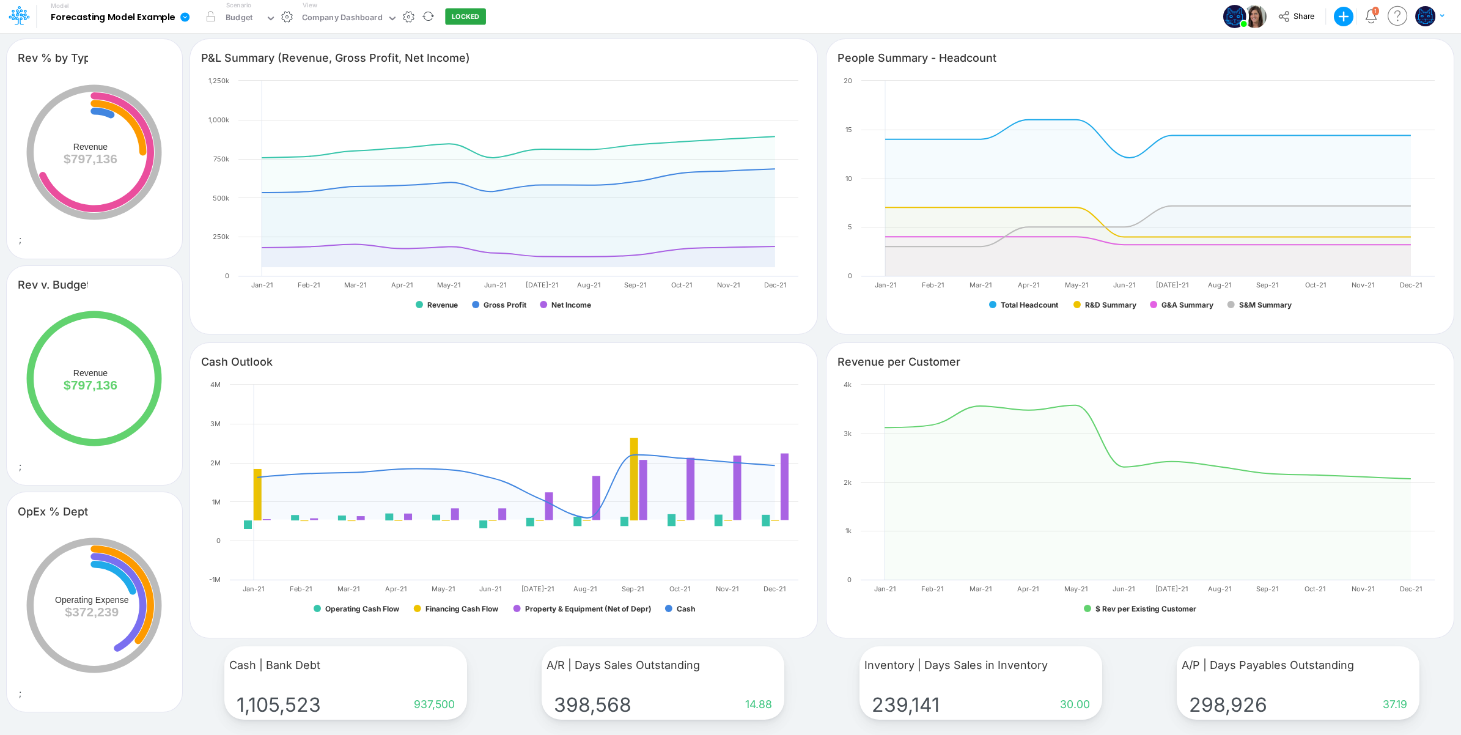
click at [552, 20] on div "Model Forecasting Model Example Edit model settings Duplicate Import QuickBooks…" at bounding box center [730, 16] width 1315 height 33
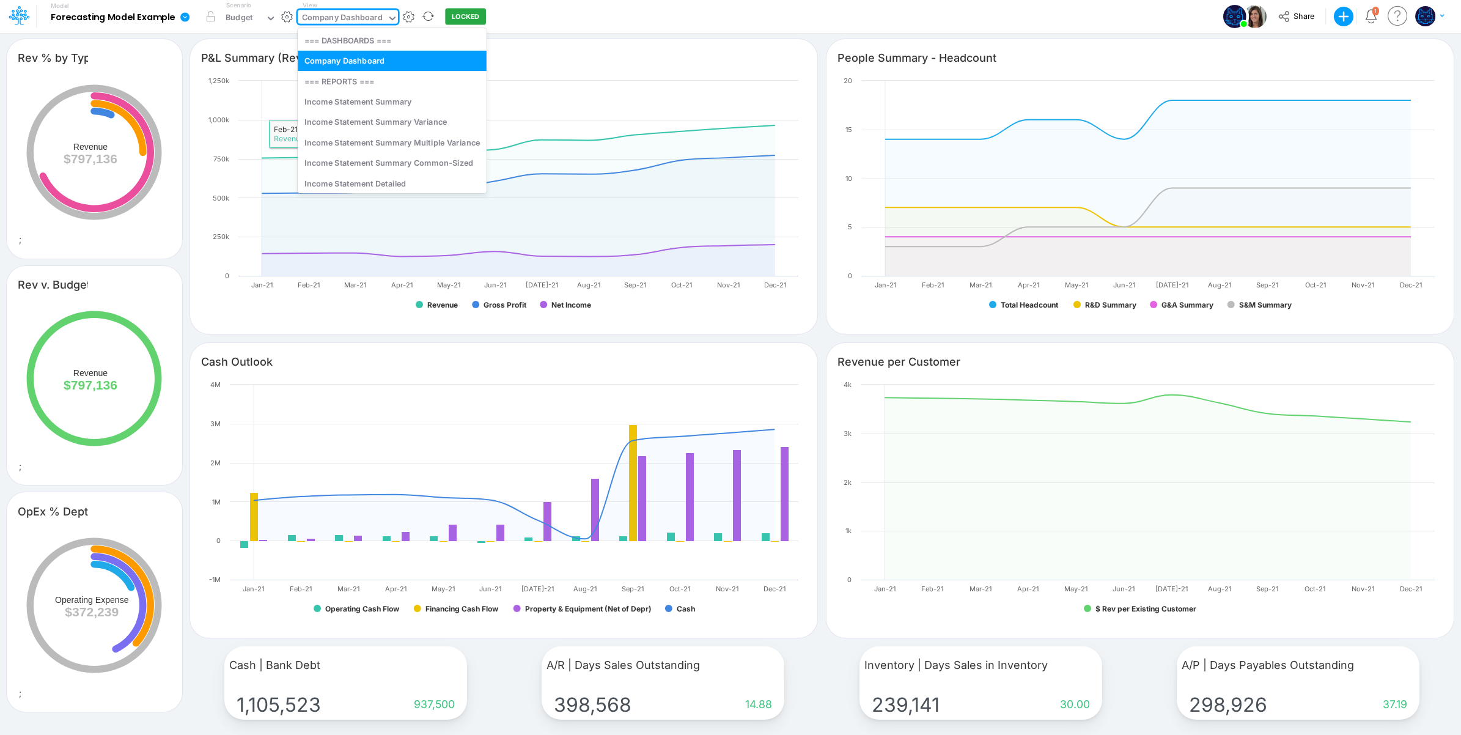
click at [344, 13] on div "Company Dashboard" at bounding box center [342, 19] width 80 height 14
click at [369, 100] on div "Income Statement Summary" at bounding box center [392, 101] width 189 height 20
type input "Income Statement Summary"
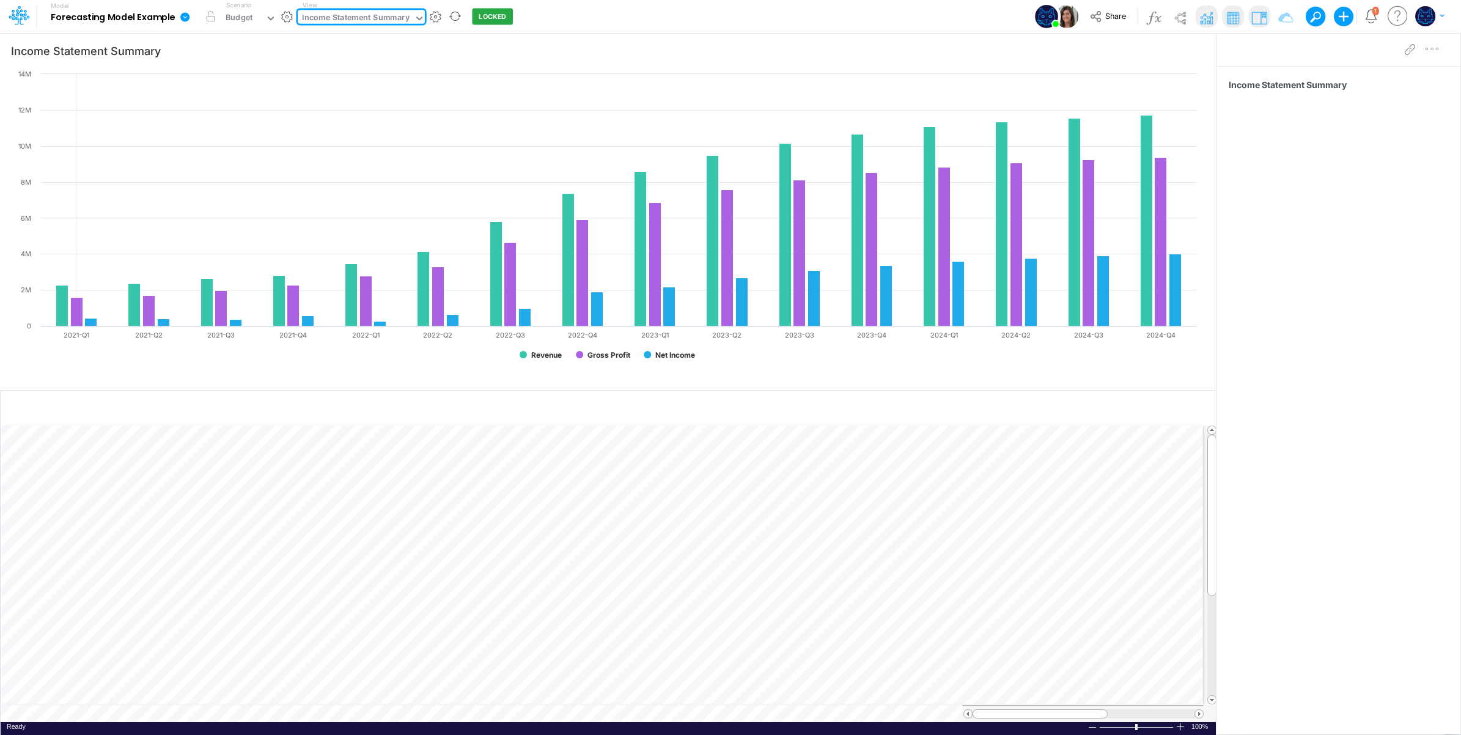
click at [604, 19] on div "Model Forecasting Model Example Edit model settings Duplicate Import QuickBooks…" at bounding box center [730, 16] width 1315 height 33
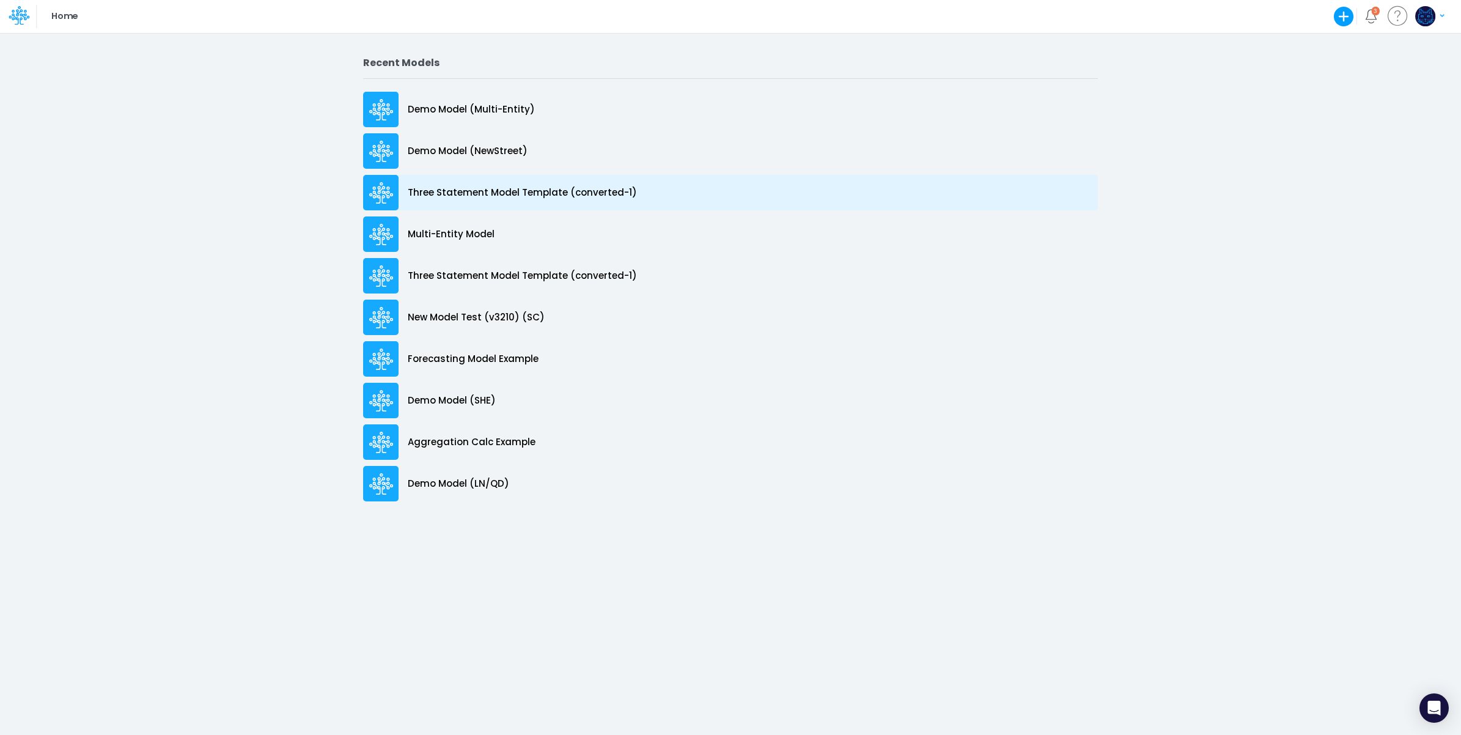
click at [508, 193] on p "Three Statement Model Template (converted-1)" at bounding box center [522, 193] width 229 height 14
